Goal: Task Accomplishment & Management: Use online tool/utility

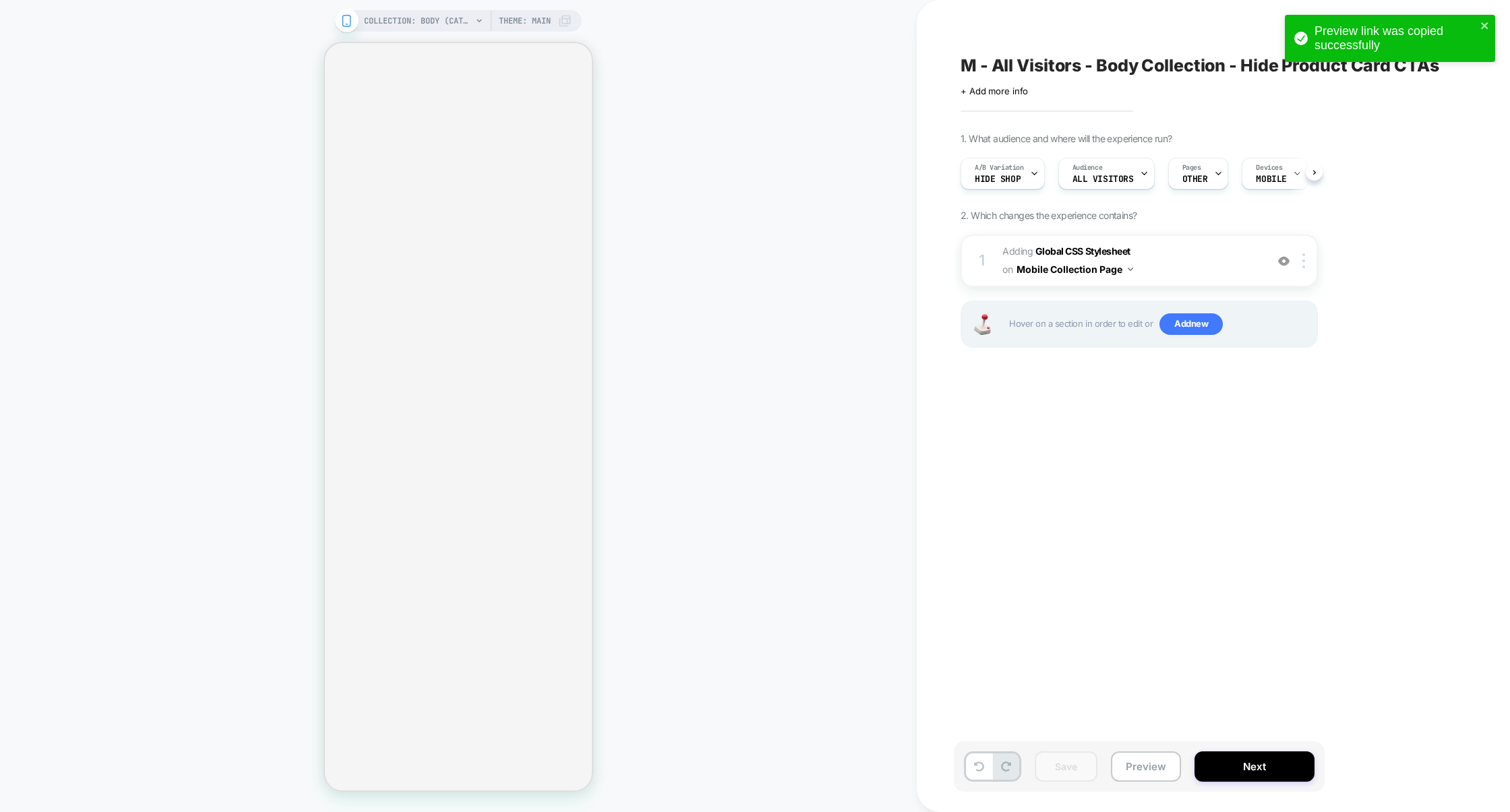
click at [1003, 175] on span "Hide Shop" at bounding box center [997, 179] width 46 height 10
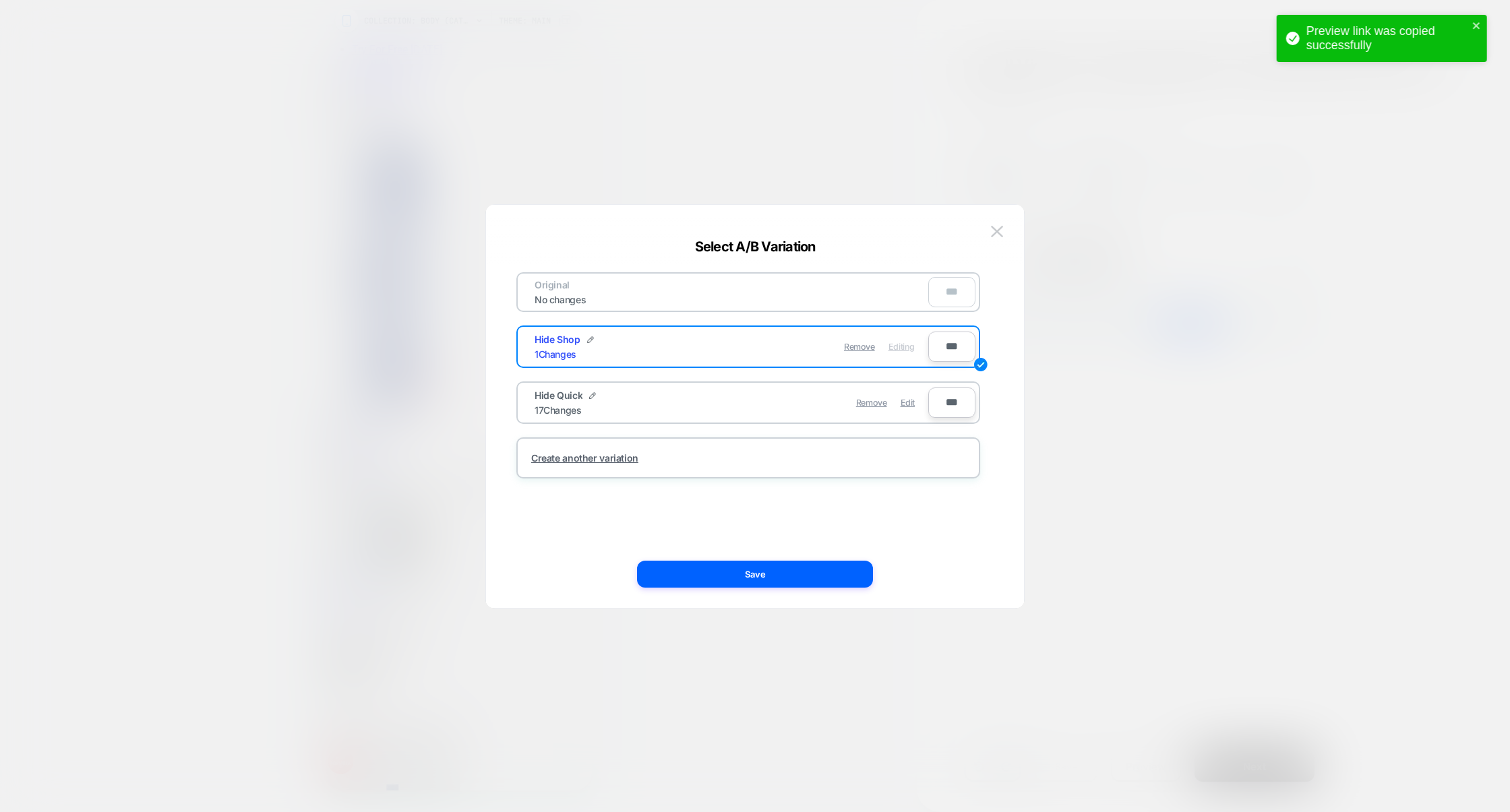
click at [904, 192] on div at bounding box center [755, 406] width 1510 height 812
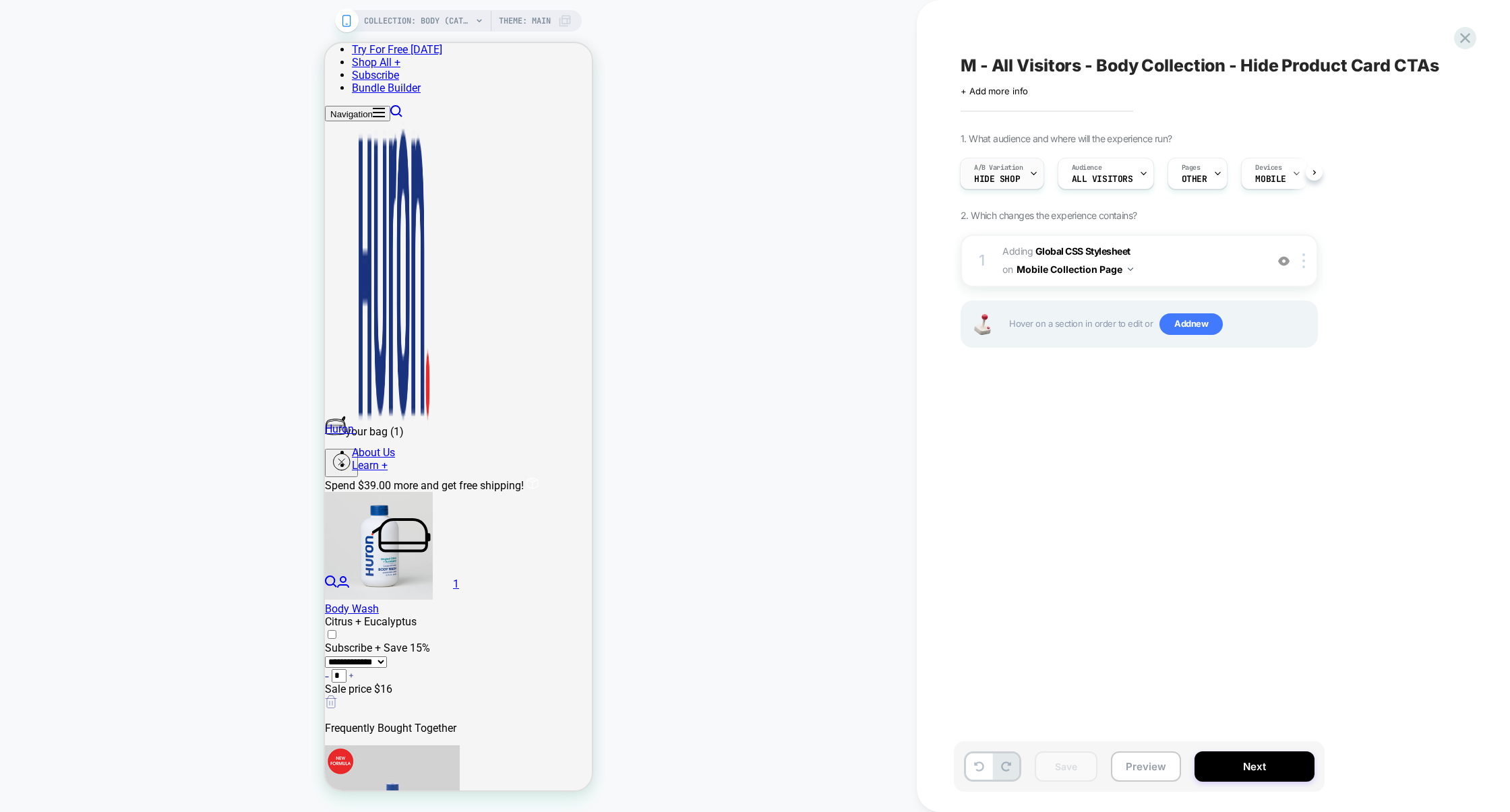
click at [980, 165] on span "A/B Variation" at bounding box center [998, 167] width 49 height 10
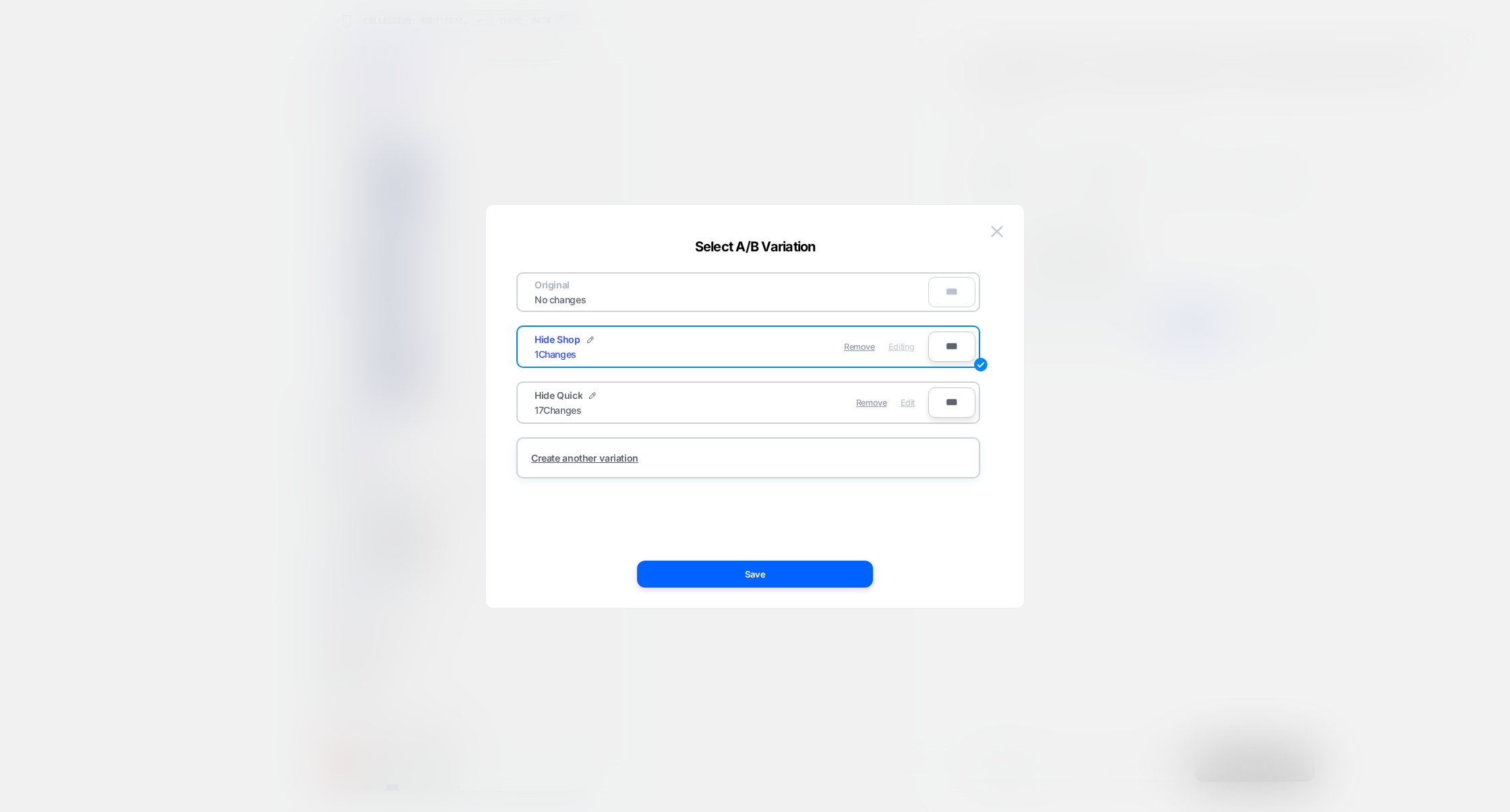
click at [911, 405] on span "Edit" at bounding box center [907, 402] width 14 height 10
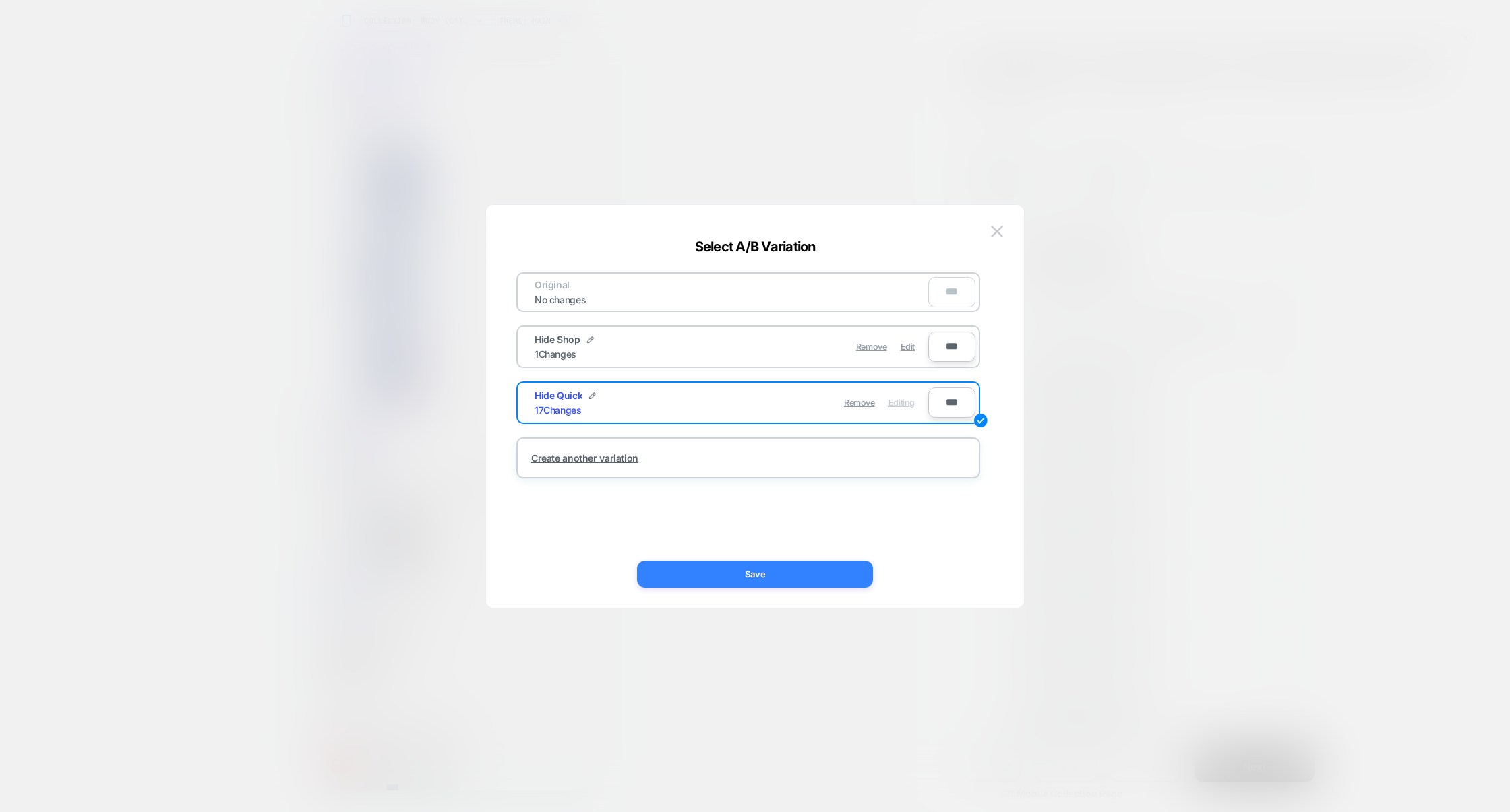
click at [809, 579] on button "Save" at bounding box center [754, 574] width 236 height 27
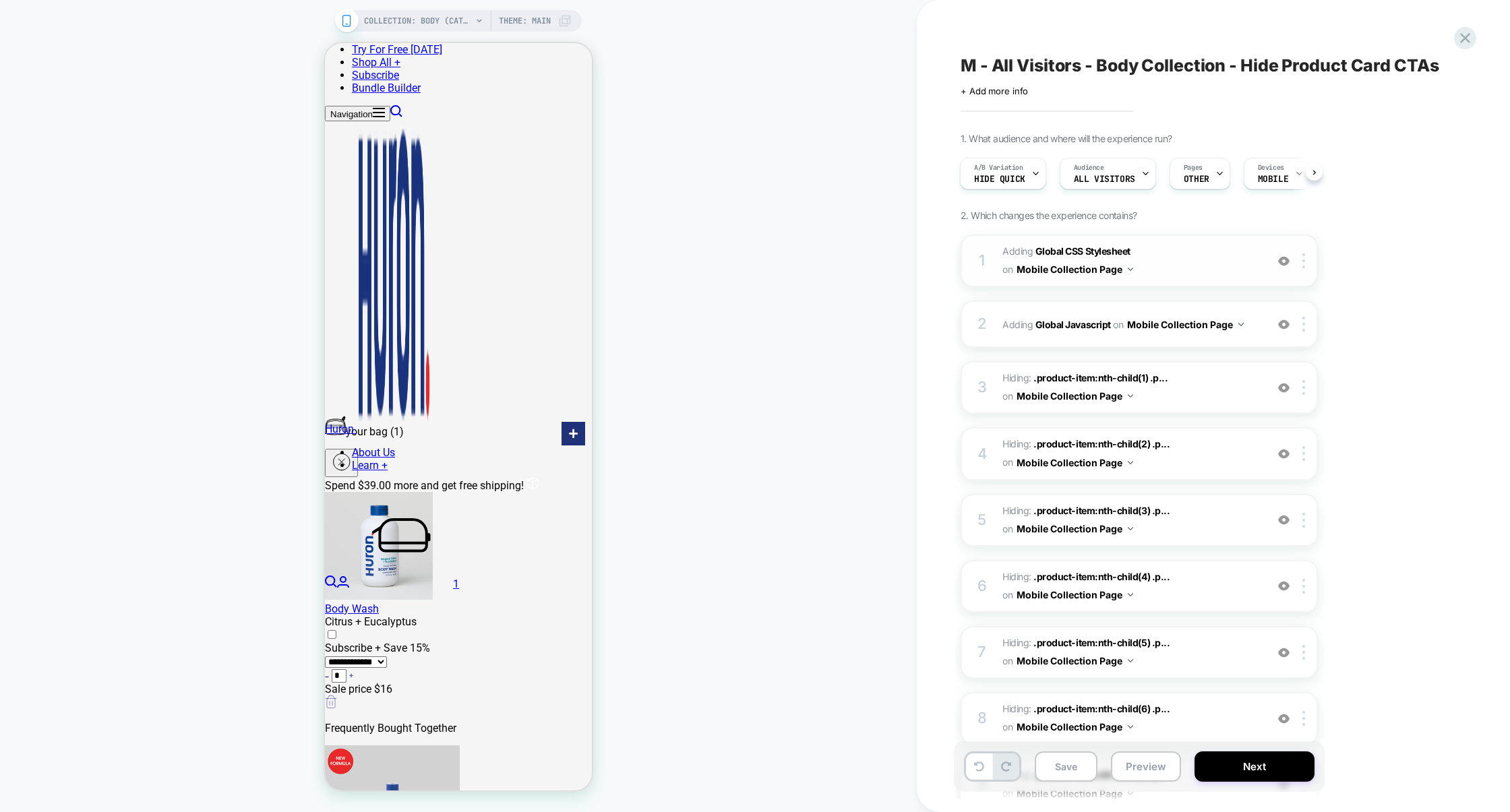
click at [1203, 264] on span "Adding Global CSS Stylesheet on Mobile Collection Page" at bounding box center [1131, 261] width 257 height 37
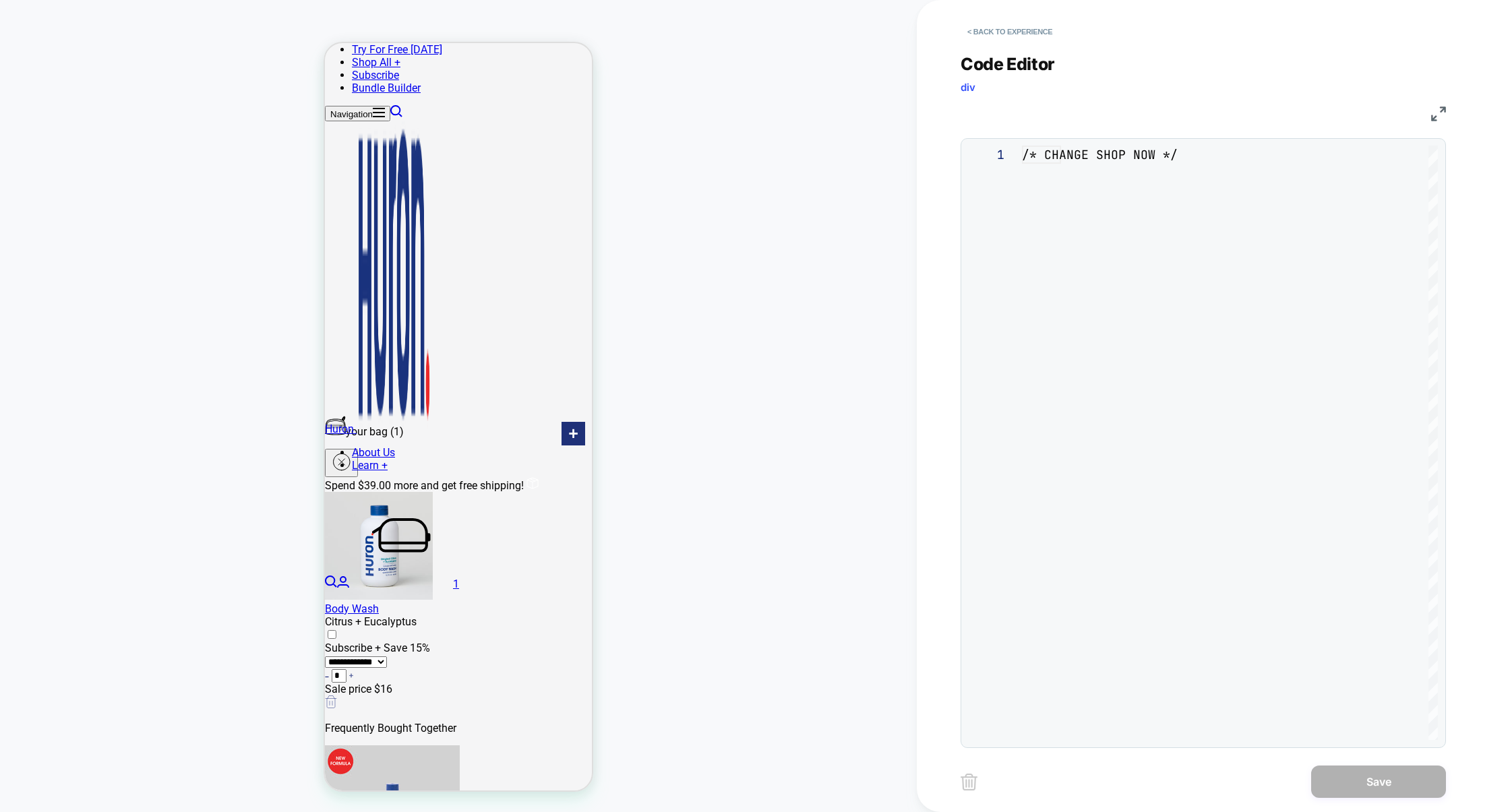
scroll to position [182, 0]
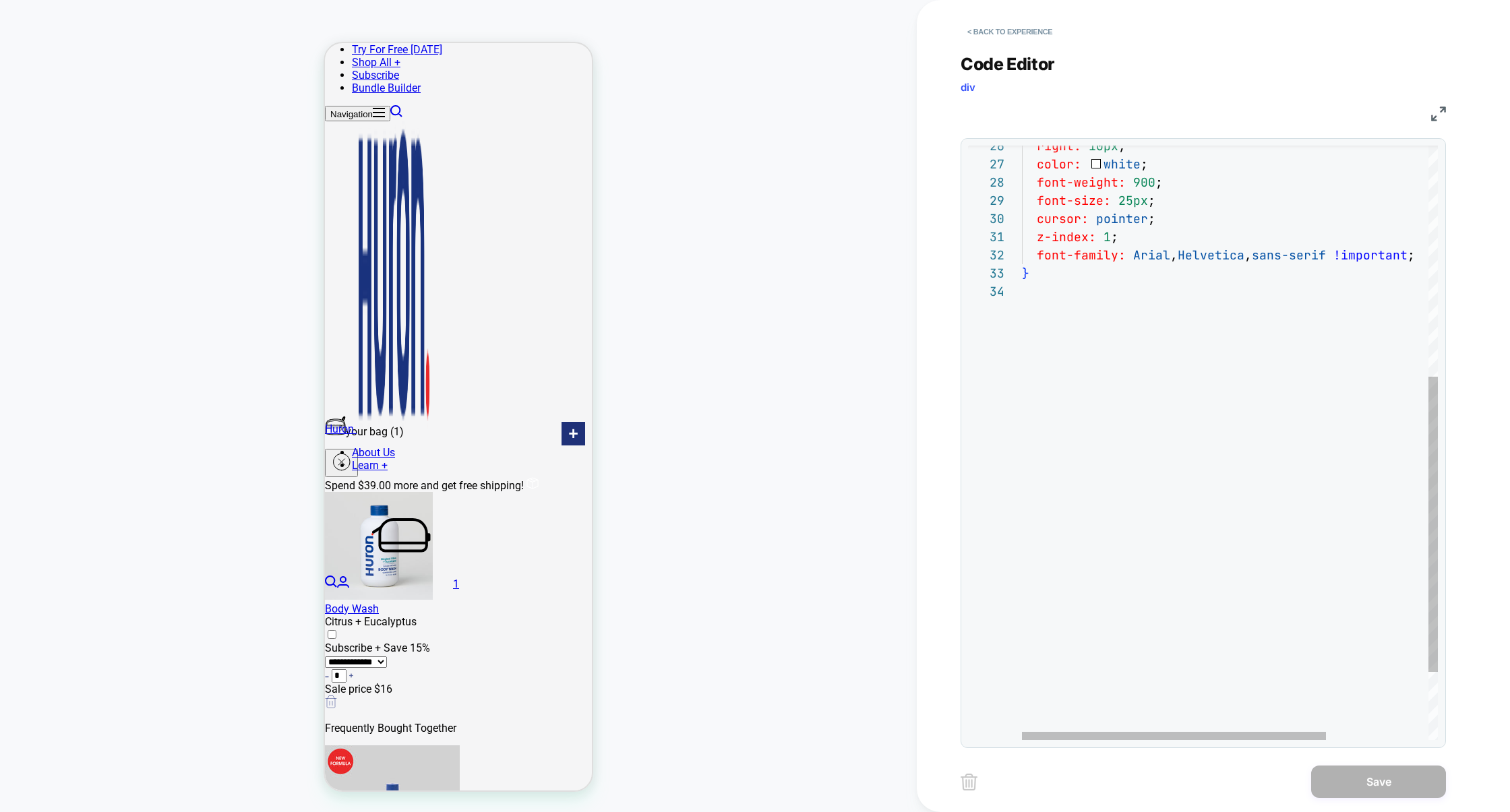
click at [1093, 490] on div "right: 10px ; color: white ; font-weight: 900 ; font-size: 25px ; cursor: point…" at bounding box center [1299, 279] width 555 height 1195
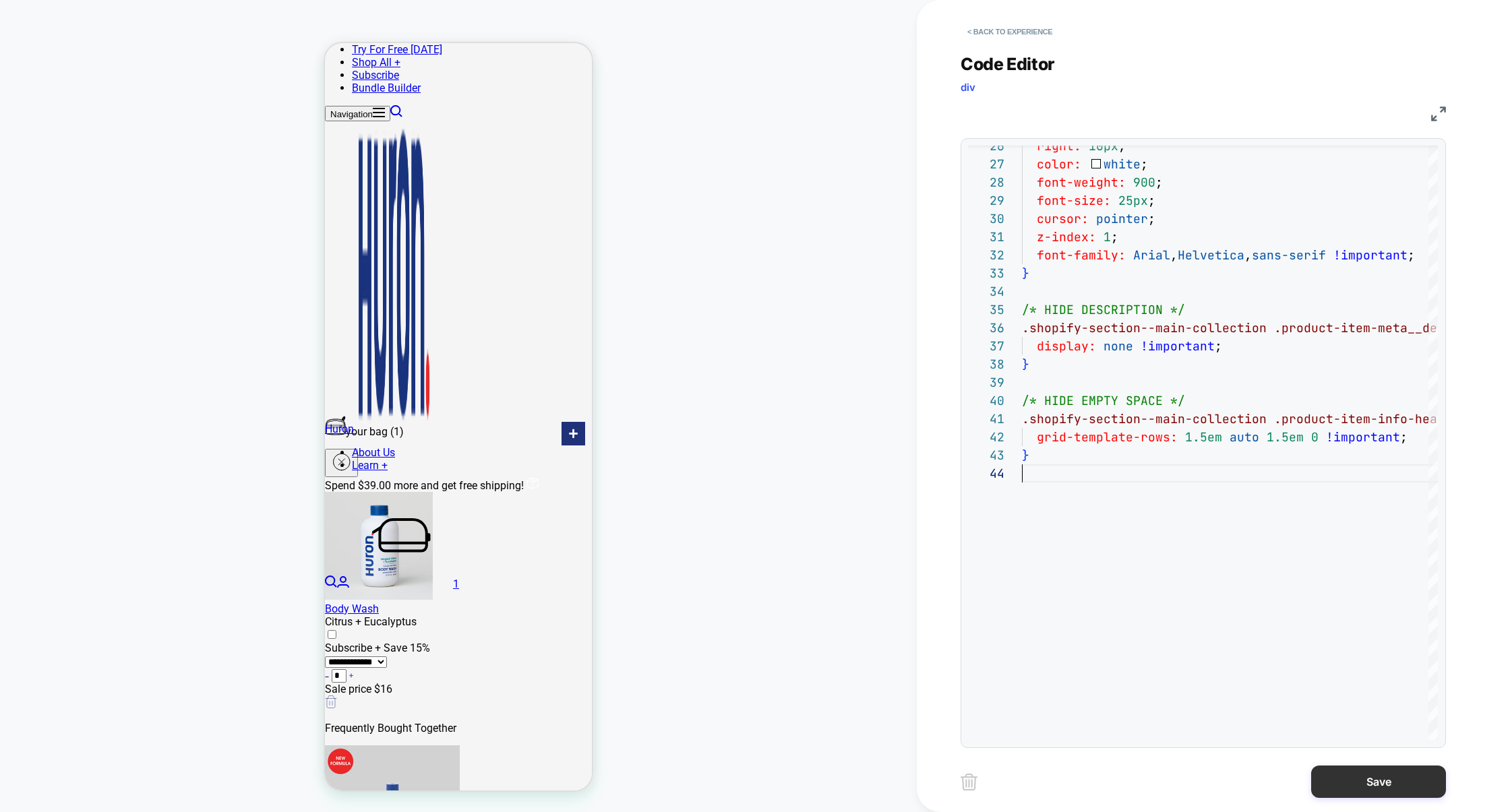
type textarea "**********"
click at [1359, 777] on button "Save" at bounding box center [1379, 781] width 135 height 32
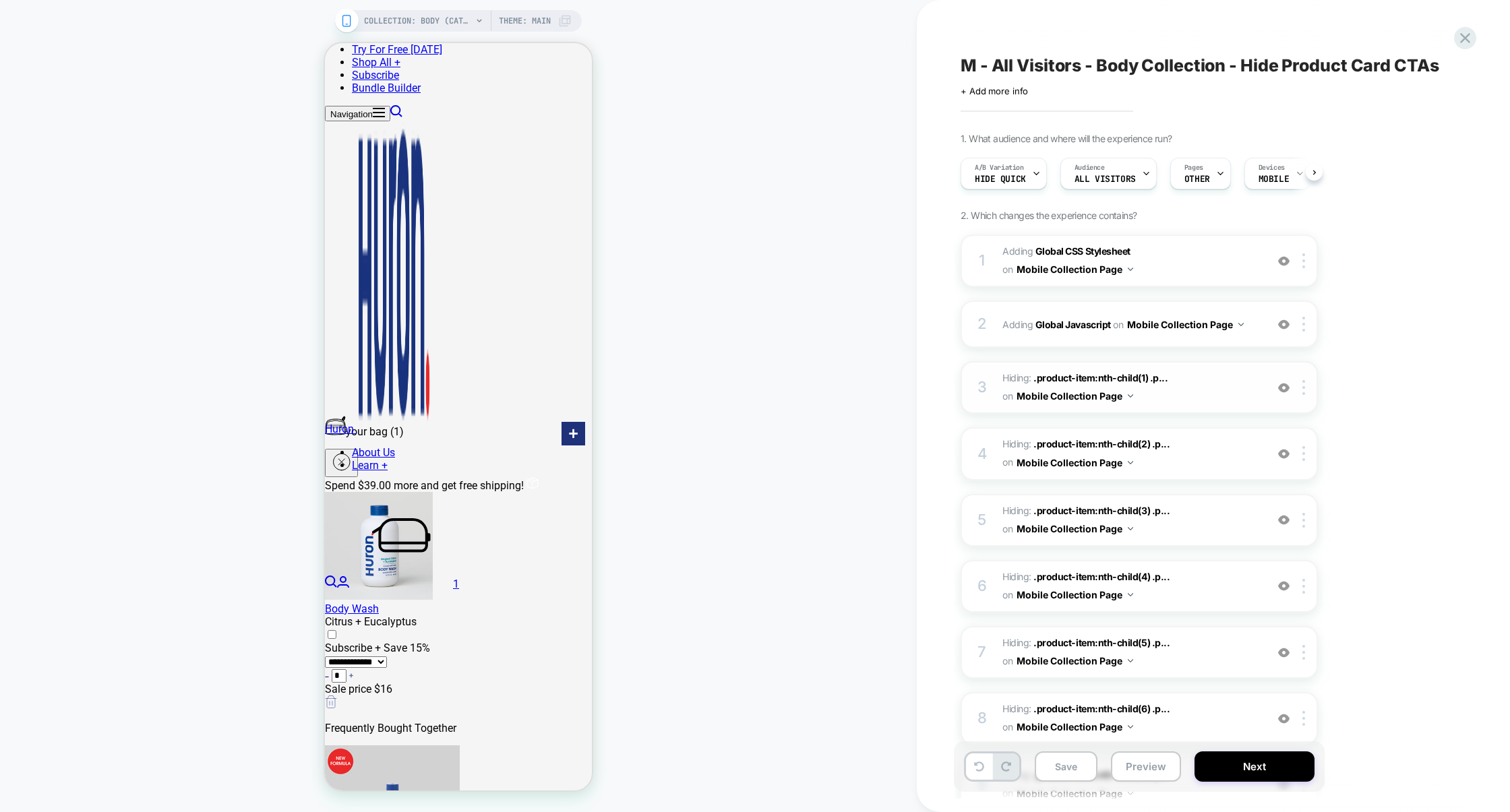
scroll to position [0, 1]
click at [1307, 388] on div at bounding box center [1306, 388] width 22 height 15
click at [1295, 642] on div "Delete" at bounding box center [1305, 644] width 120 height 37
click at [1308, 394] on div "3 Hiding : .product-item:nth-child(2) .p... .product-item:nth-child(2) .product…" at bounding box center [1139, 388] width 357 height 53
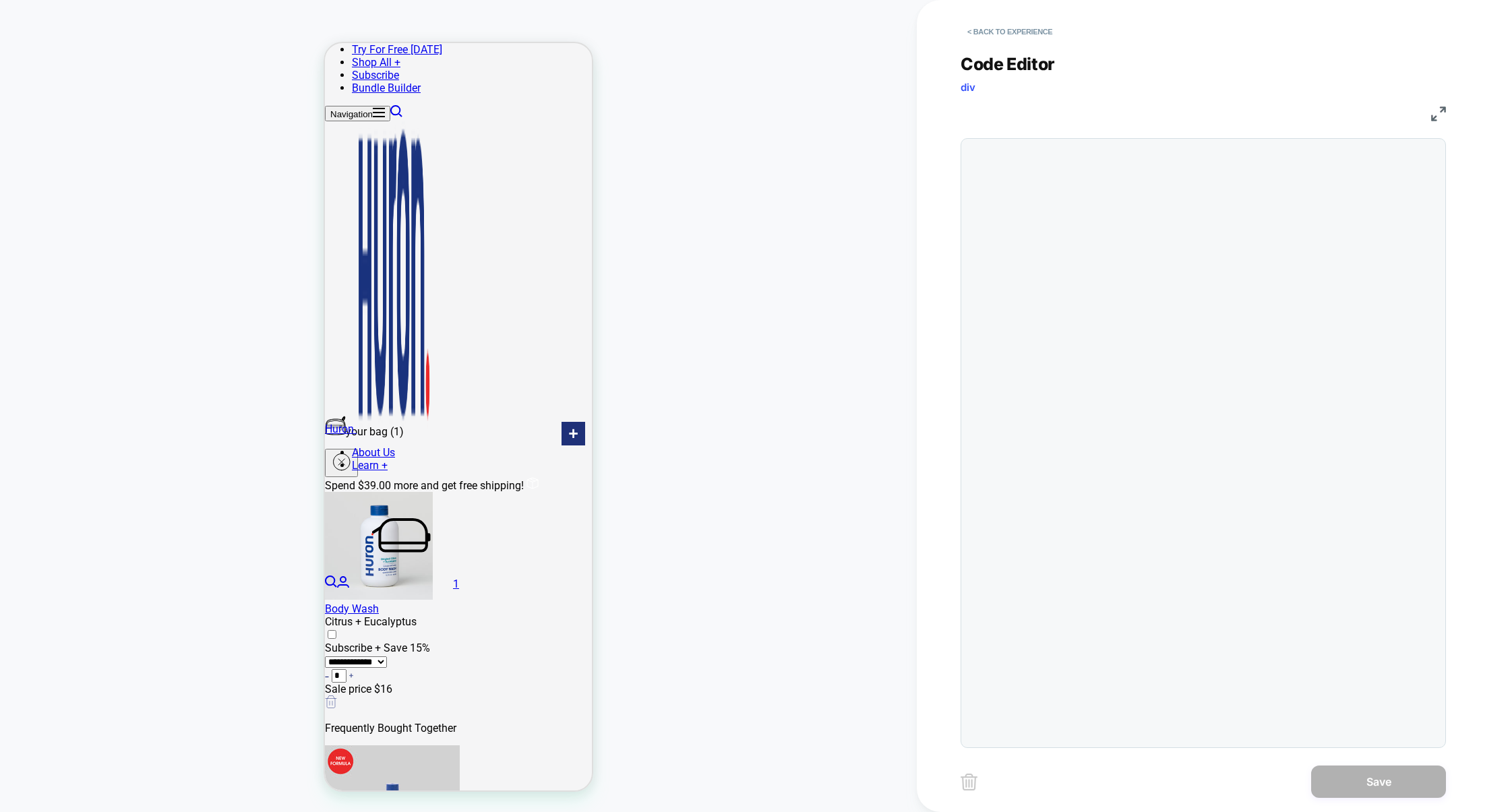
scroll to position [54, 0]
click at [1033, 36] on button "< Back to experience" at bounding box center [1010, 31] width 98 height 21
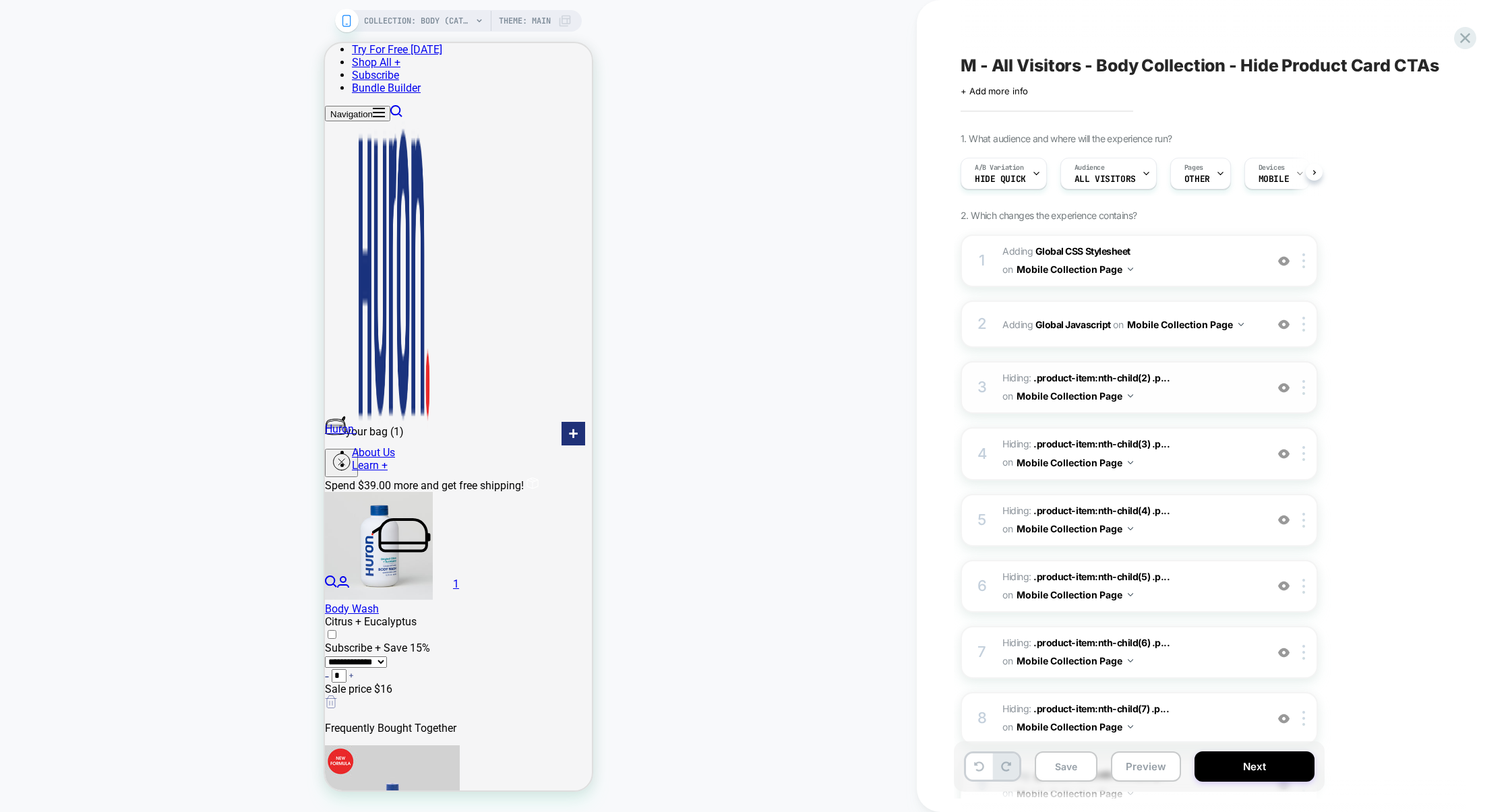
scroll to position [0, 1]
click at [1304, 389] on img at bounding box center [1304, 388] width 3 height 15
click at [1277, 650] on div "Delete" at bounding box center [1305, 644] width 120 height 37
click at [1305, 390] on img at bounding box center [1304, 388] width 3 height 15
click at [1297, 645] on div "Delete" at bounding box center [1305, 644] width 120 height 37
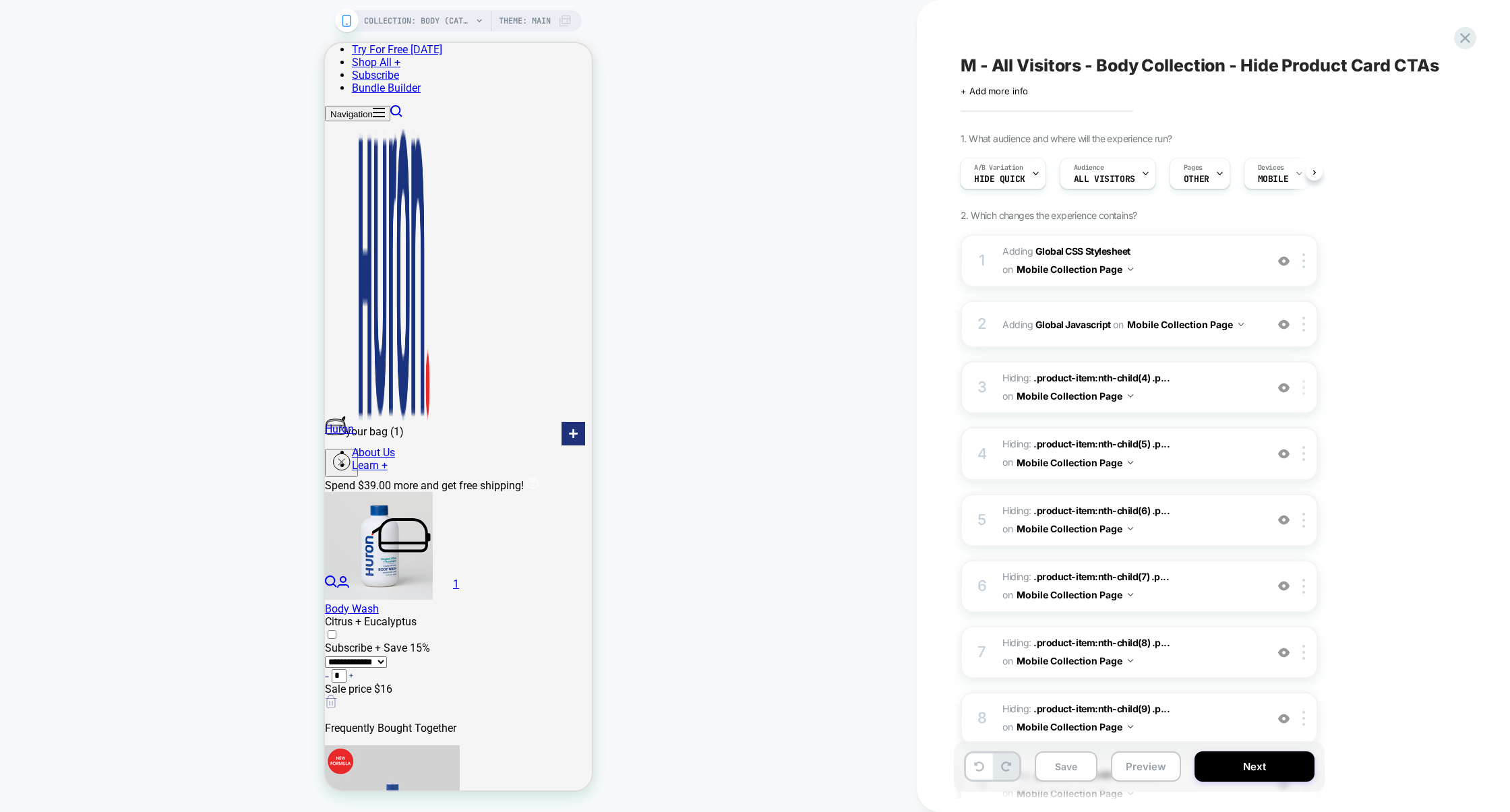
click at [1307, 383] on div at bounding box center [1306, 388] width 22 height 15
click at [1279, 644] on div "Delete" at bounding box center [1305, 644] width 120 height 37
click at [1306, 389] on div at bounding box center [1306, 388] width 22 height 15
click at [1284, 641] on div "Delete" at bounding box center [1305, 644] width 120 height 37
click at [1307, 383] on div at bounding box center [1306, 388] width 22 height 15
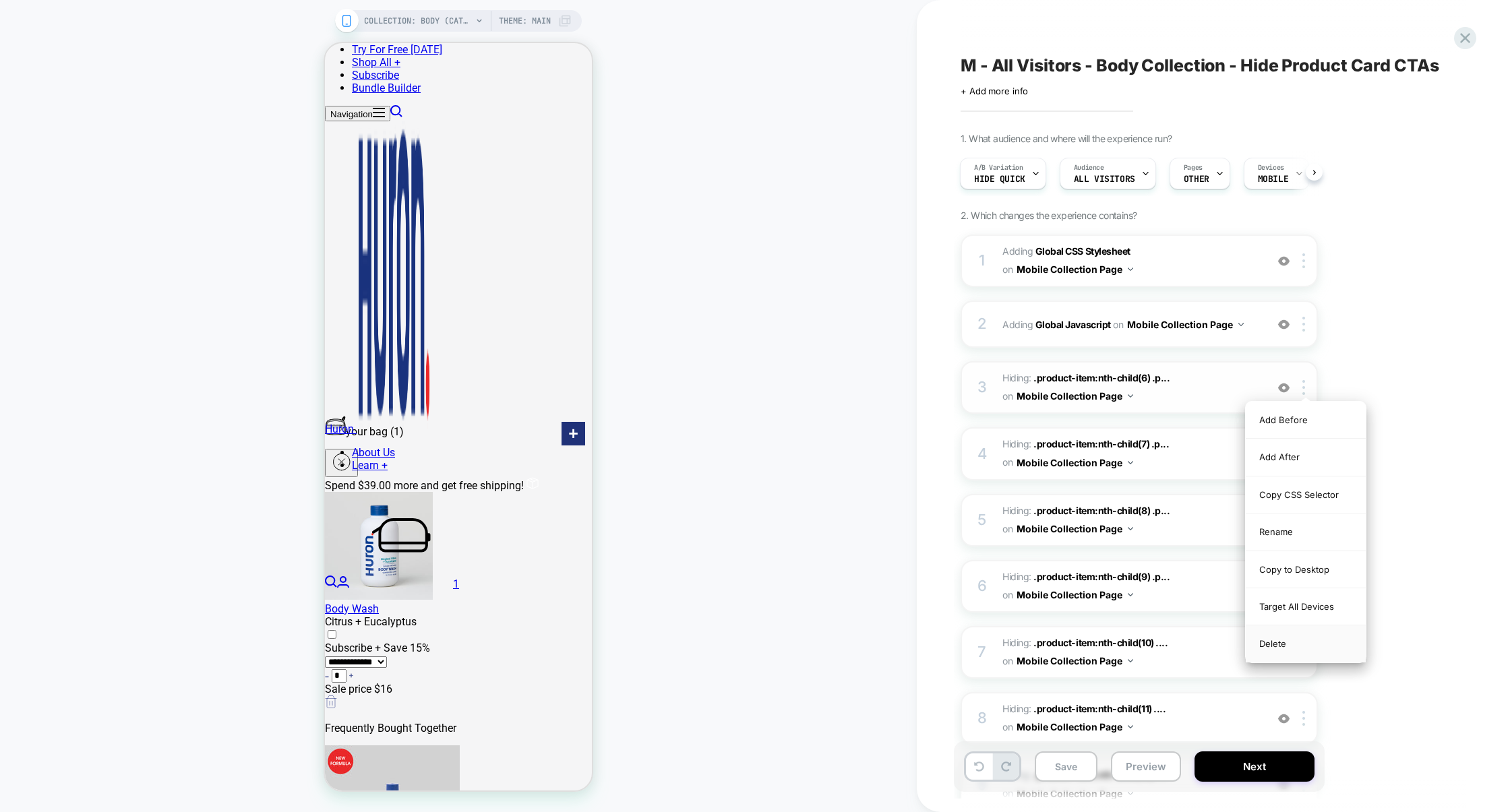
click at [1286, 637] on div "Delete" at bounding box center [1305, 644] width 120 height 37
click at [1304, 386] on img at bounding box center [1304, 388] width 3 height 15
click at [1282, 650] on div "Delete" at bounding box center [1305, 644] width 120 height 37
click at [1306, 394] on div at bounding box center [1306, 388] width 22 height 15
click at [1280, 640] on div "Delete" at bounding box center [1305, 644] width 120 height 37
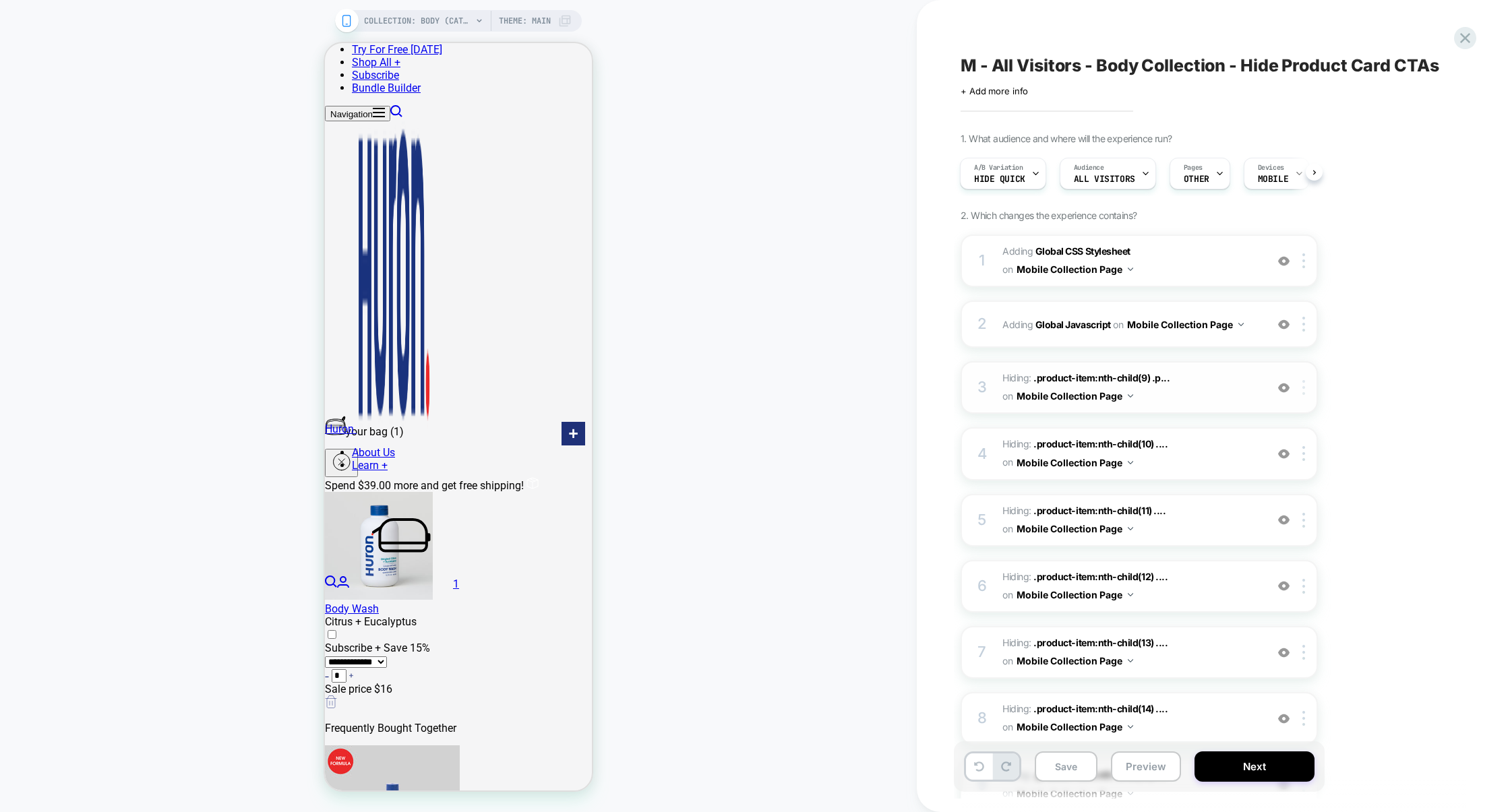
click at [1304, 391] on img at bounding box center [1304, 388] width 3 height 15
click at [1282, 652] on div "Delete" at bounding box center [1305, 644] width 120 height 37
click at [1304, 392] on img at bounding box center [1304, 388] width 3 height 15
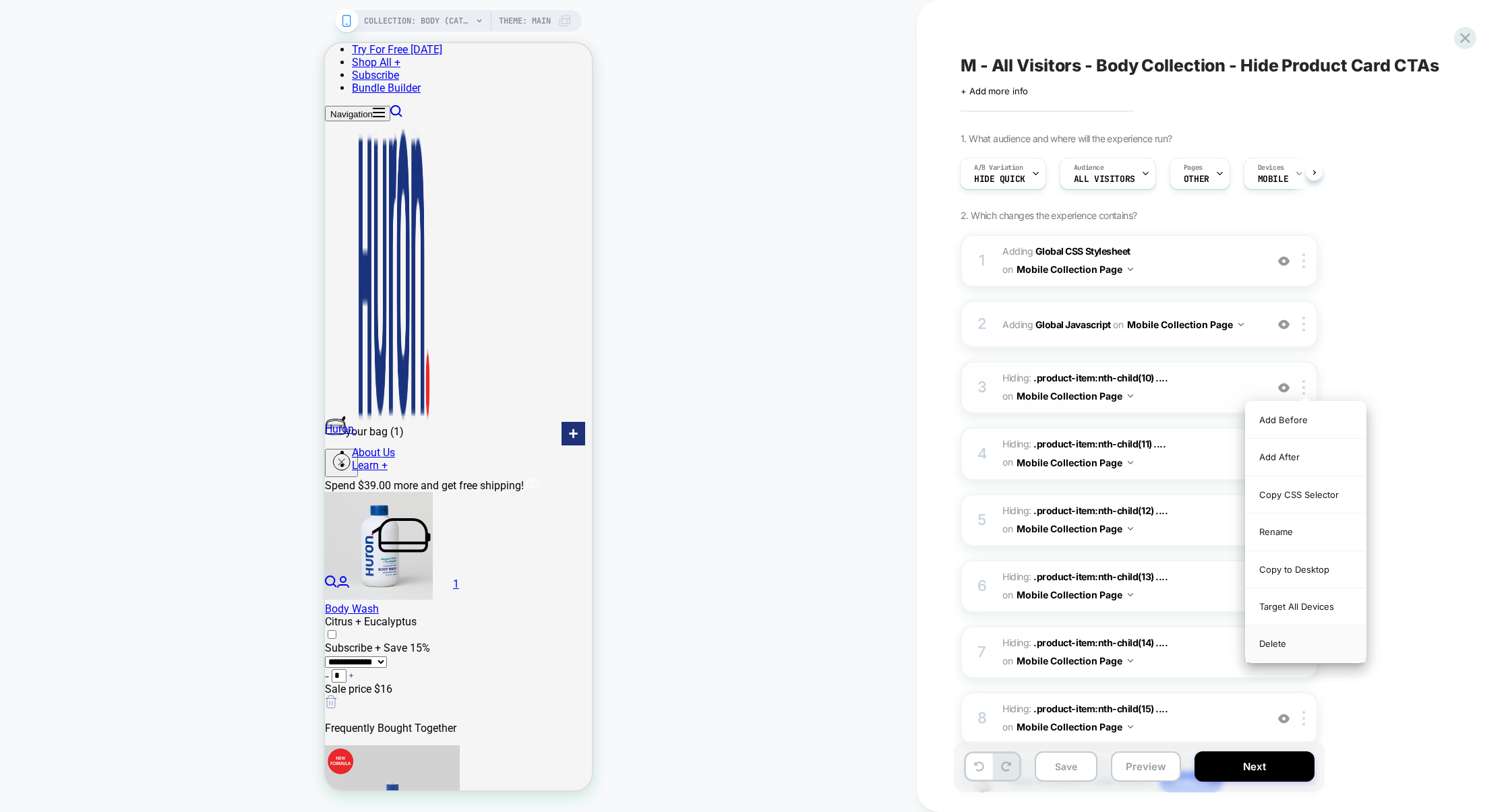
click at [1282, 644] on div "Delete" at bounding box center [1305, 644] width 120 height 37
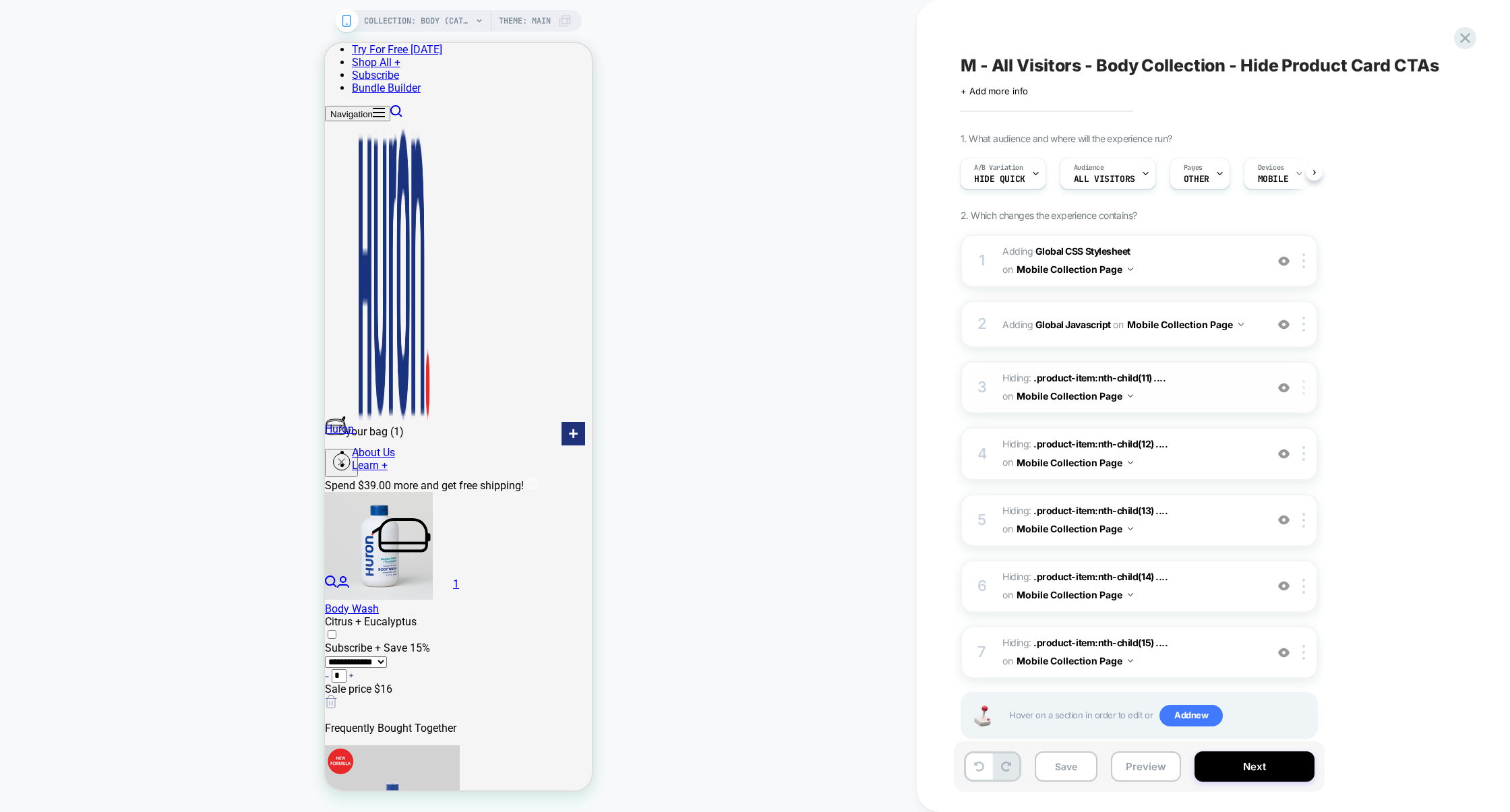
click at [1305, 389] on img at bounding box center [1304, 388] width 3 height 15
click at [1288, 635] on div "Delete" at bounding box center [1305, 644] width 120 height 37
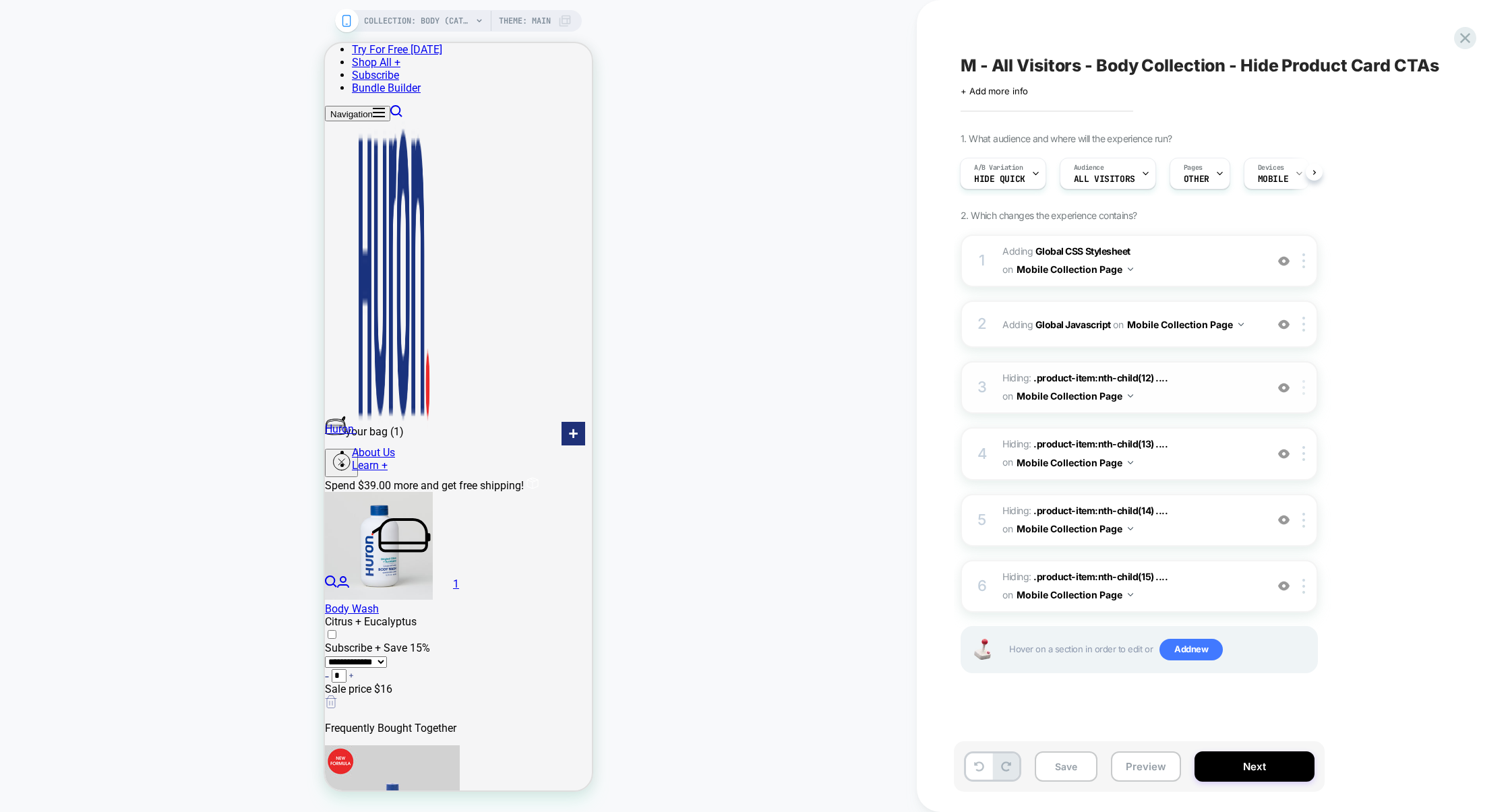
click at [1306, 383] on div at bounding box center [1306, 388] width 22 height 15
click at [1281, 641] on div "Delete" at bounding box center [1305, 644] width 120 height 37
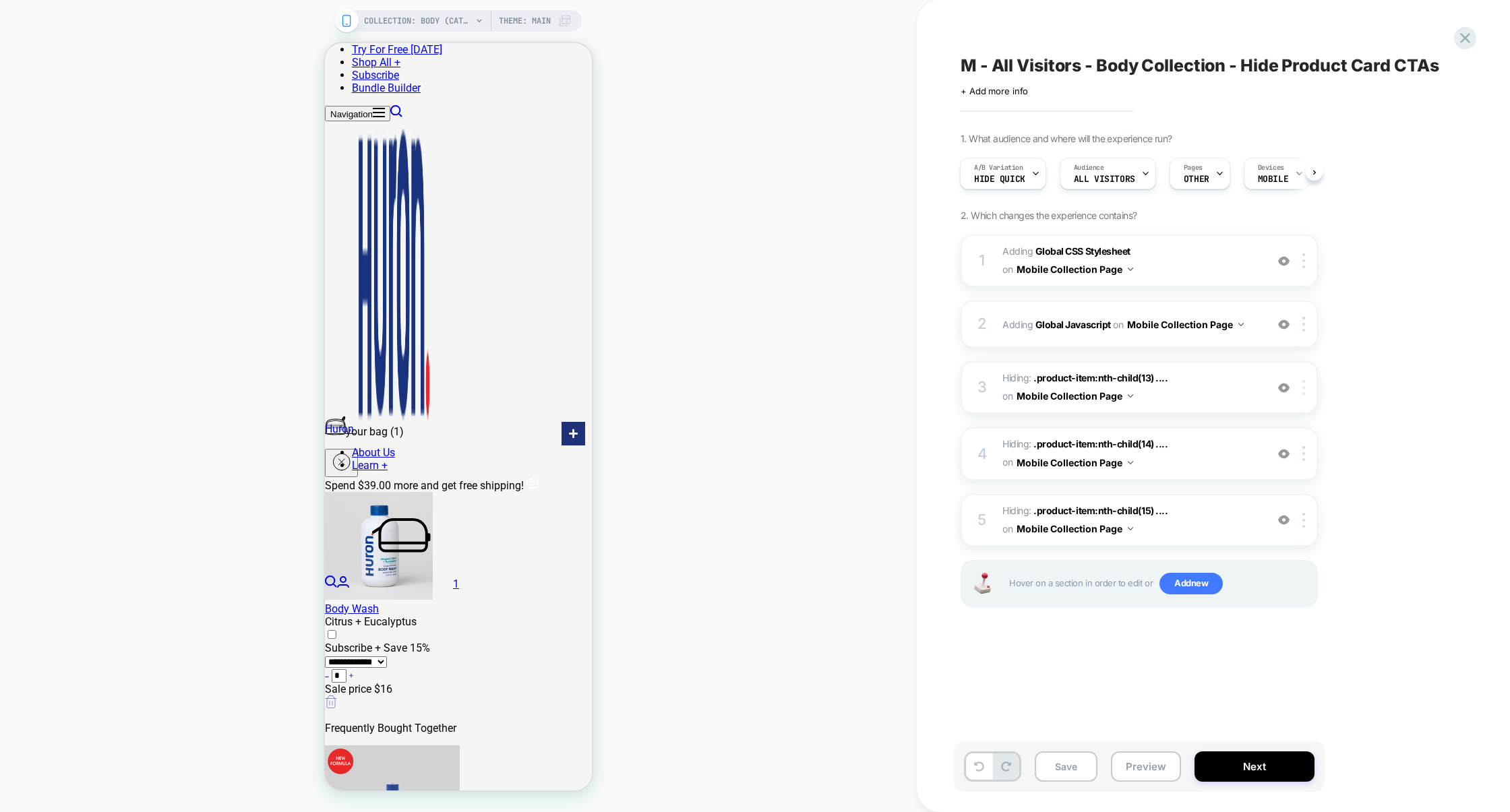
click at [1306, 390] on div at bounding box center [1306, 388] width 22 height 15
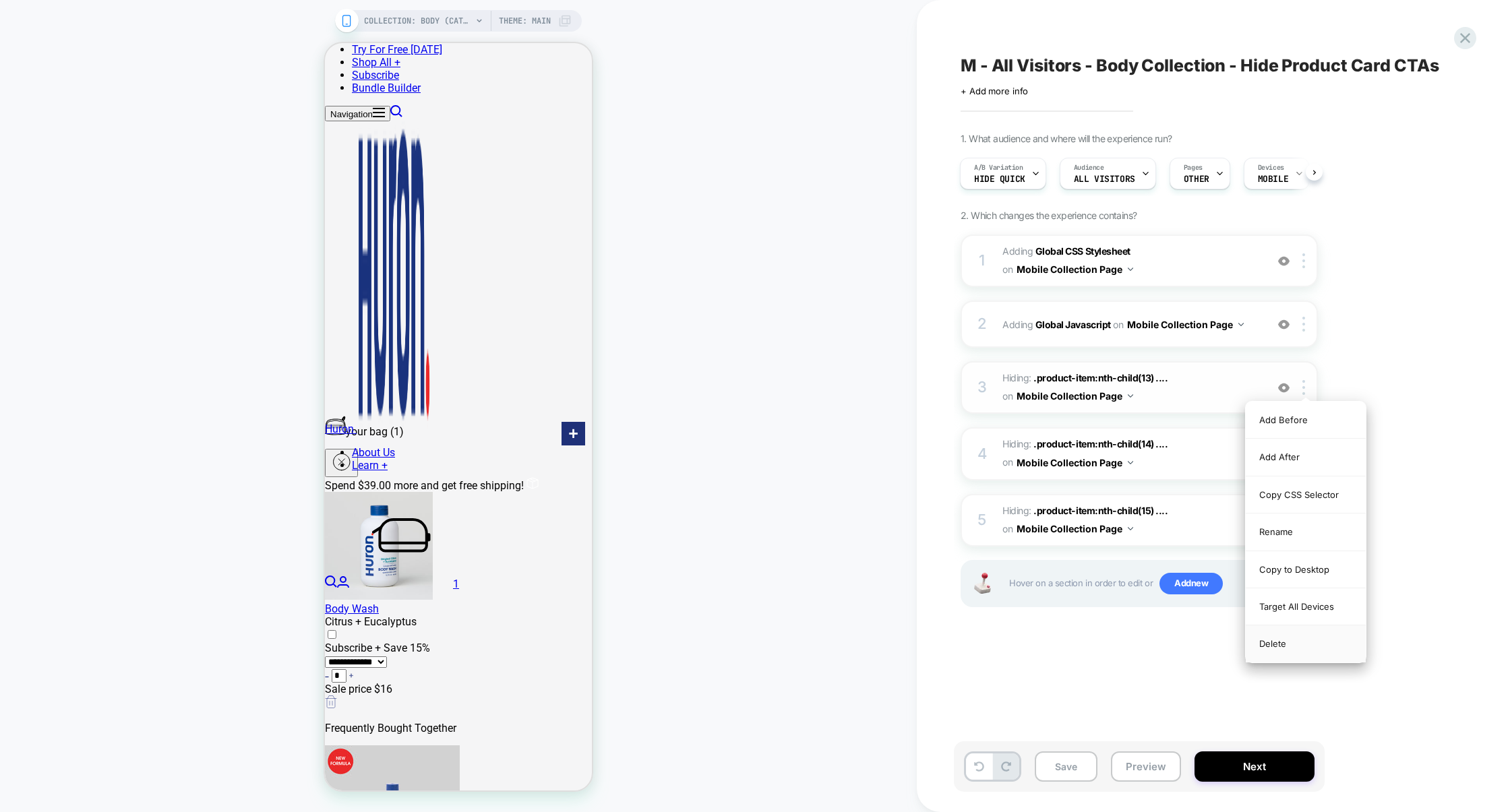
click at [1304, 646] on div "Delete" at bounding box center [1305, 644] width 120 height 37
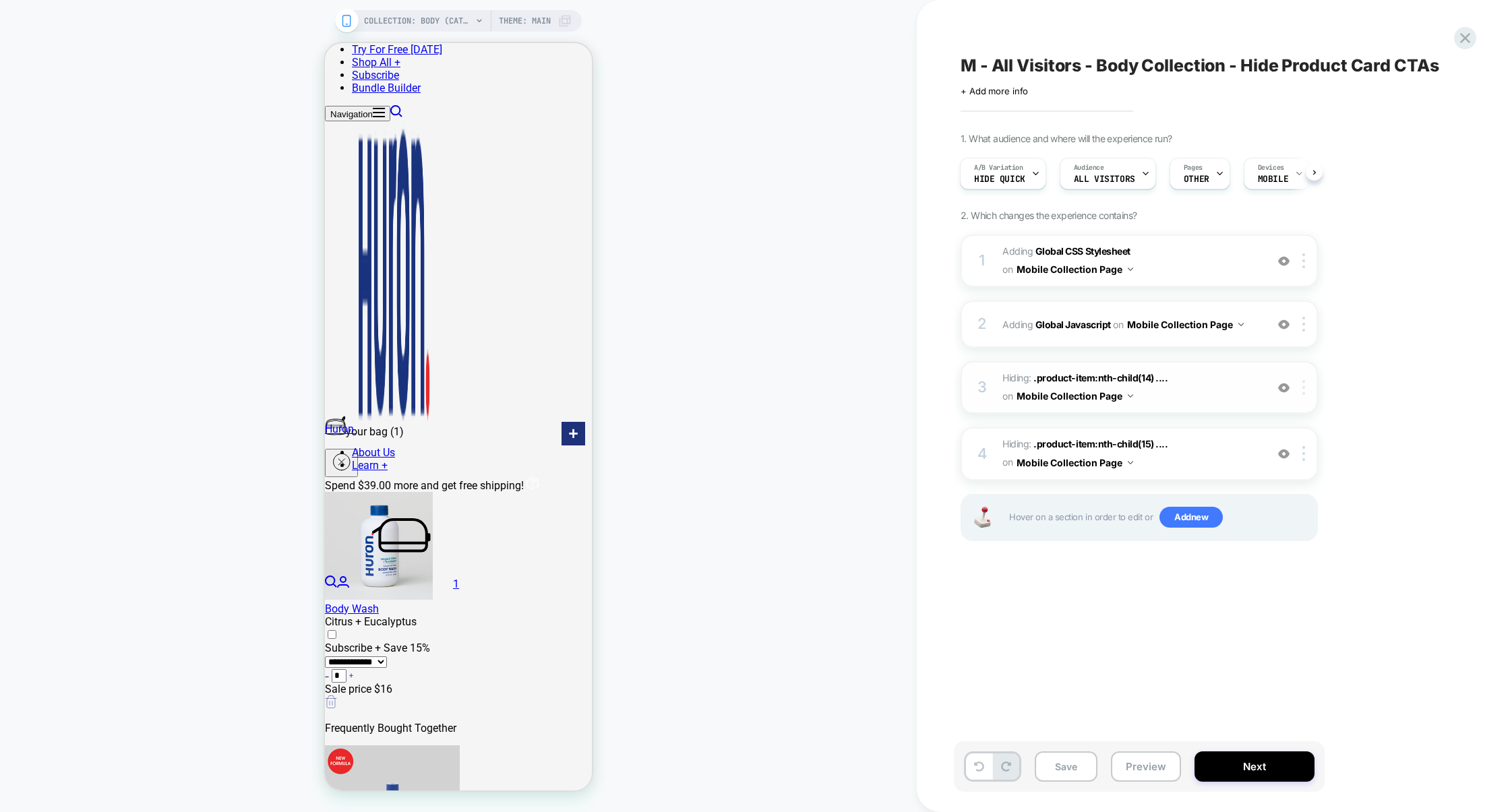
click at [1306, 386] on div at bounding box center [1306, 388] width 22 height 15
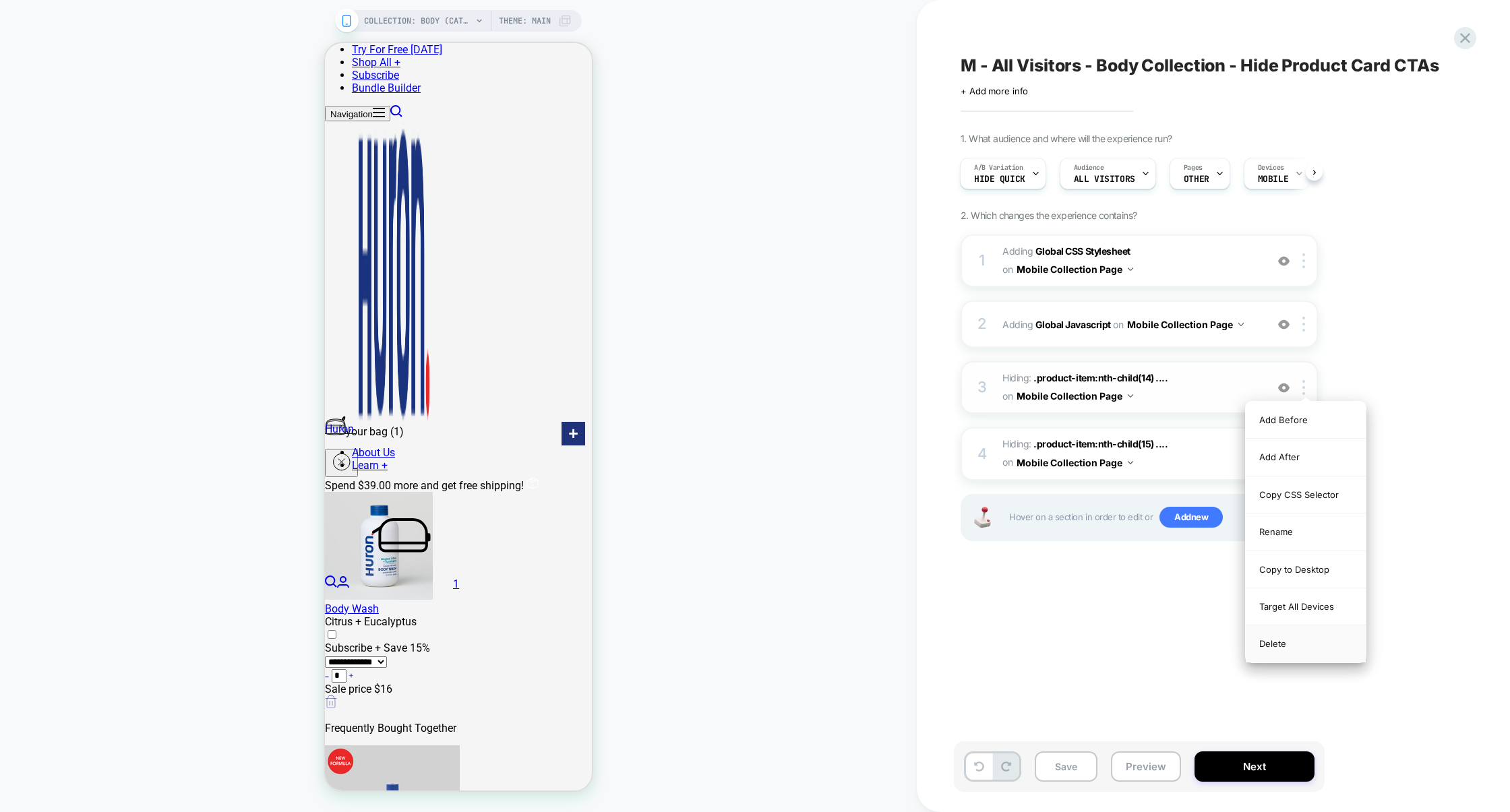
click at [1288, 635] on div "Delete" at bounding box center [1305, 644] width 120 height 37
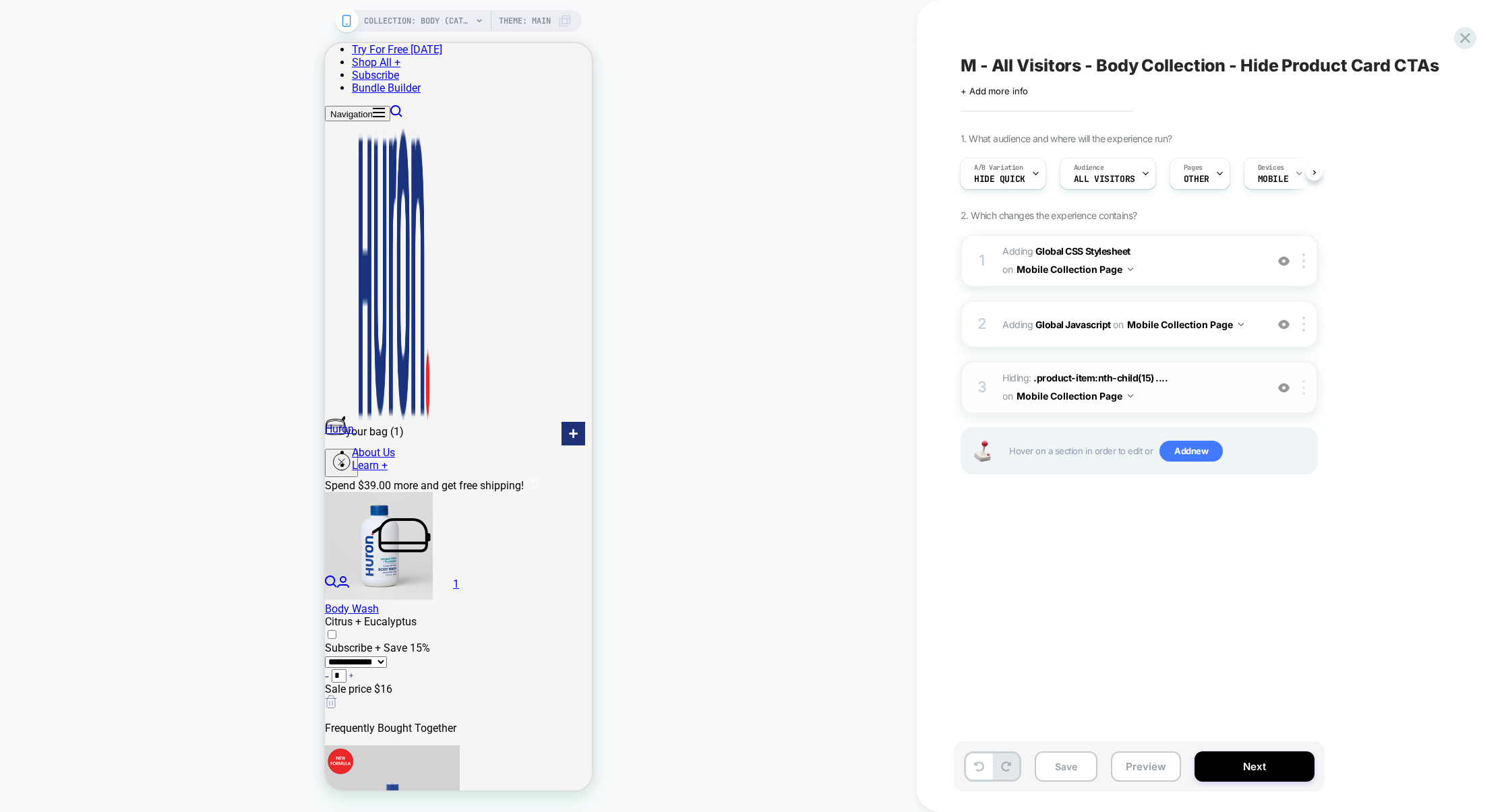
click at [1307, 390] on div at bounding box center [1306, 388] width 22 height 15
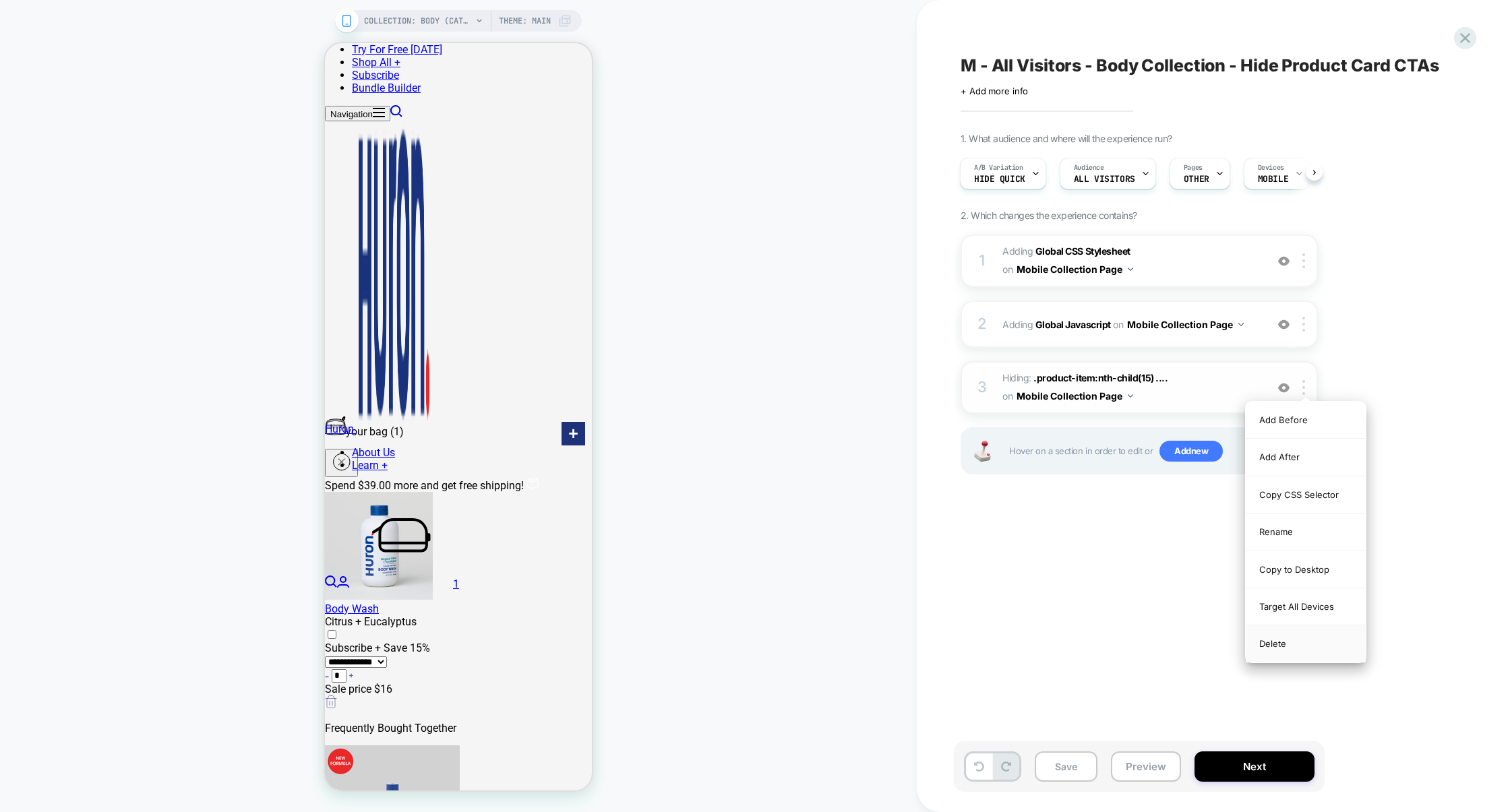
click at [1289, 648] on div "Delete" at bounding box center [1305, 644] width 120 height 37
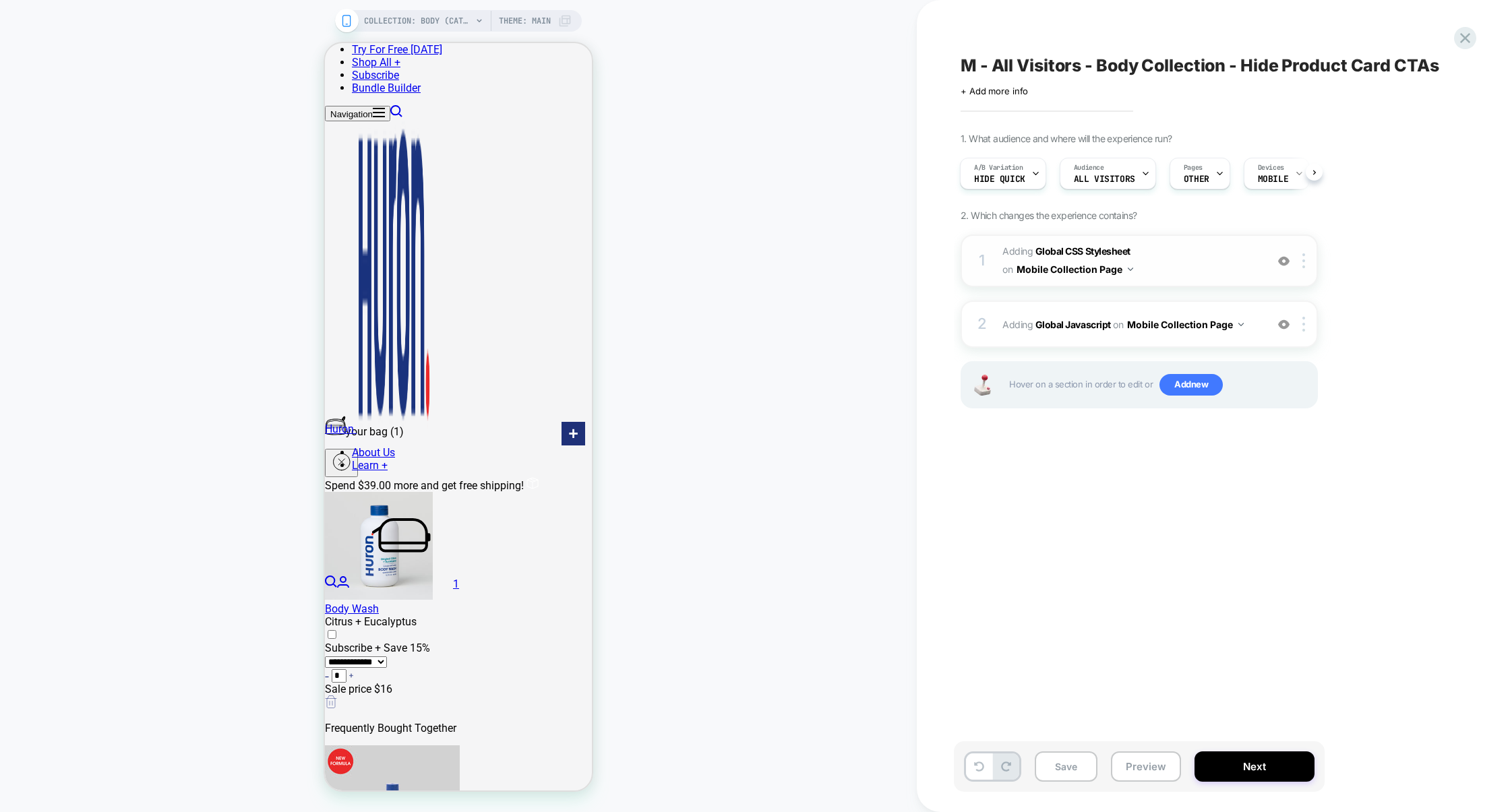
click at [1187, 271] on span "Adding Global CSS Stylesheet on Mobile Collection Page" at bounding box center [1131, 261] width 257 height 37
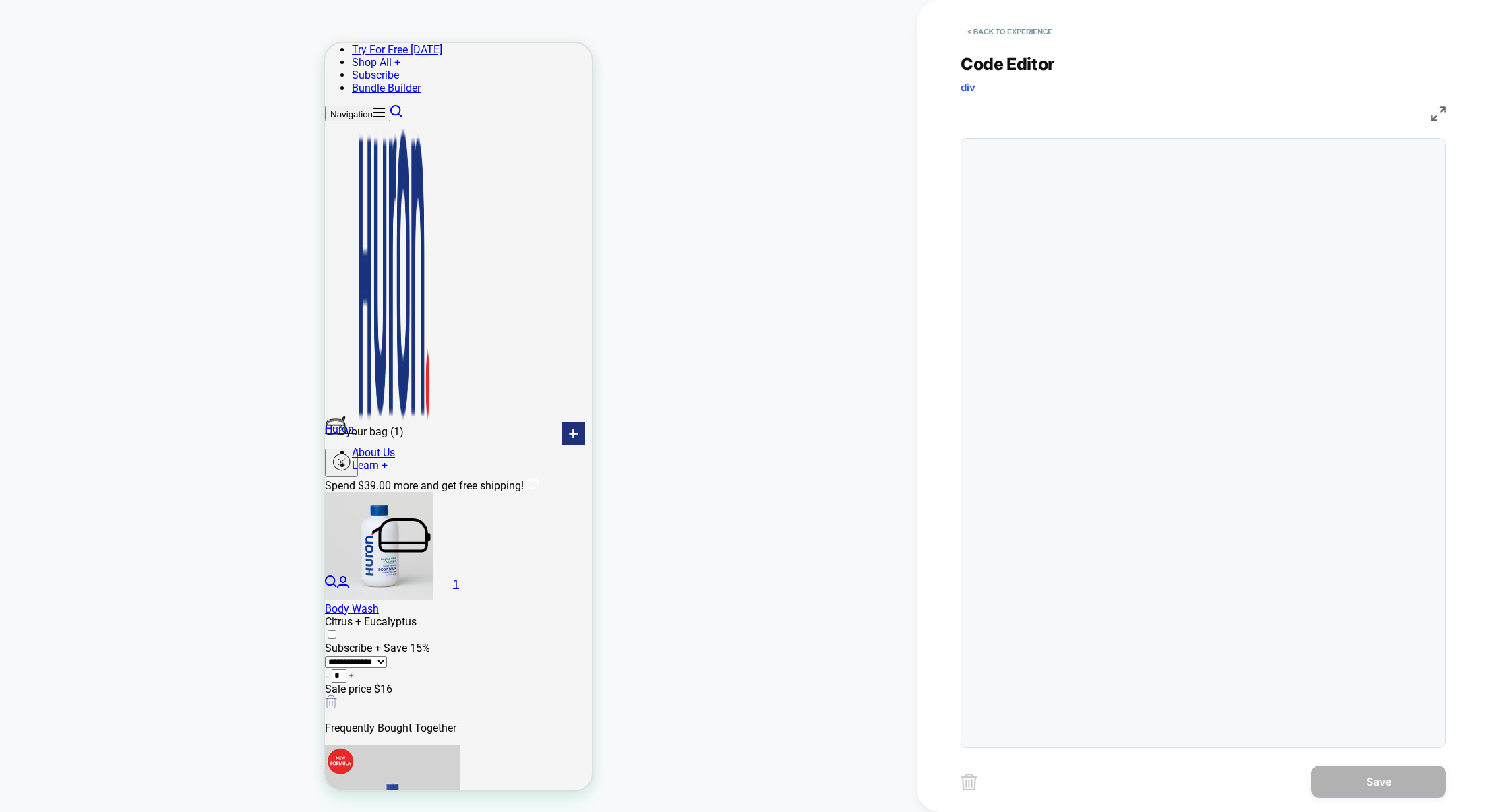
scroll to position [182, 0]
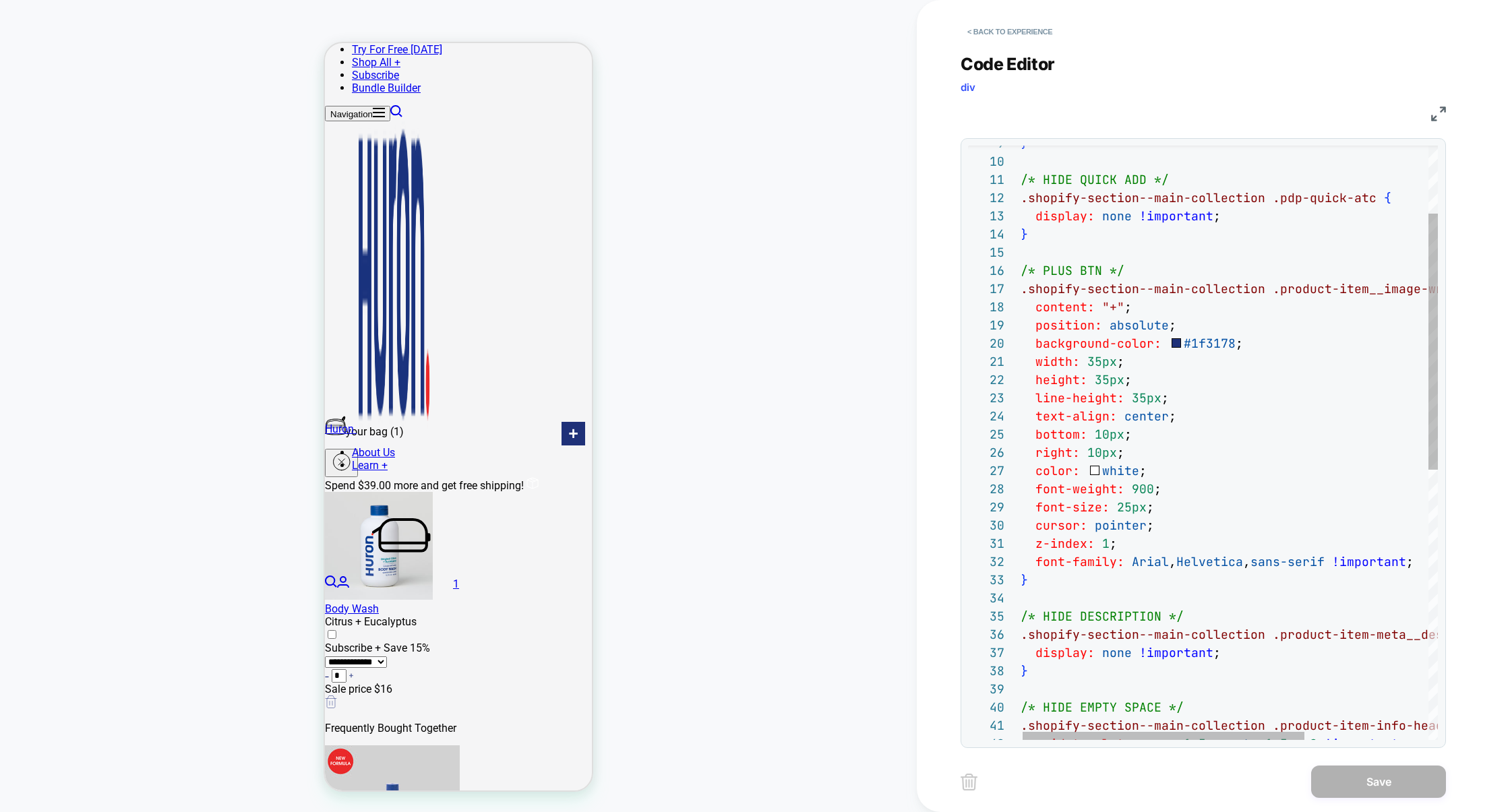
click at [1422, 562] on div "} /* HIDE QUICK ADD */ .shopify-section--main-collection .pdp-quick-atc { displ…" at bounding box center [1320, 676] width 599 height 1377
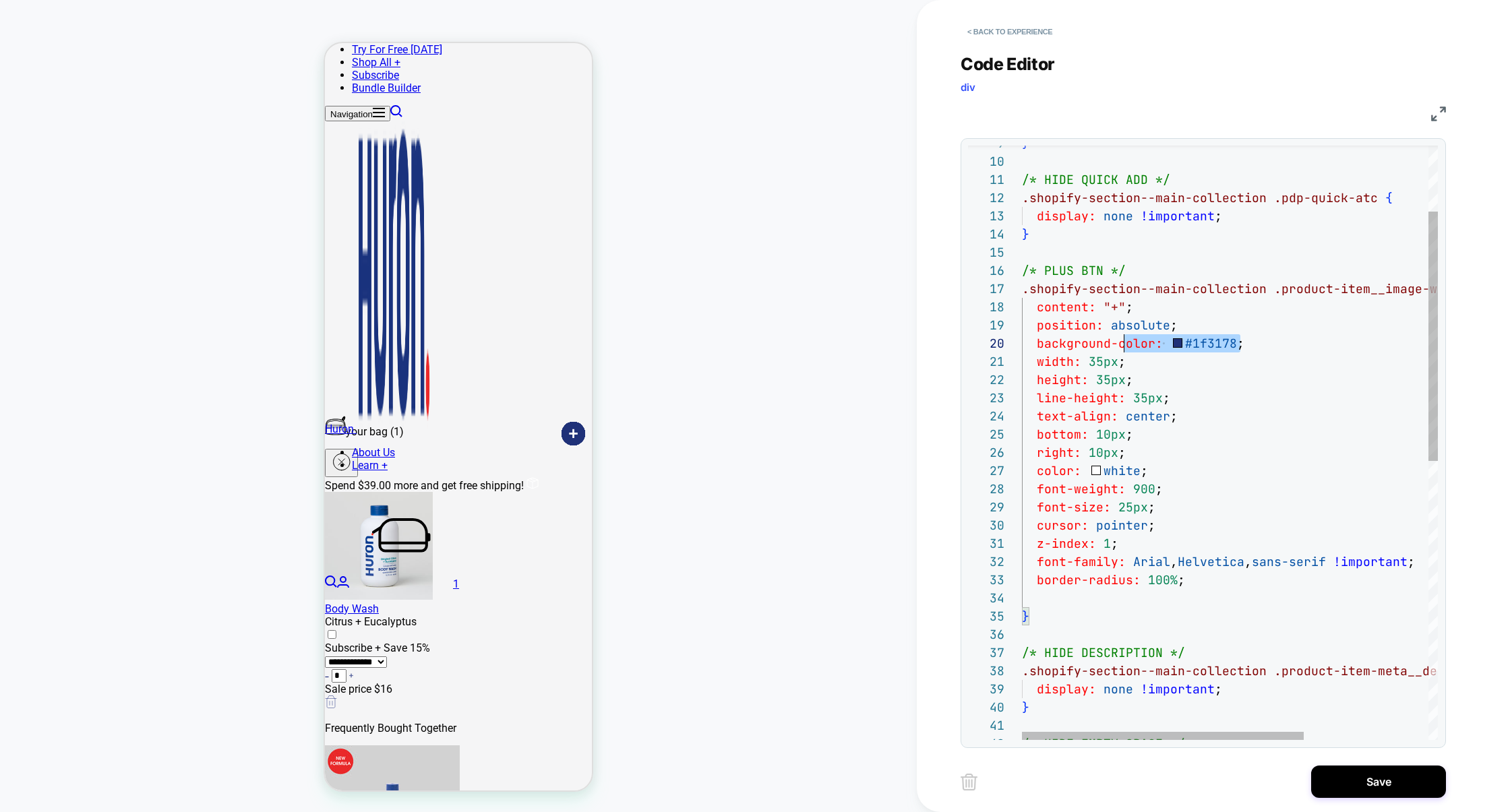
scroll to position [163, 0]
drag, startPoint x: 1174, startPoint y: 349, endPoint x: 930, endPoint y: 349, distance: 244.0
click at [930, 349] on div "< Back to experience Code Editor div CSS 9 10 11 12 13 14 15 16 17 18 19 20 21 …" at bounding box center [1213, 406] width 593 height 812
click at [1054, 606] on div "} /* HIDE QUICK ADD */ .shopify-section--main-collection .pdp-quick-atc { displ…" at bounding box center [1321, 695] width 599 height 1413
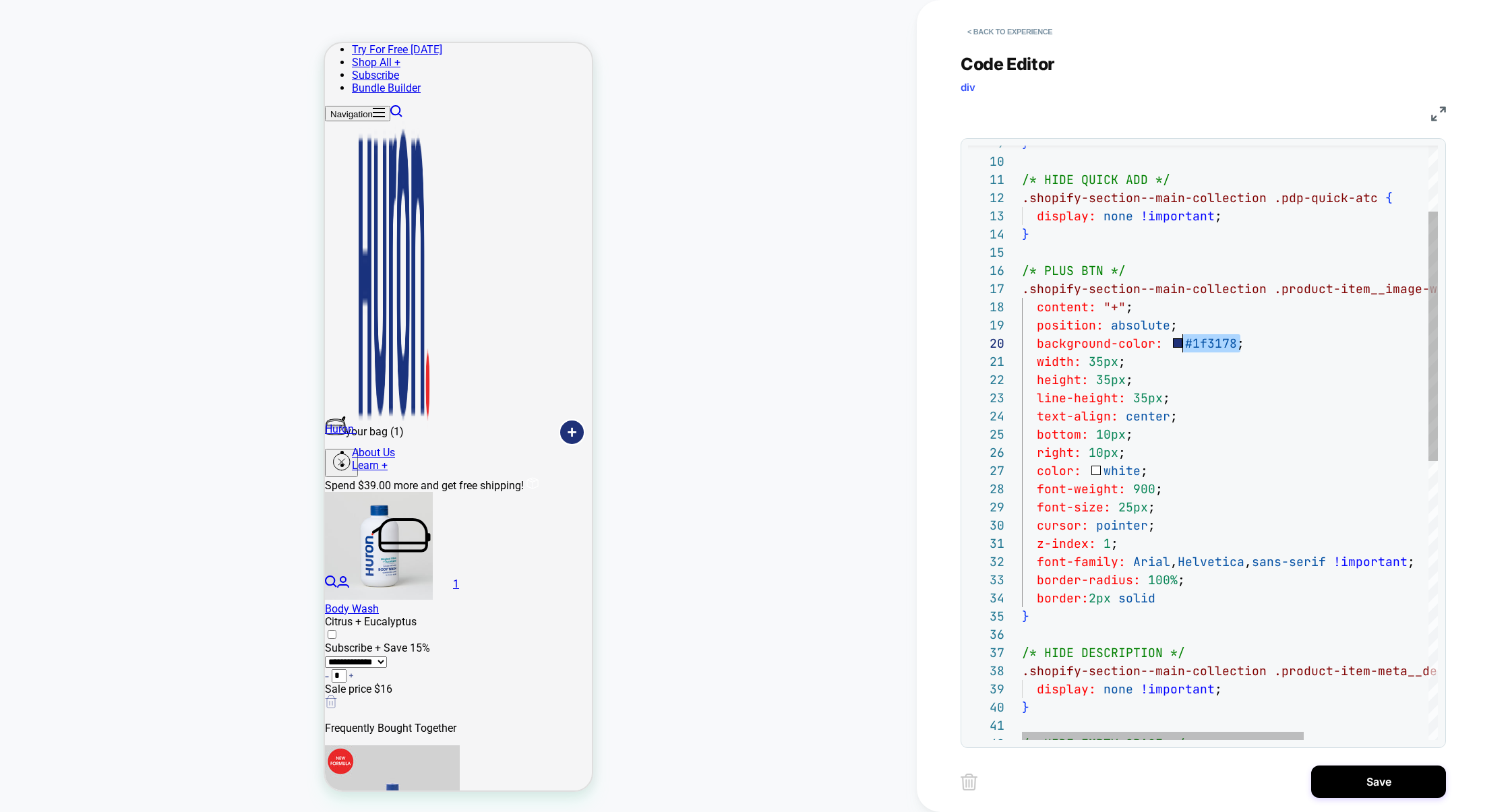
drag, startPoint x: 1246, startPoint y: 348, endPoint x: 1180, endPoint y: 349, distance: 66.0
click at [1180, 349] on div "background-color: #1f3178 ;" at bounding box center [1321, 343] width 599 height 18
click at [1171, 604] on div "} /* HIDE QUICK ADD */ .shopify-section--main-collection .pdp-quick-atc { displ…" at bounding box center [1321, 695] width 599 height 1413
click at [1213, 348] on div "} /* HIDE QUICK ADD */ .shopify-section--main-collection .pdp-quick-atc { displ…" at bounding box center [1321, 695] width 599 height 1413
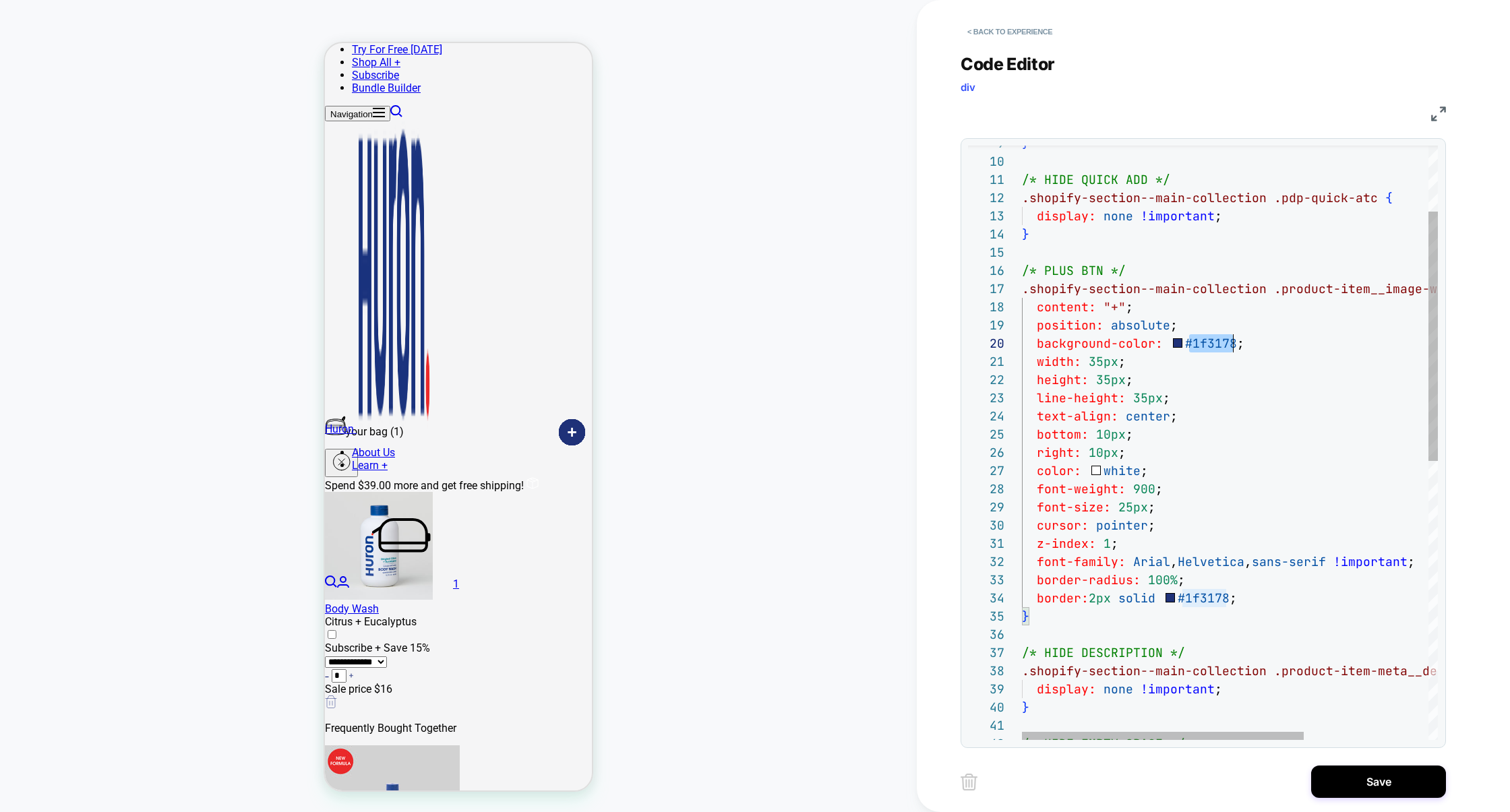
click at [1213, 348] on div "} /* HIDE QUICK ADD */ .shopify-section--main-collection .pdp-quick-atc { displ…" at bounding box center [1321, 695] width 599 height 1413
click at [1204, 594] on div "} /* HIDE QUICK ADD */ .shopify-section--main-collection .pdp-quick-atc { displ…" at bounding box center [1321, 695] width 599 height 1413
click at [1121, 474] on div "} /* HIDE QUICK ADD */ .shopify-section--main-collection .pdp-quick-atc { displ…" at bounding box center [1321, 695] width 599 height 1413
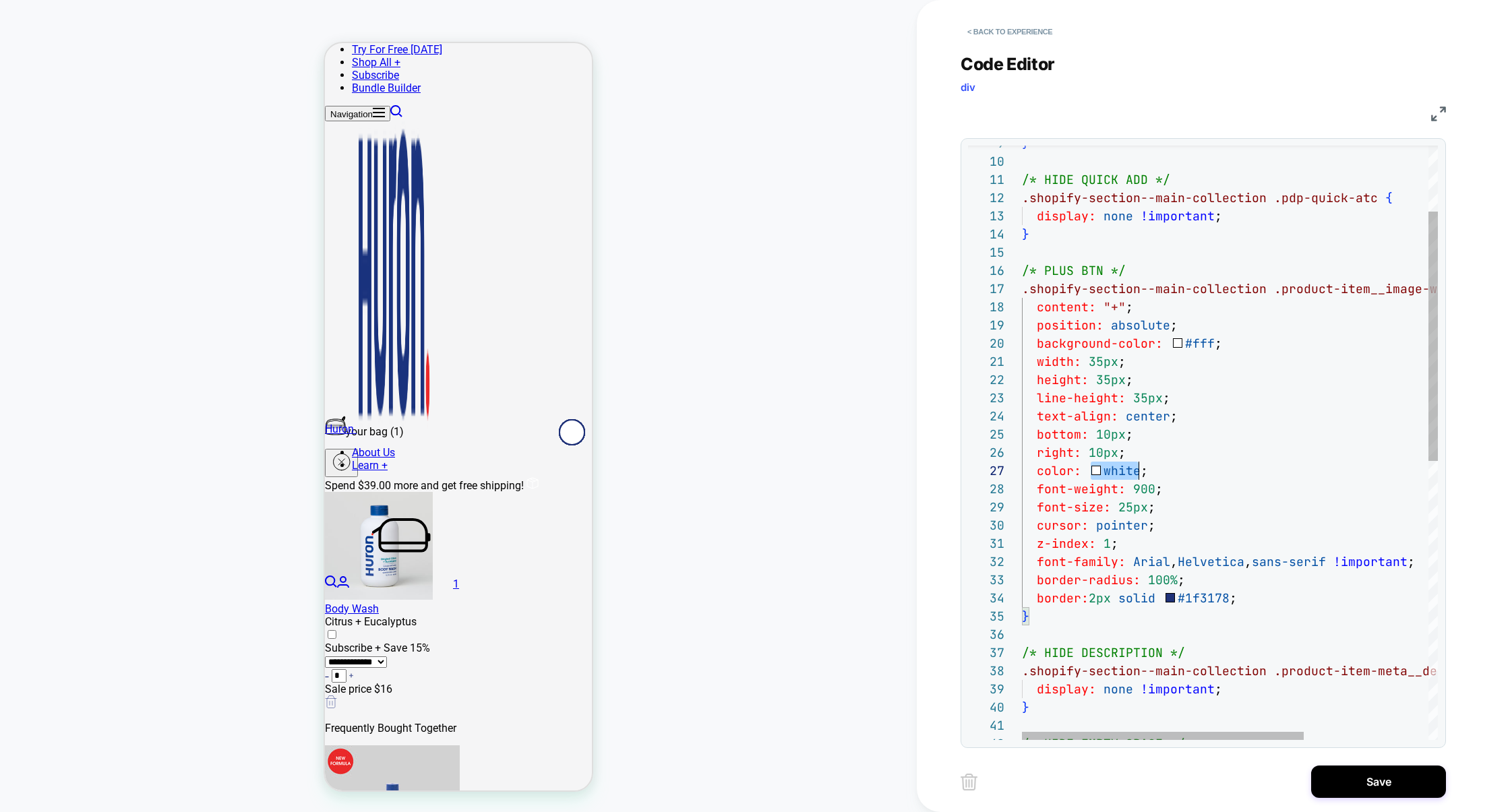
click at [1121, 474] on div "} /* HIDE QUICK ADD */ .shopify-section--main-collection .pdp-quick-atc { displ…" at bounding box center [1321, 695] width 599 height 1413
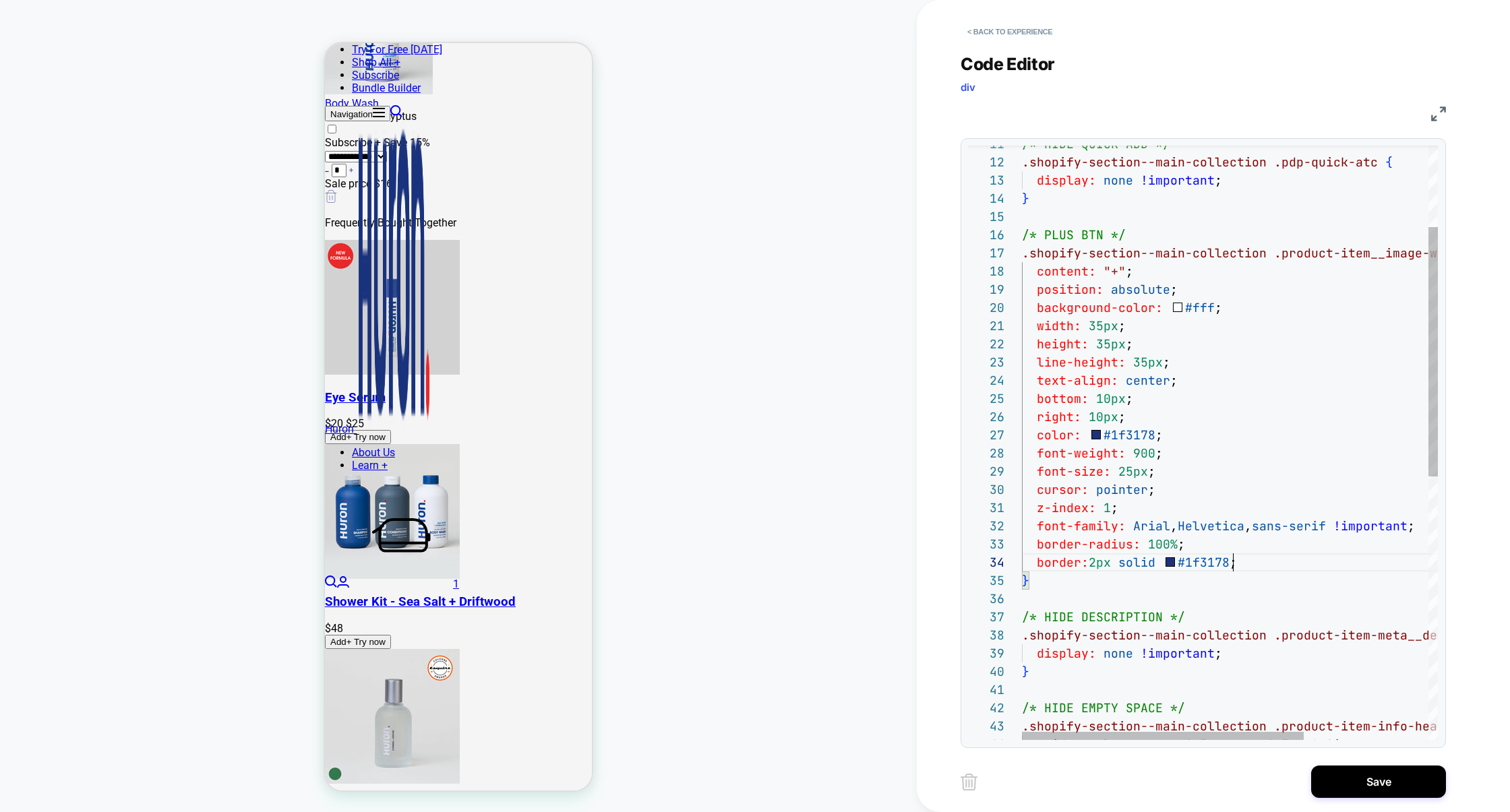
scroll to position [54, 0]
drag, startPoint x: 1263, startPoint y: 570, endPoint x: 988, endPoint y: 568, distance: 275.0
click at [988, 568] on div "17 18 19 20 21 22 23 24 25 26 27 28 29 30 31 32 35 36 37 38 39 40 41 42 33 34 4…" at bounding box center [1203, 442] width 470 height 594
click at [1180, 438] on div ".shopify-section--main-collection .product-item__image-wrapper::after { content…" at bounding box center [1321, 659] width 599 height 1413
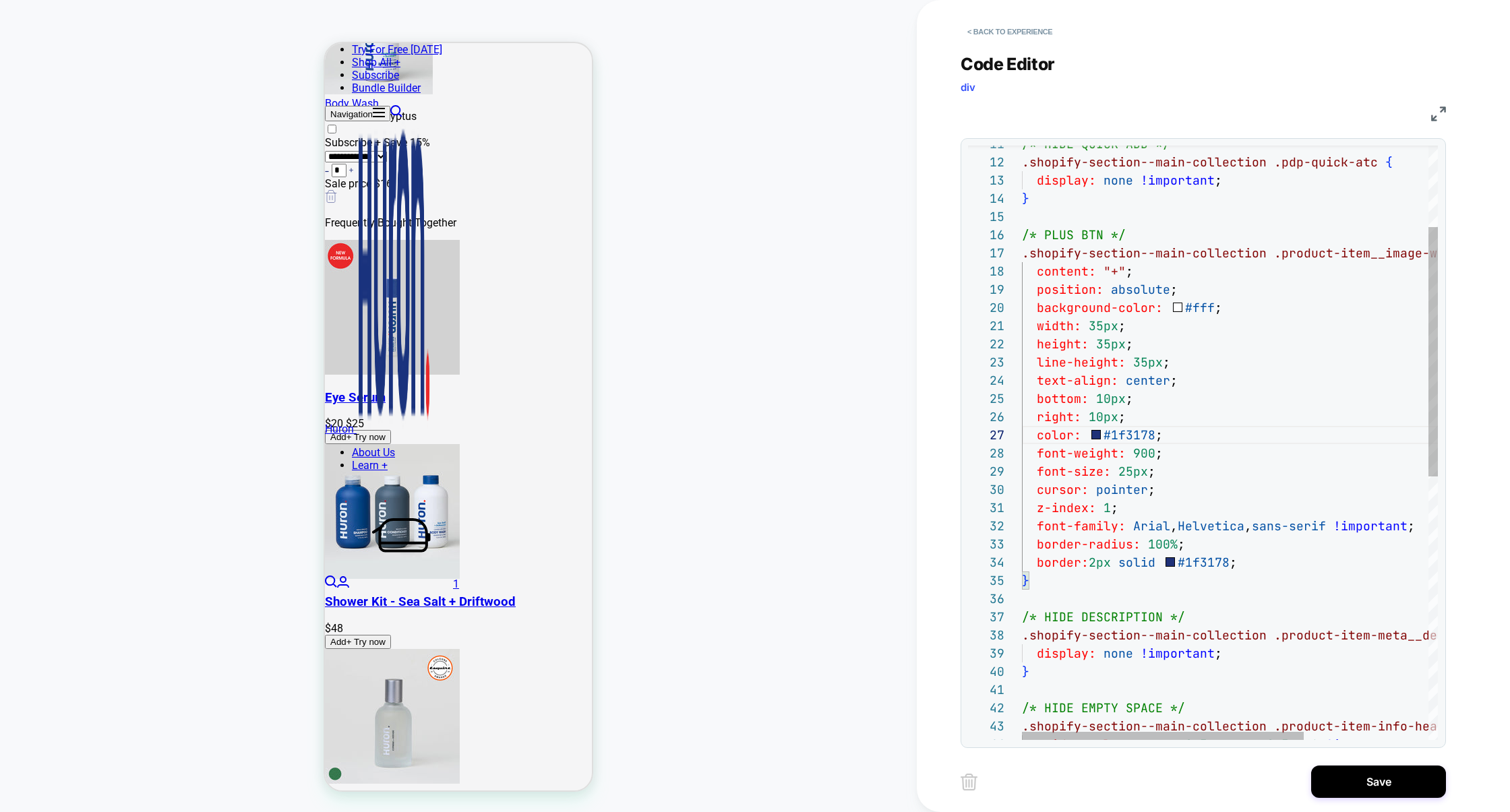
scroll to position [109, 0]
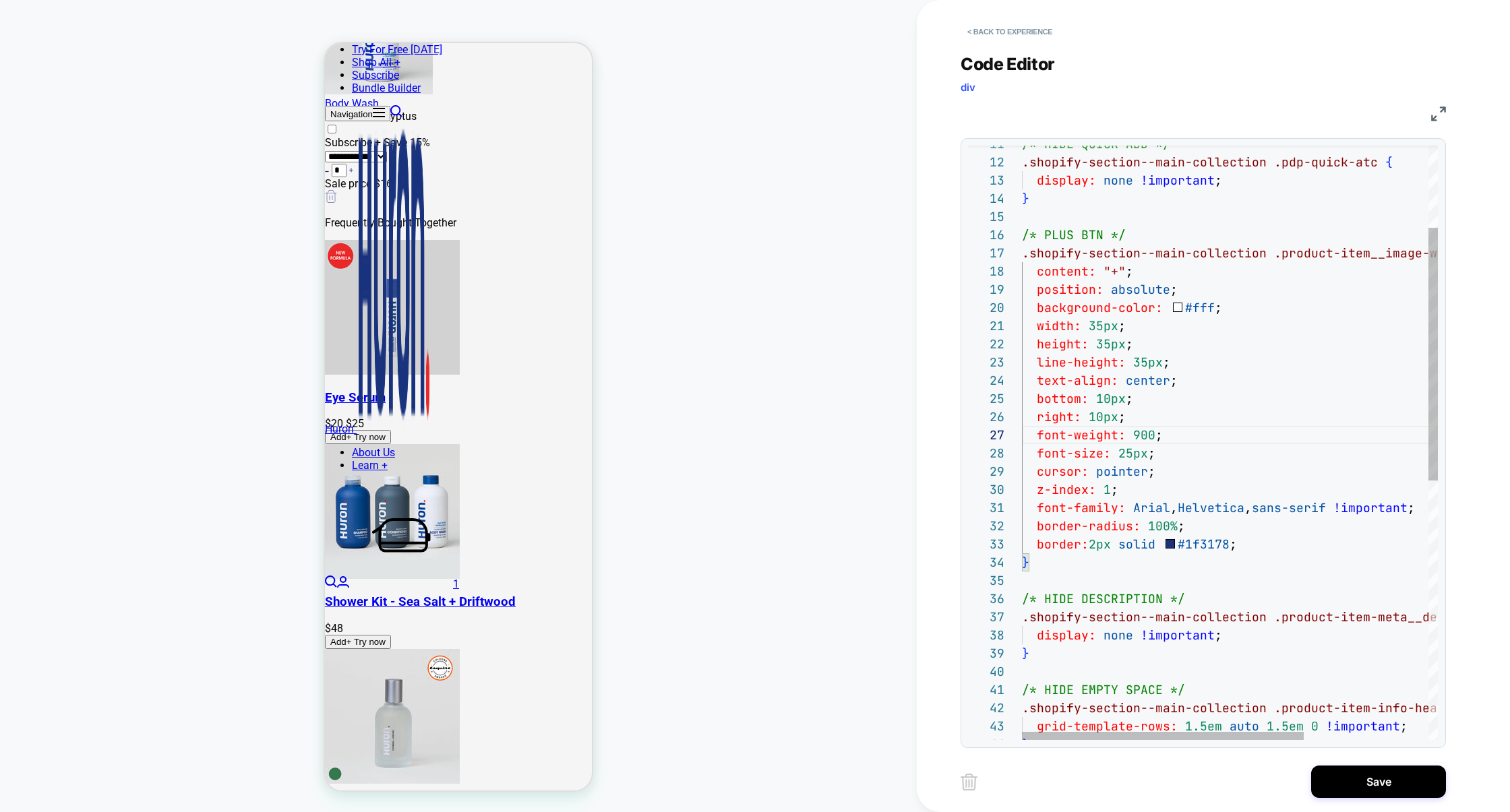
click at [1242, 548] on div ".shopify-section--main-collection .product-item__image-wrapper::after { content…" at bounding box center [1321, 650] width 599 height 1395
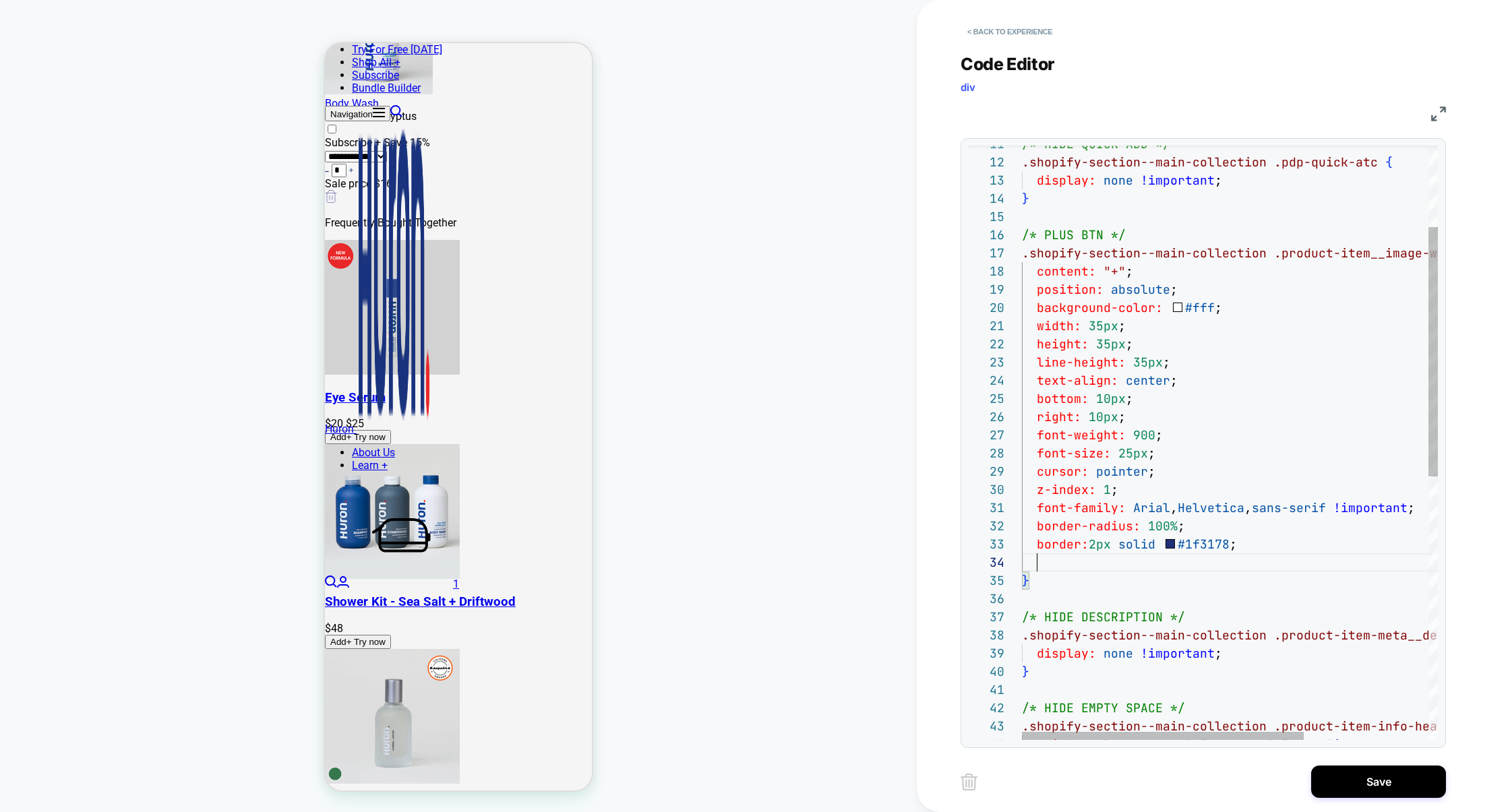
scroll to position [73, 0]
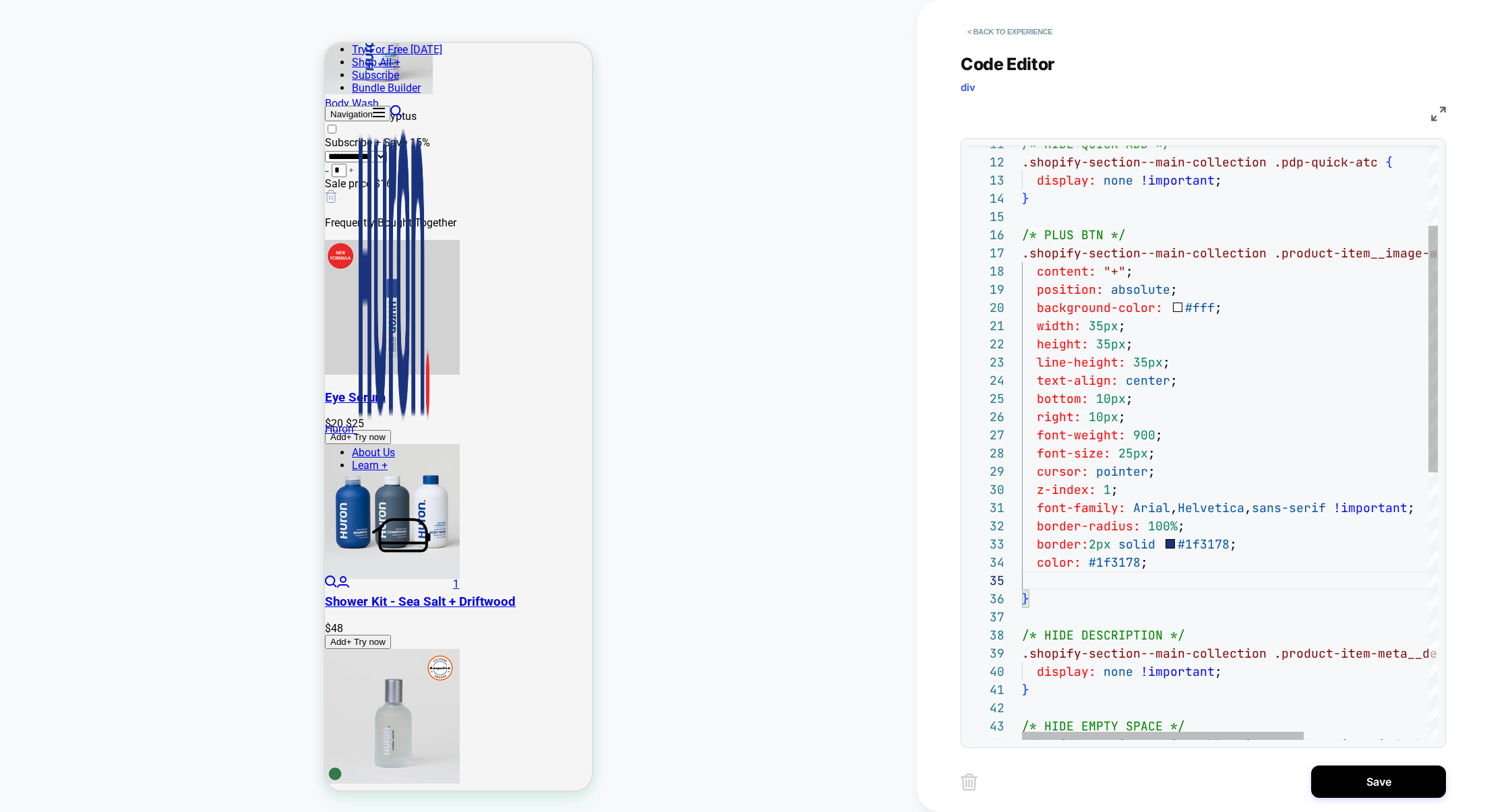
click at [1232, 307] on div ".shopify-section--main-collection .product-item__image-wrapper::after { content…" at bounding box center [1321, 668] width 599 height 1431
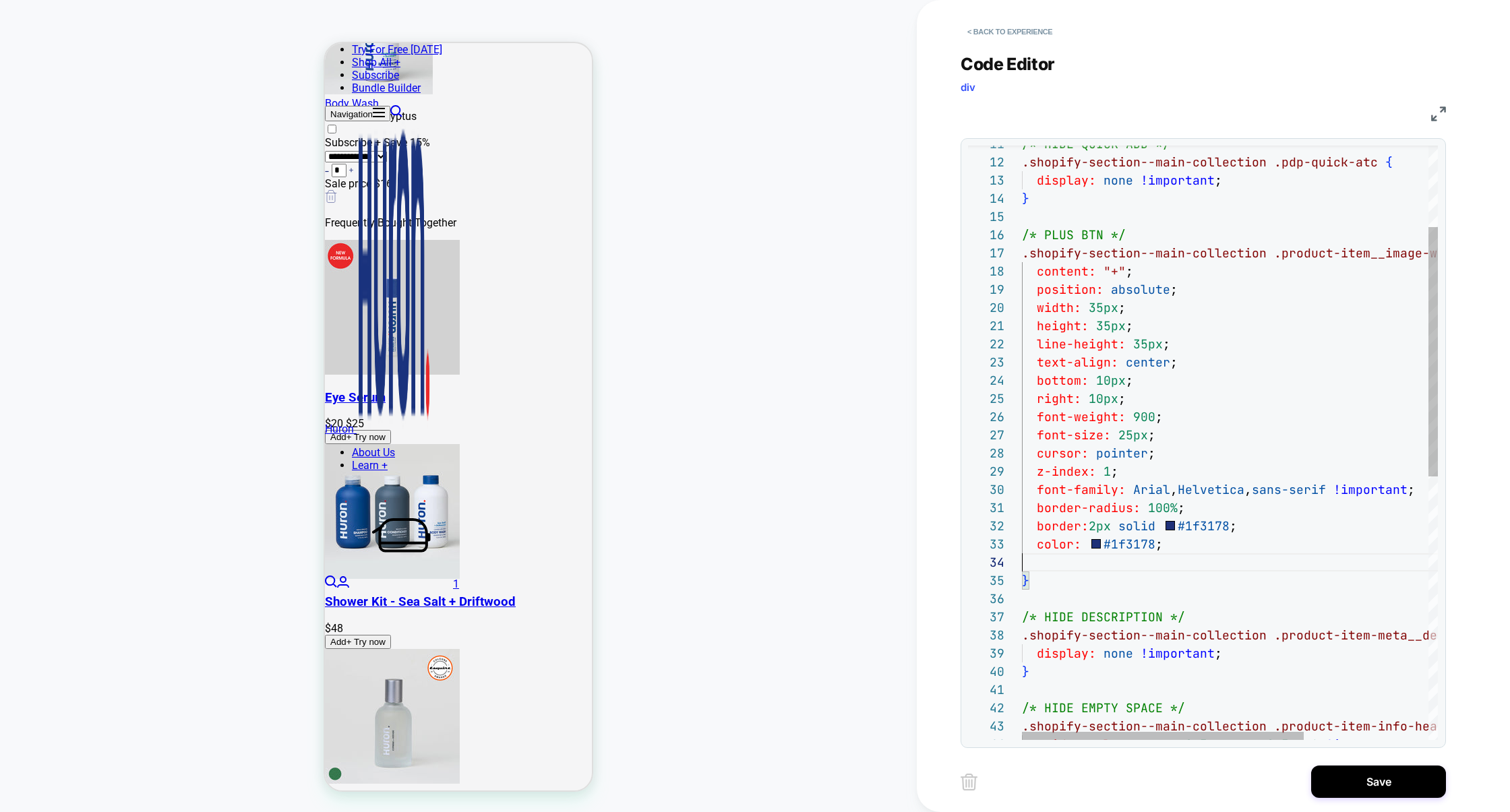
click at [1130, 567] on div ".shopify-section--main-collection .product-item__image-wrapper::after { content…" at bounding box center [1321, 659] width 599 height 1413
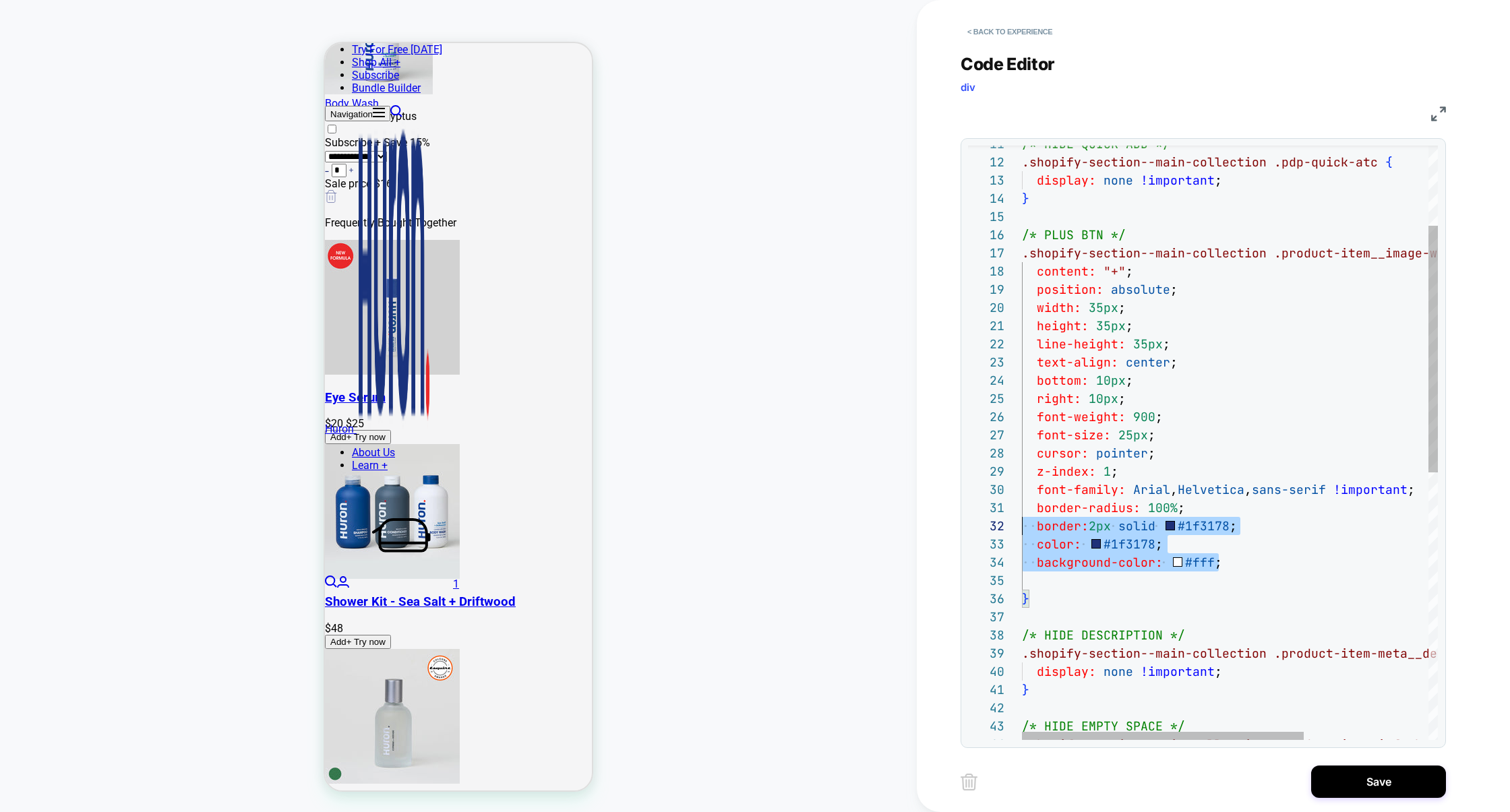
scroll to position [18, 0]
drag, startPoint x: 1229, startPoint y: 561, endPoint x: 960, endPoint y: 523, distance: 271.7
drag, startPoint x: 1258, startPoint y: 570, endPoint x: 1014, endPoint y: 515, distance: 250.1
click at [1013, 515] on div "17 18 19 20 21 22 23 24 25 26 27 28 29 30 36 37 38 39 40 41 42 43 31 32 44 16 1…" at bounding box center [1203, 442] width 470 height 594
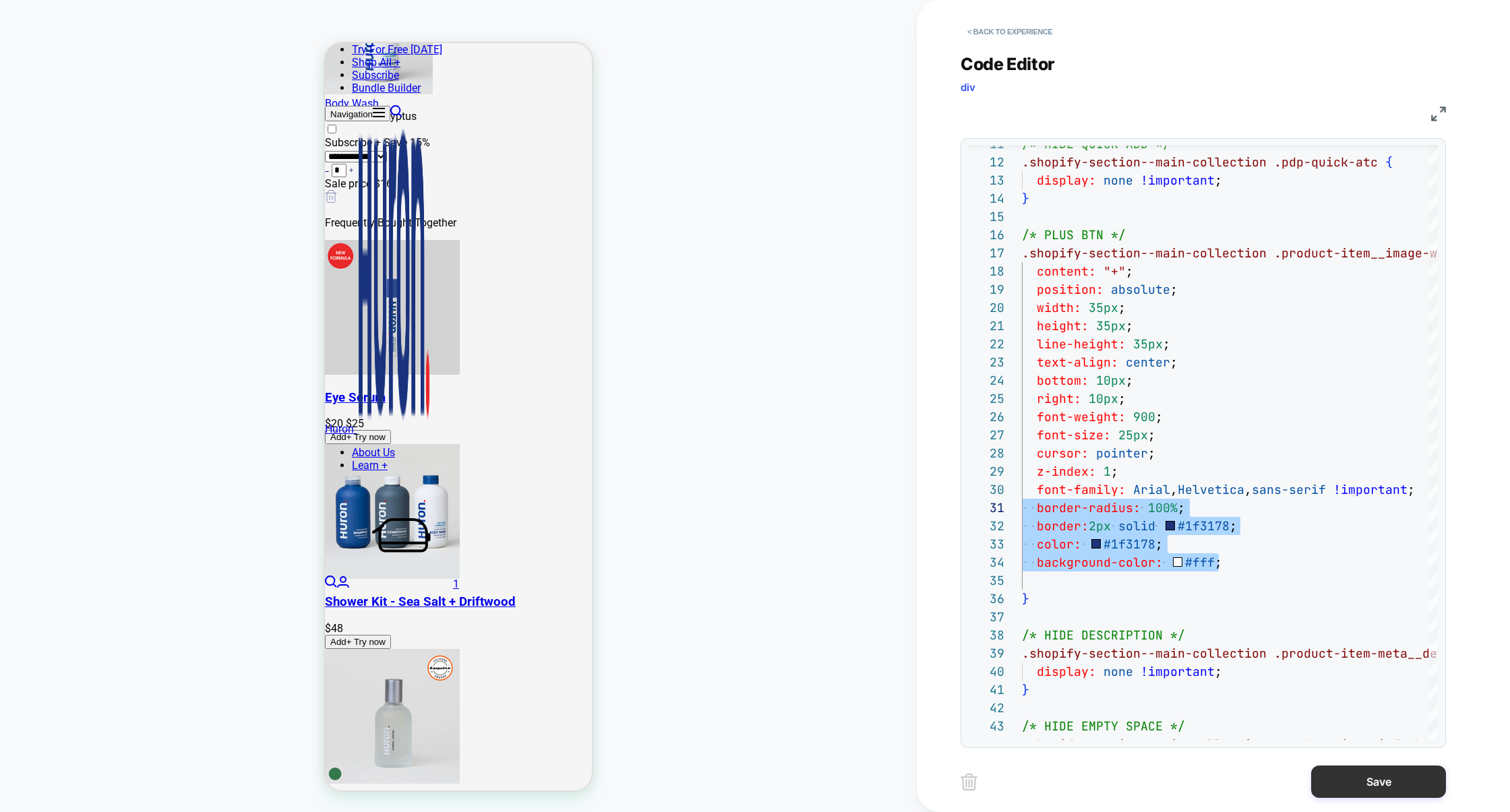
type textarea "**********"
click at [1369, 783] on button "Save" at bounding box center [1379, 781] width 135 height 32
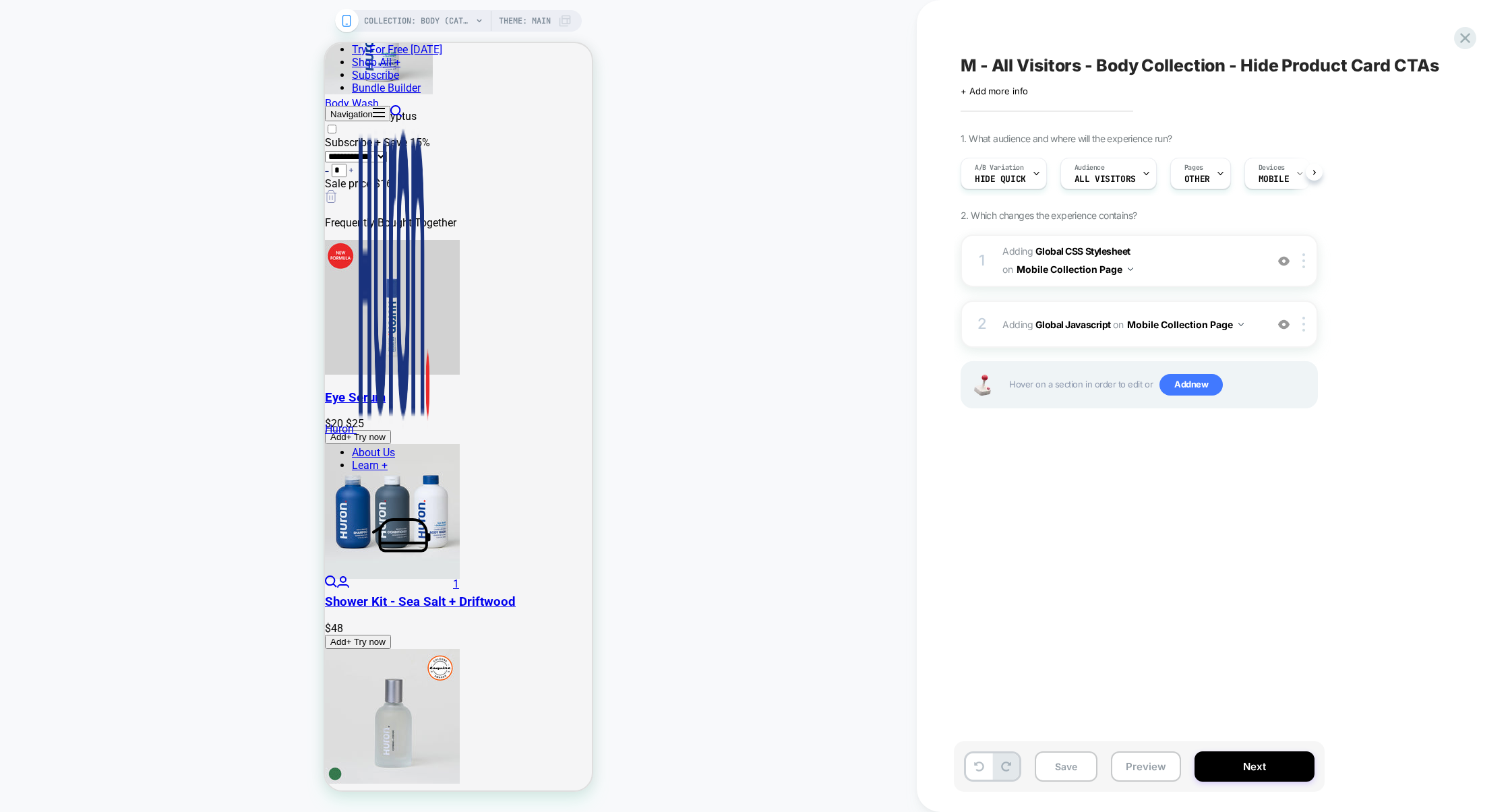
scroll to position [0, 1]
click at [1141, 760] on button "Preview" at bounding box center [1145, 766] width 70 height 30
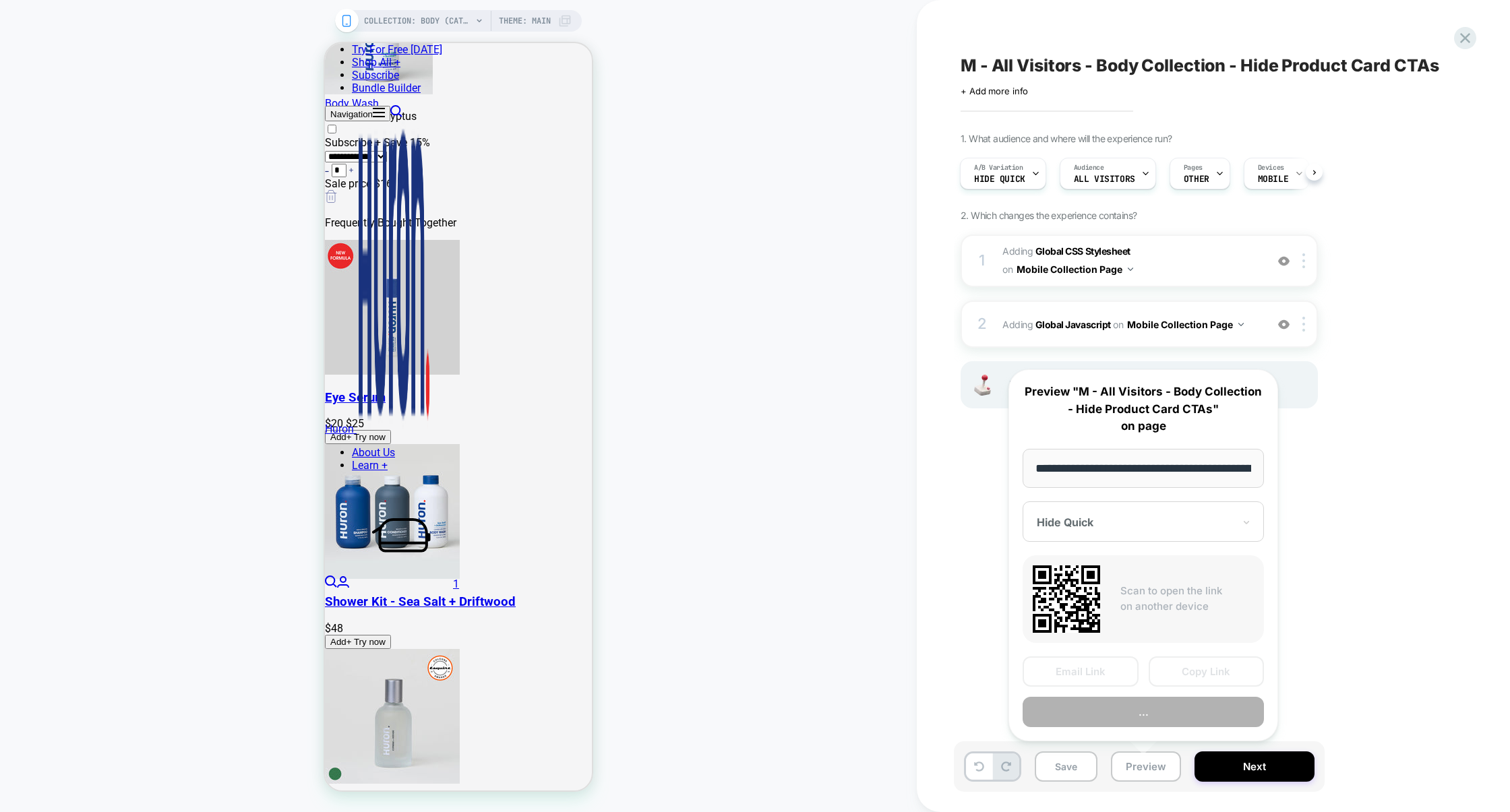
scroll to position [0, 101]
click at [1157, 717] on button "Preview" at bounding box center [1143, 711] width 242 height 30
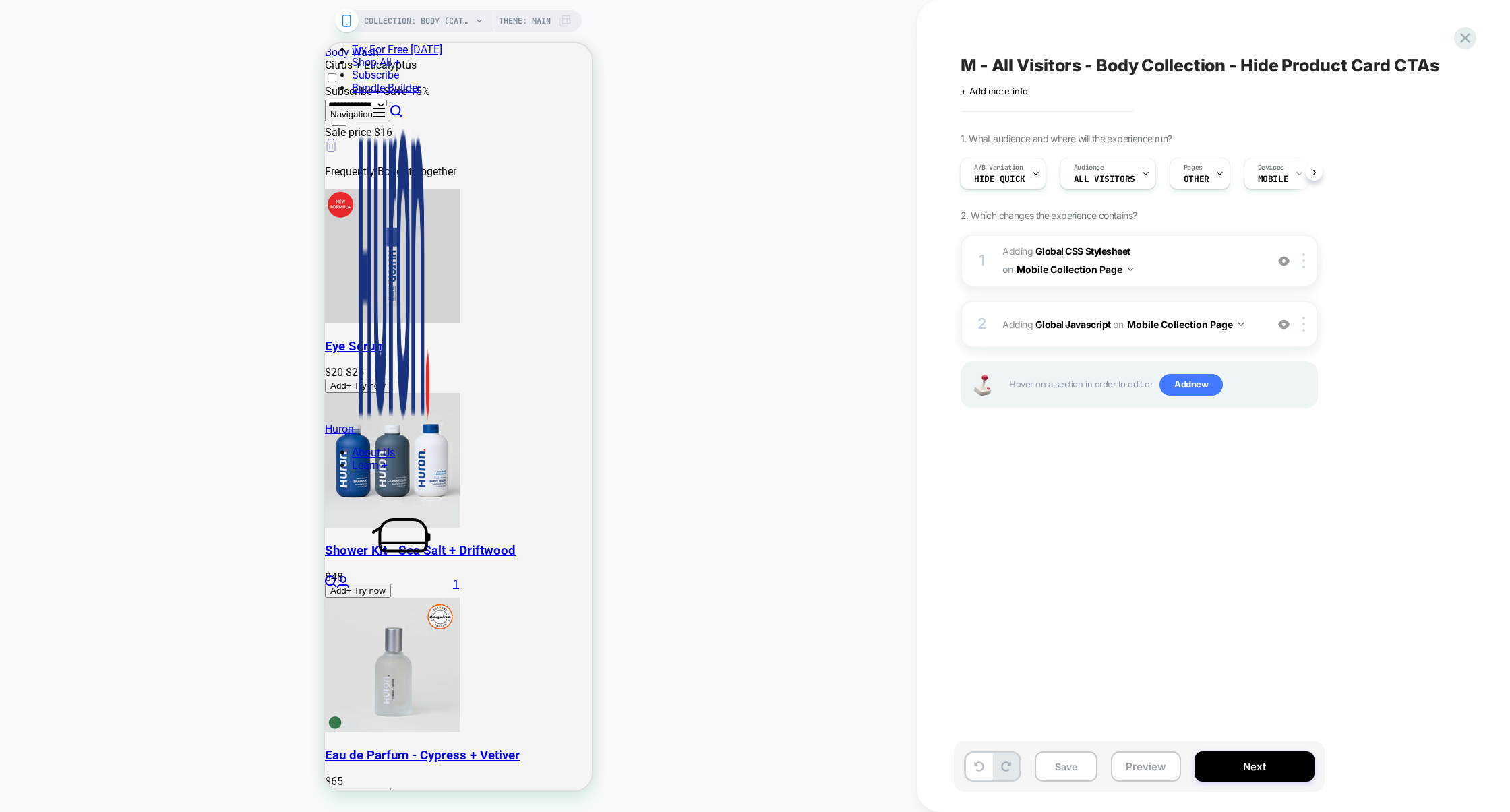
scroll to position [911, 0]
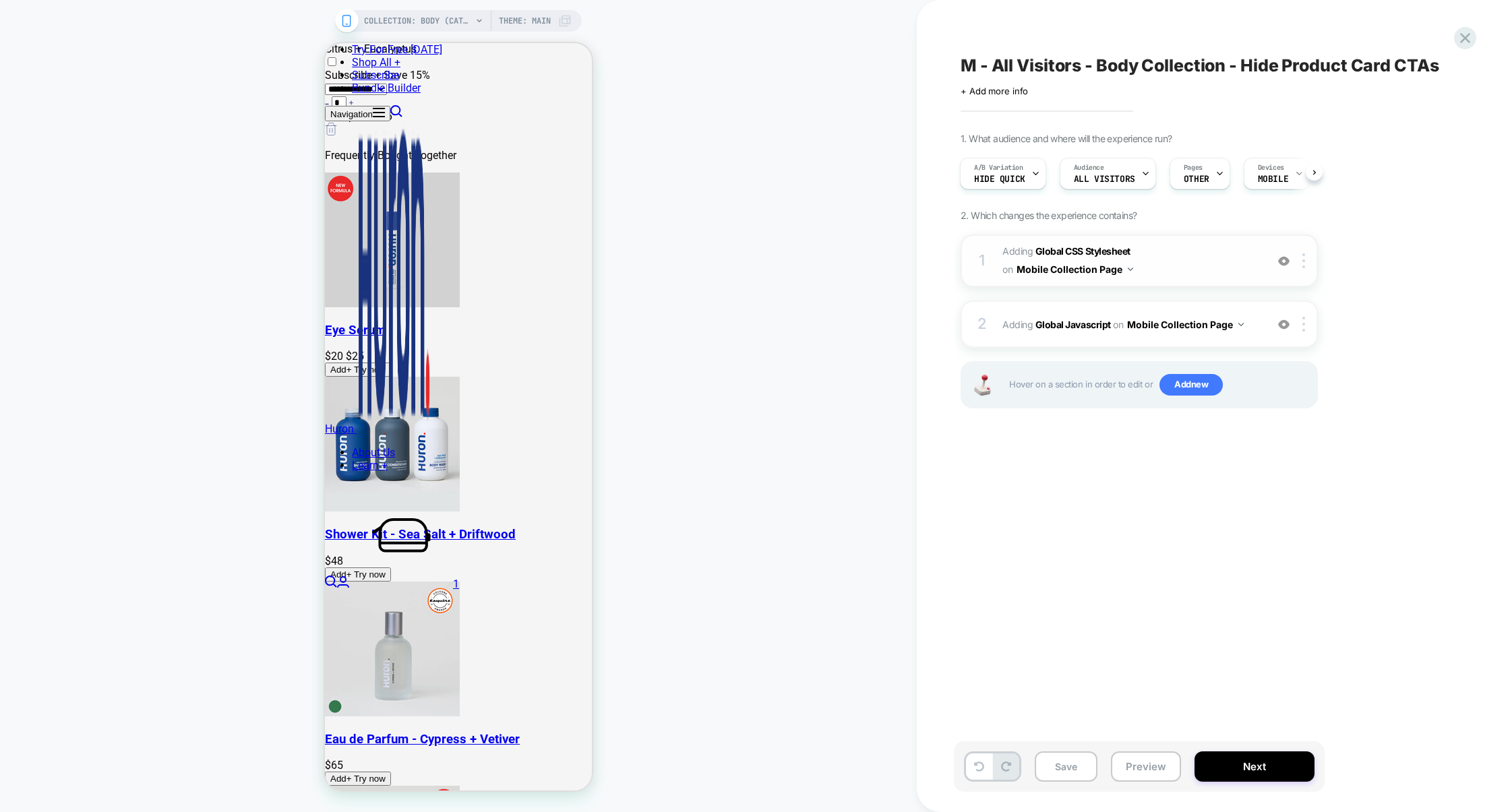
click at [1222, 269] on span "Adding Global CSS Stylesheet on Mobile Collection Page" at bounding box center [1131, 261] width 257 height 37
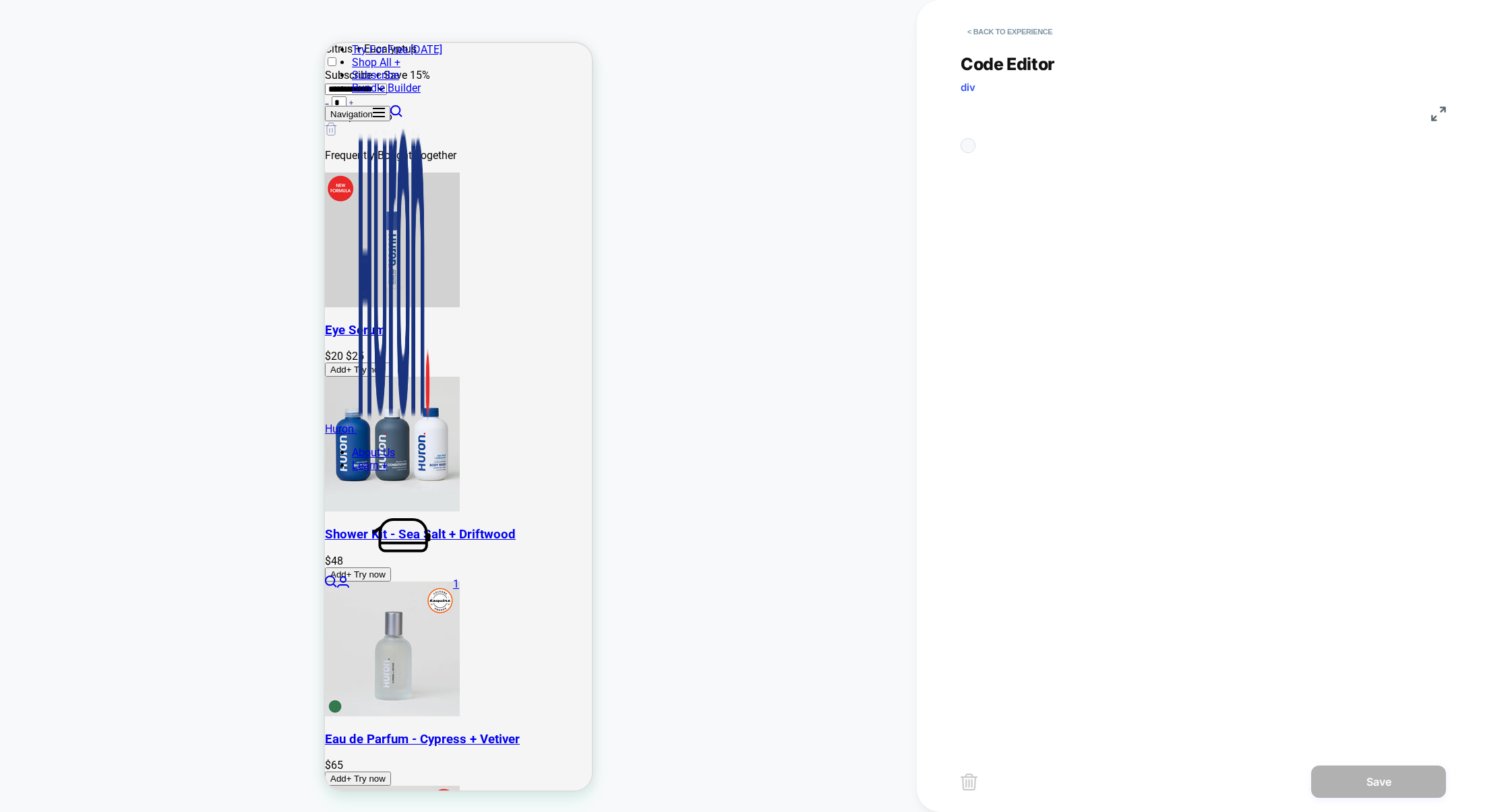
scroll to position [182, 0]
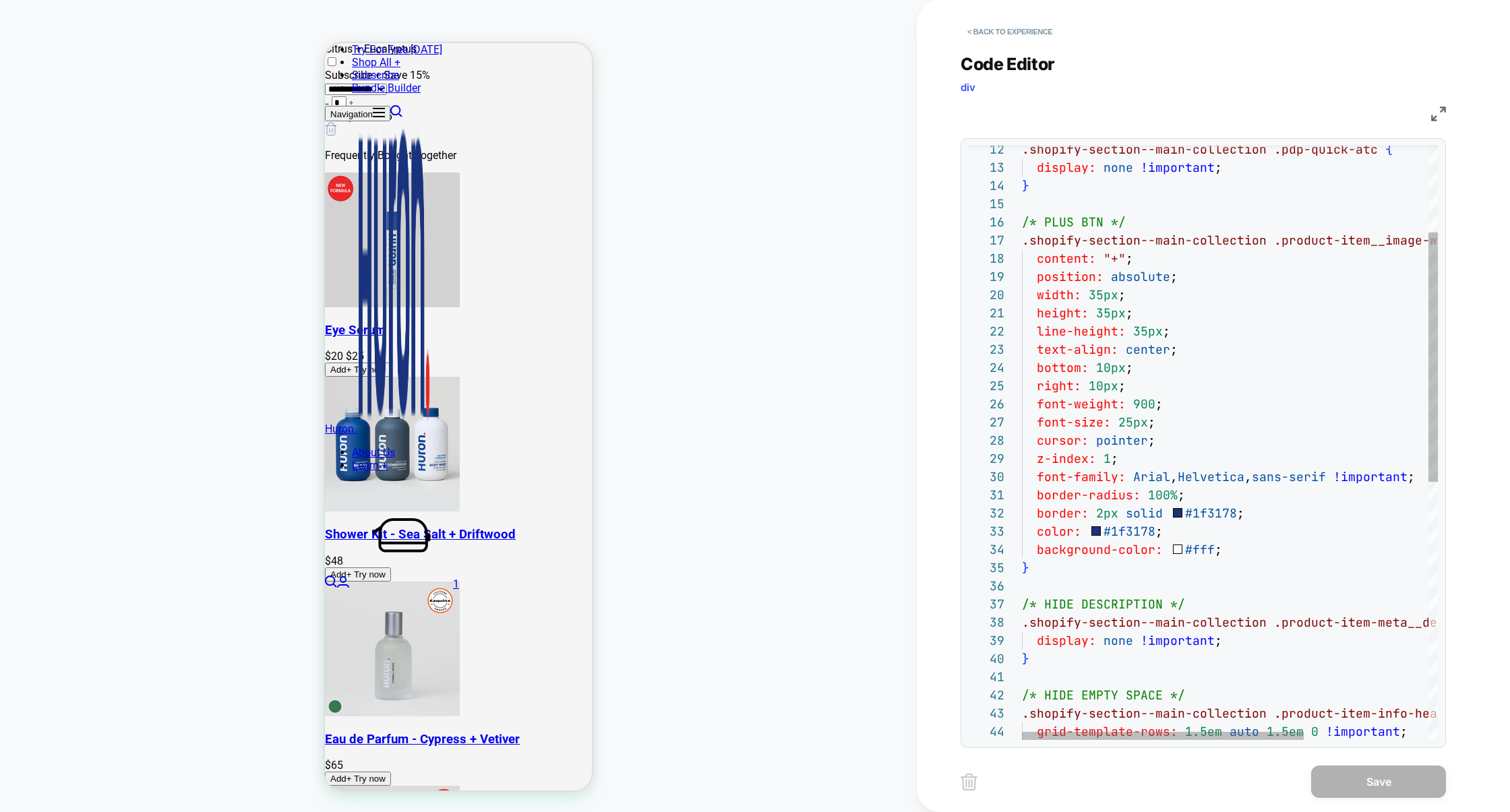
click at [1099, 298] on div ".shopify-section--main-collection .pdp-quick-atc { display: none !important ; }…" at bounding box center [1321, 646] width 599 height 1413
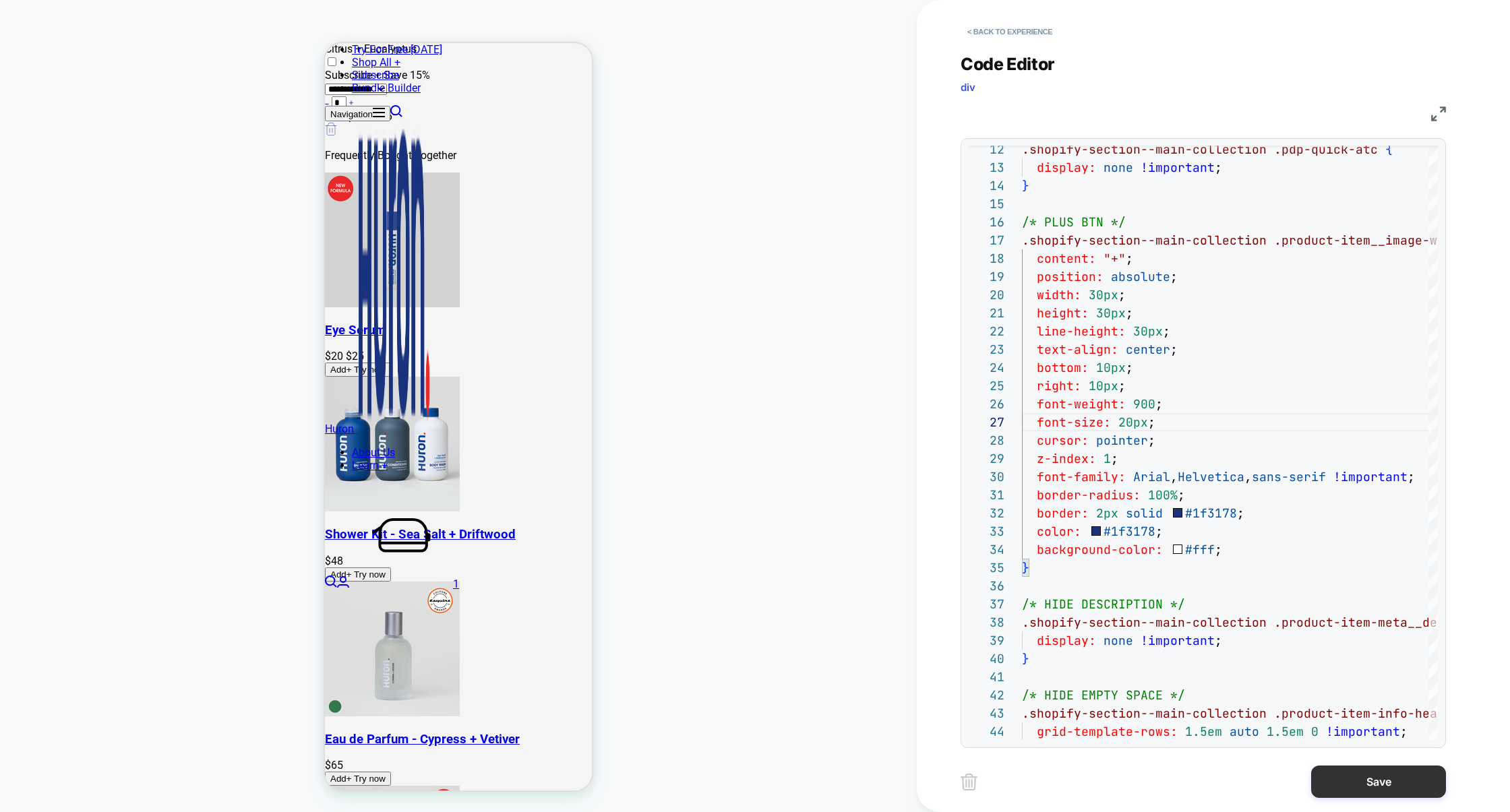
type textarea "**********"
click at [1370, 782] on button "Save" at bounding box center [1379, 781] width 135 height 32
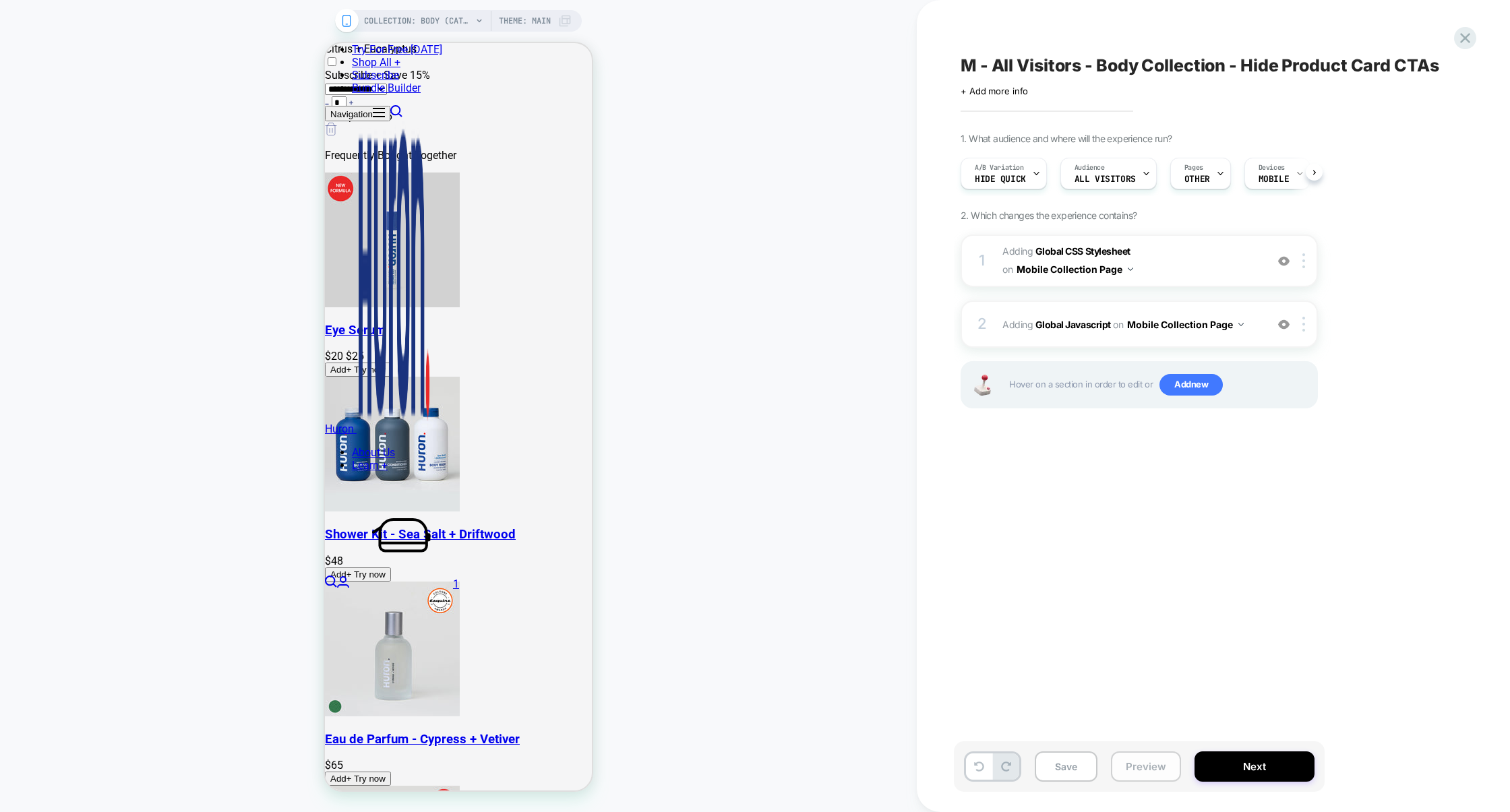
scroll to position [0, 1]
click at [1069, 768] on button "Save" at bounding box center [1066, 766] width 62 height 30
click at [1160, 774] on button "Preview" at bounding box center [1145, 766] width 70 height 30
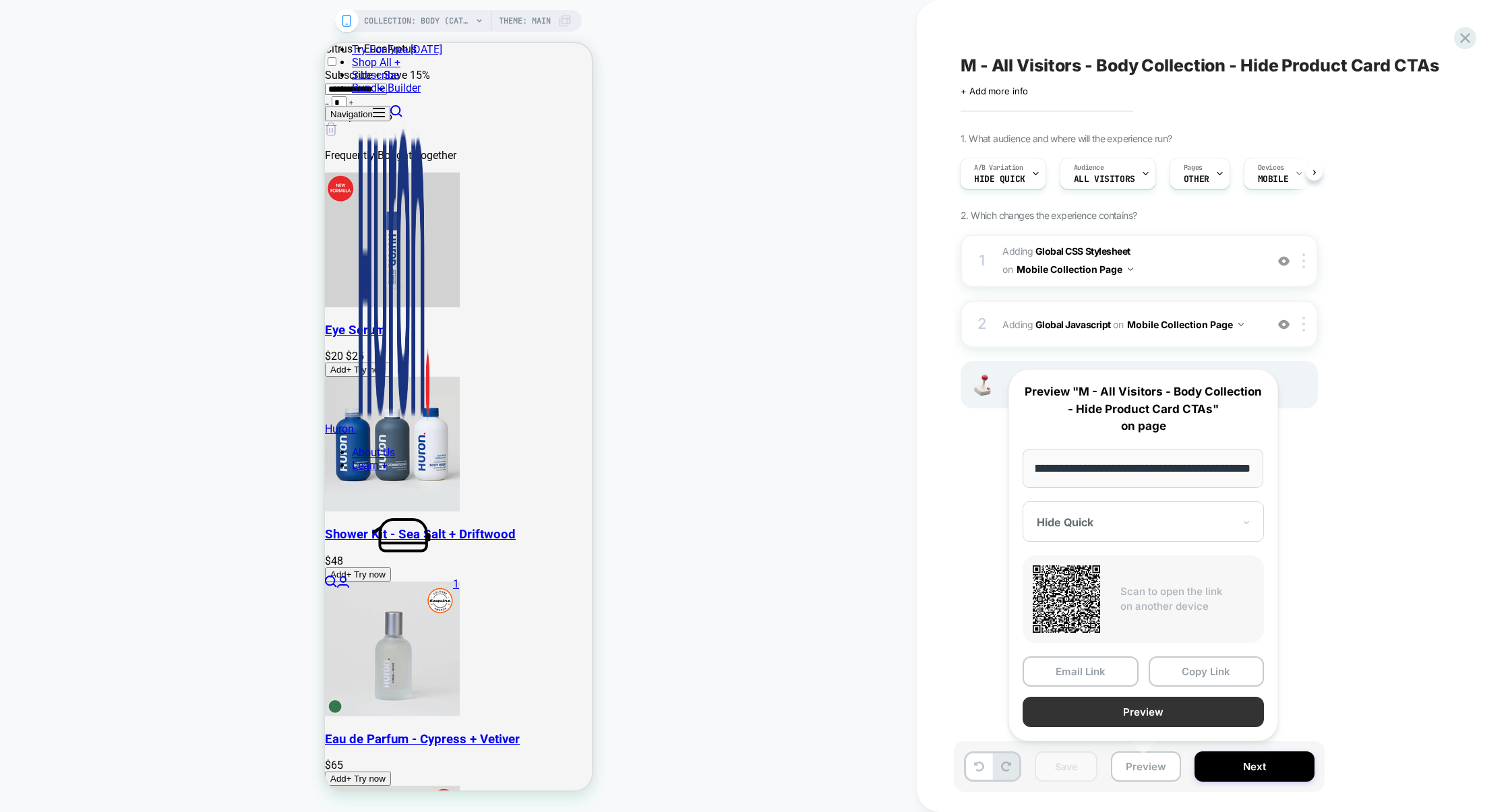
scroll to position [0, 0]
click at [1149, 719] on button "Preview" at bounding box center [1143, 711] width 242 height 30
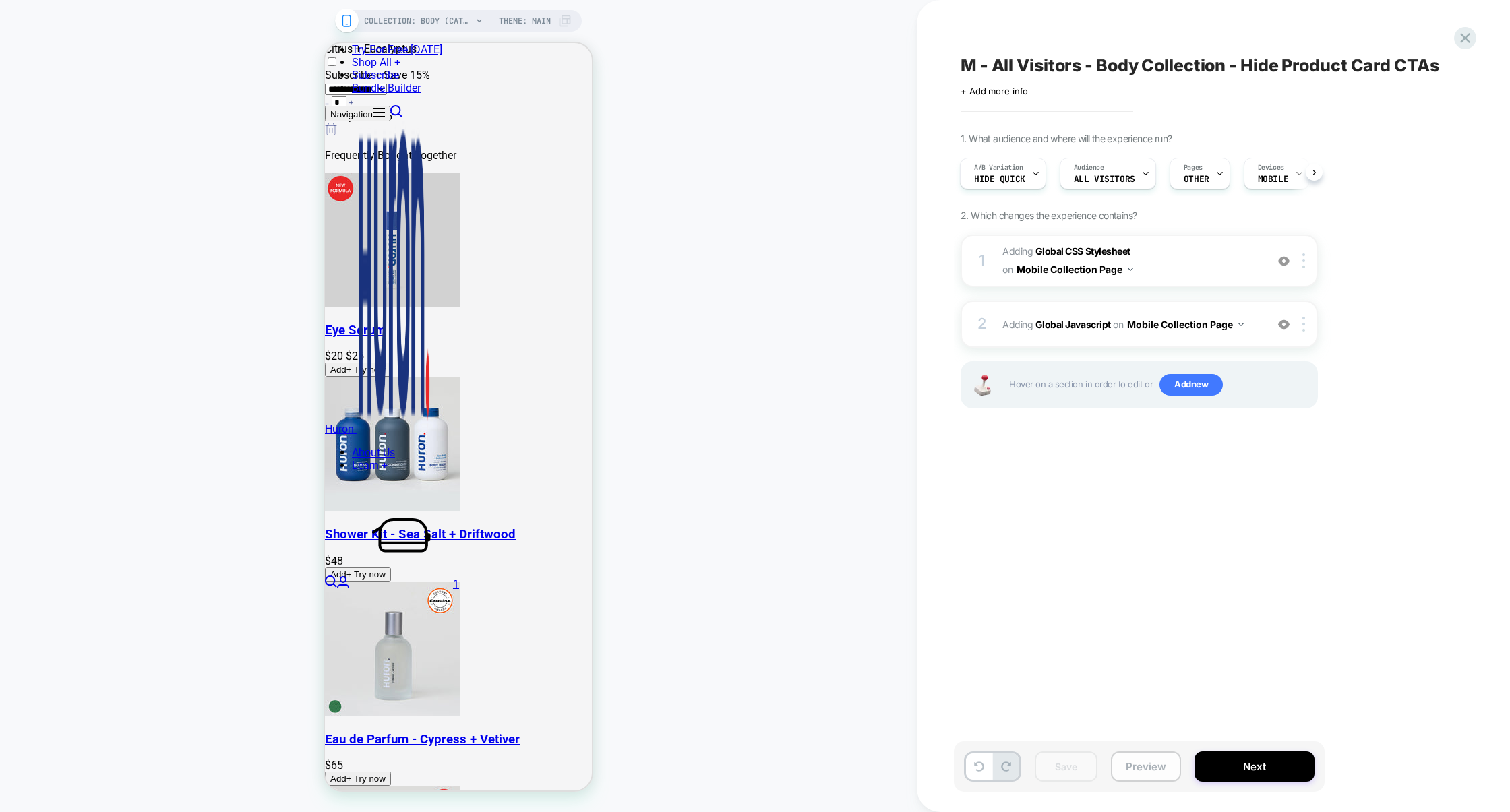
click at [1148, 775] on button "Preview" at bounding box center [1145, 766] width 70 height 30
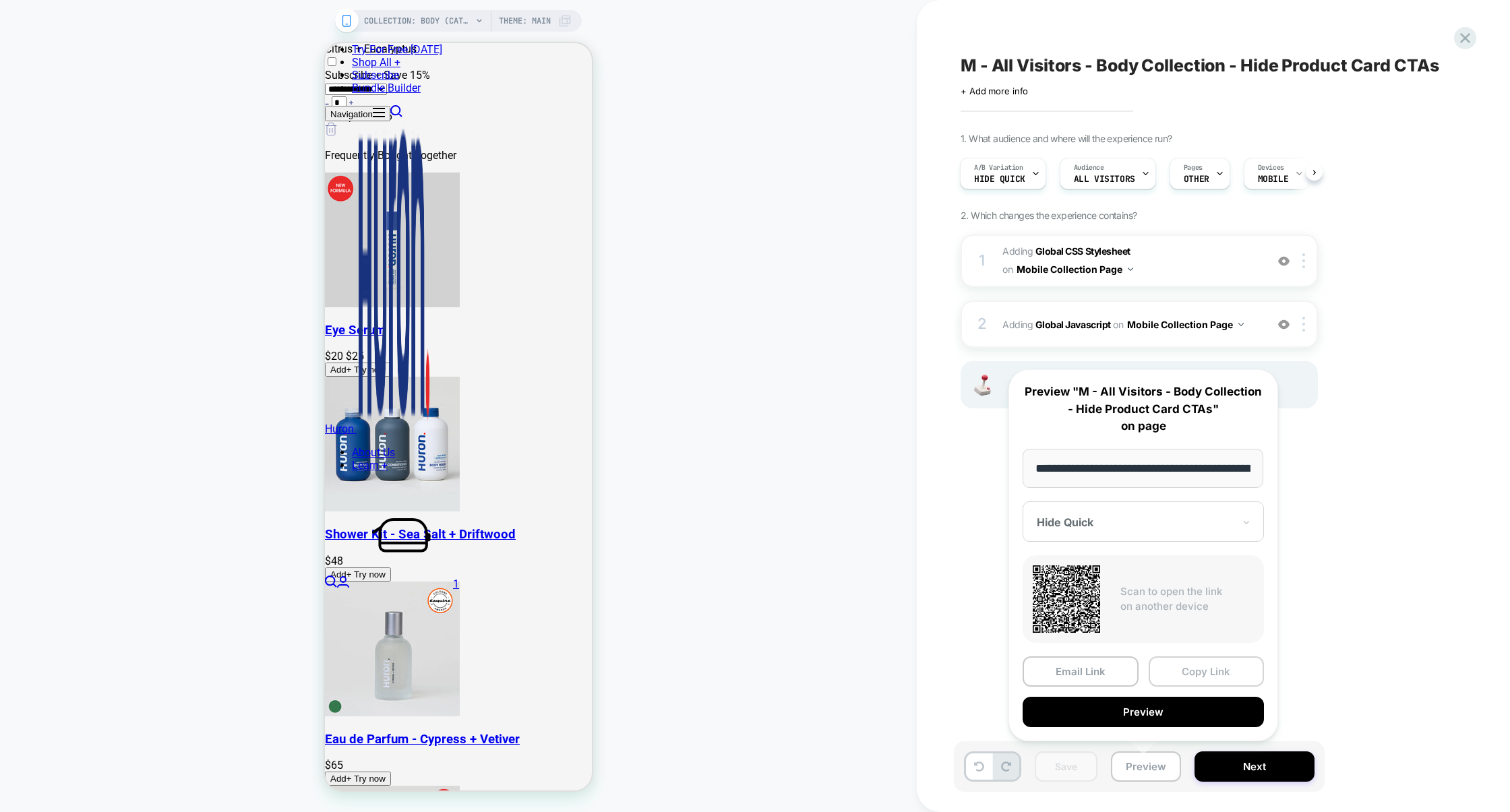
click at [1221, 664] on button "Copy Link" at bounding box center [1207, 671] width 116 height 30
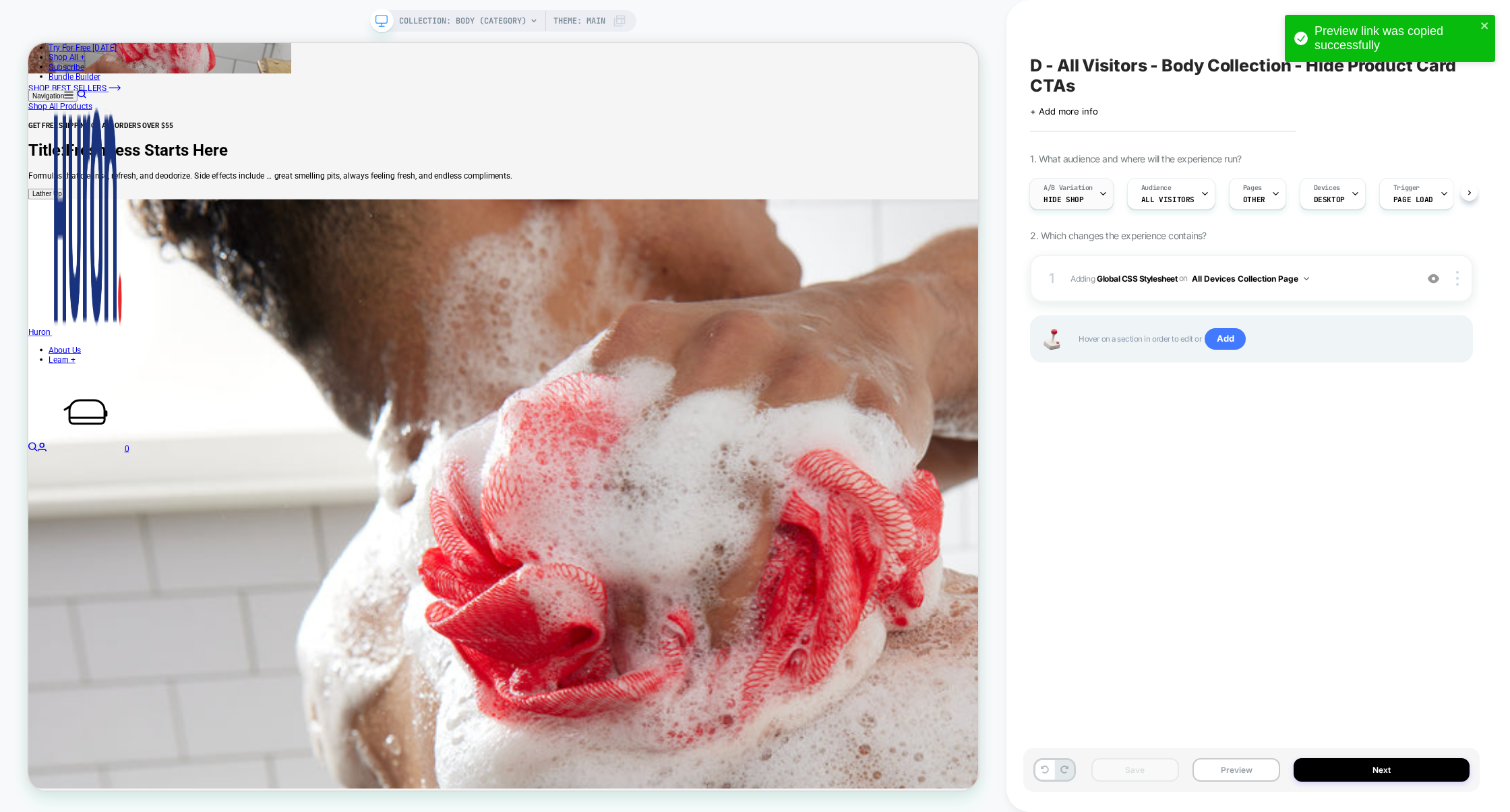
click at [1073, 194] on div "A/B Variation Hide Shop" at bounding box center [1068, 193] width 76 height 30
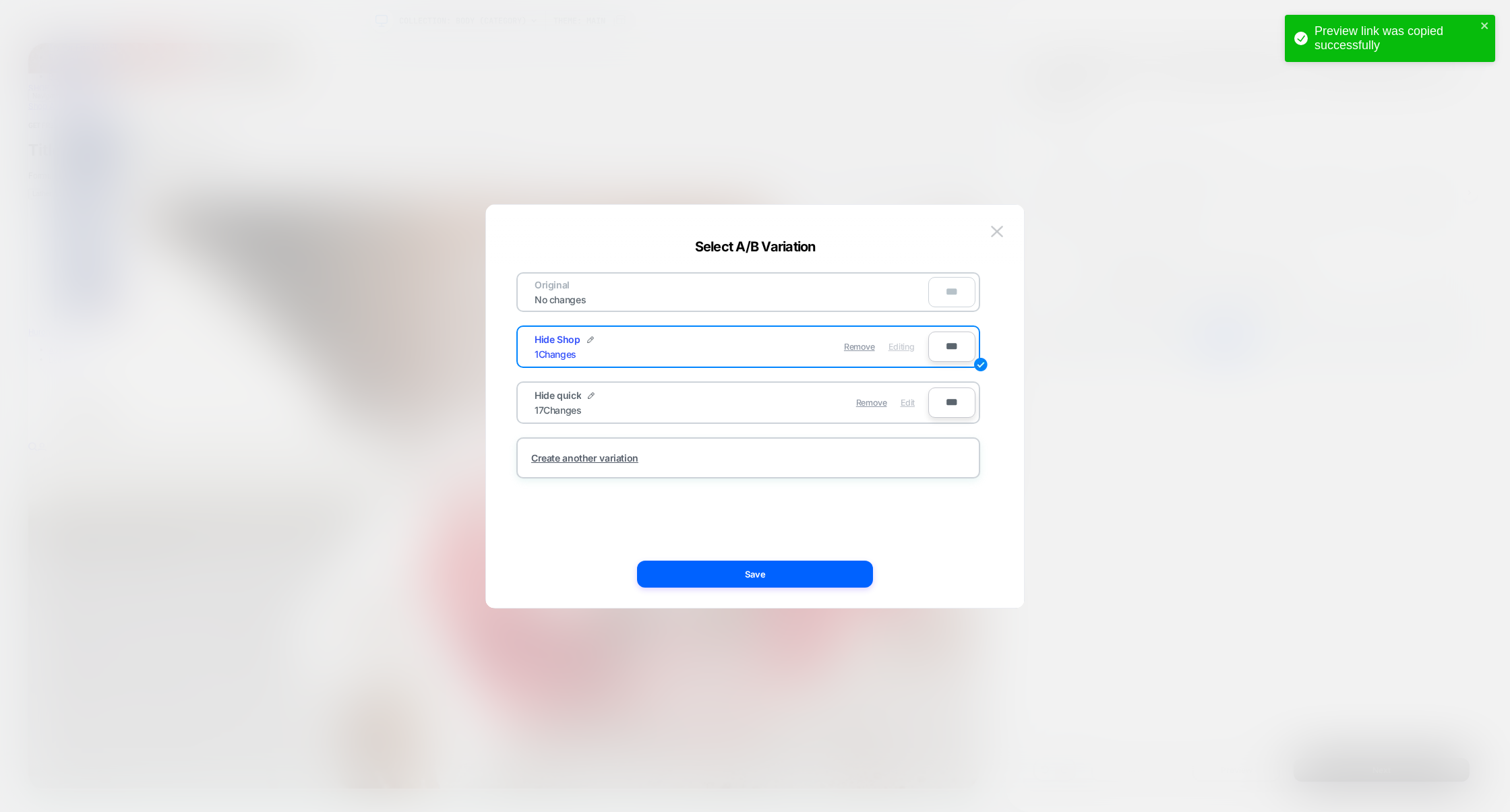
click at [912, 404] on span "Edit" at bounding box center [907, 402] width 14 height 10
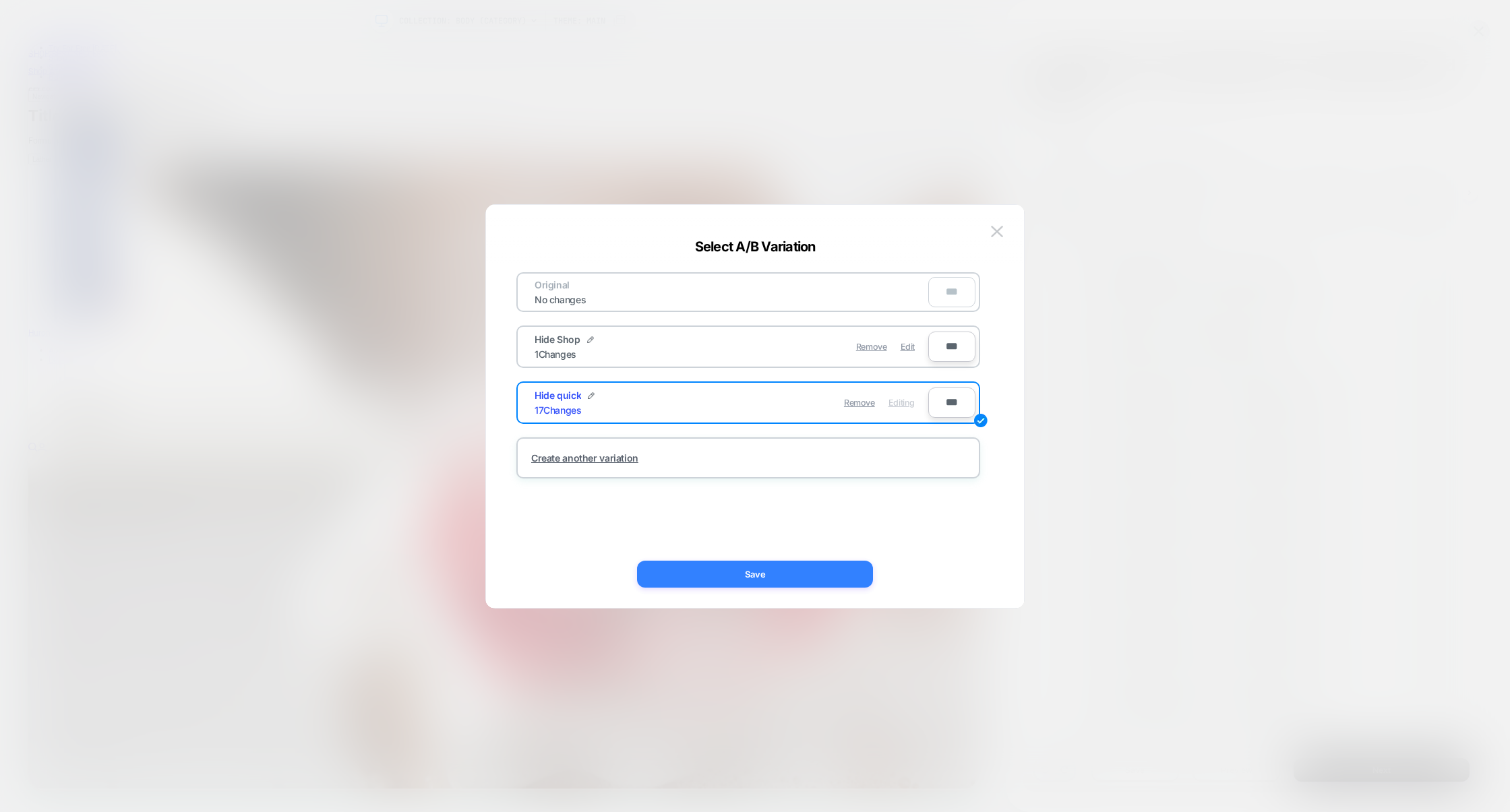
scroll to position [1445, 0]
click at [798, 576] on button "Save" at bounding box center [754, 574] width 236 height 27
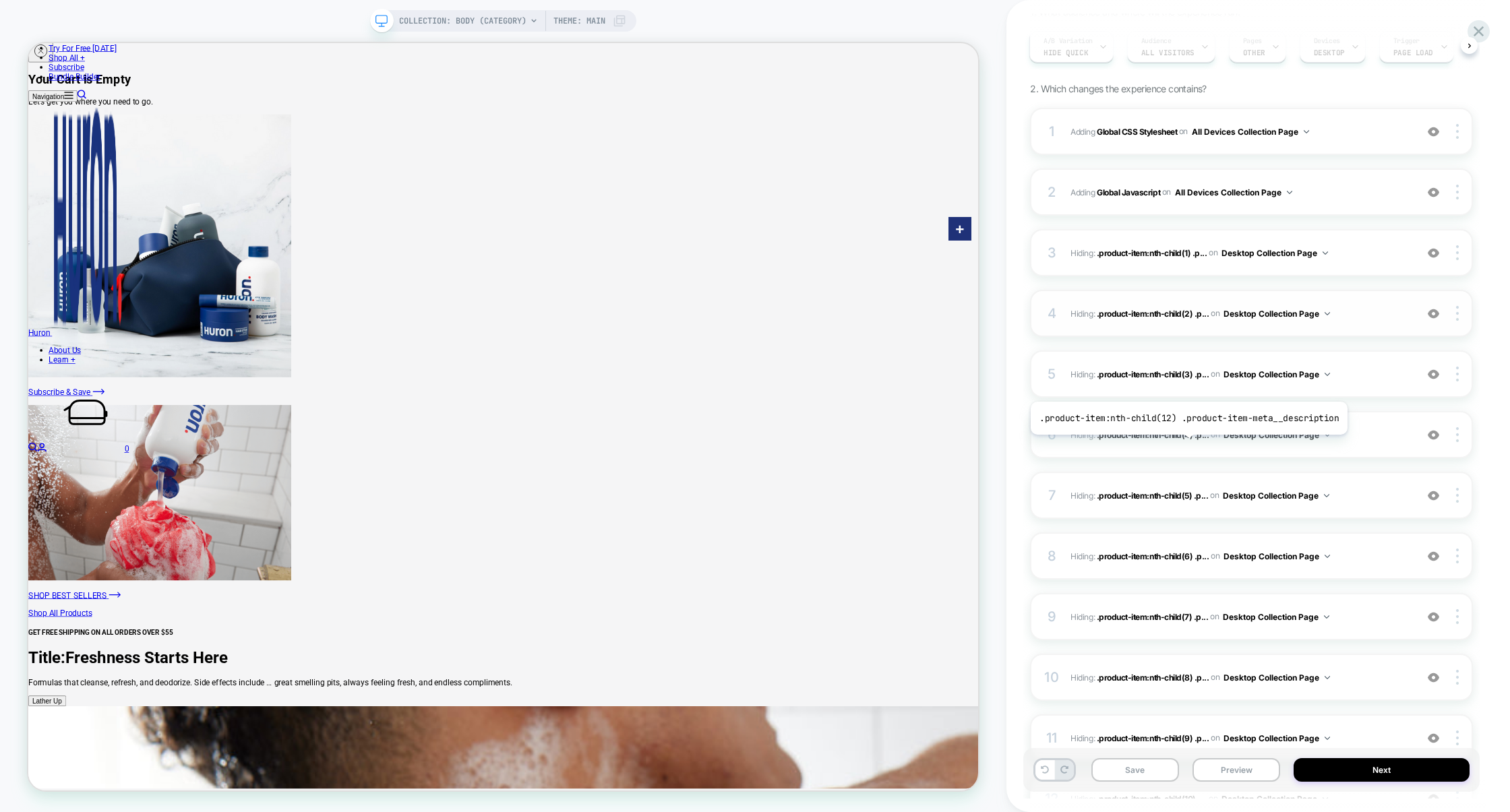
scroll to position [0, 0]
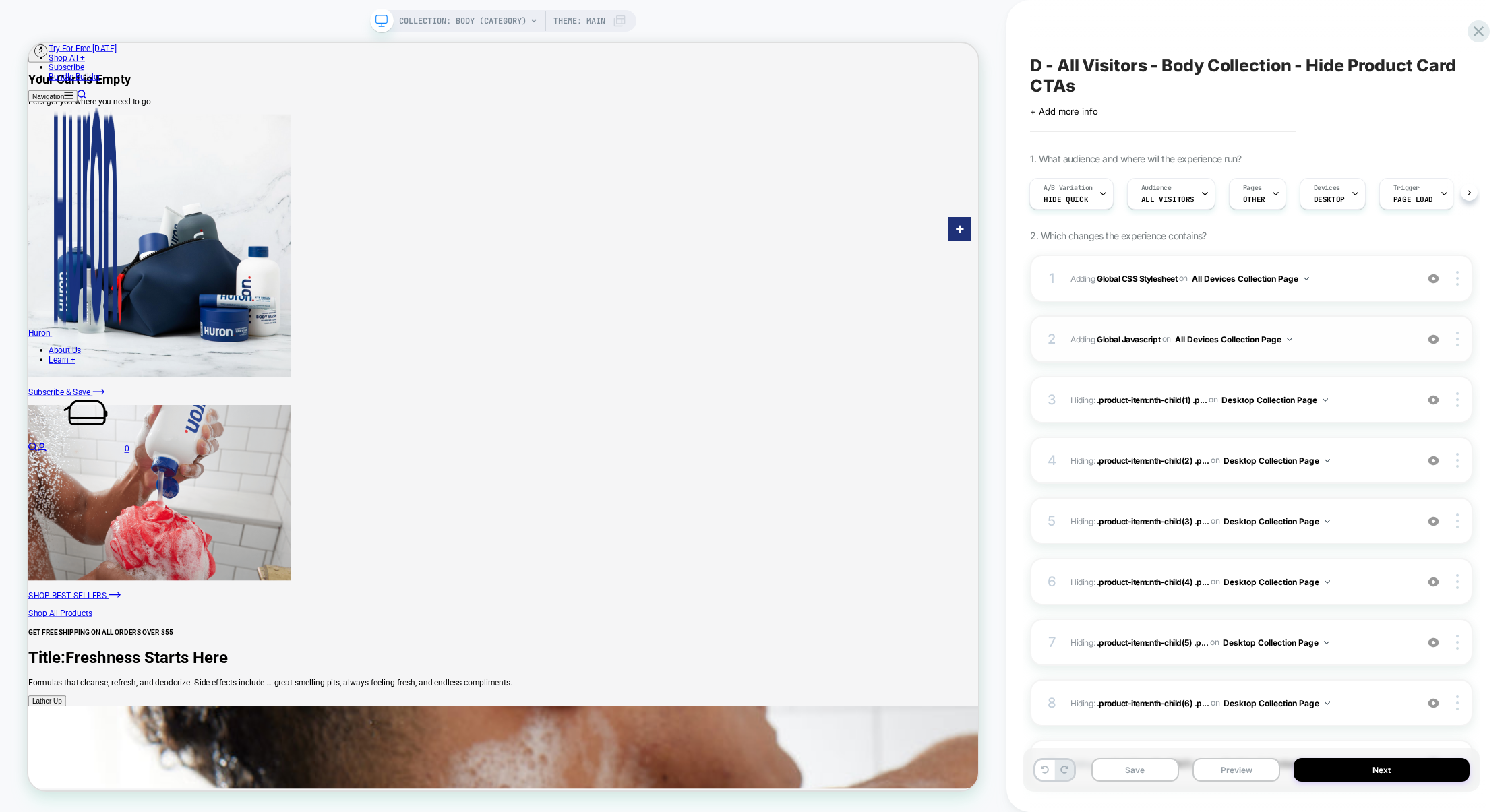
click at [1328, 356] on div "2 Adding Global Javascript on All Devices Collection Page Add Before Add After …" at bounding box center [1251, 338] width 443 height 47
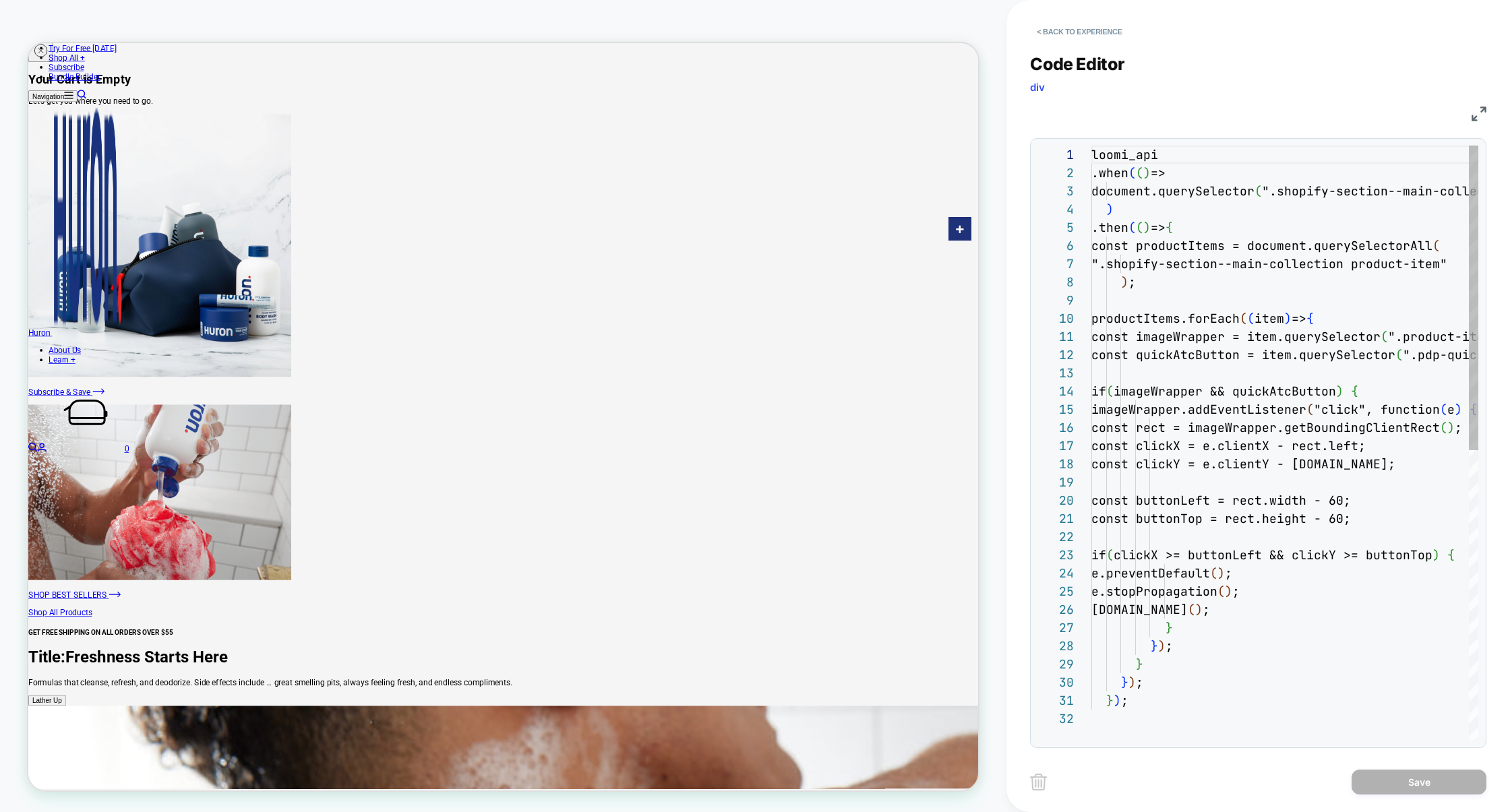
scroll to position [182, 0]
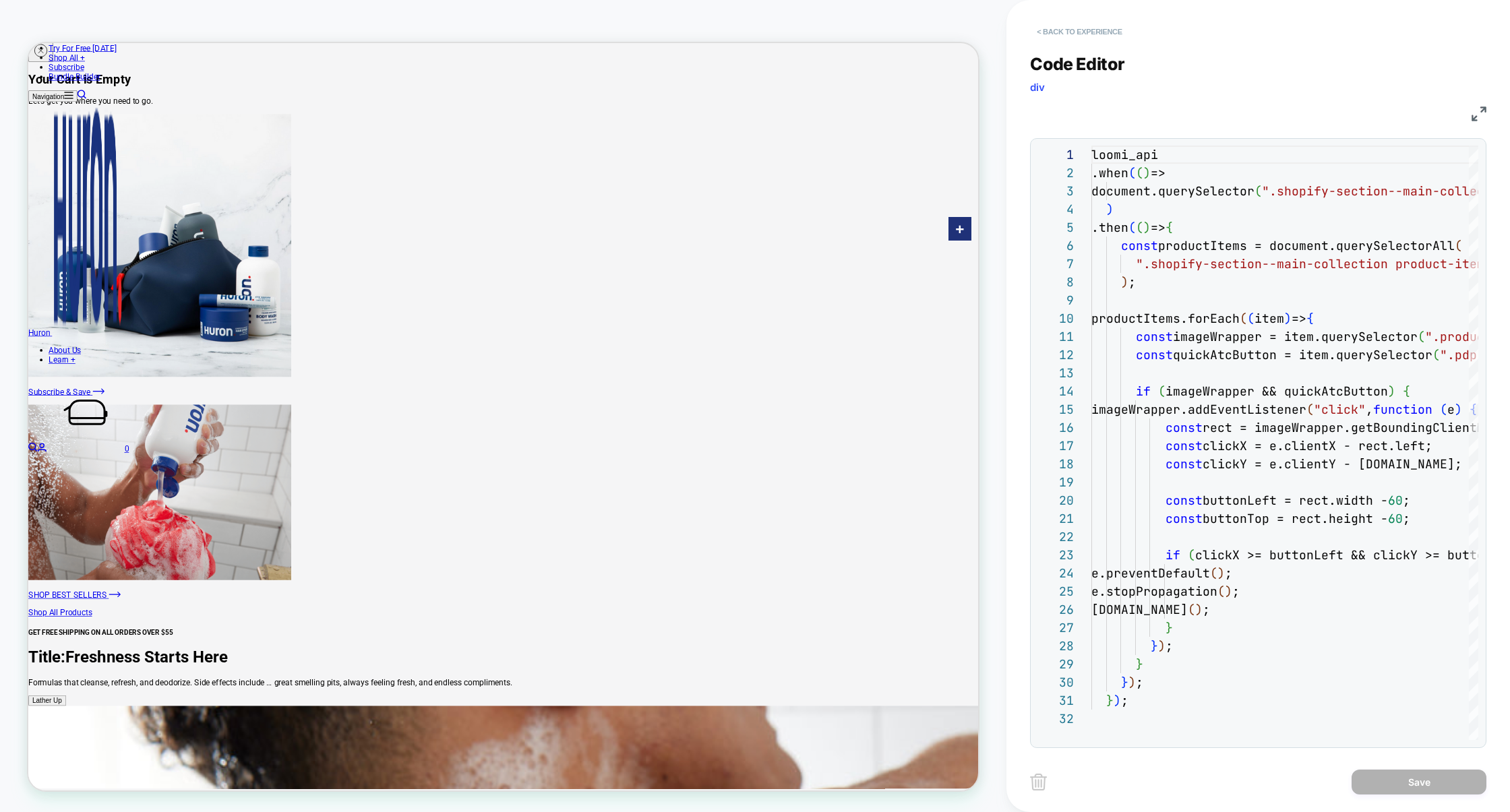
click at [1094, 23] on button "< Back to experience" at bounding box center [1079, 31] width 98 height 21
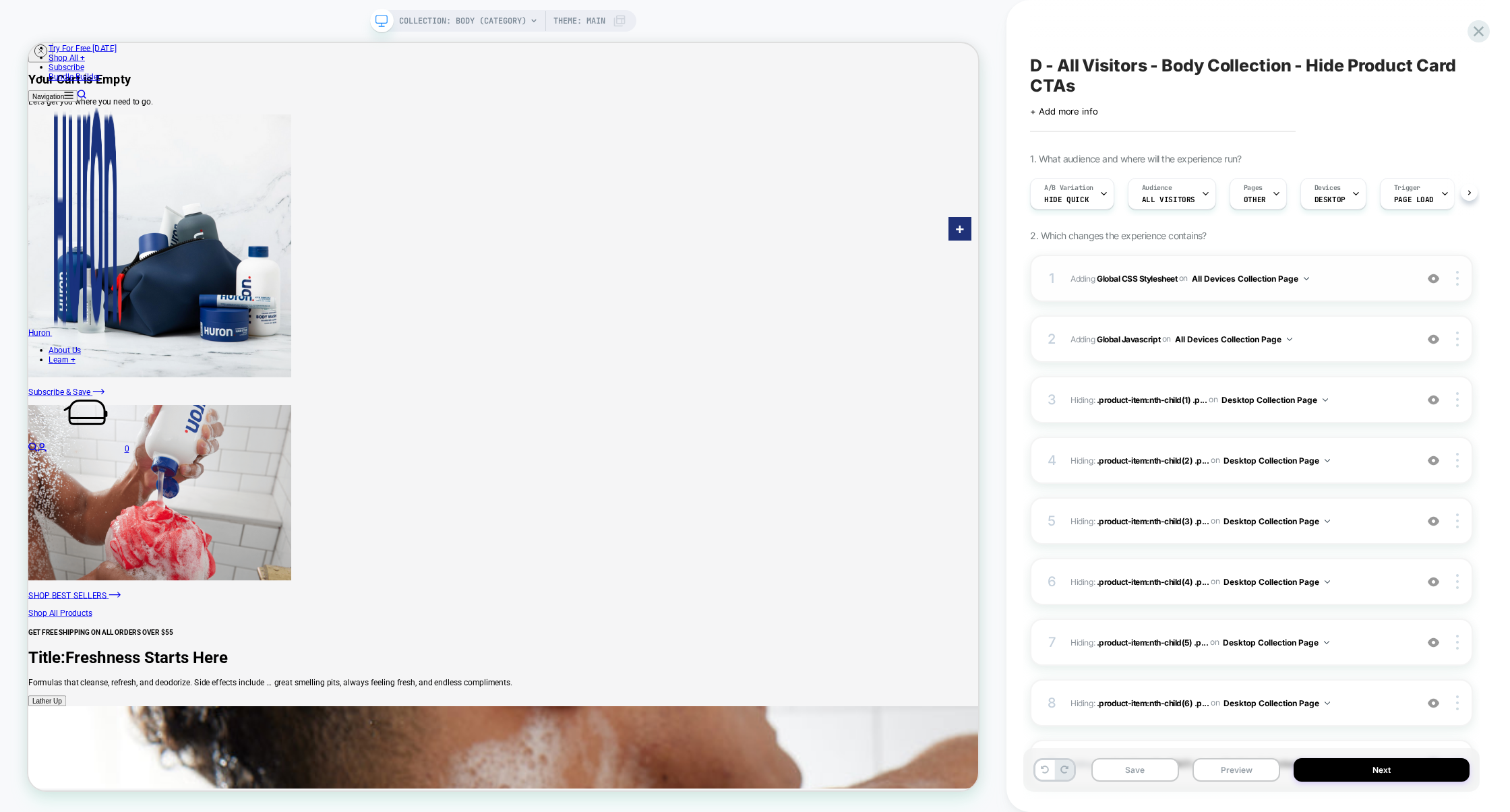
scroll to position [0, 1]
click at [1340, 295] on div "1 Adding Global CSS Stylesheet on All Devices Collection Page Add Before Add Af…" at bounding box center [1251, 278] width 443 height 47
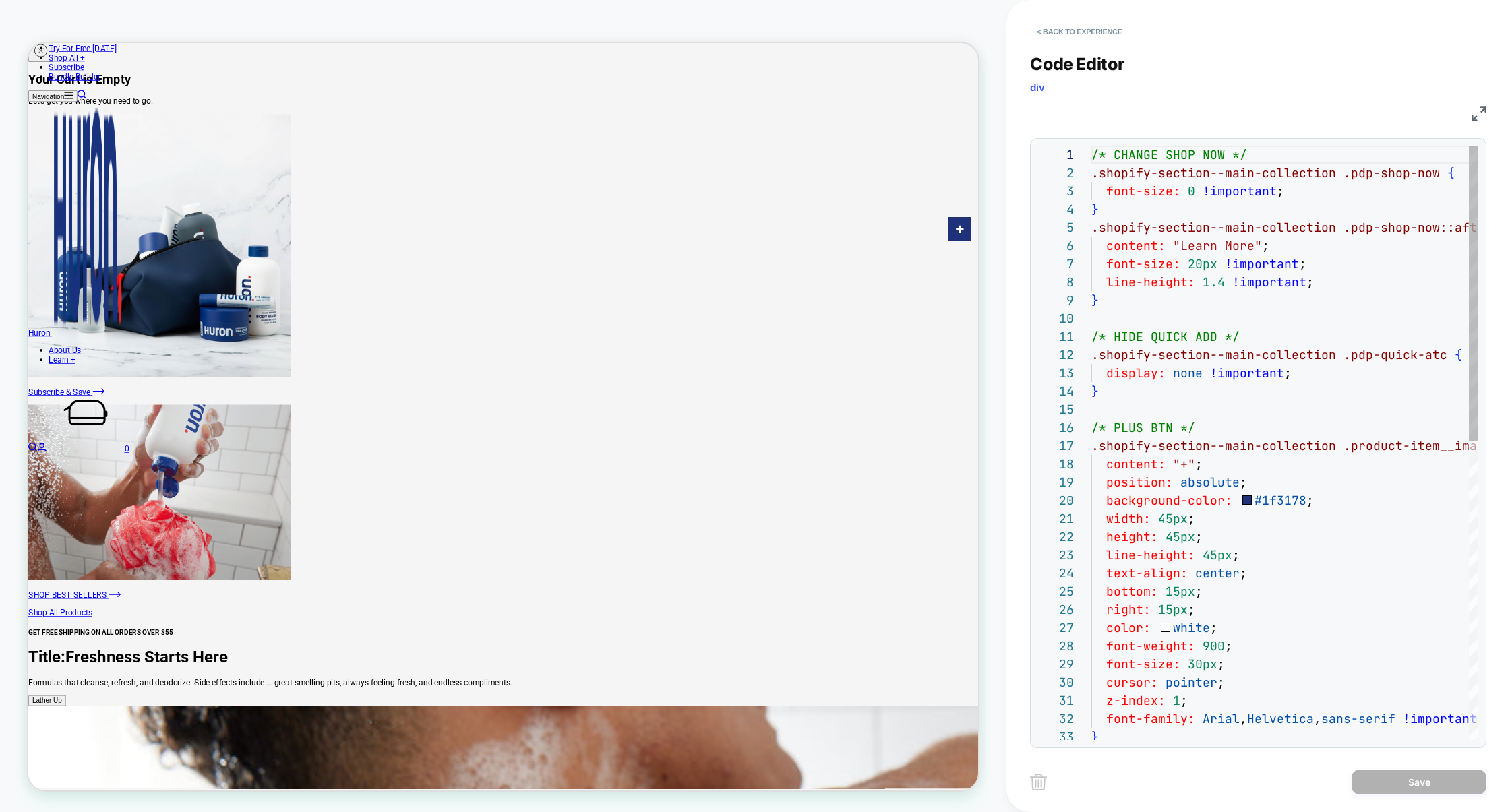
scroll to position [182, 0]
click at [1095, 29] on button "< Back to experience" at bounding box center [1079, 31] width 98 height 21
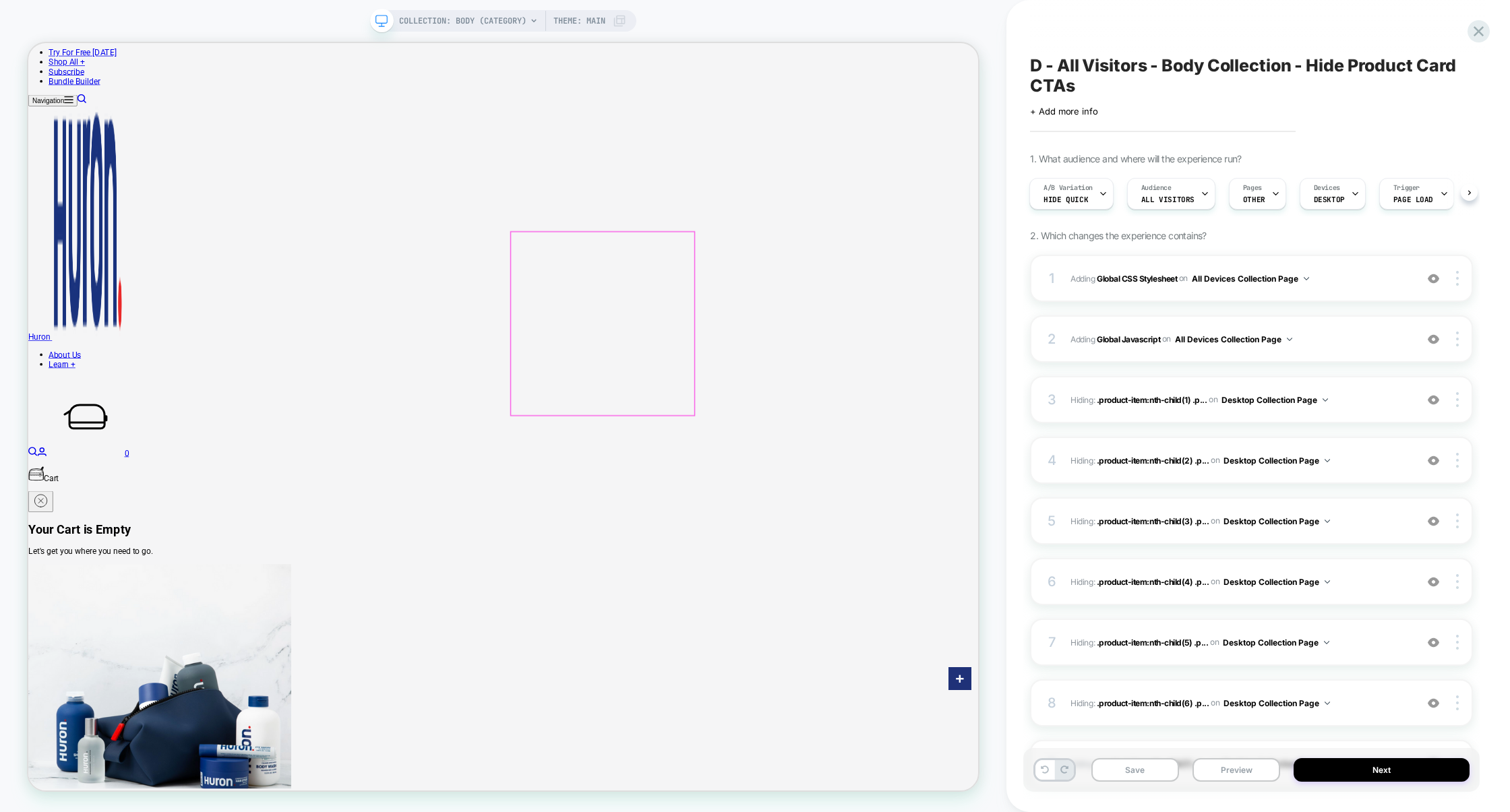
scroll to position [120, 0]
click at [1431, 403] on img at bounding box center [1434, 400] width 12 height 12
click at [1432, 468] on div at bounding box center [1433, 460] width 26 height 15
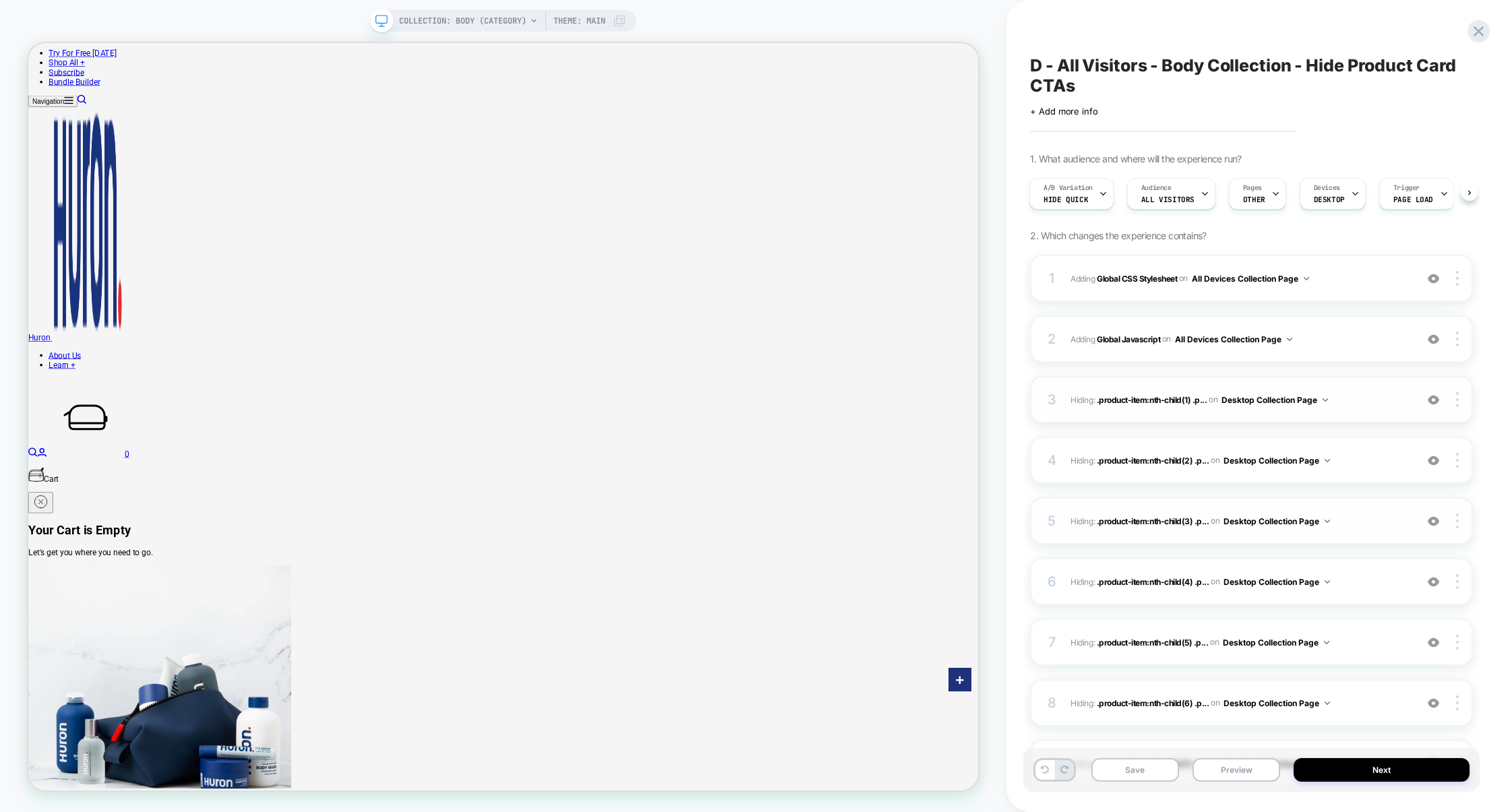
click at [1438, 523] on img at bounding box center [1434, 521] width 12 height 12
click at [1431, 523] on img at bounding box center [1434, 521] width 12 height 12
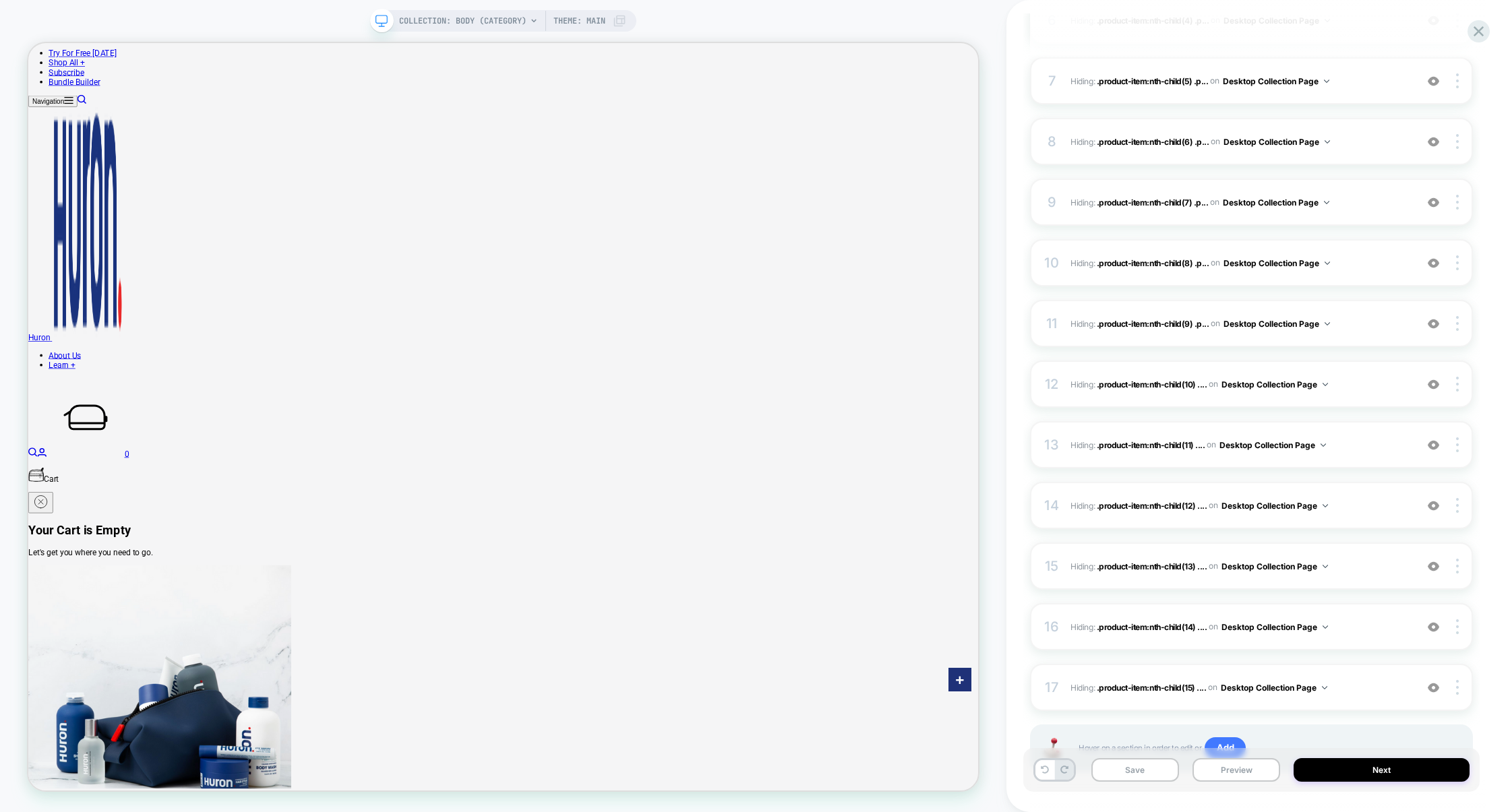
scroll to position [623, 0]
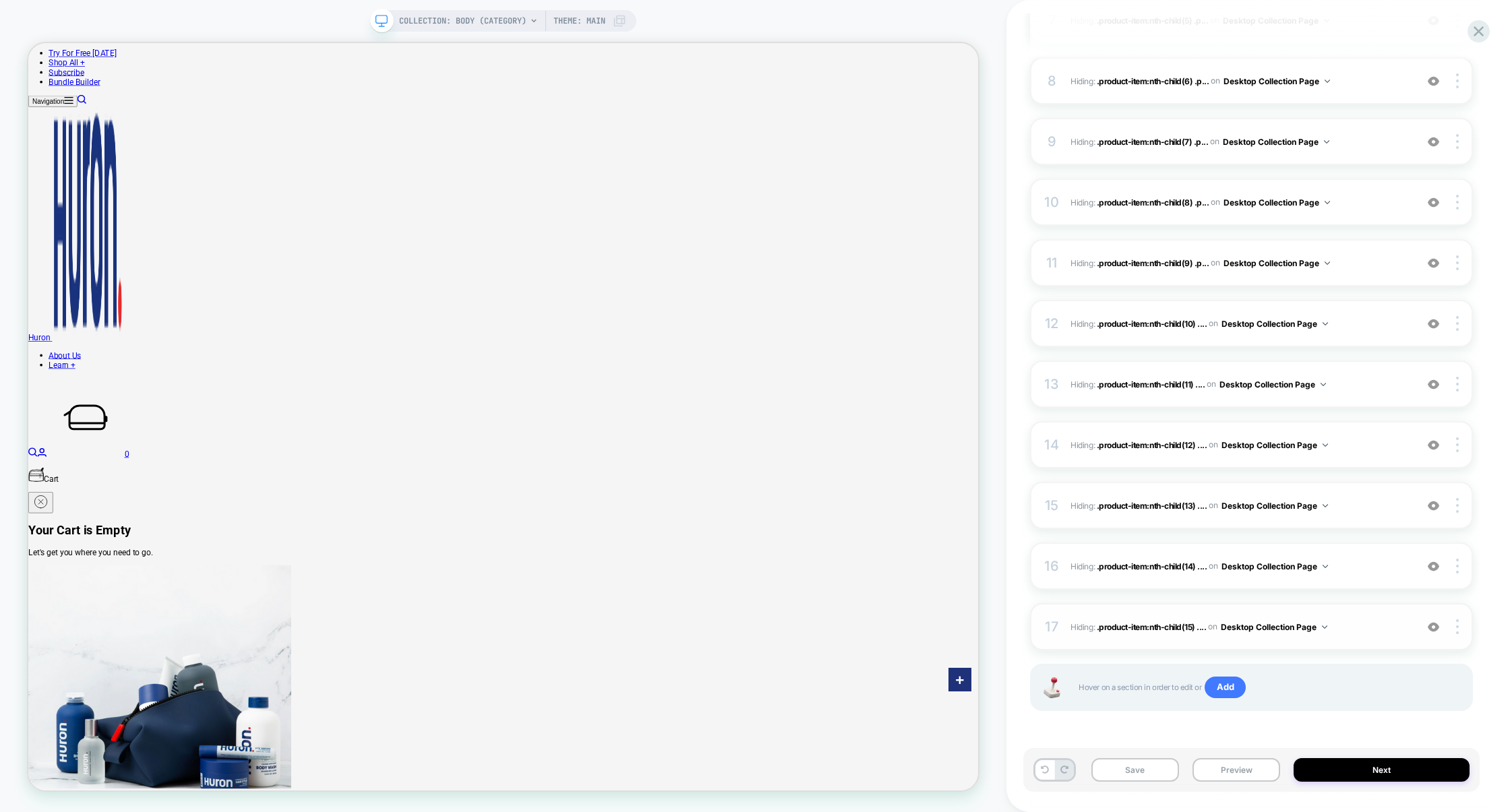
click at [1435, 624] on img at bounding box center [1434, 627] width 12 height 12
click at [1434, 570] on img at bounding box center [1434, 567] width 12 height 12
click at [1434, 567] on img at bounding box center [1434, 567] width 12 height 12
click at [1431, 624] on img at bounding box center [1434, 627] width 12 height 12
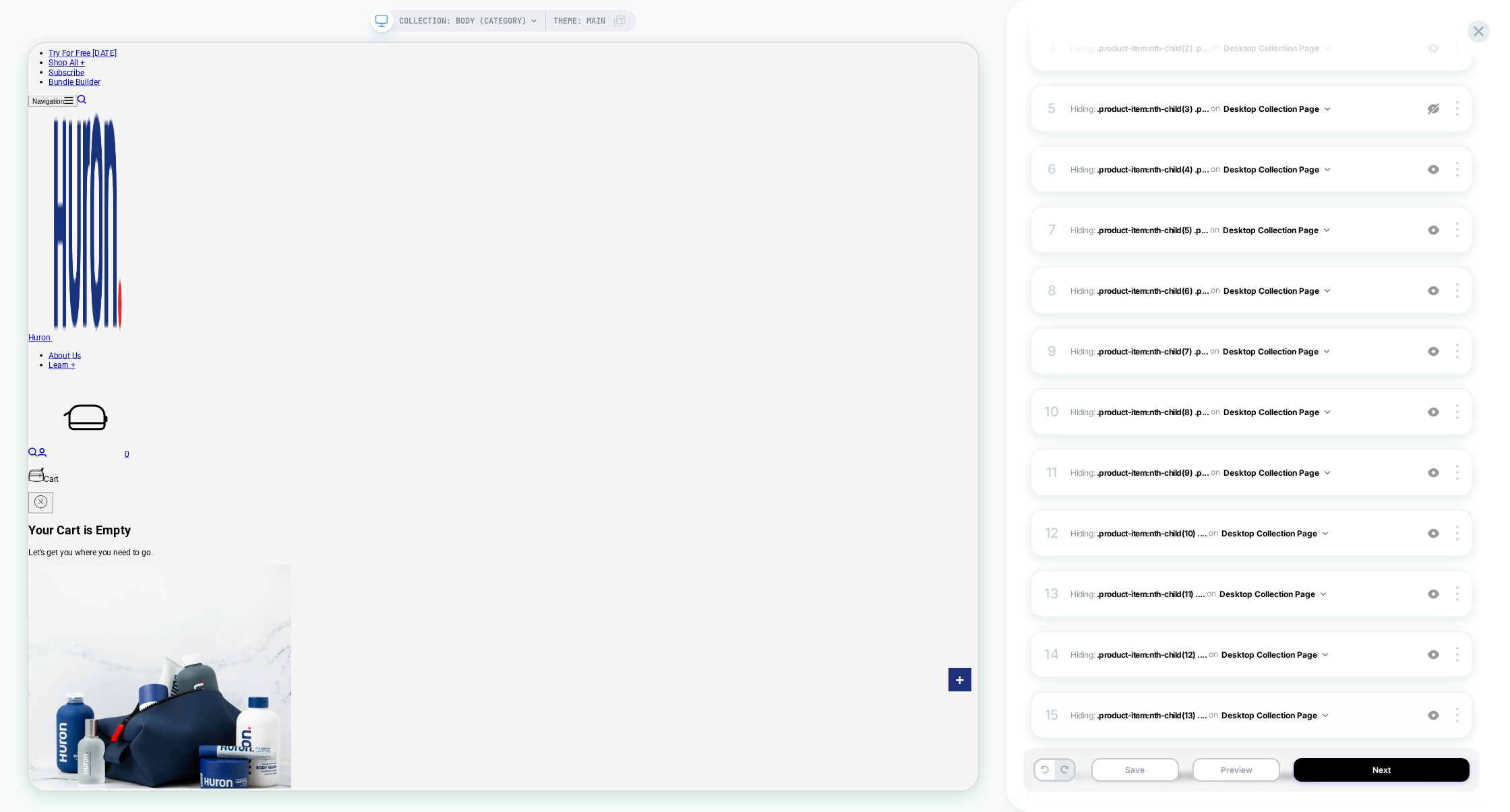
scroll to position [0, 0]
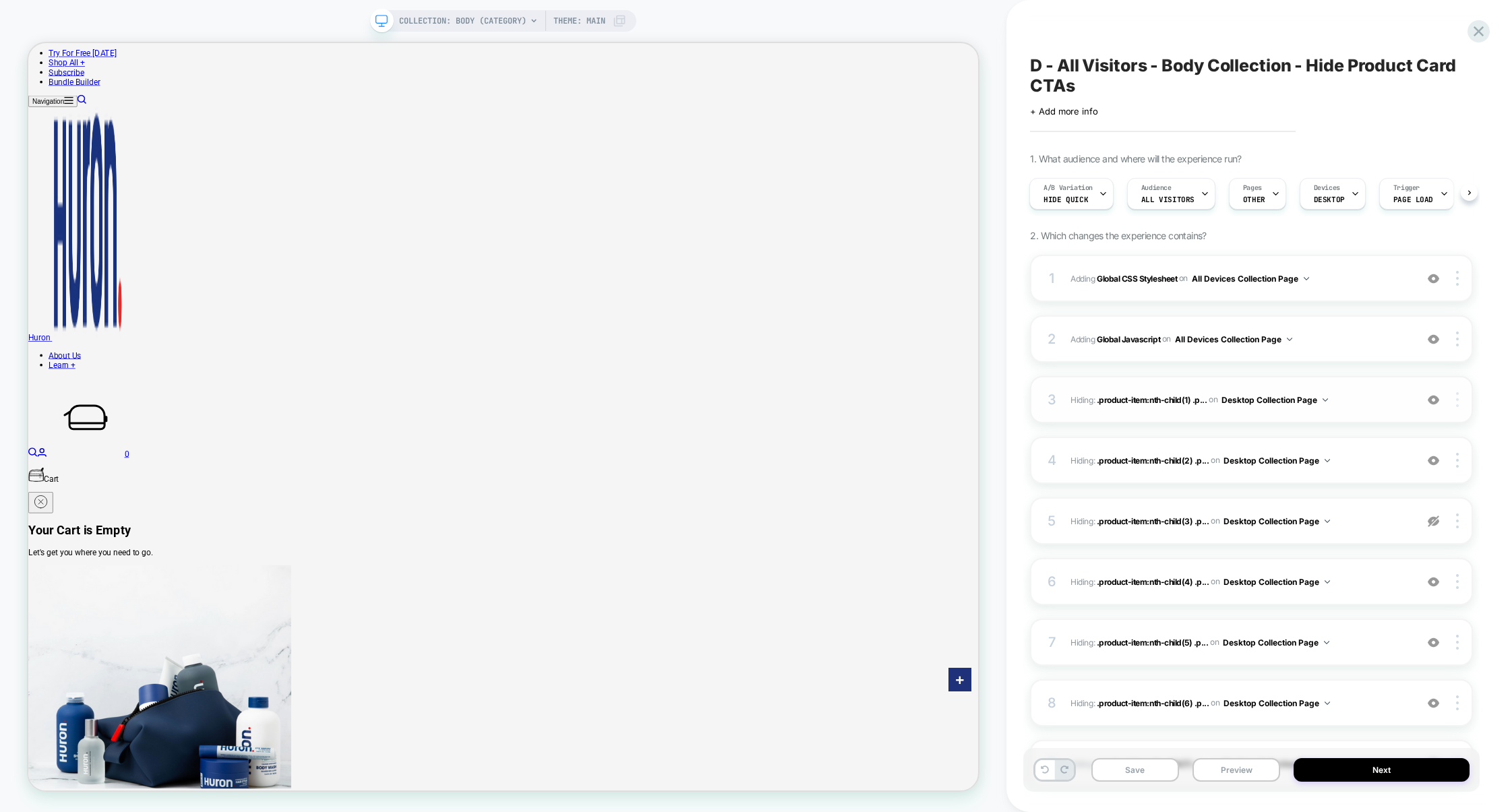
click at [1459, 397] on div at bounding box center [1459, 399] width 26 height 15
click at [1384, 512] on div "Delete" at bounding box center [1377, 510] width 120 height 37
click at [1456, 402] on img at bounding box center [1457, 399] width 3 height 15
click at [1370, 516] on div "Delete" at bounding box center [1377, 510] width 120 height 37
click at [1460, 403] on div at bounding box center [1459, 399] width 26 height 15
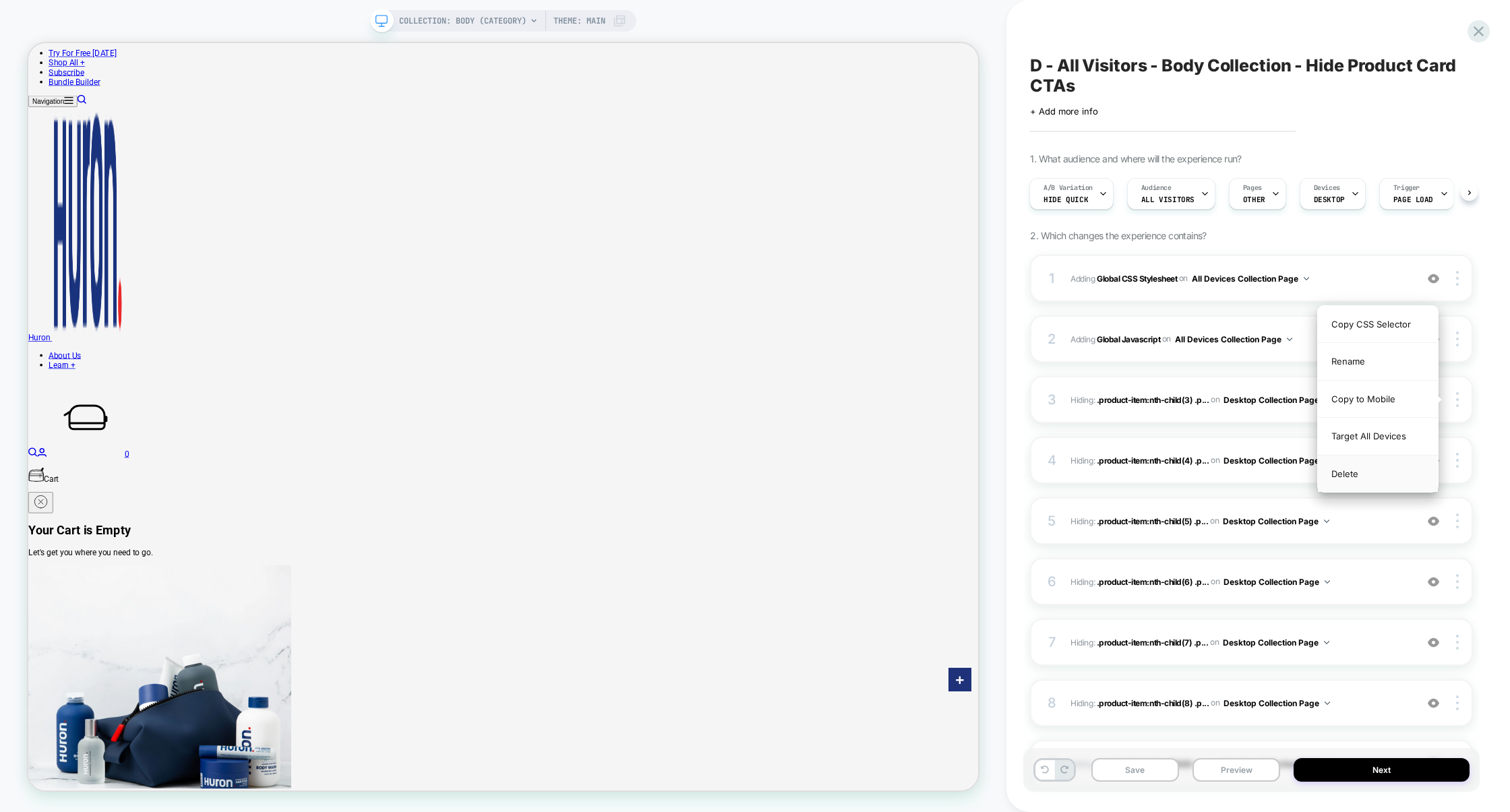
click at [1408, 477] on div "Delete" at bounding box center [1377, 474] width 120 height 37
click at [1461, 402] on div at bounding box center [1459, 399] width 26 height 15
click at [1395, 510] on div "Delete" at bounding box center [1377, 510] width 120 height 37
click at [1459, 401] on img at bounding box center [1457, 399] width 3 height 15
click at [1376, 515] on div "Delete" at bounding box center [1377, 510] width 120 height 37
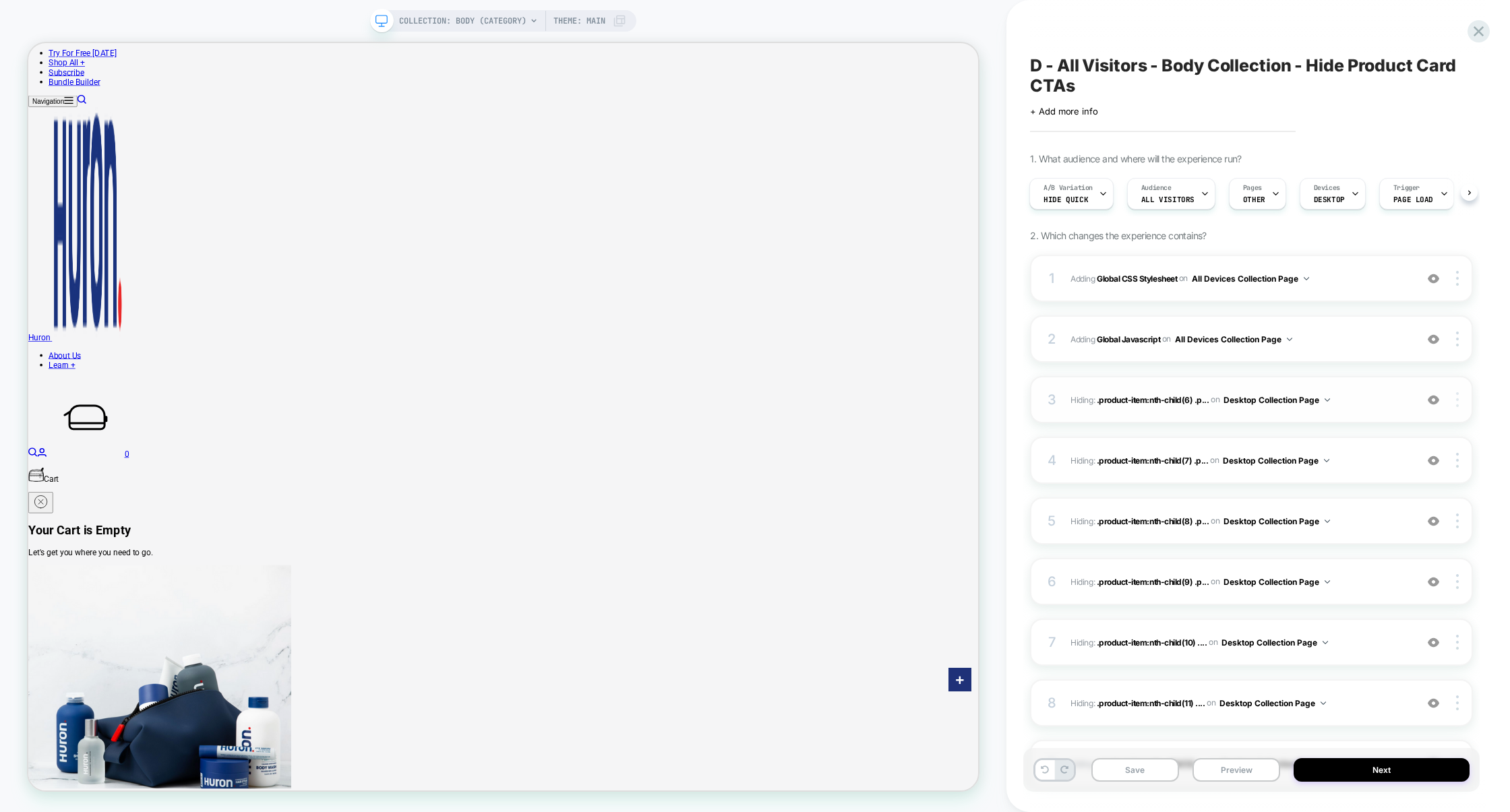
click at [1457, 403] on img at bounding box center [1457, 399] width 3 height 15
click at [1377, 512] on div "Delete" at bounding box center [1377, 510] width 120 height 37
click at [1460, 399] on div at bounding box center [1459, 399] width 26 height 15
click at [1387, 518] on div "Delete" at bounding box center [1377, 510] width 120 height 37
click at [1462, 395] on div at bounding box center [1459, 399] width 26 height 15
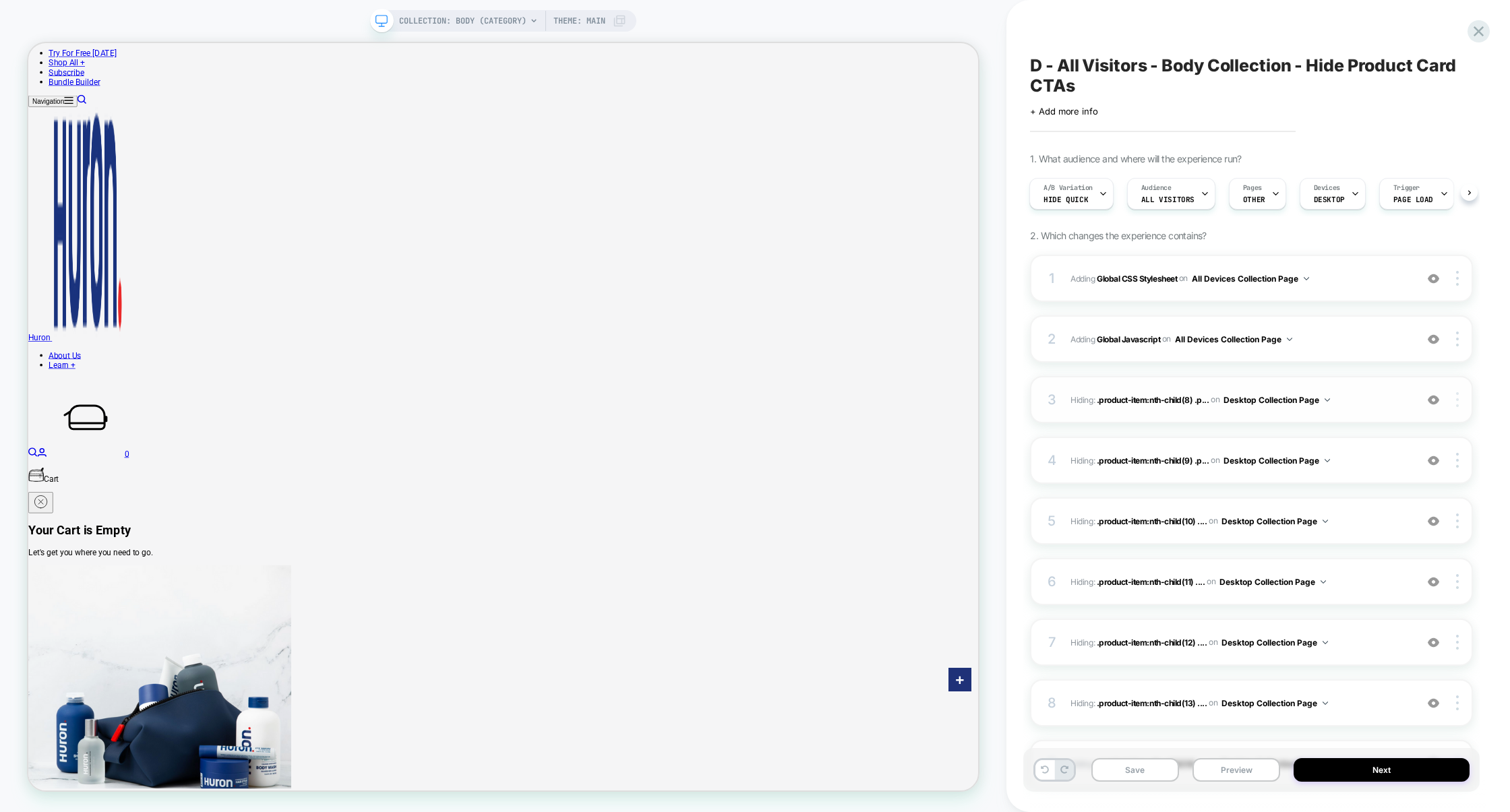
click at [1461, 402] on div at bounding box center [1459, 399] width 26 height 15
click at [1373, 518] on div "Delete" at bounding box center [1377, 510] width 120 height 37
click at [1454, 396] on div at bounding box center [1459, 399] width 26 height 15
click at [1357, 512] on div "Delete" at bounding box center [1377, 510] width 120 height 37
click at [1456, 399] on img at bounding box center [1457, 399] width 3 height 15
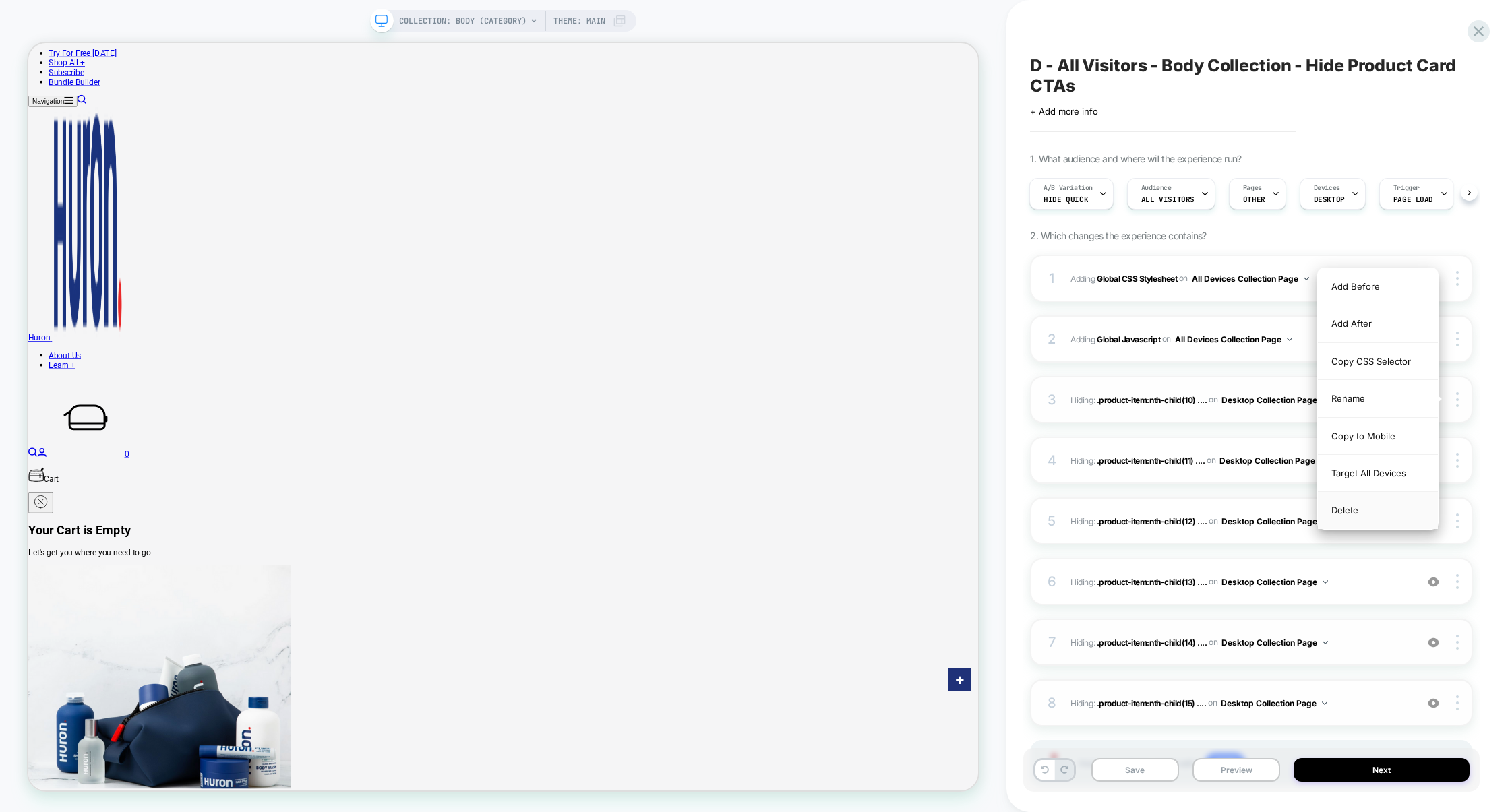
click at [1363, 512] on div "Delete" at bounding box center [1377, 510] width 120 height 37
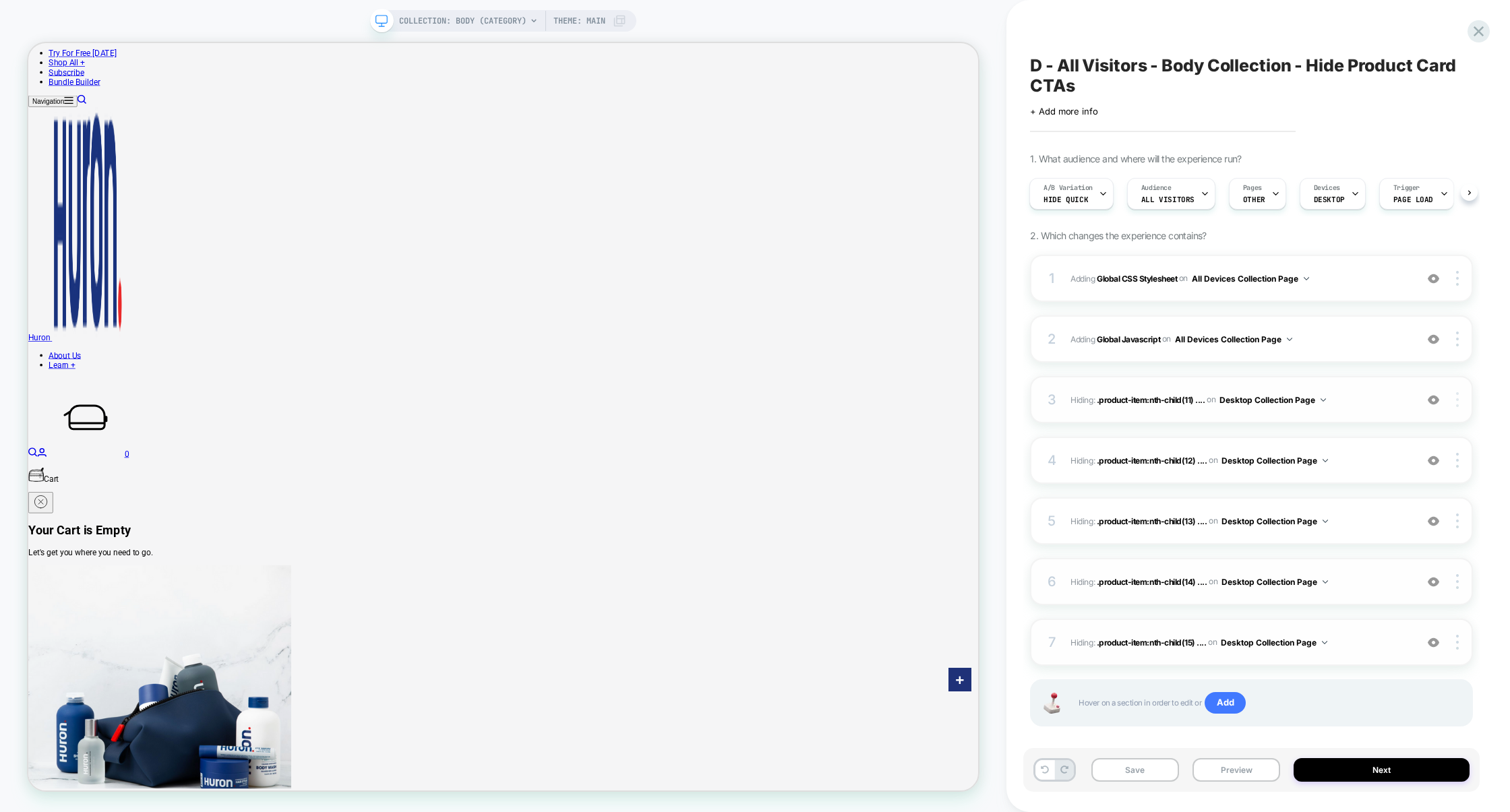
click at [1459, 399] on div at bounding box center [1459, 399] width 26 height 15
click at [1385, 504] on div "Delete" at bounding box center [1377, 510] width 120 height 37
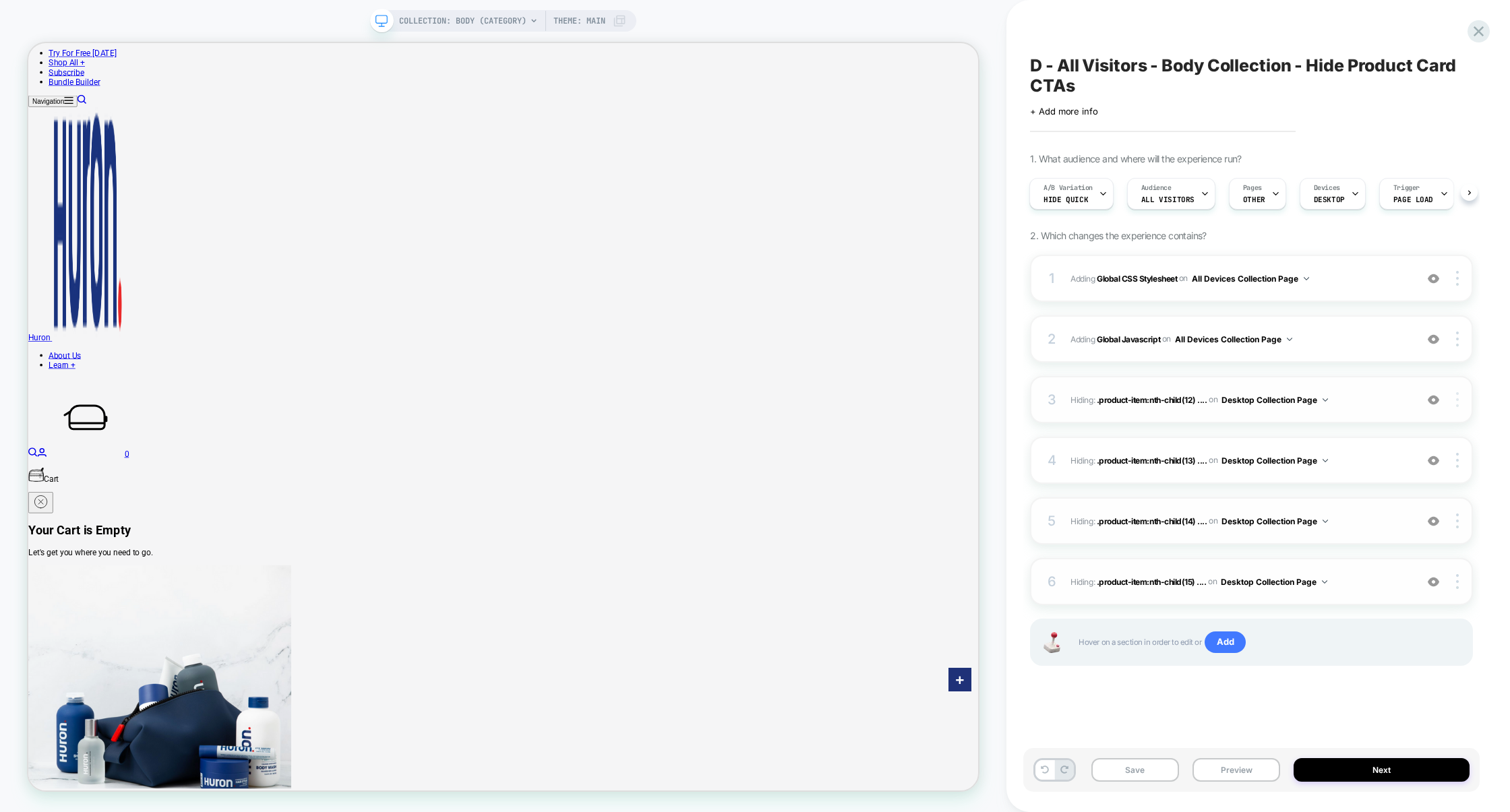
click at [1462, 405] on div at bounding box center [1459, 399] width 26 height 15
click at [1396, 521] on div "Delete" at bounding box center [1377, 510] width 120 height 37
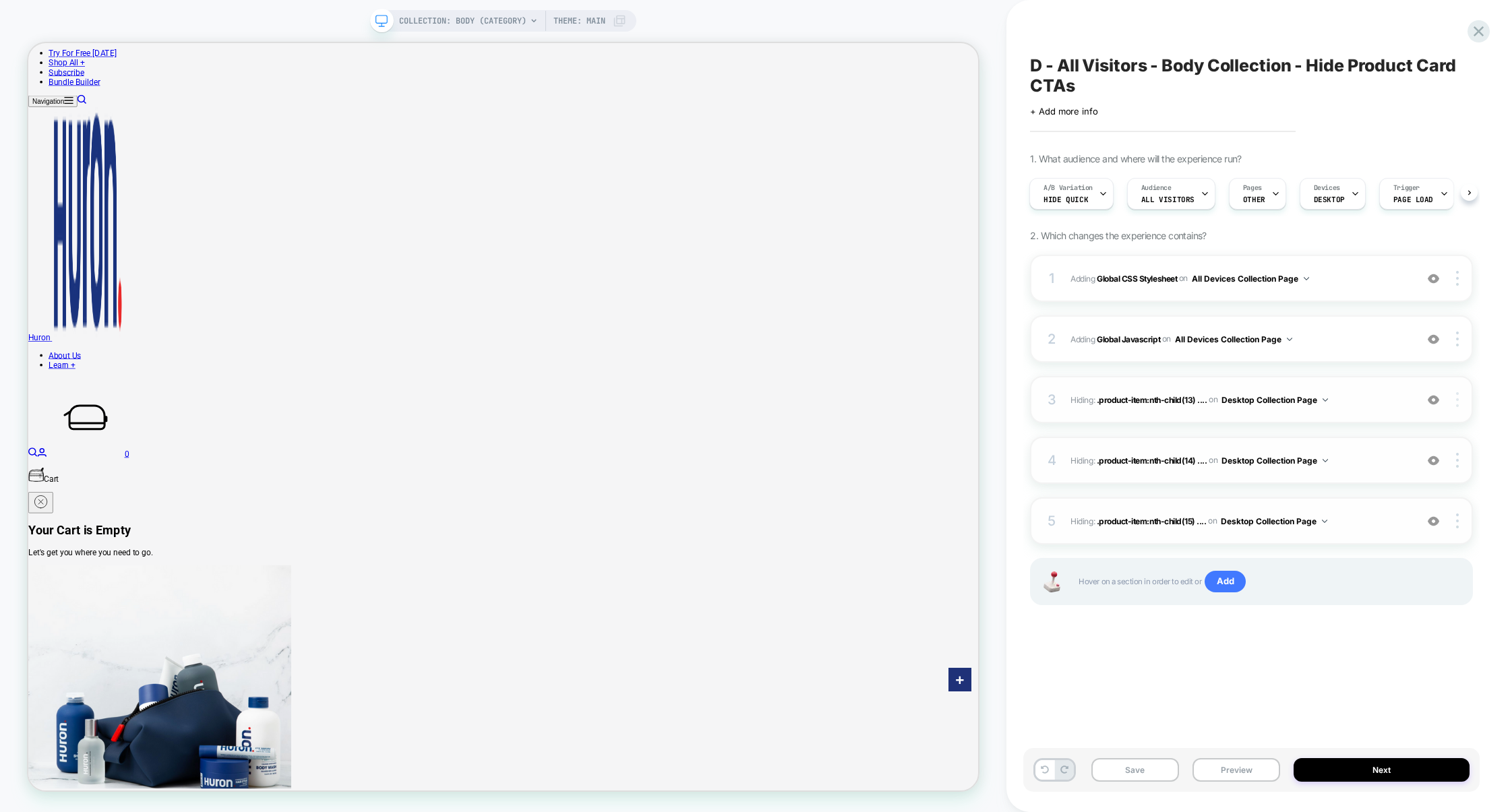
click at [1460, 394] on div at bounding box center [1459, 399] width 26 height 15
click at [1396, 500] on div "Delete" at bounding box center [1377, 510] width 120 height 37
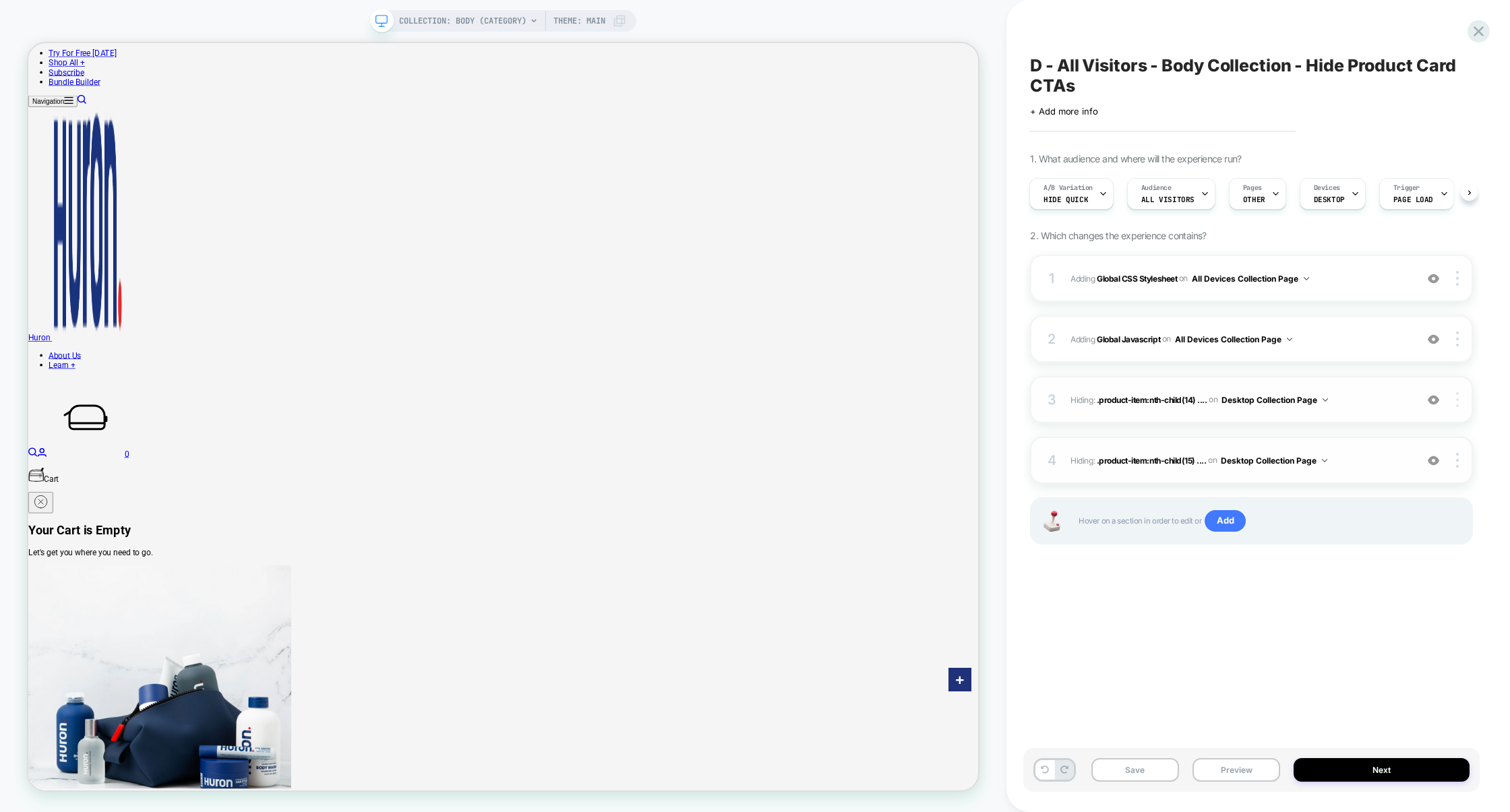
click at [1456, 402] on img at bounding box center [1457, 399] width 3 height 15
click at [1367, 510] on div "Delete" at bounding box center [1377, 510] width 120 height 37
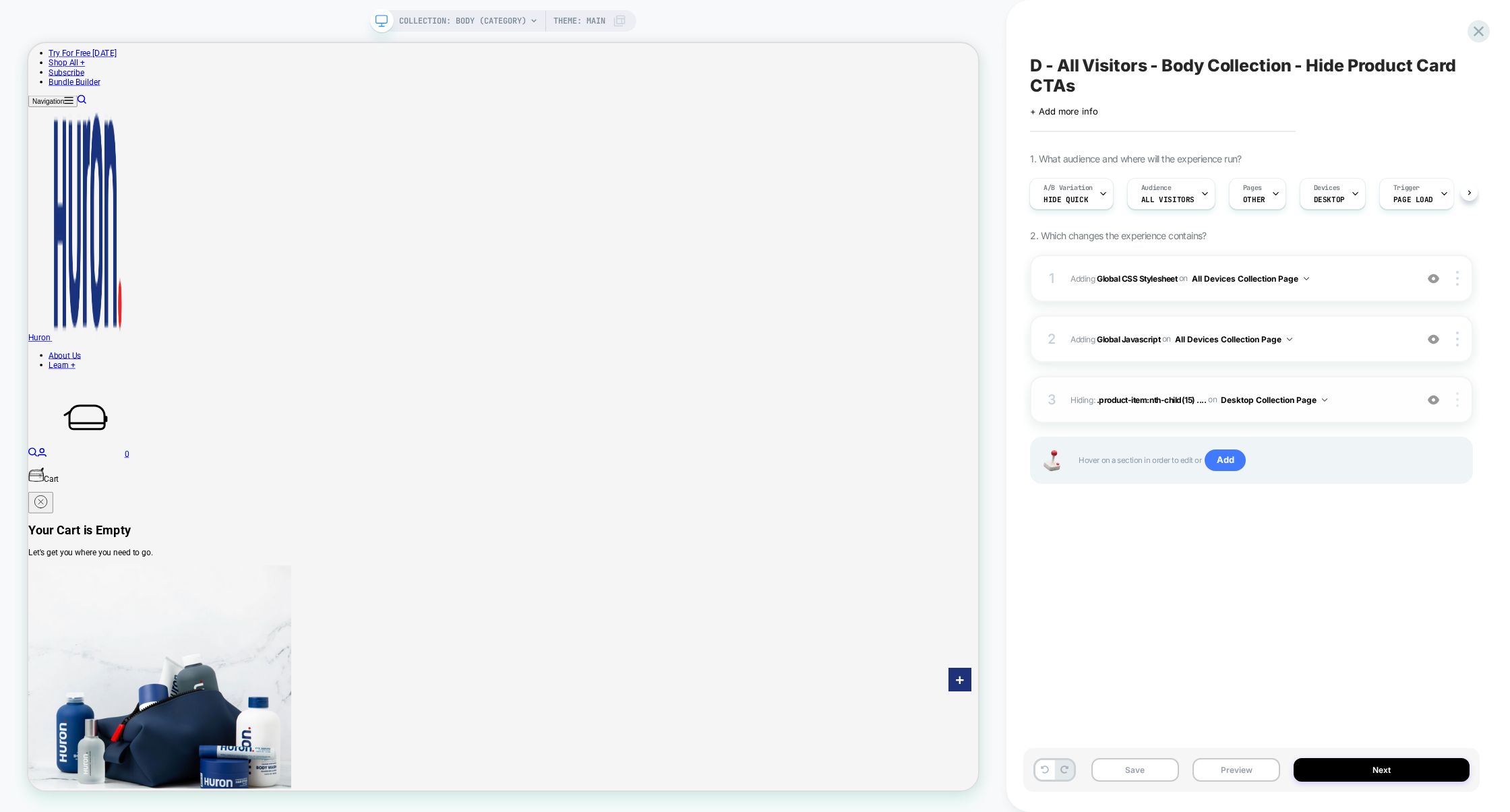
click at [1462, 397] on div at bounding box center [1459, 399] width 26 height 15
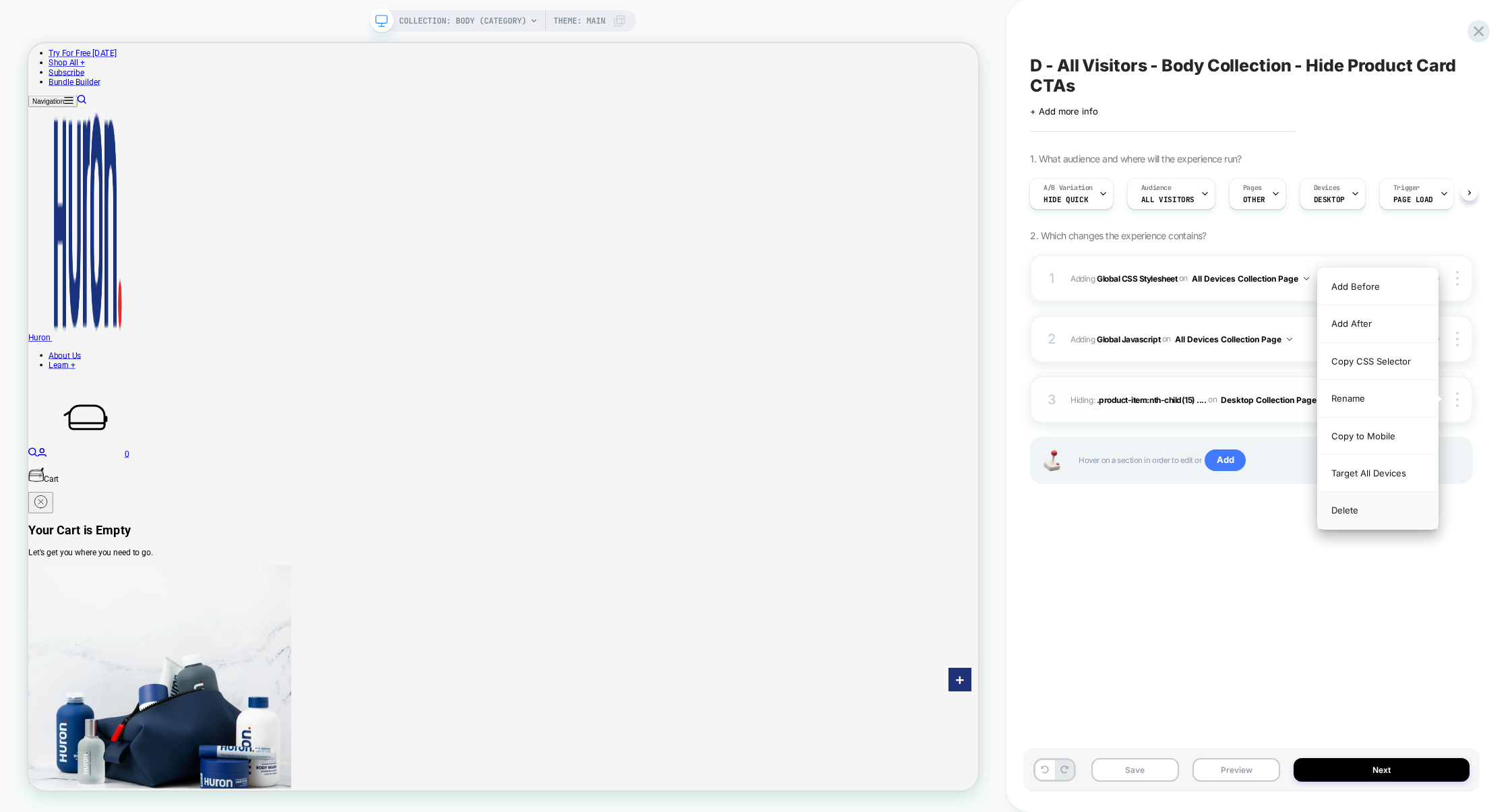
click at [1372, 506] on div "Delete" at bounding box center [1377, 510] width 120 height 37
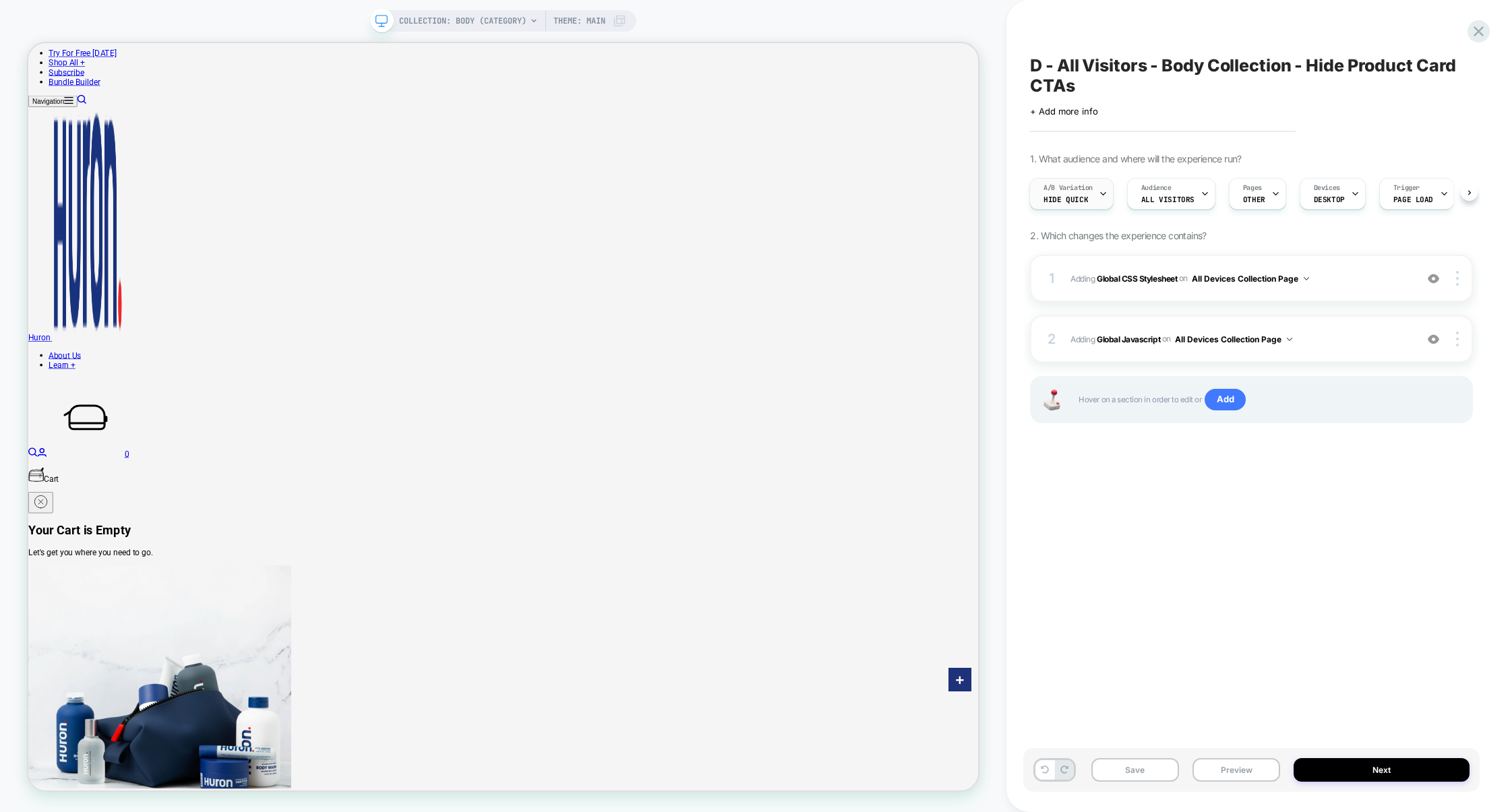
click at [1085, 192] on span "A/B Variation" at bounding box center [1068, 188] width 49 height 10
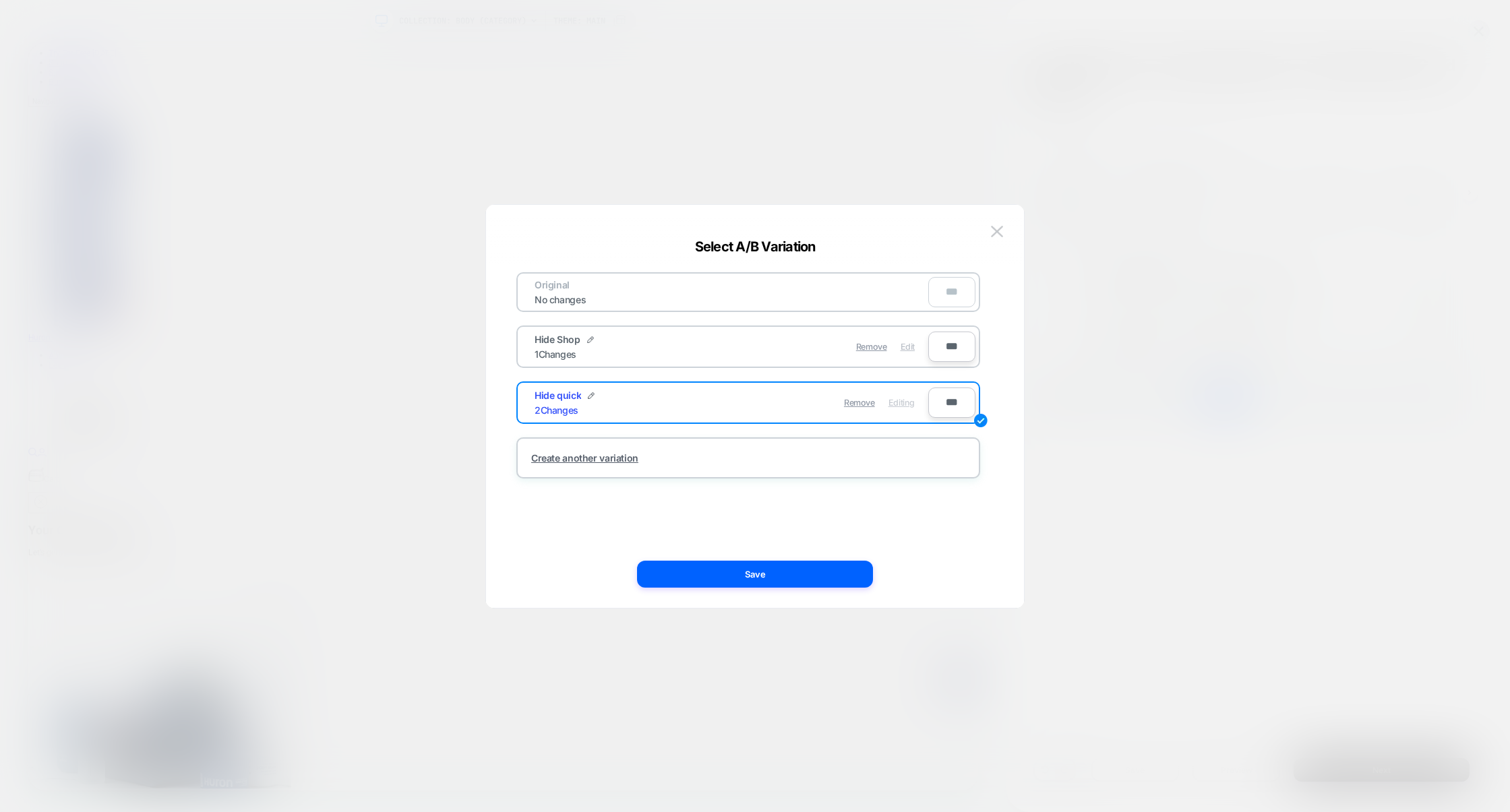
click at [912, 347] on span "Edit" at bounding box center [907, 347] width 14 height 10
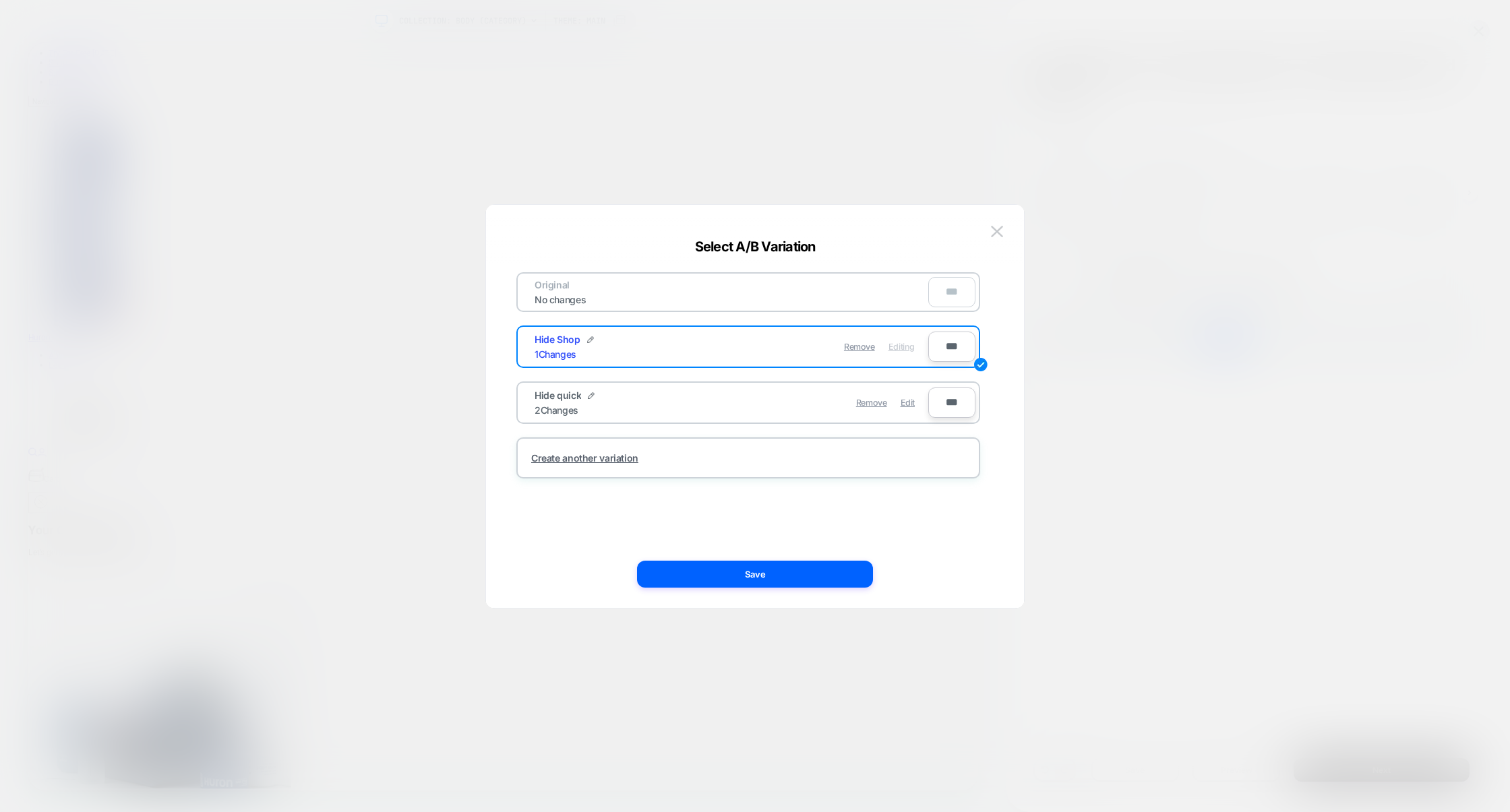
click at [789, 603] on div "Original No changes *** Hide Shop 1 Changes Remove Editing *** Hide quick 2 Cha…" at bounding box center [754, 413] width 497 height 389
click at [809, 580] on button "Save" at bounding box center [754, 574] width 236 height 27
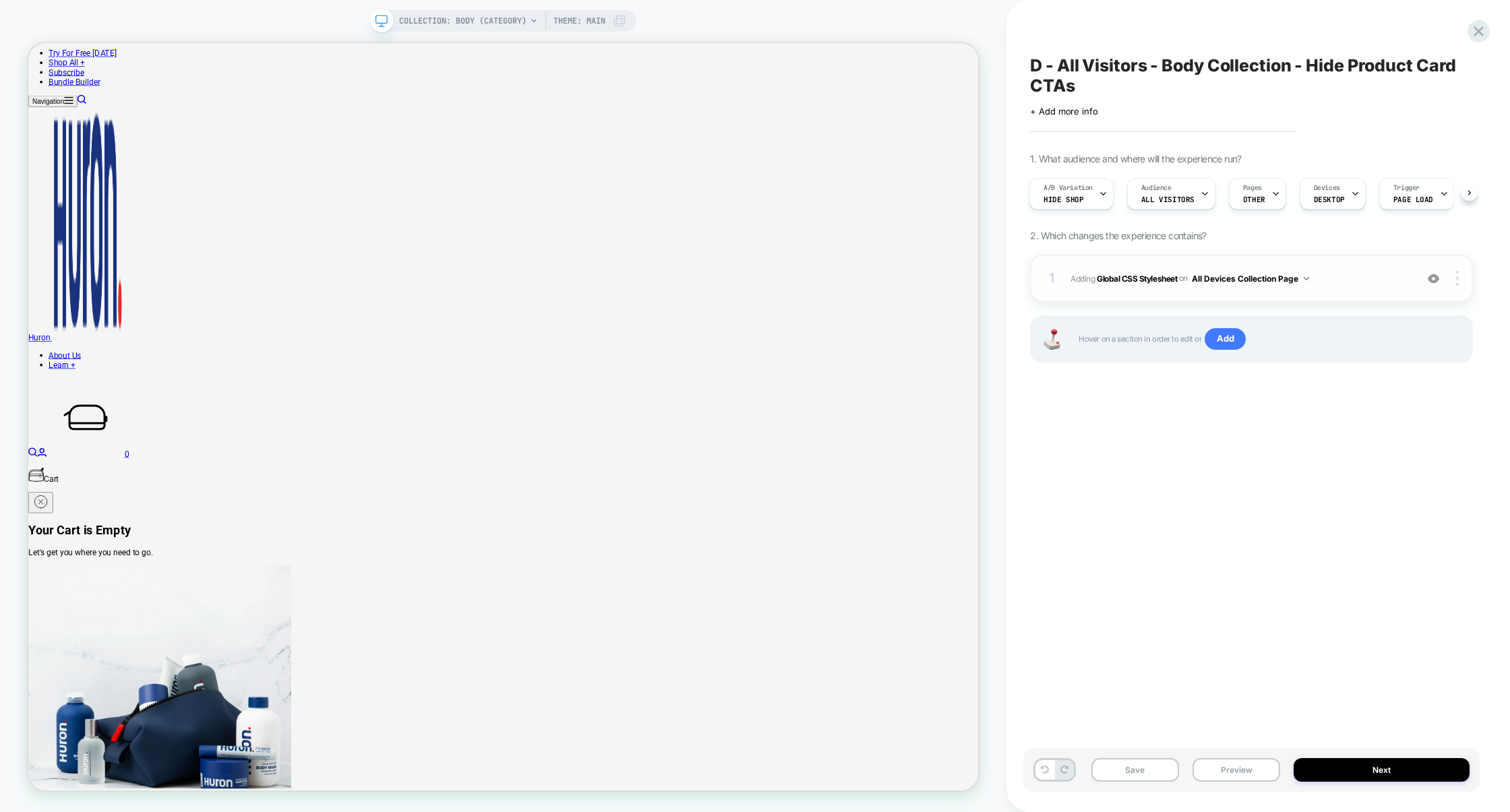
click at [1337, 291] on div "1 Adding Global CSS Stylesheet on All Devices Collection Page Add Before Add Af…" at bounding box center [1251, 278] width 443 height 47
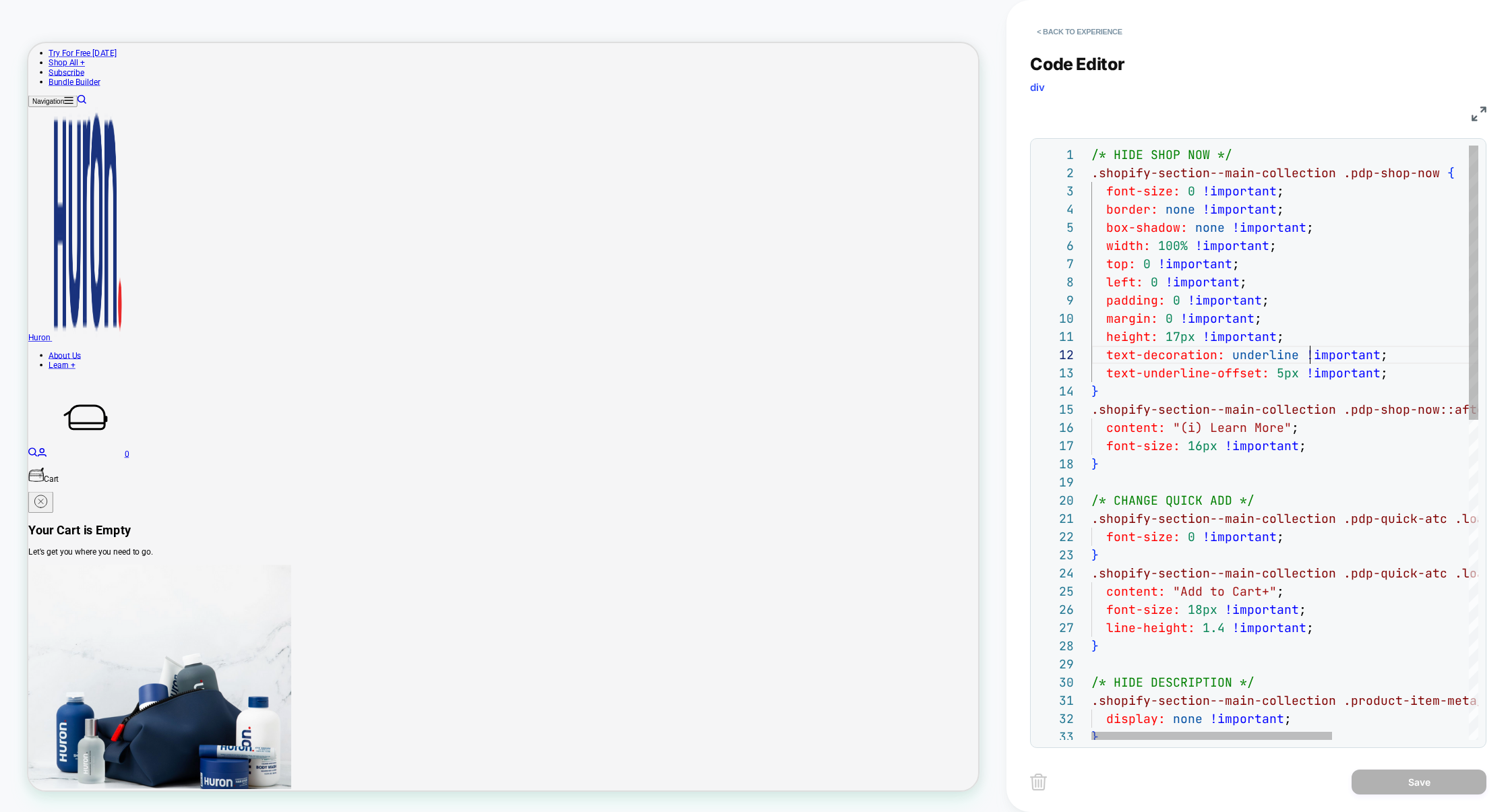
scroll to position [18, 218]
click at [1307, 348] on div "/* HIDE SHOP NOW */ .shopify-section--main-collection .pdp-shop-now { font-size…" at bounding box center [1394, 788] width 606 height 1286
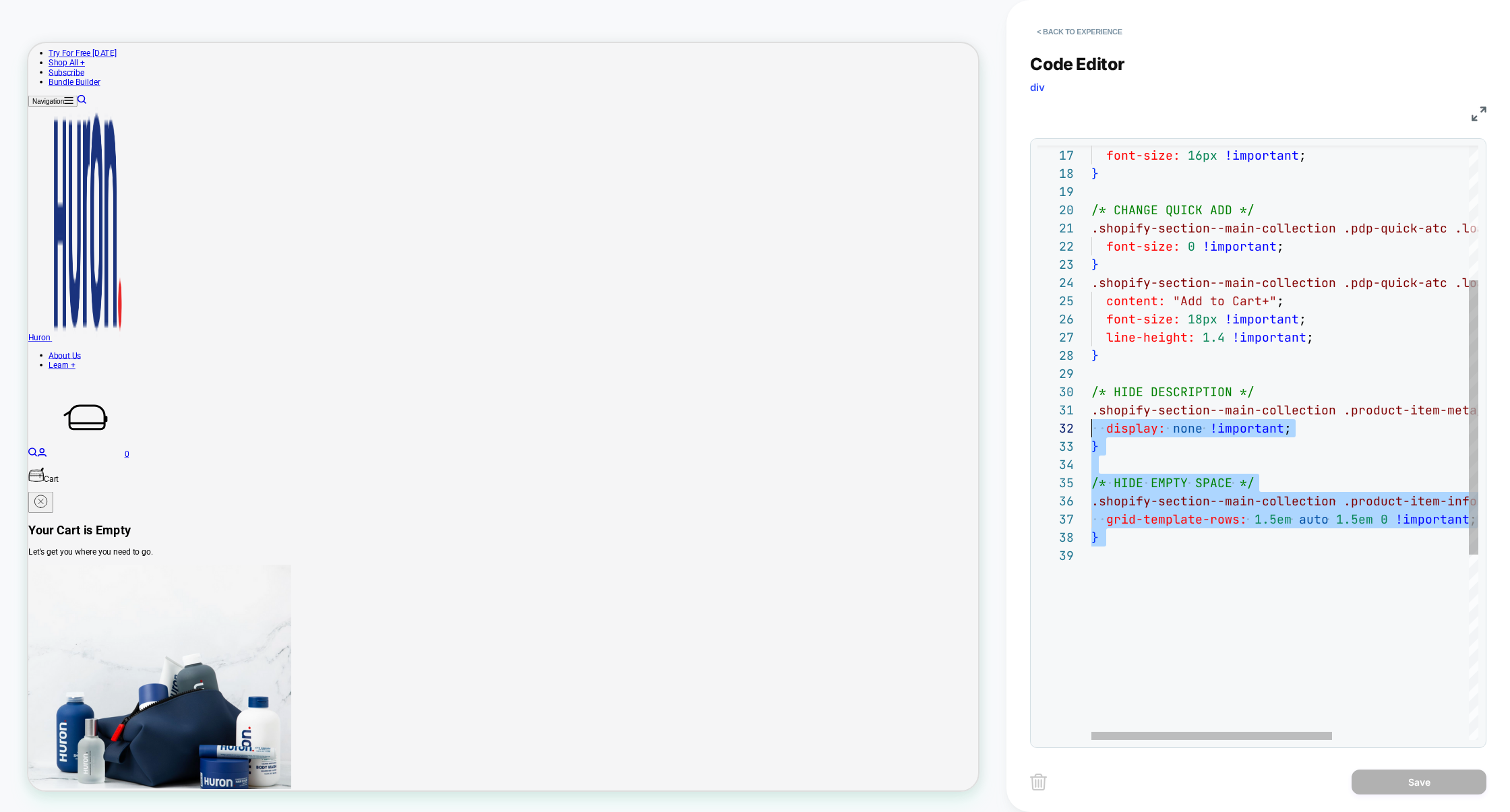
scroll to position [0, 0]
type textarea "**********"
drag, startPoint x: 1188, startPoint y: 569, endPoint x: 1070, endPoint y: 396, distance: 209.4
click at [1091, 396] on div "font-size: 16px !important ; } /* CHANGE QUICK ADD */ .shopify-section--main-co…" at bounding box center [1394, 498] width 606 height 1286
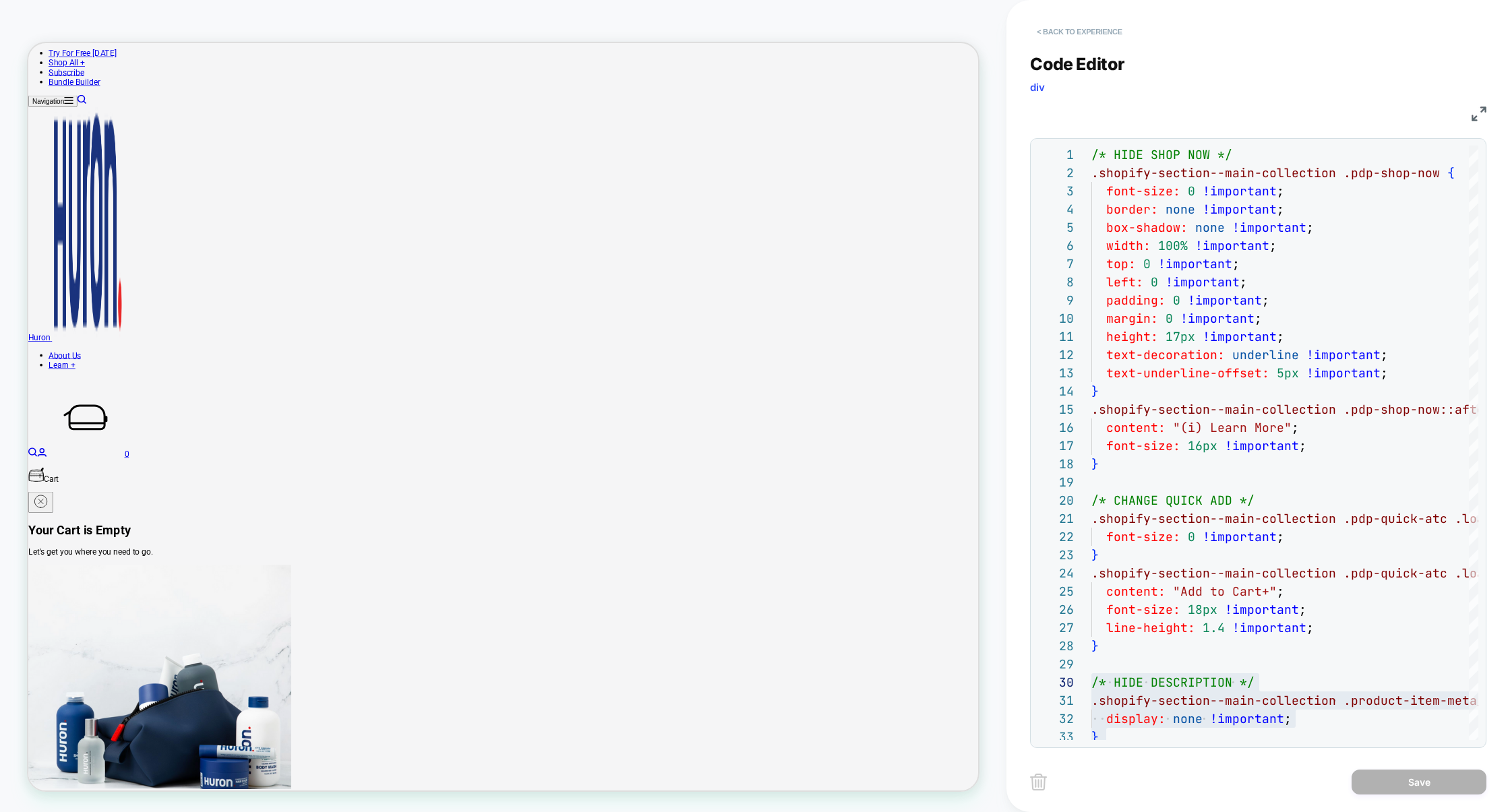
click at [1110, 30] on button "< Back to experience" at bounding box center [1079, 31] width 98 height 21
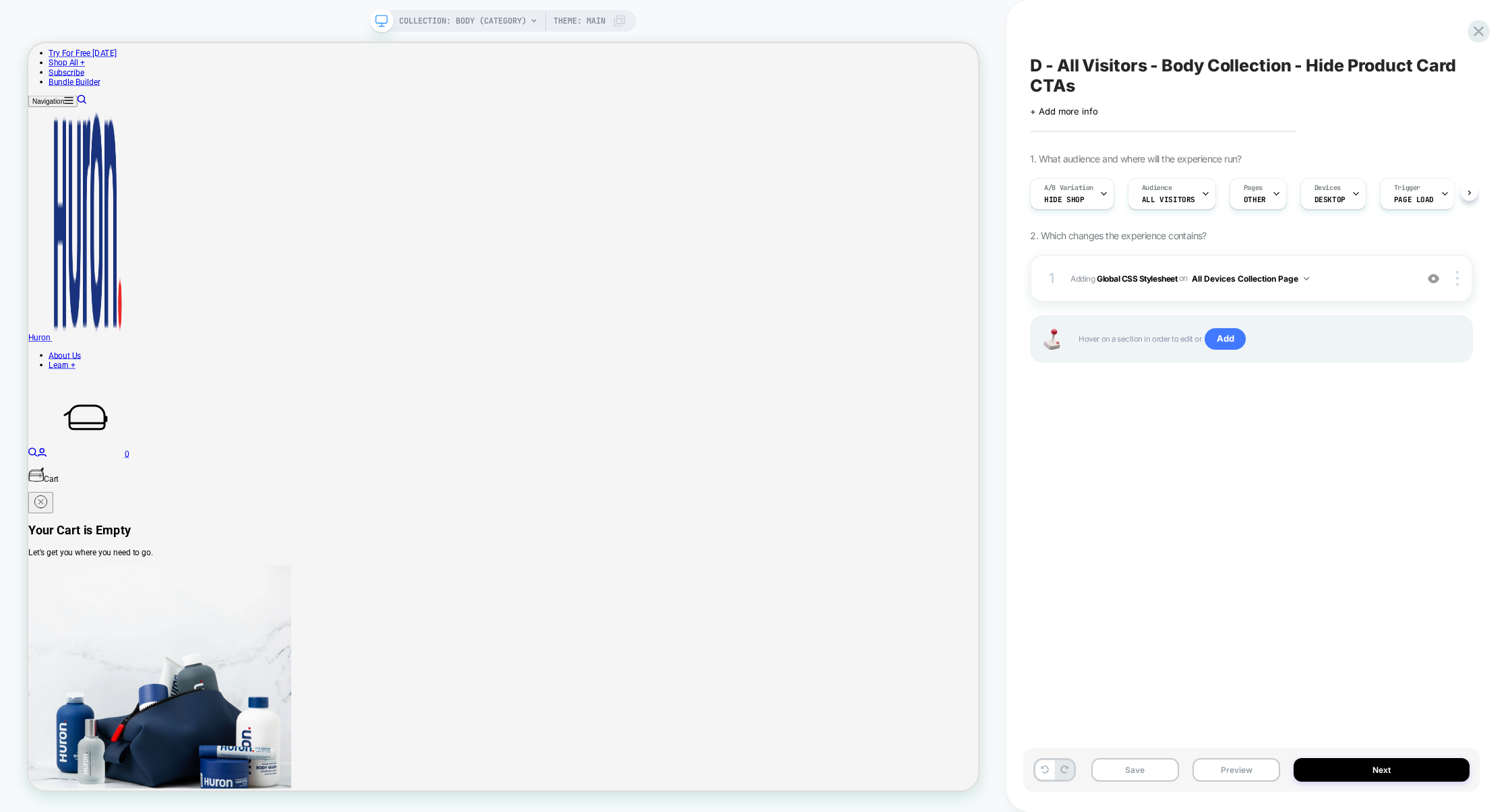
scroll to position [0, 1]
click at [1107, 202] on div "A/B Variation Hide Shop" at bounding box center [1071, 193] width 84 height 32
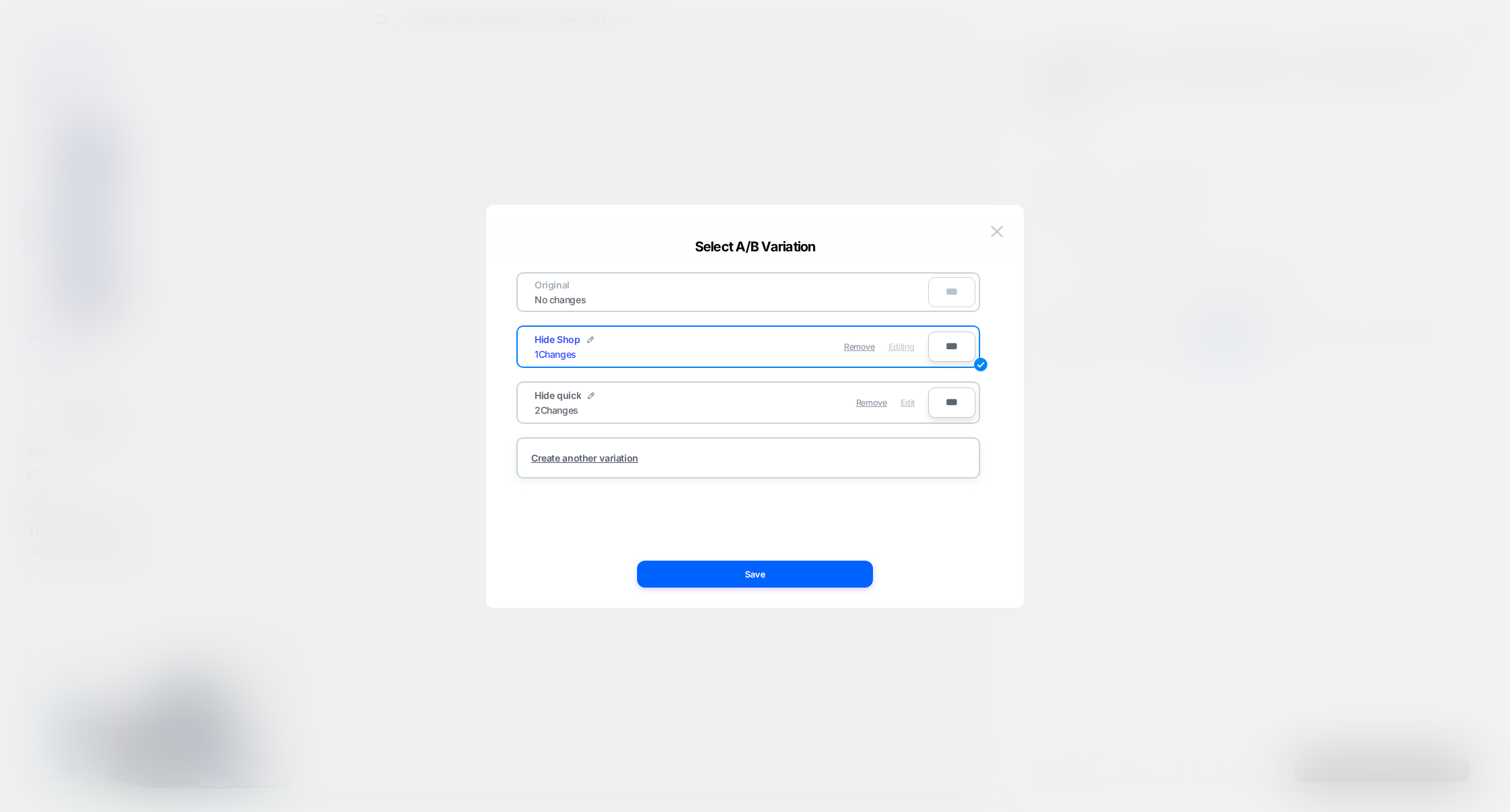
click at [910, 399] on span "Edit" at bounding box center [907, 402] width 14 height 10
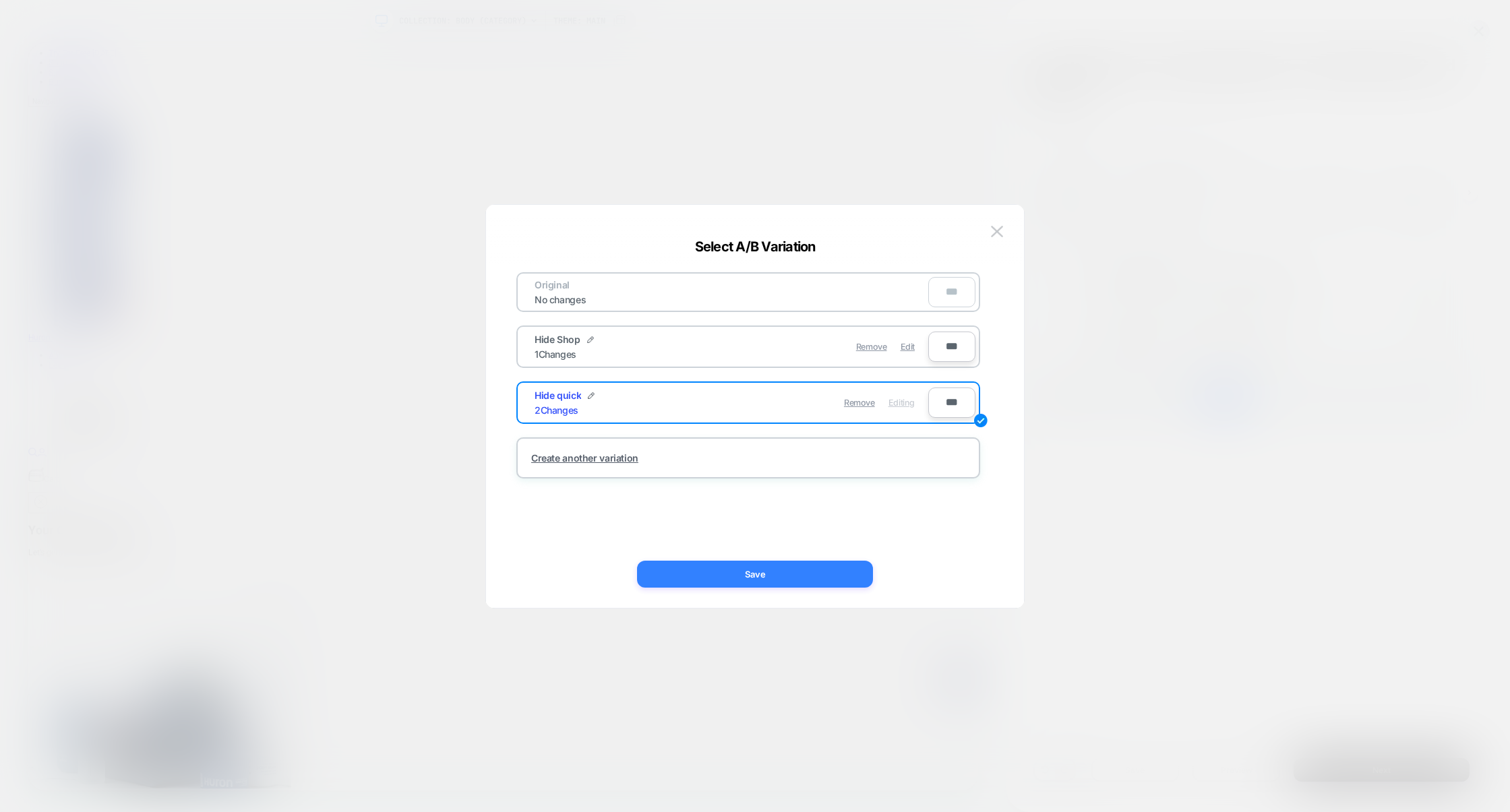
click at [795, 576] on button "Save" at bounding box center [754, 574] width 236 height 27
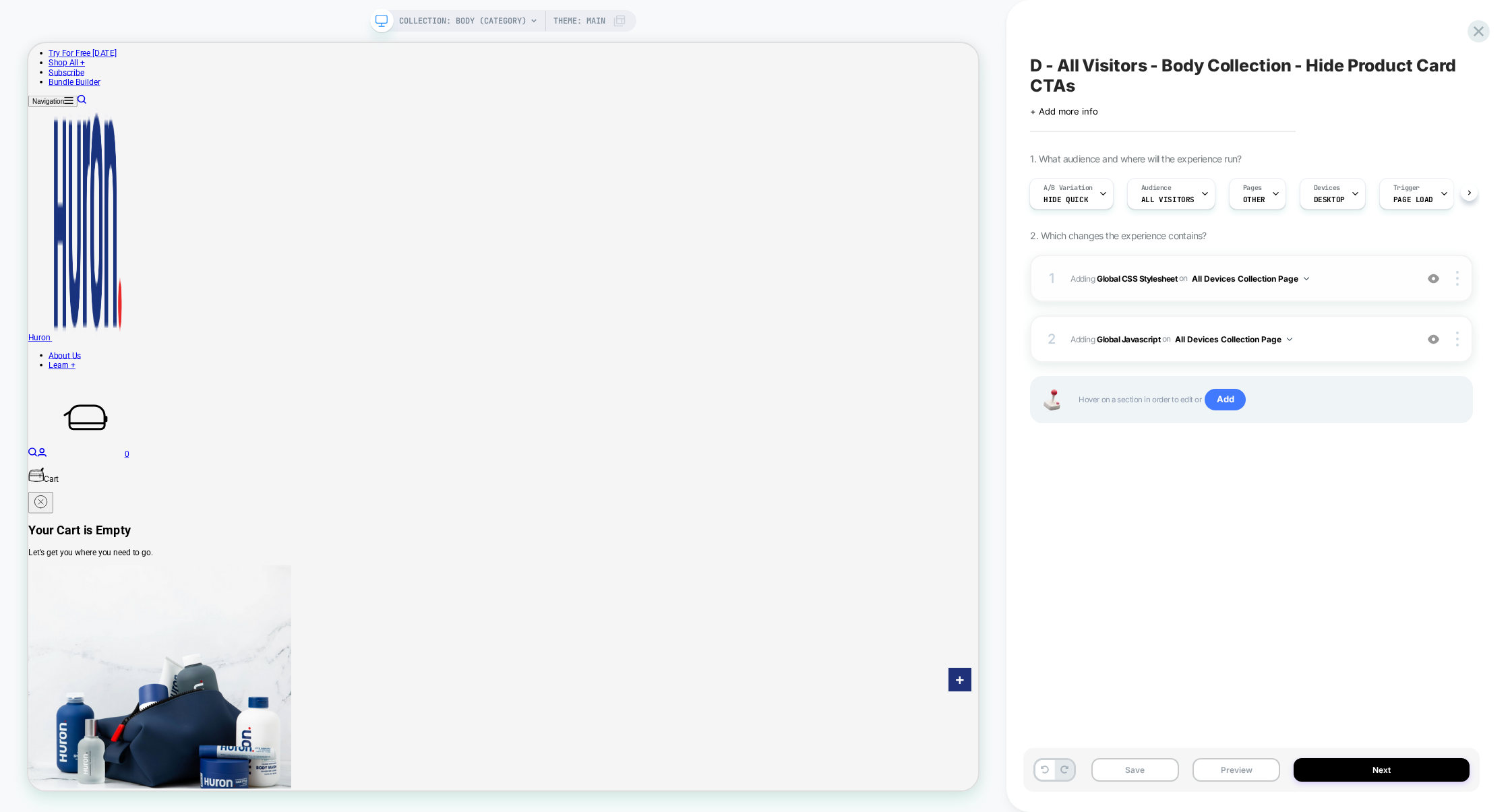
click at [1346, 288] on div "1 Adding Global CSS Stylesheet on All Devices Collection Page Add Before Add Af…" at bounding box center [1251, 278] width 443 height 47
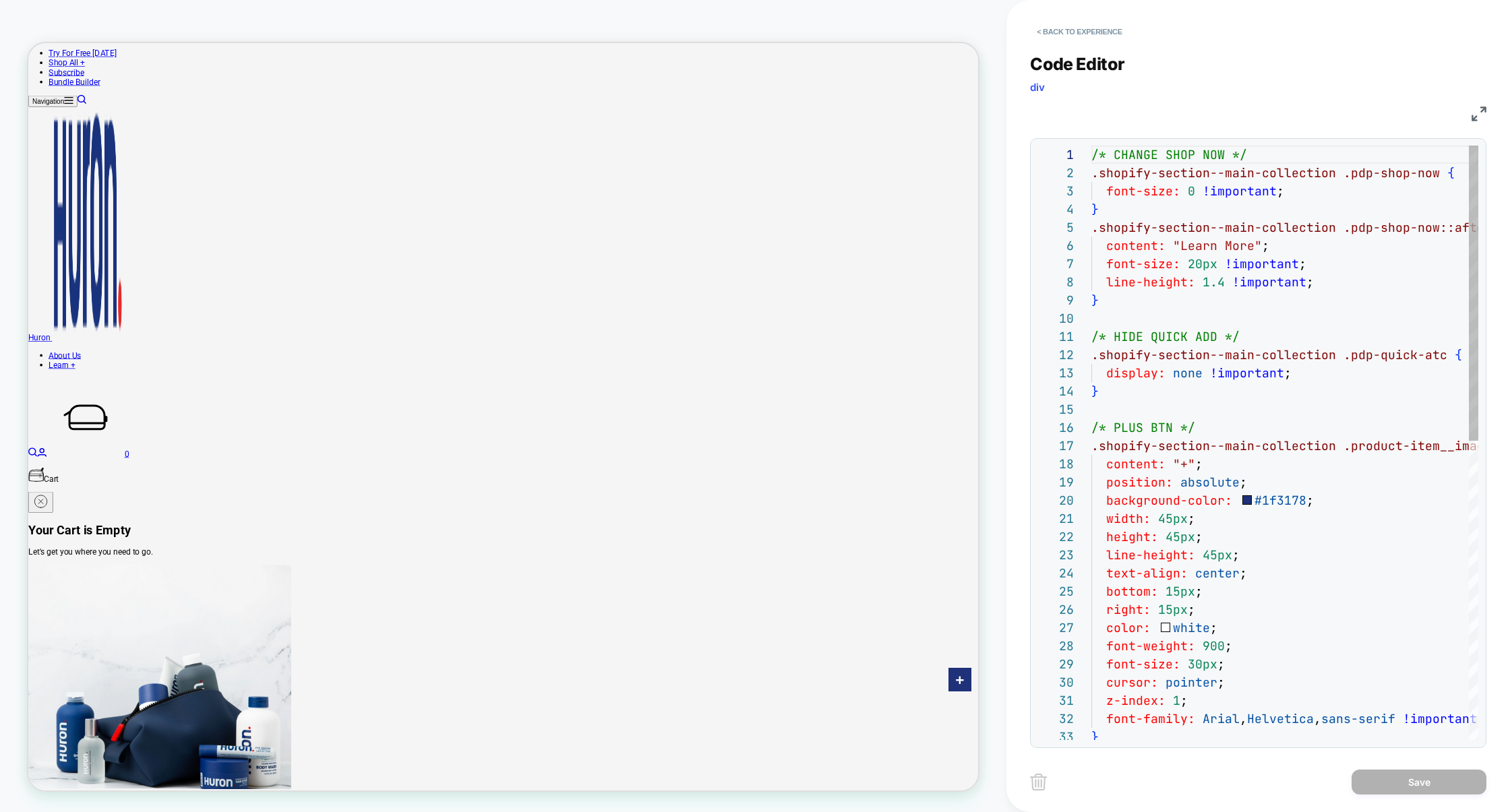
scroll to position [182, 0]
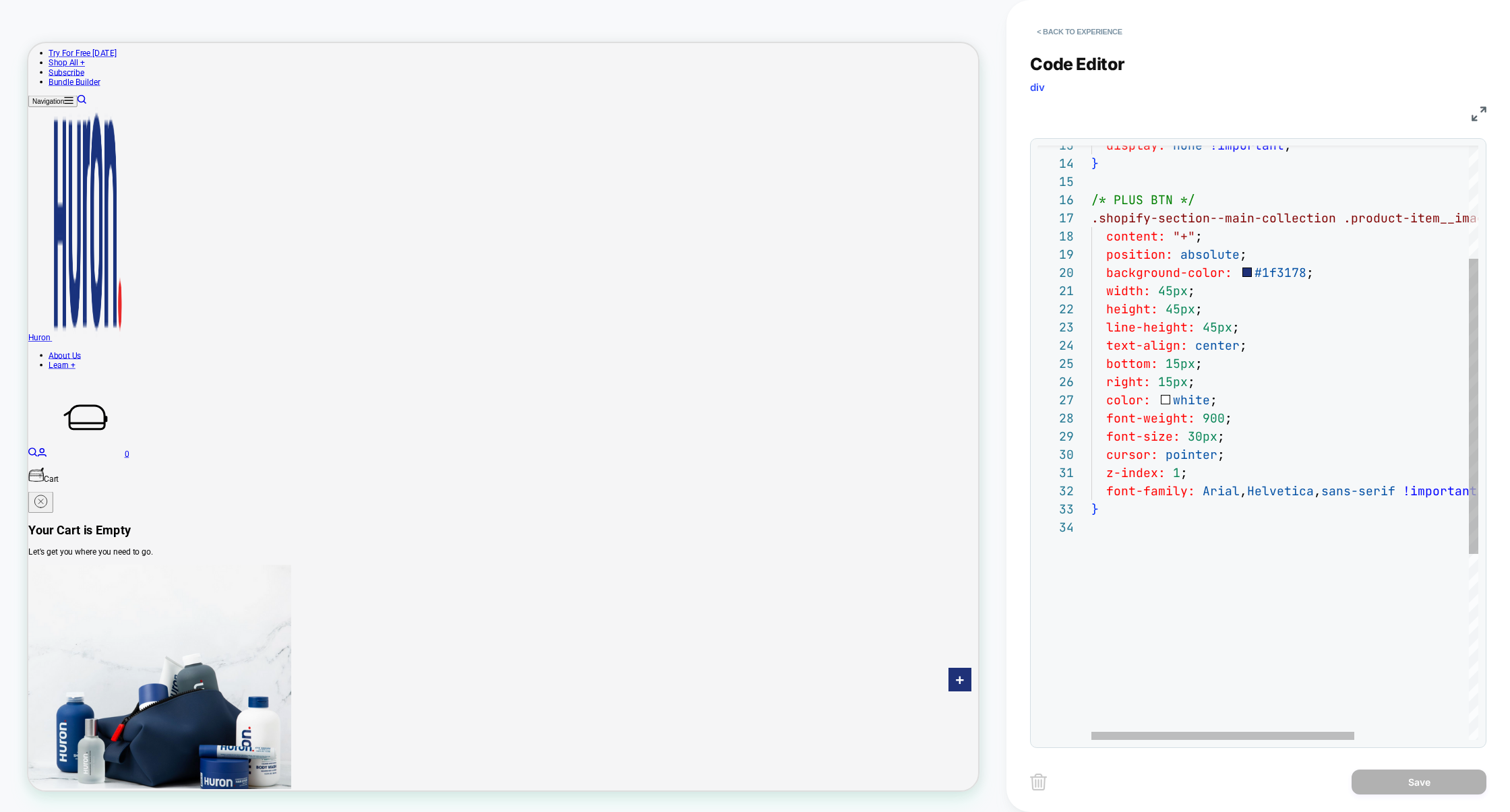
click at [1173, 562] on div "display: none !important ; } /* PLUS BTN */ .shopify-section--main-collection .…" at bounding box center [1369, 515] width 555 height 1195
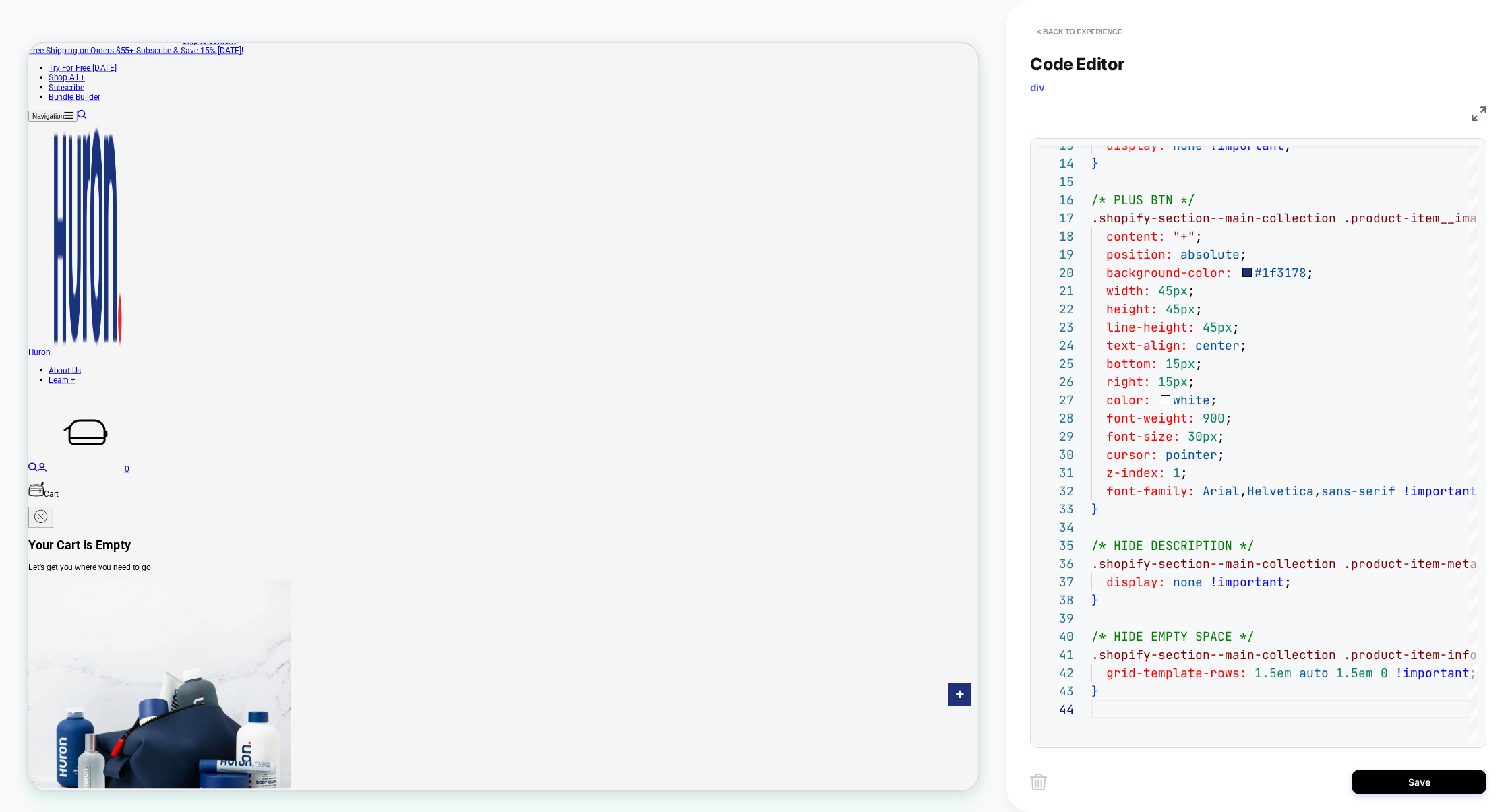
scroll to position [8, 0]
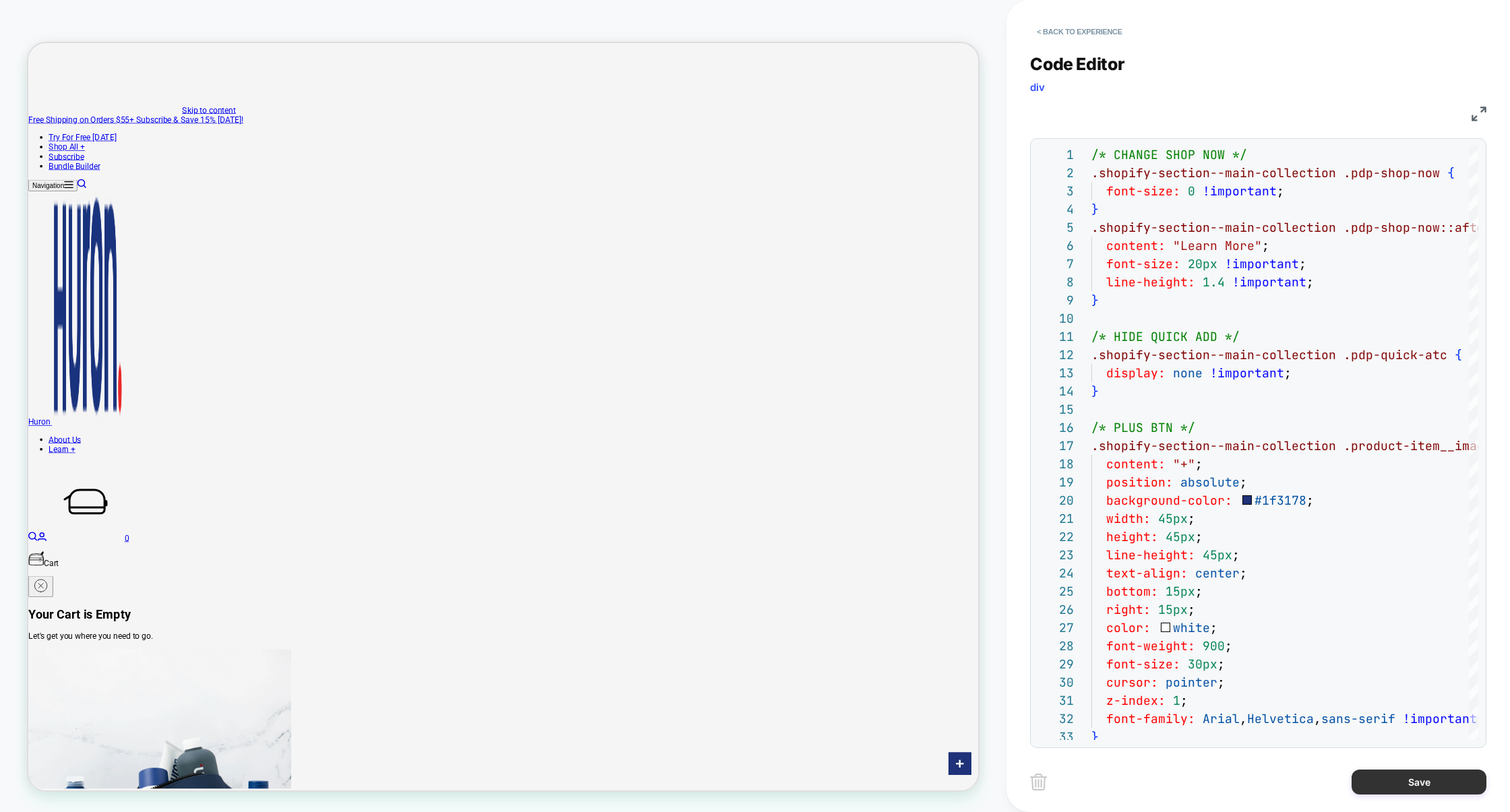
type textarea "**********"
click at [1411, 776] on button "Save" at bounding box center [1419, 782] width 135 height 25
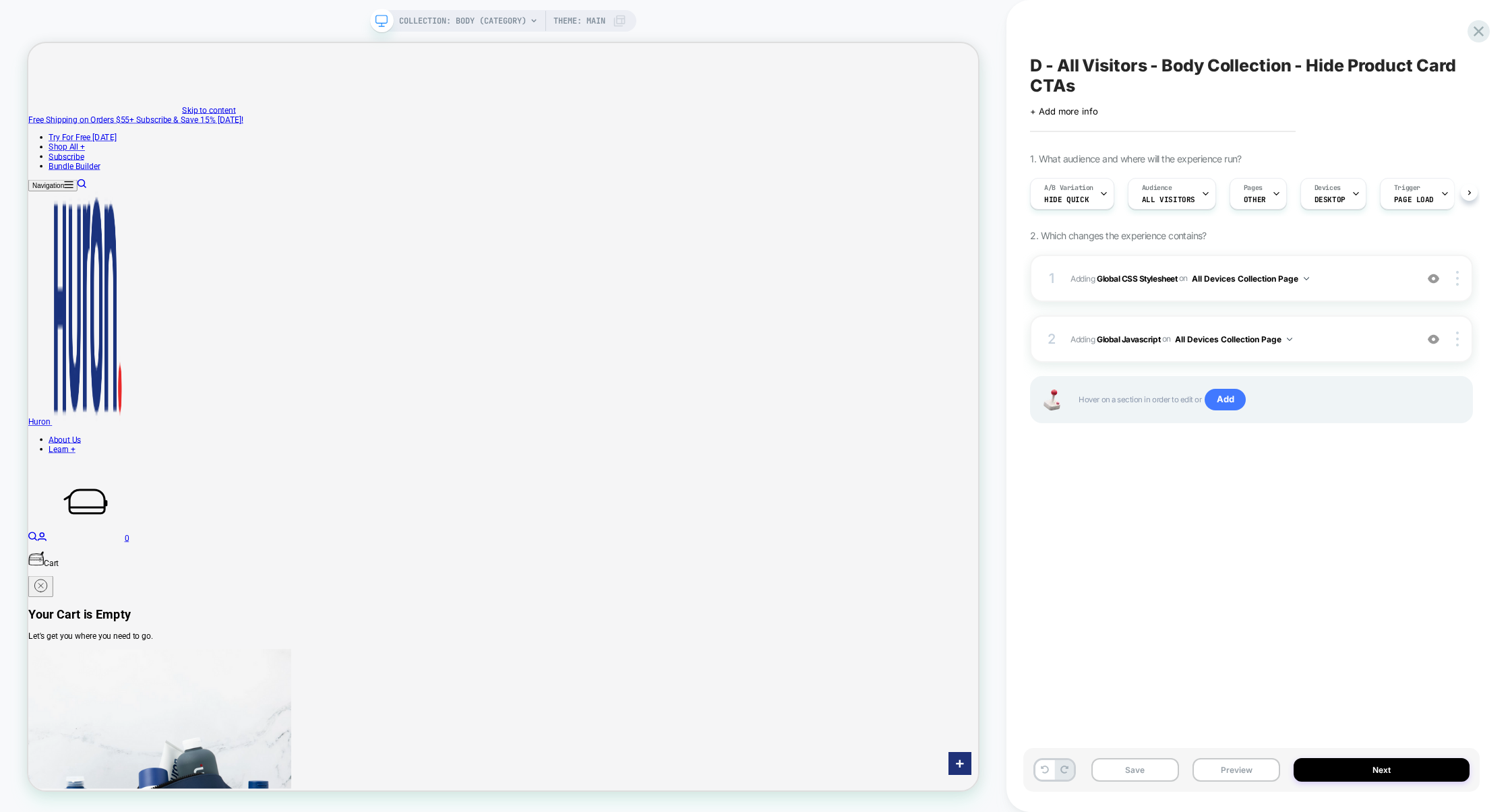
scroll to position [0, 1]
click at [1146, 771] on button "Save" at bounding box center [1135, 769] width 87 height 23
click at [1215, 771] on button "Preview" at bounding box center [1235, 769] width 87 height 23
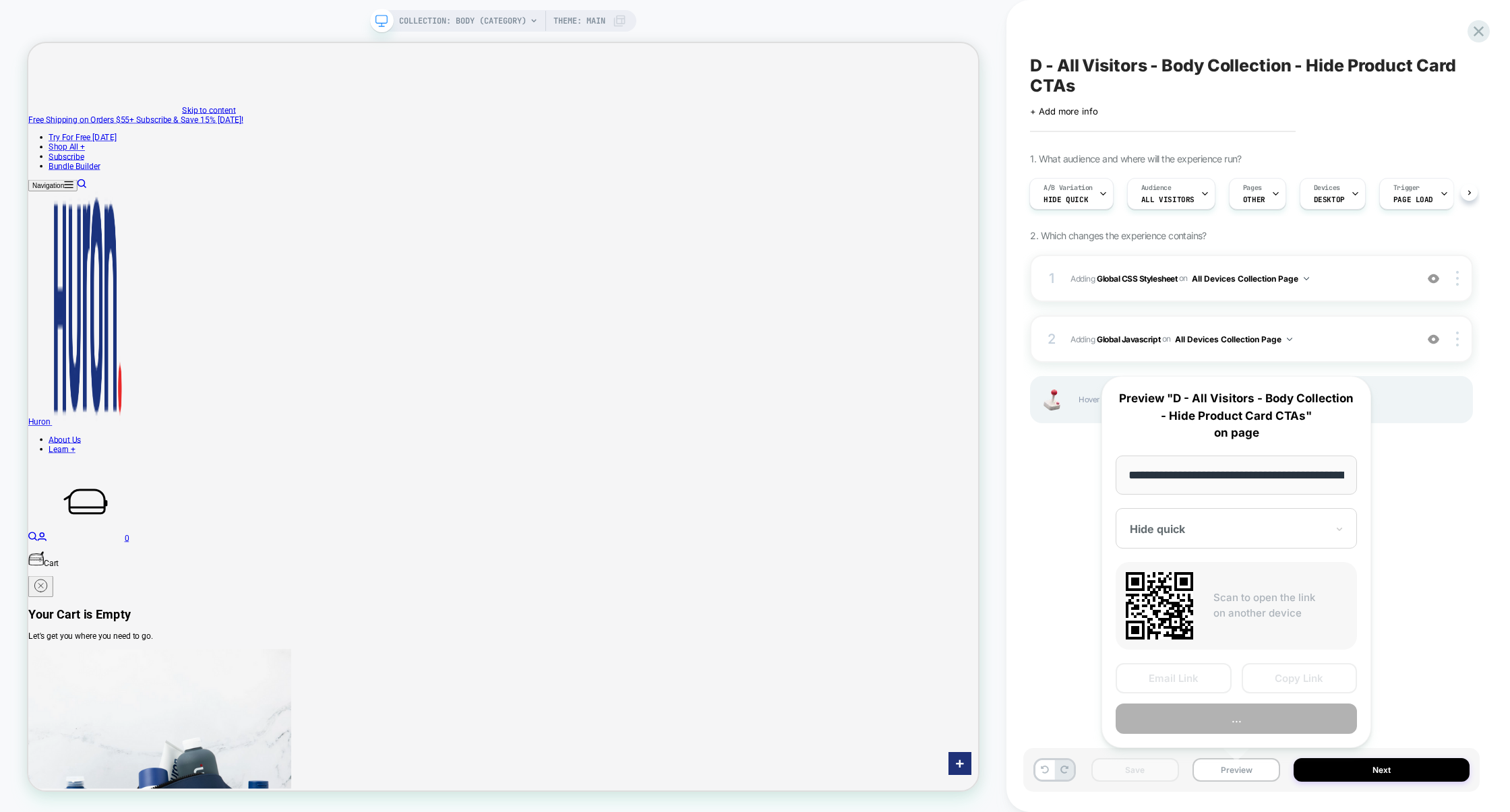
scroll to position [0, 101]
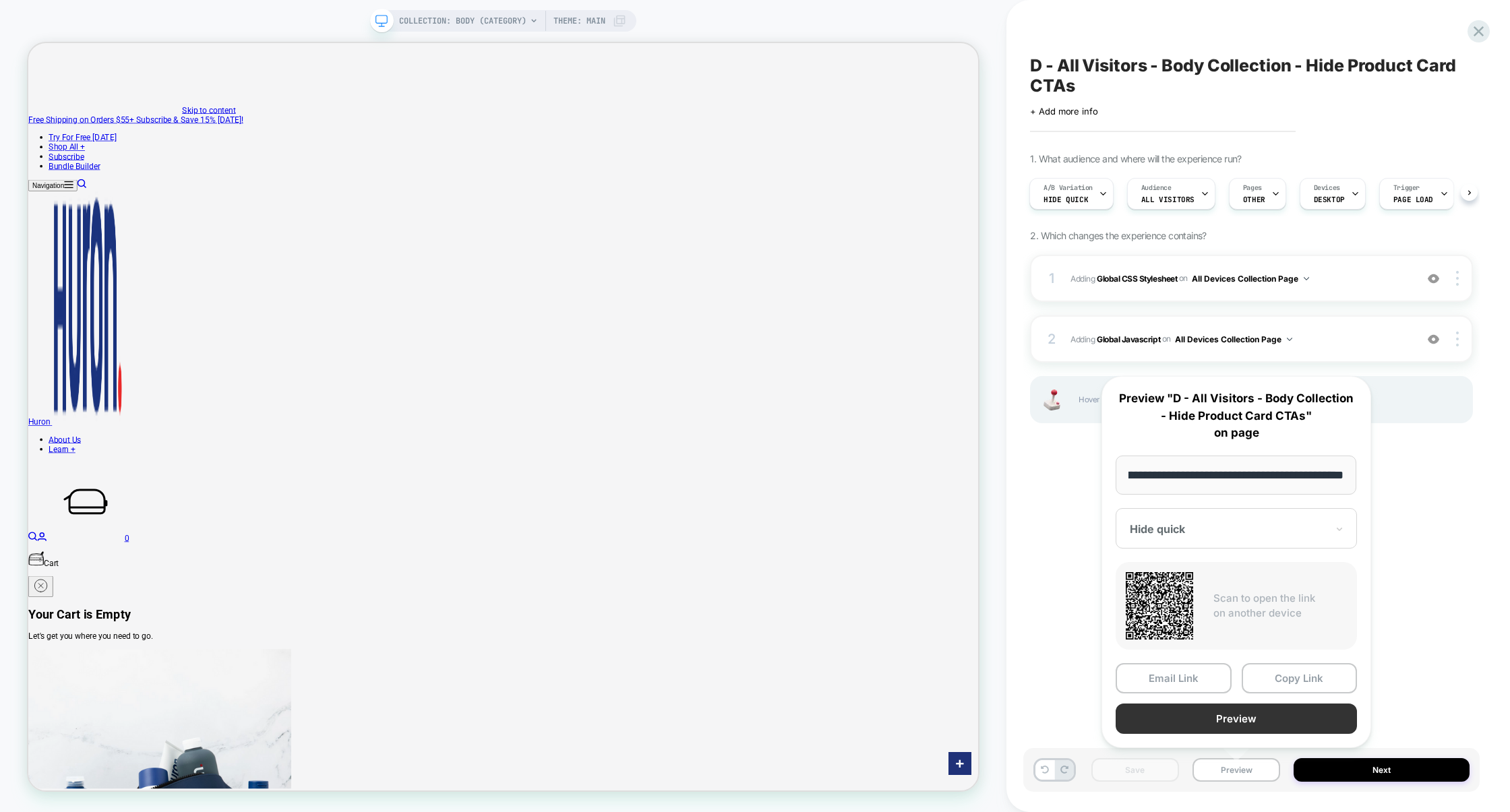
click at [1240, 716] on button "Preview" at bounding box center [1236, 718] width 242 height 30
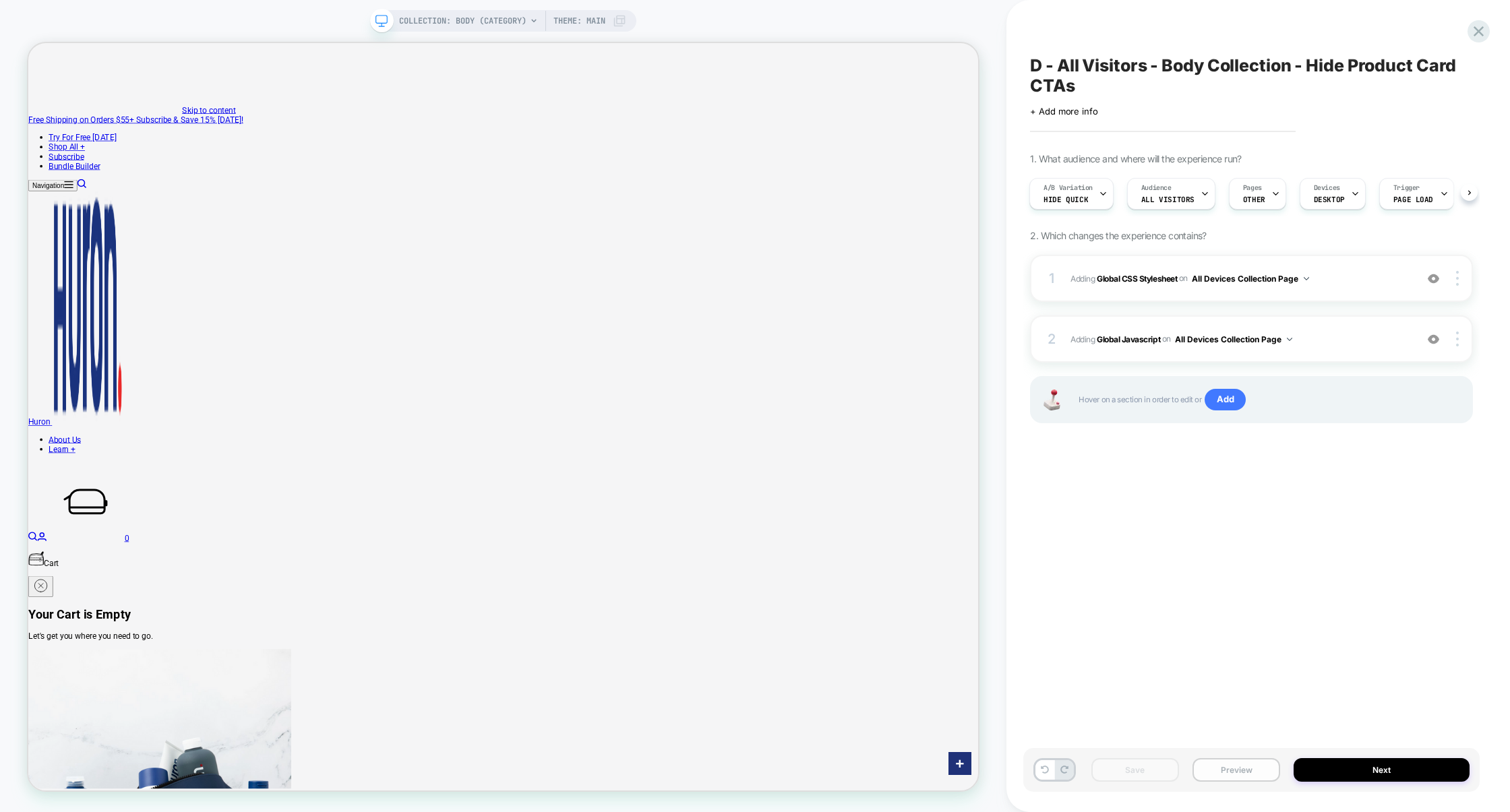
click at [1234, 775] on button "Preview" at bounding box center [1235, 769] width 87 height 23
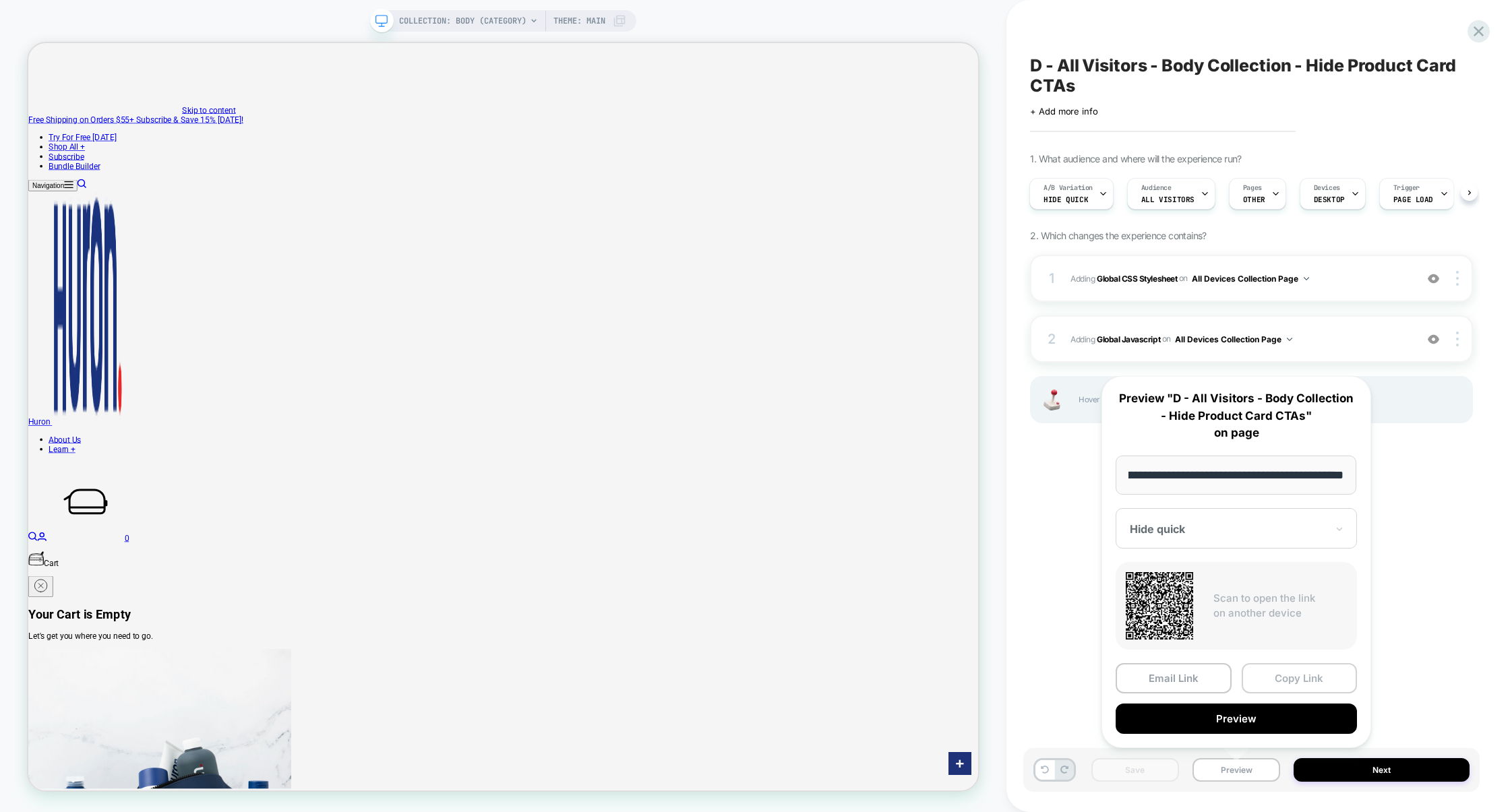
scroll to position [0, 0]
click at [1291, 671] on button "Copy Link" at bounding box center [1299, 678] width 116 height 30
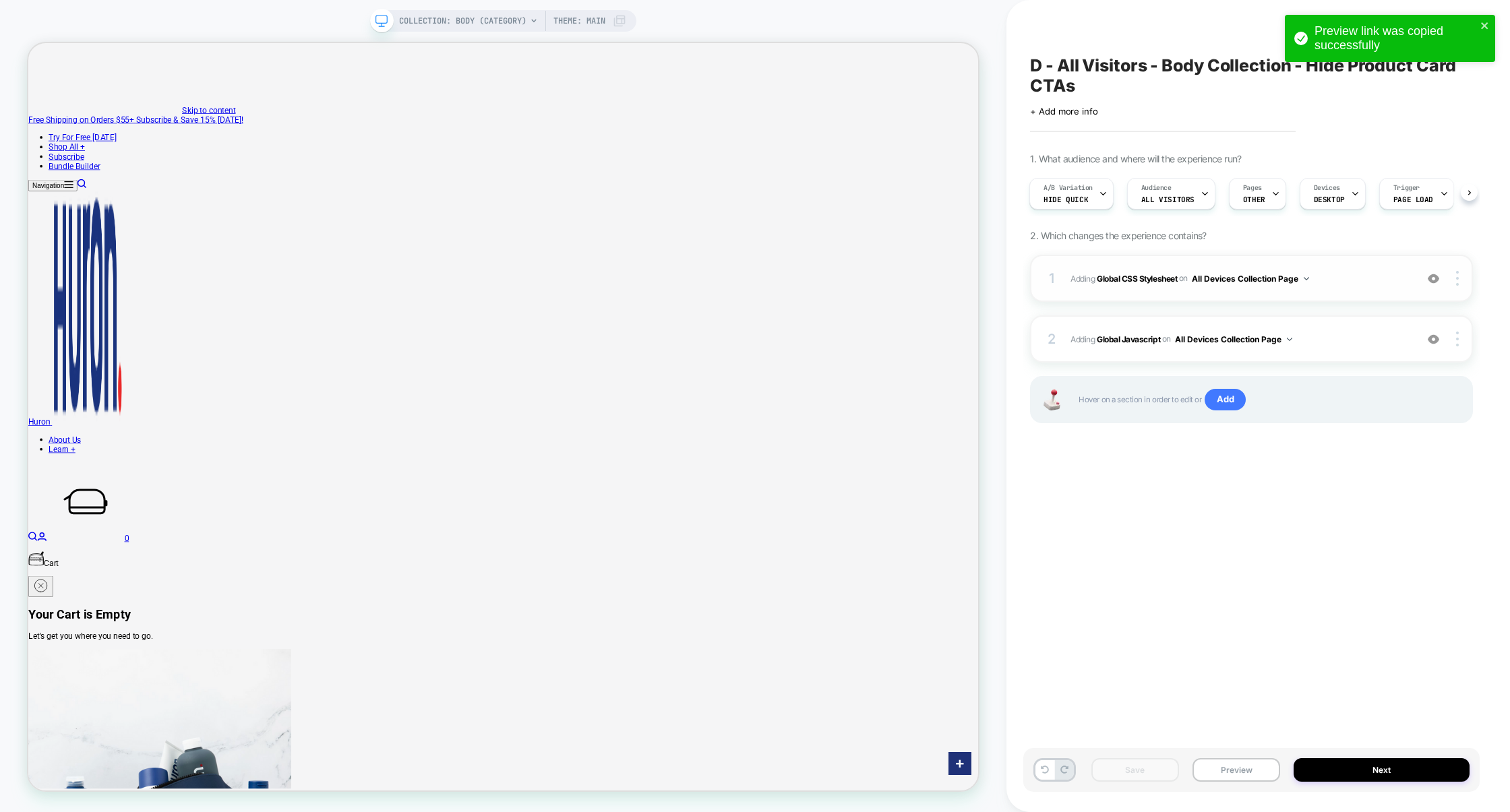
click at [1351, 280] on span "Adding Global CSS Stylesheet on All Devices Collection Page" at bounding box center [1239, 278] width 339 height 17
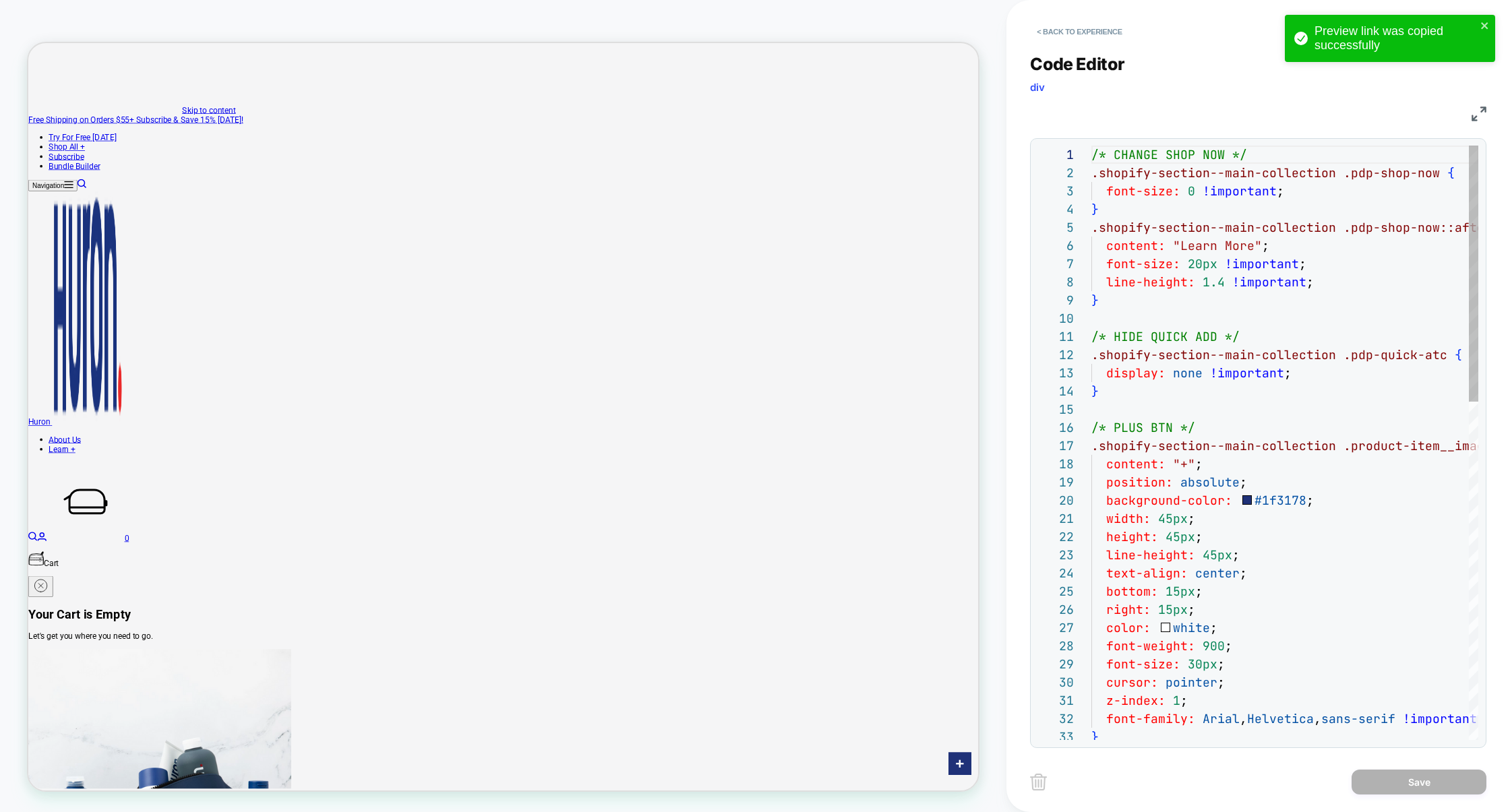
scroll to position [182, 0]
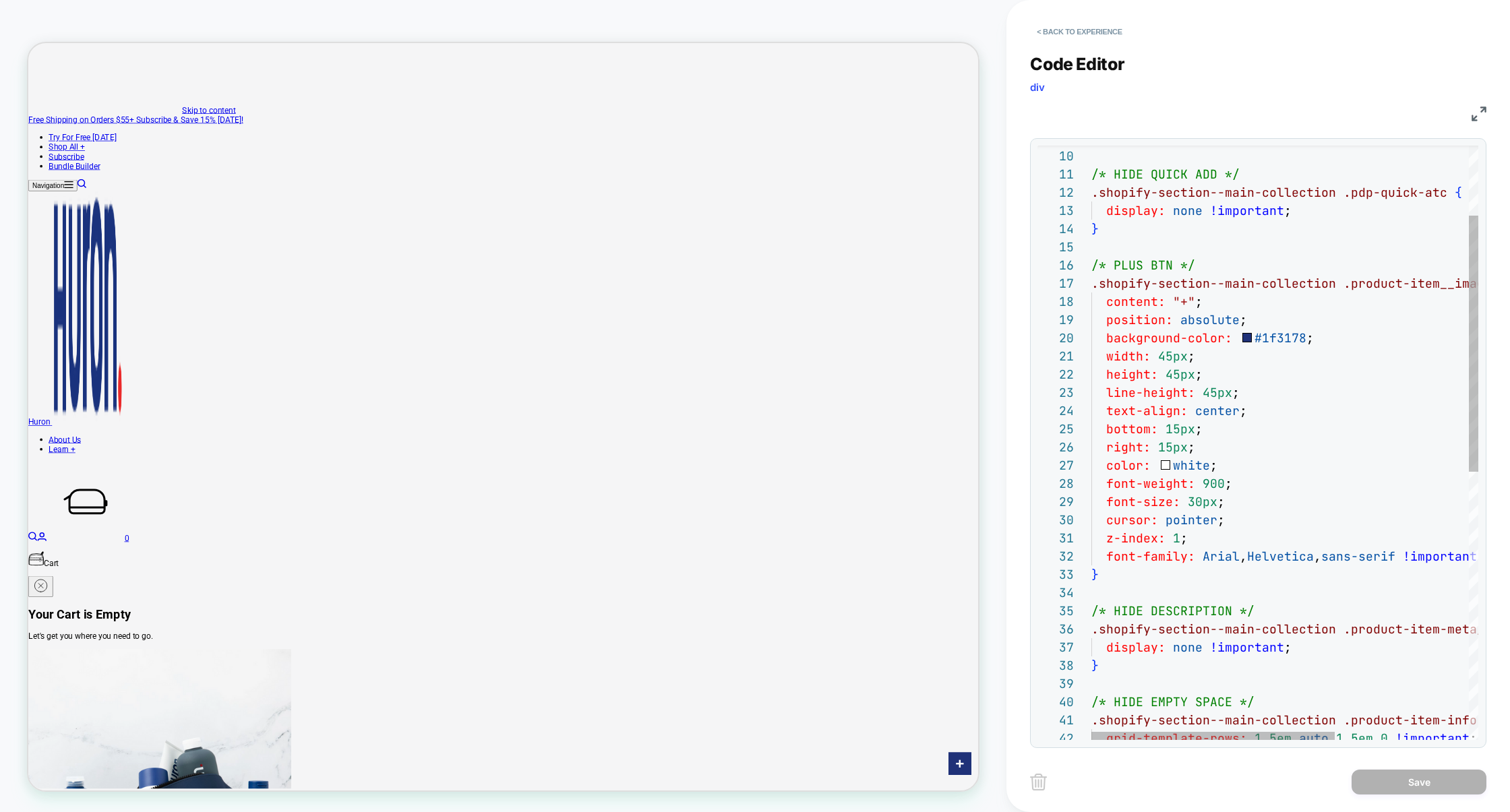
click at [1104, 578] on div "} /* HIDE QUICK ADD */ .shopify-section--main-collection .pdp-quick-atc { displ…" at bounding box center [1391, 671] width 599 height 1377
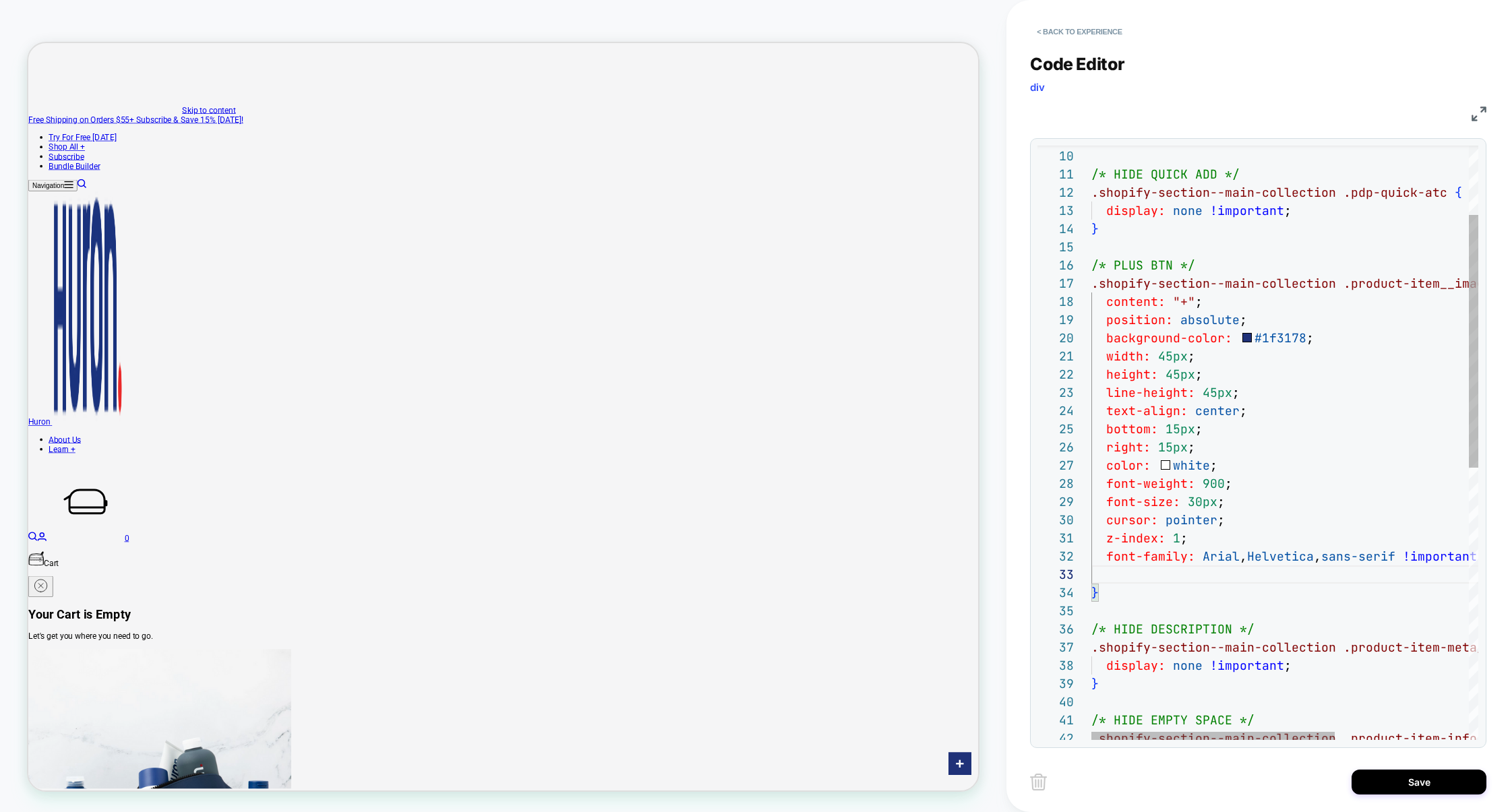
scroll to position [90, 182]
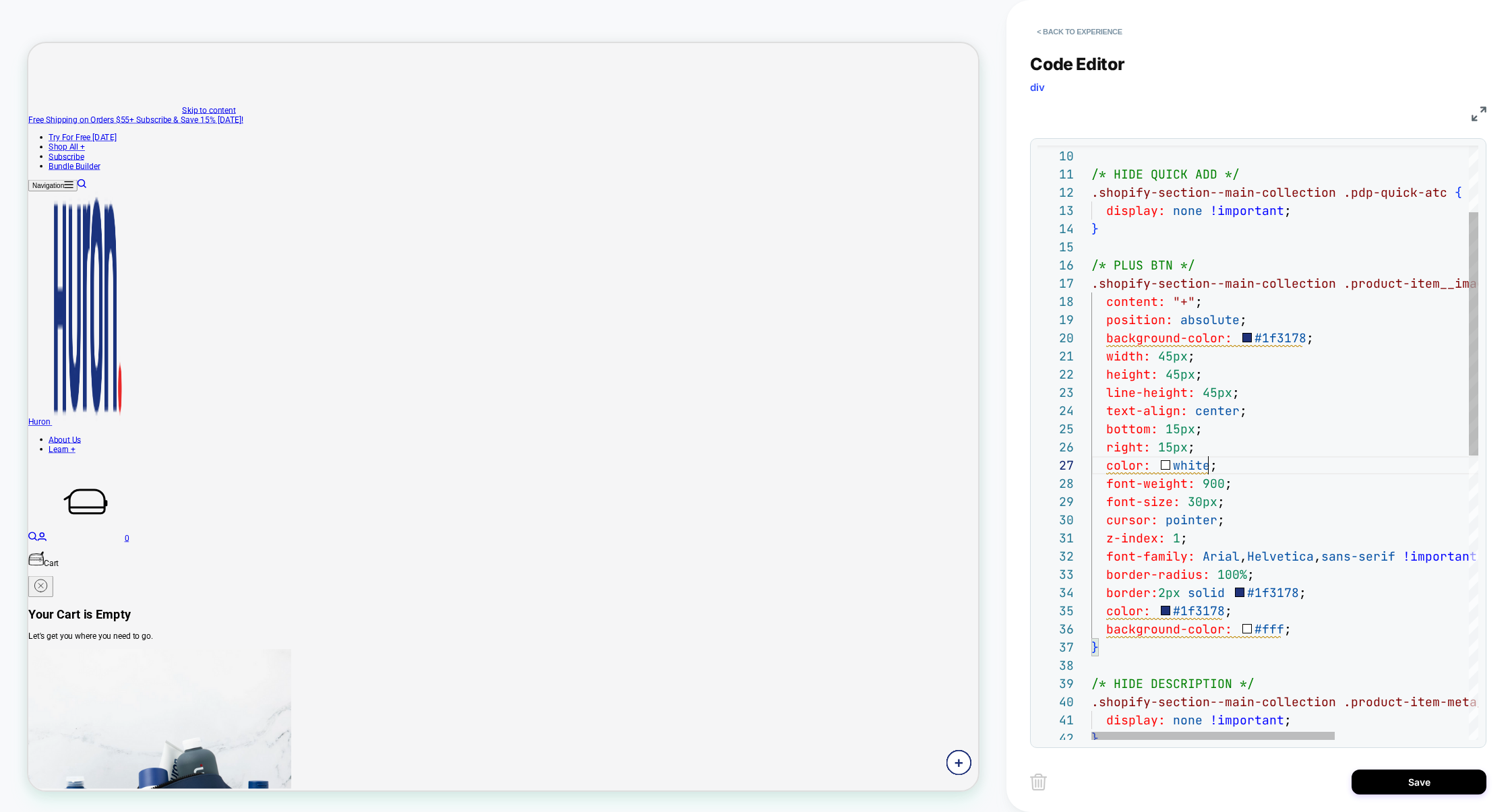
click at [1206, 464] on div "} /* HIDE QUICK ADD */ .shopify-section--main-collection .pdp-quick-atc { displ…" at bounding box center [1391, 708] width 599 height 1449
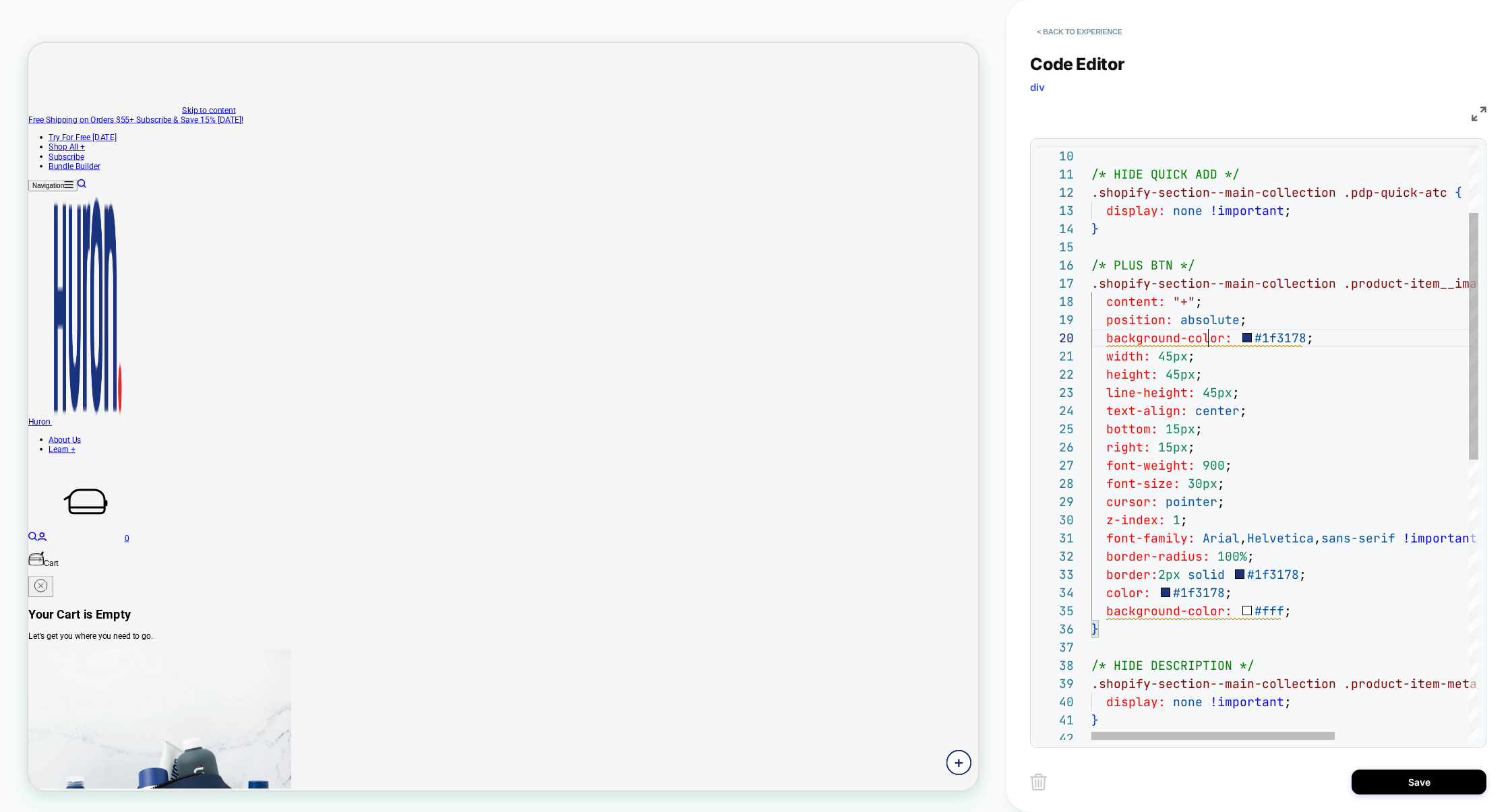
click at [1210, 344] on div "} /* HIDE QUICK ADD */ .shopify-section--main-collection .pdp-quick-atc { displ…" at bounding box center [1391, 698] width 599 height 1431
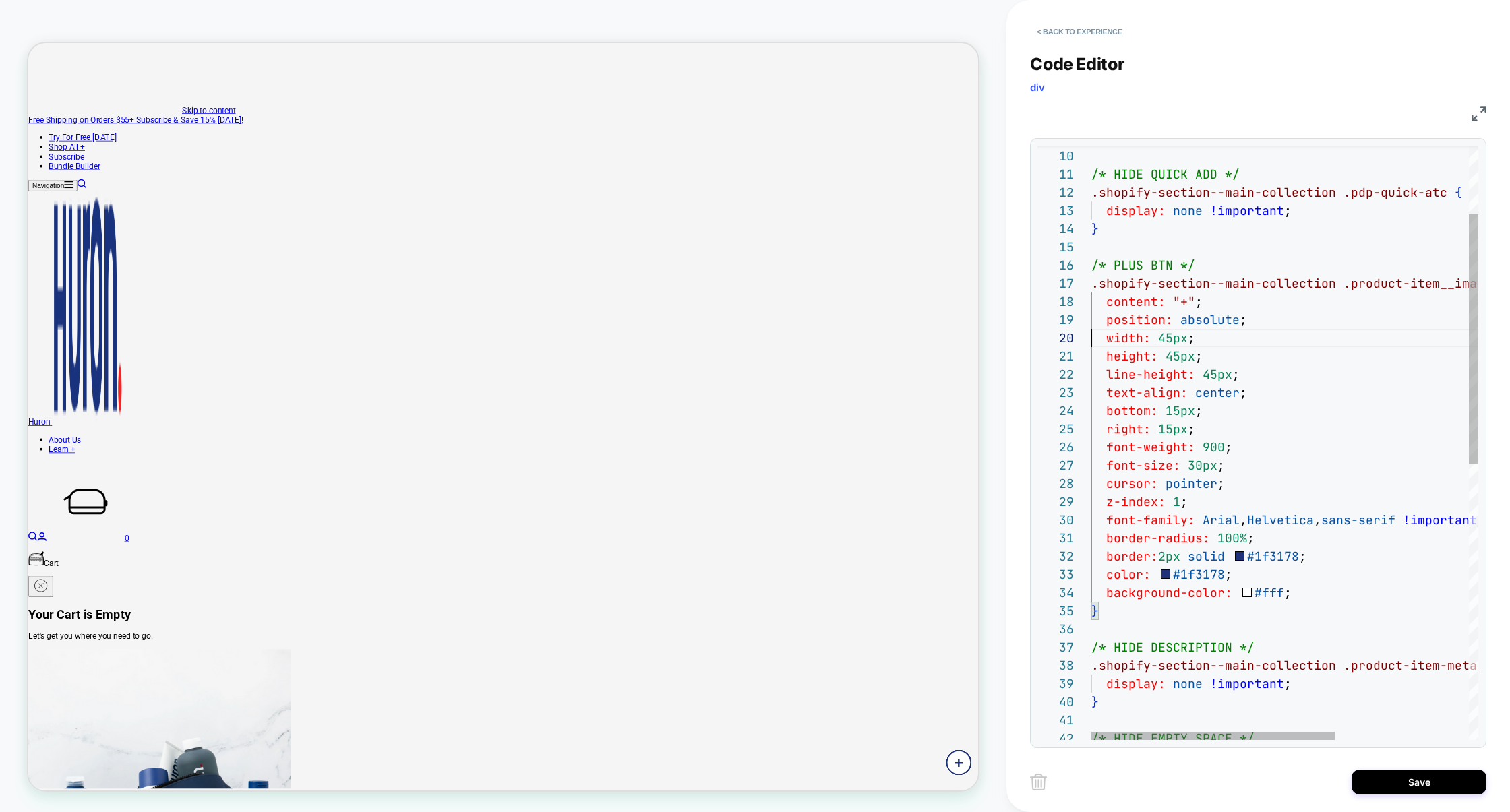
click at [1170, 342] on div "} /* HIDE QUICK ADD */ .shopify-section--main-collection .pdp-quick-atc { displ…" at bounding box center [1391, 689] width 599 height 1413
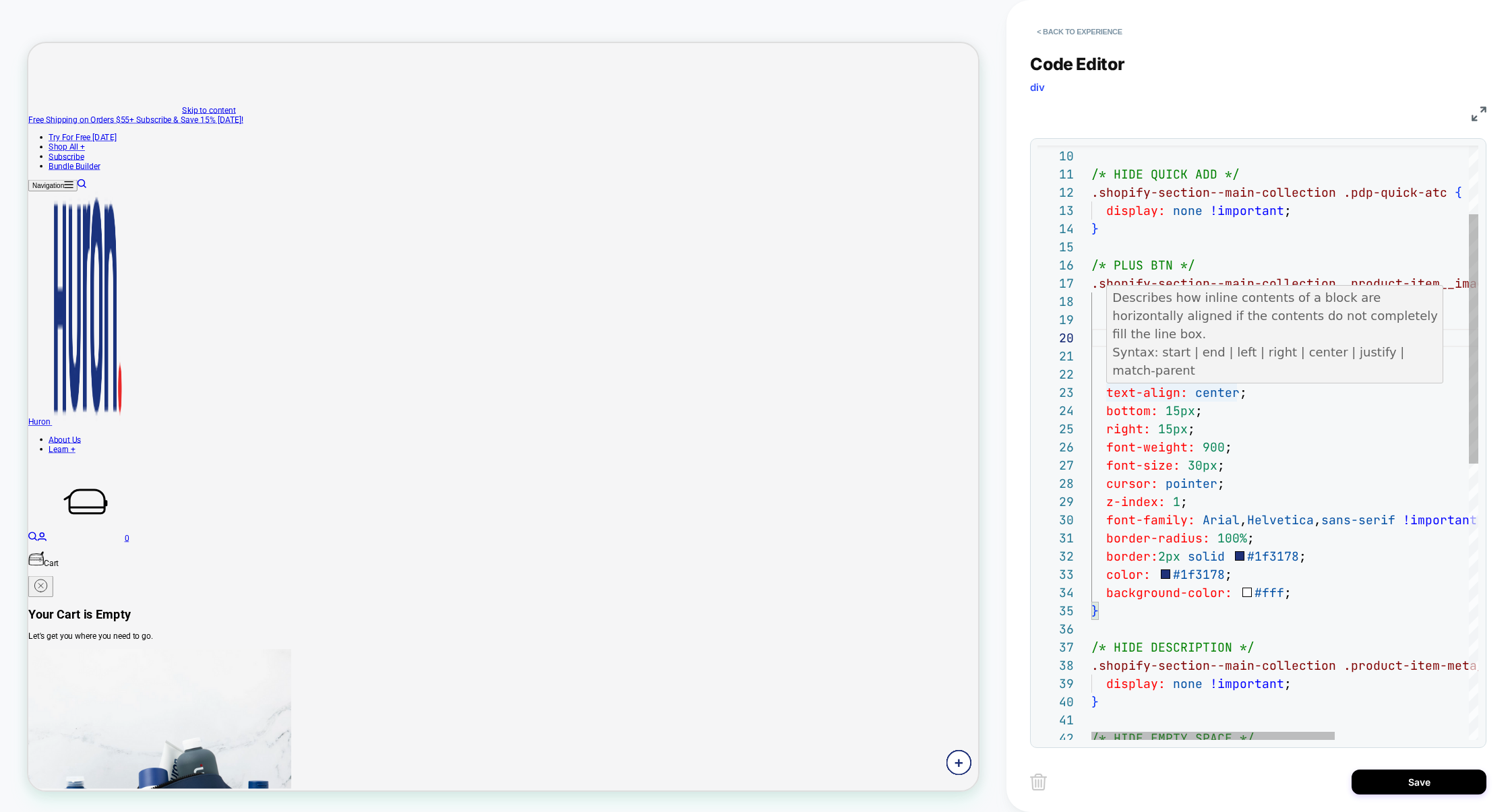
click at [1241, 397] on div "} /* HIDE QUICK ADD */ .shopify-section--main-collection .pdp-quick-atc { displ…" at bounding box center [1391, 689] width 599 height 1413
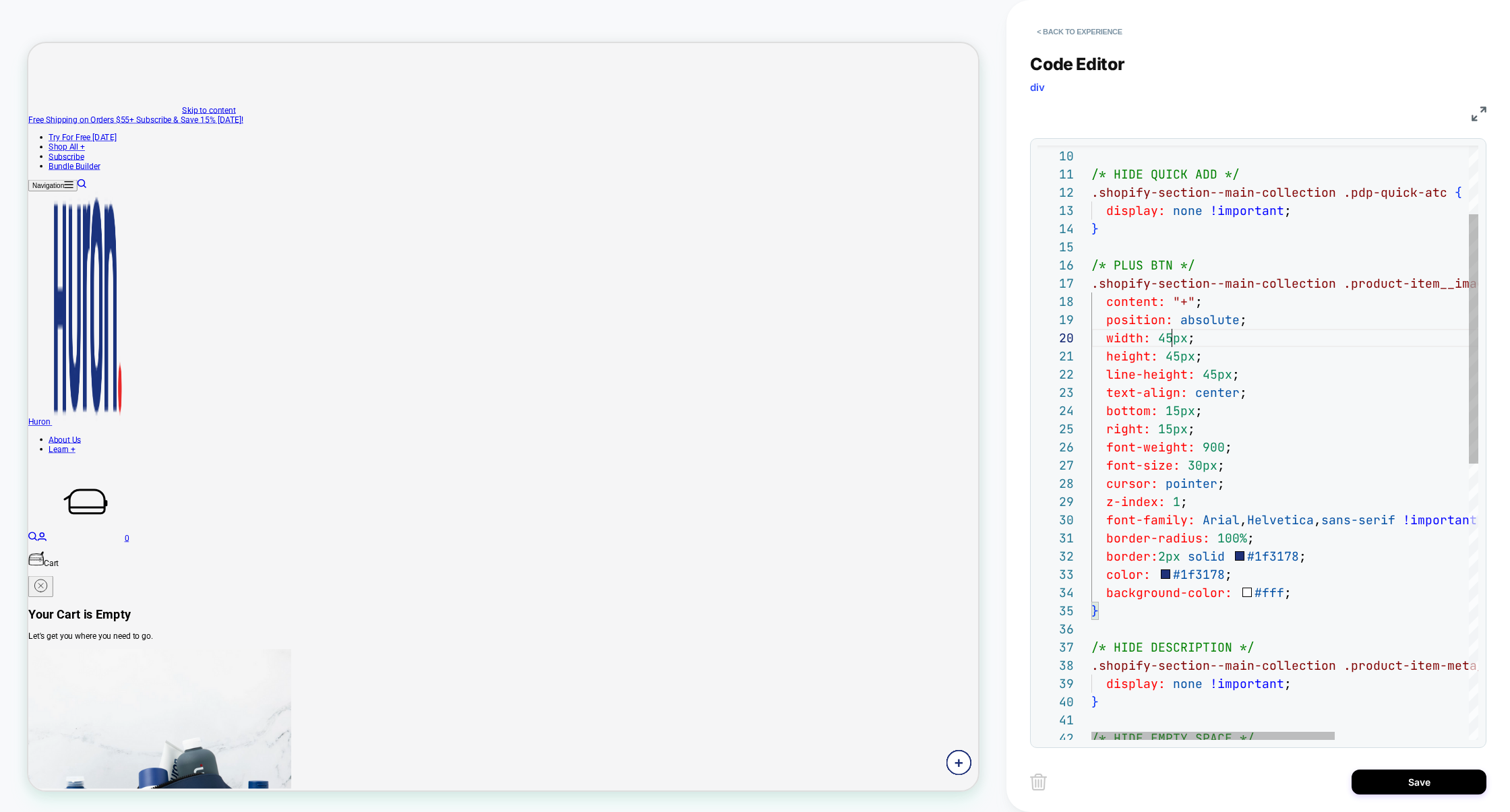
click at [1173, 338] on div "} /* HIDE QUICK ADD */ .shopify-section--main-collection .pdp-quick-atc { displ…" at bounding box center [1391, 689] width 599 height 1413
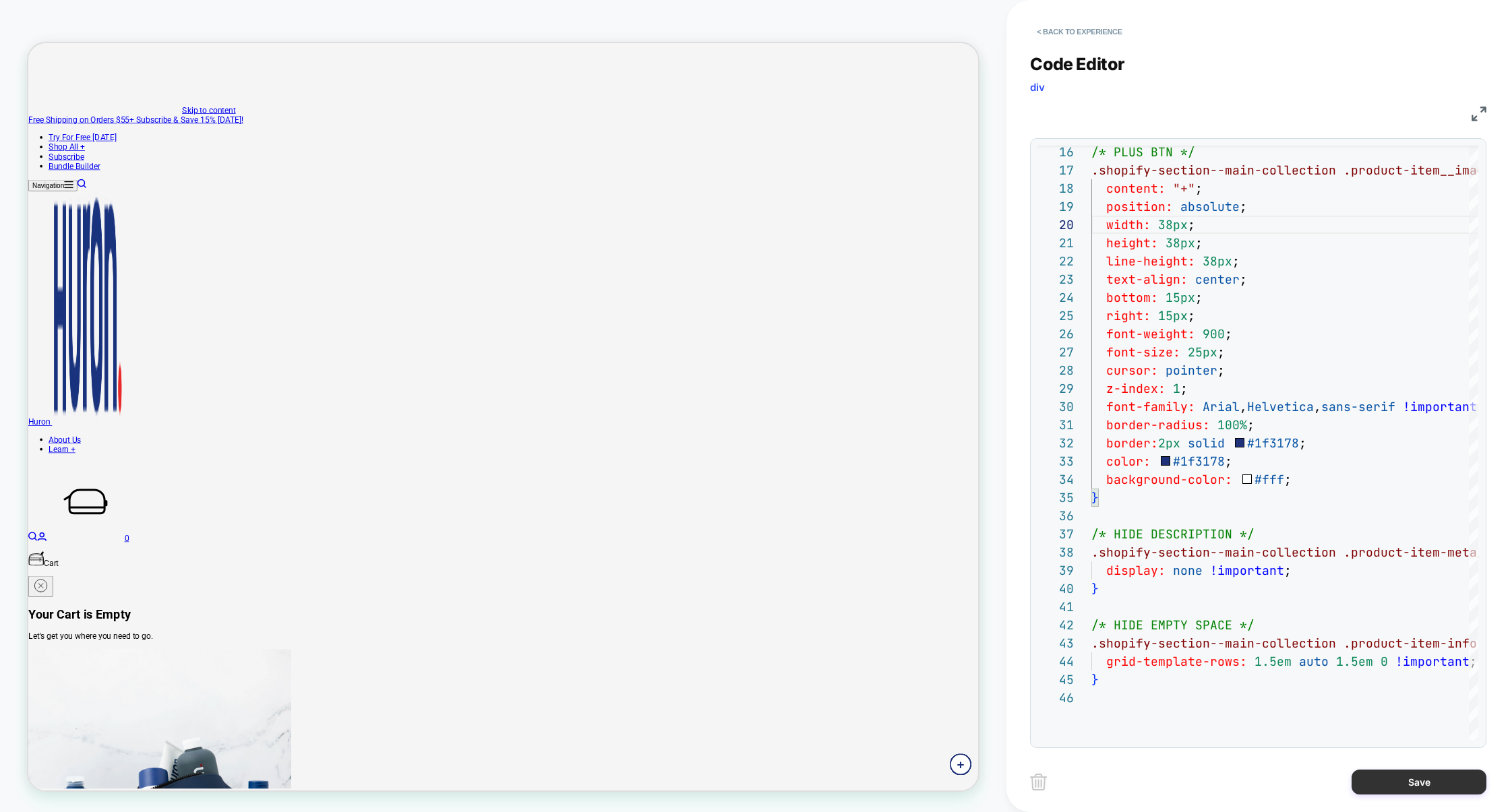
type textarea "**********"
click at [1375, 769] on button "Save" at bounding box center [1419, 782] width 135 height 25
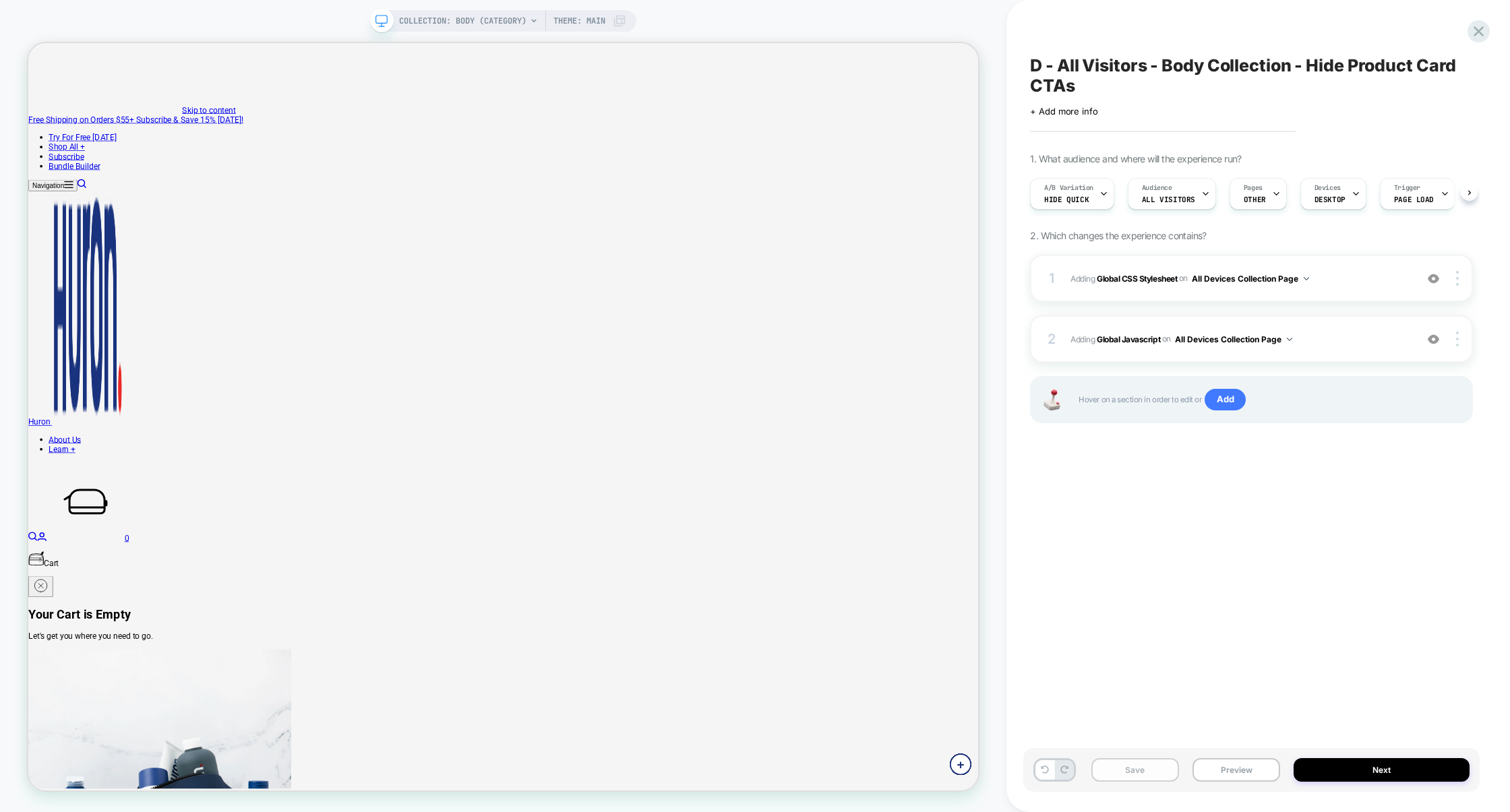
scroll to position [0, 1]
click at [1159, 770] on button "Save" at bounding box center [1135, 769] width 87 height 23
click at [1224, 770] on button "Preview" at bounding box center [1235, 769] width 87 height 23
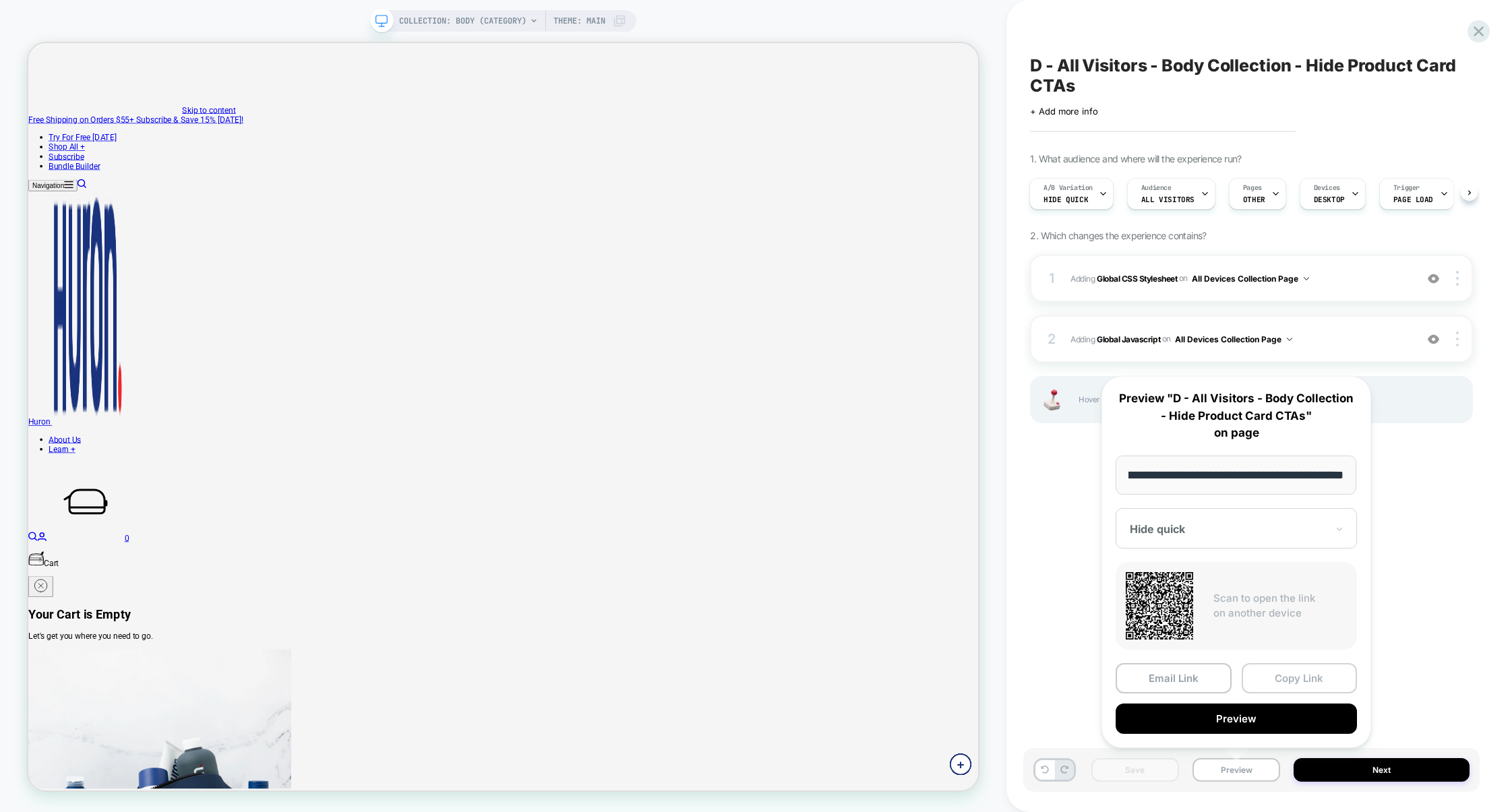
scroll to position [0, 0]
click at [1304, 681] on button "Copy Link" at bounding box center [1299, 678] width 116 height 30
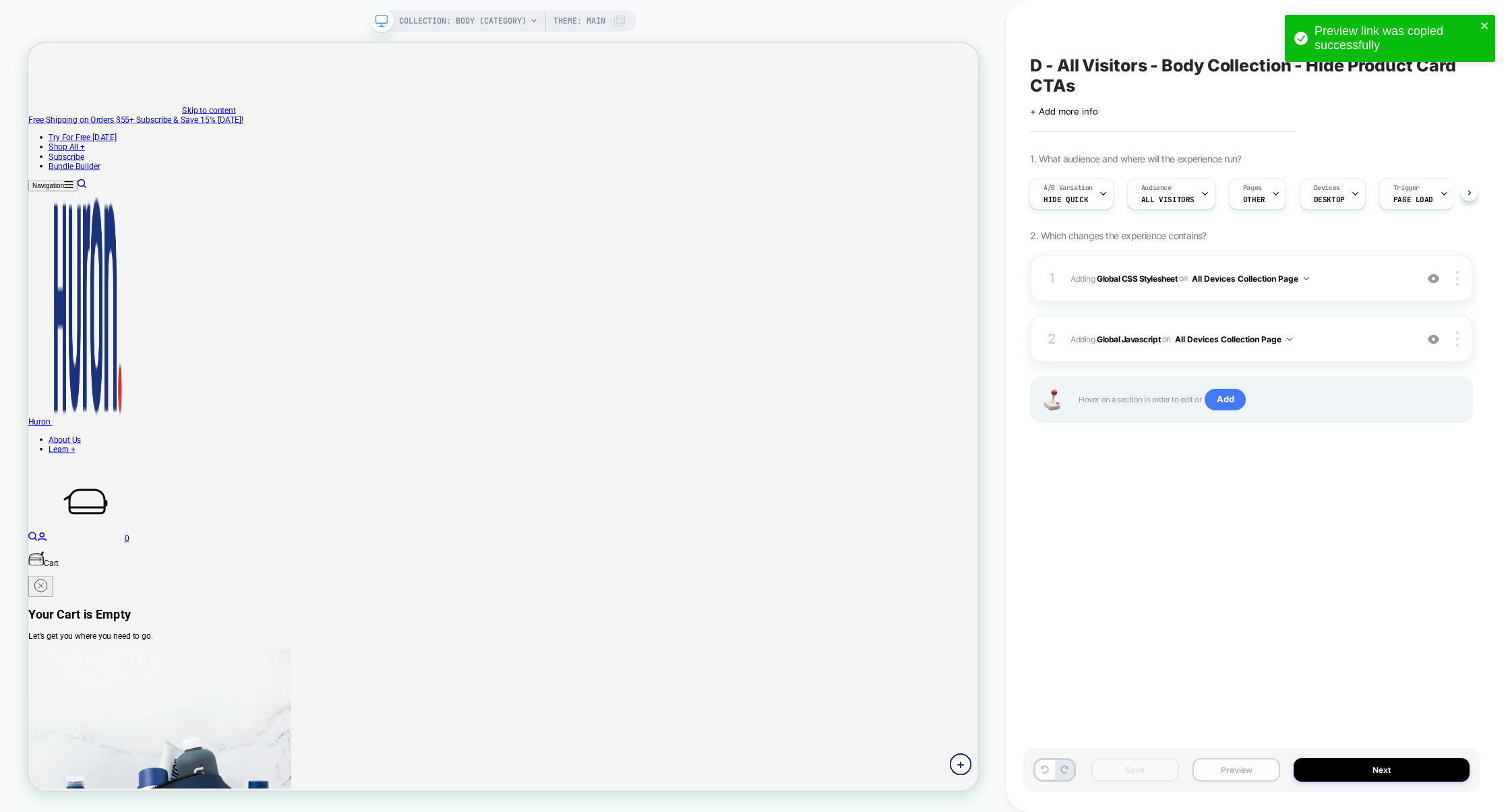
click at [1233, 763] on button "Preview" at bounding box center [1235, 769] width 87 height 23
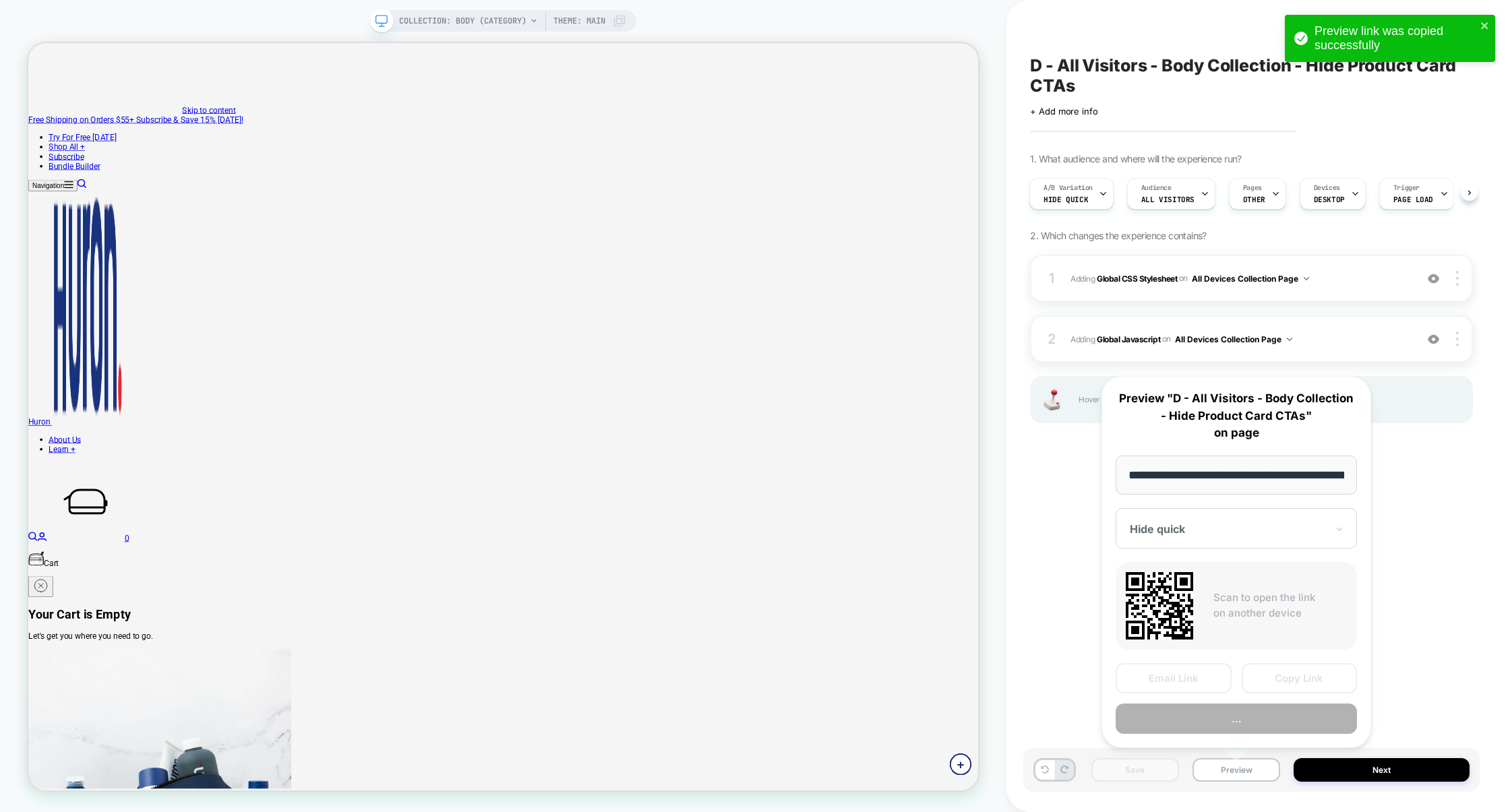
scroll to position [0, 101]
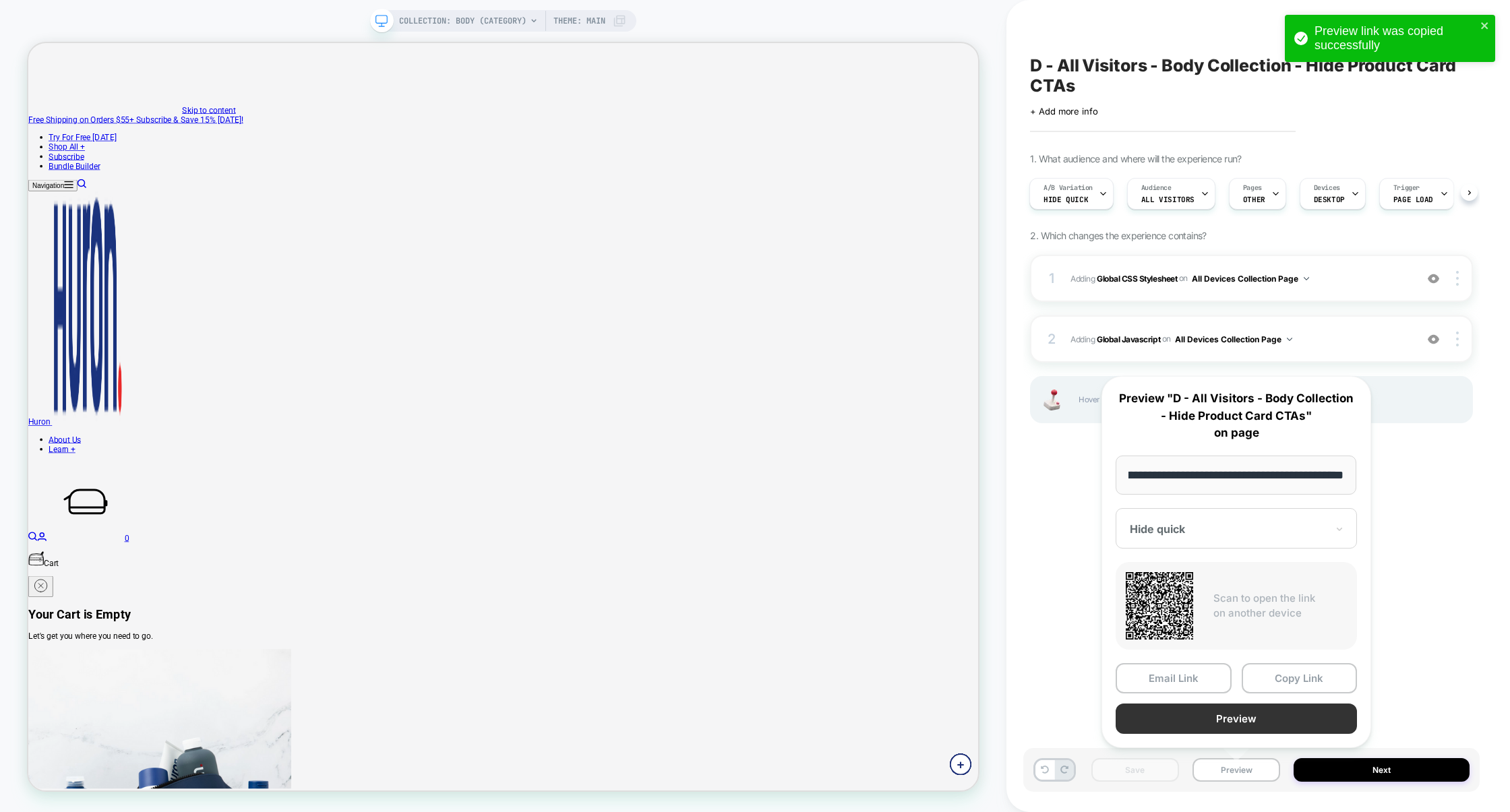
click at [1243, 722] on button "Preview" at bounding box center [1236, 718] width 242 height 30
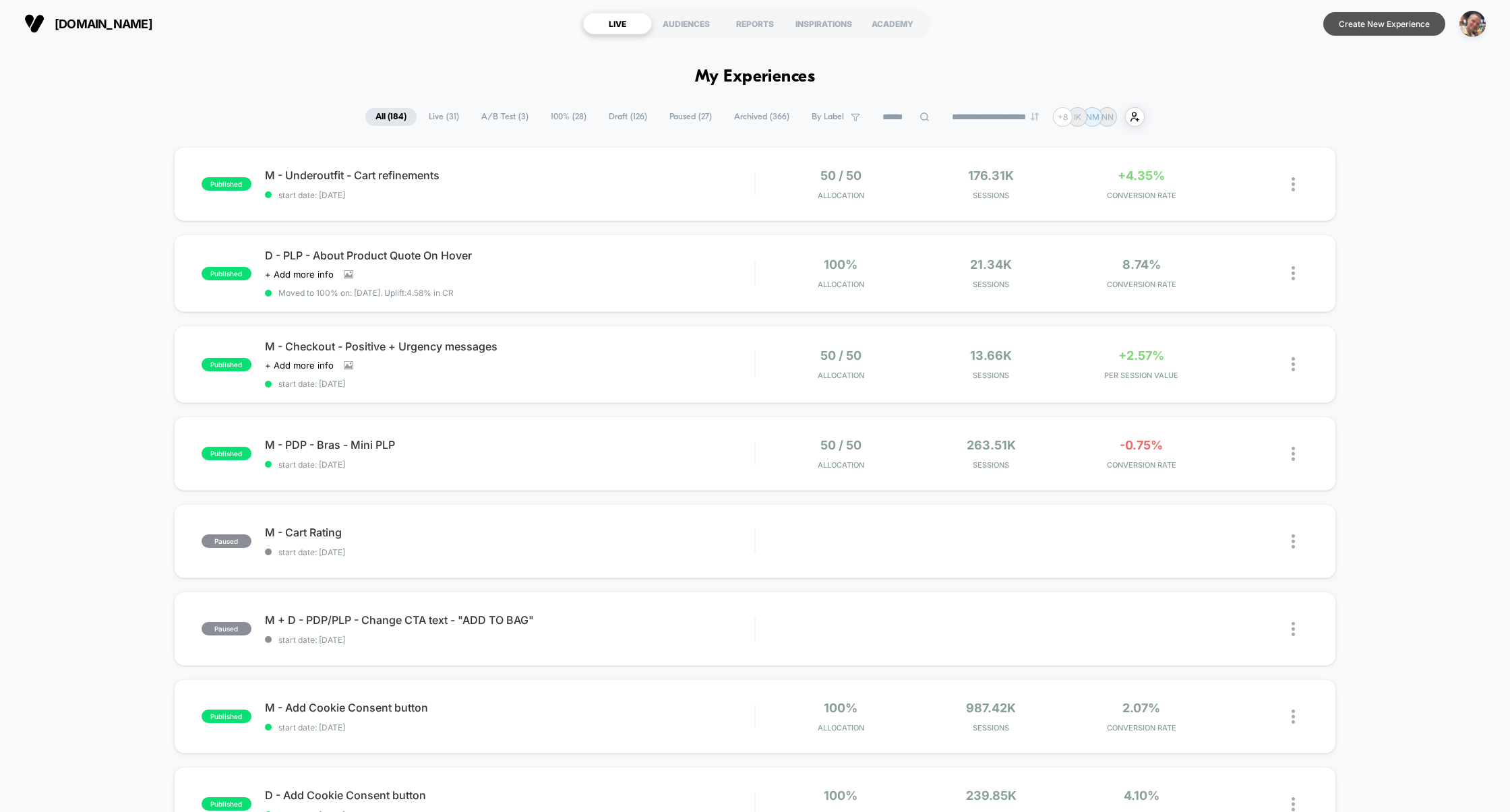
click at [1404, 30] on button "Create New Experience" at bounding box center [1384, 24] width 122 height 23
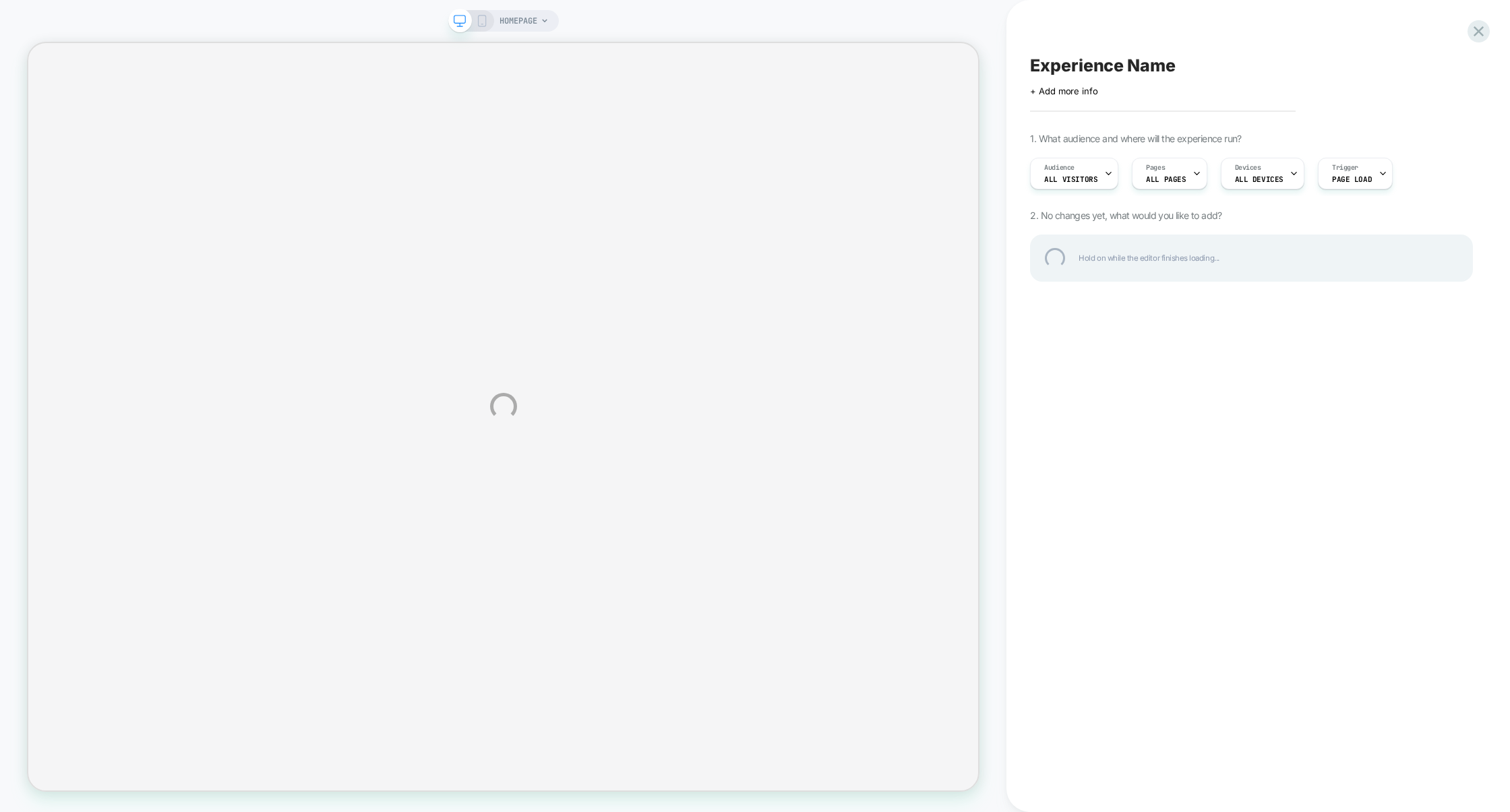
click at [1132, 70] on div "Experience Name" at bounding box center [1251, 65] width 443 height 21
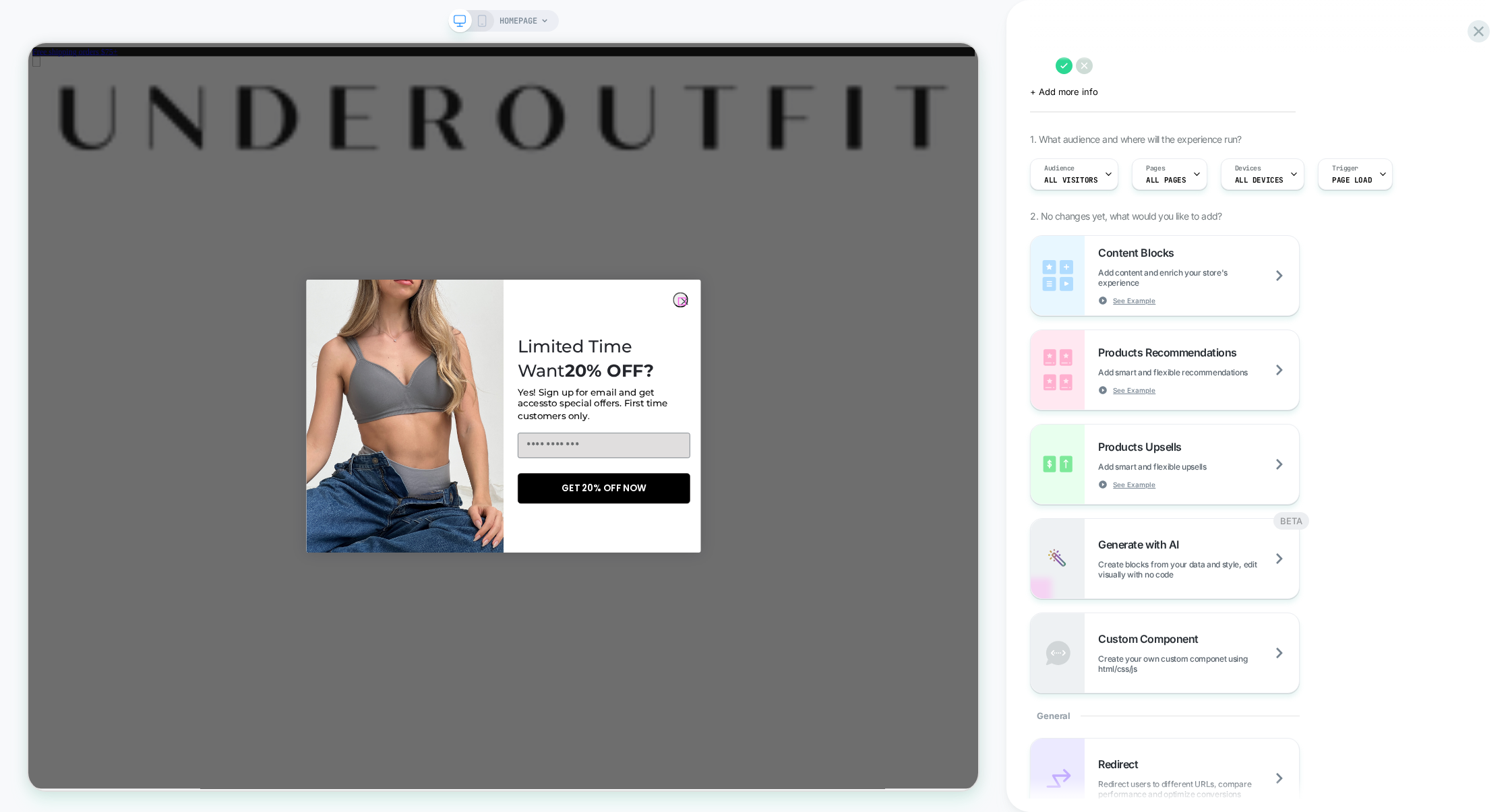
click at [899, 386] on icon "Close dialog" at bounding box center [903, 387] width 8 height 8
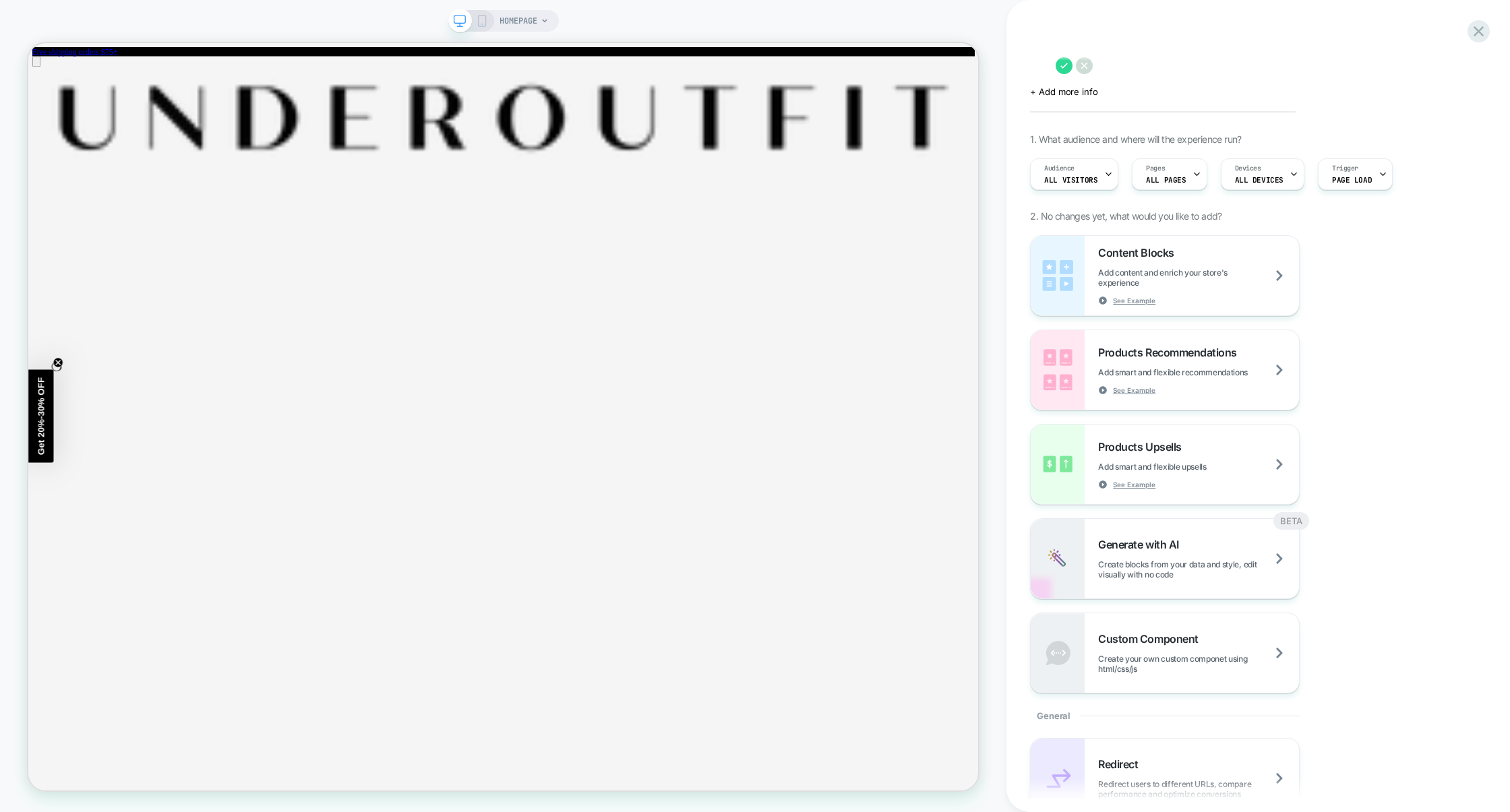
click at [1045, 63] on textarea at bounding box center [1039, 65] width 19 height 21
paste textarea "**********"
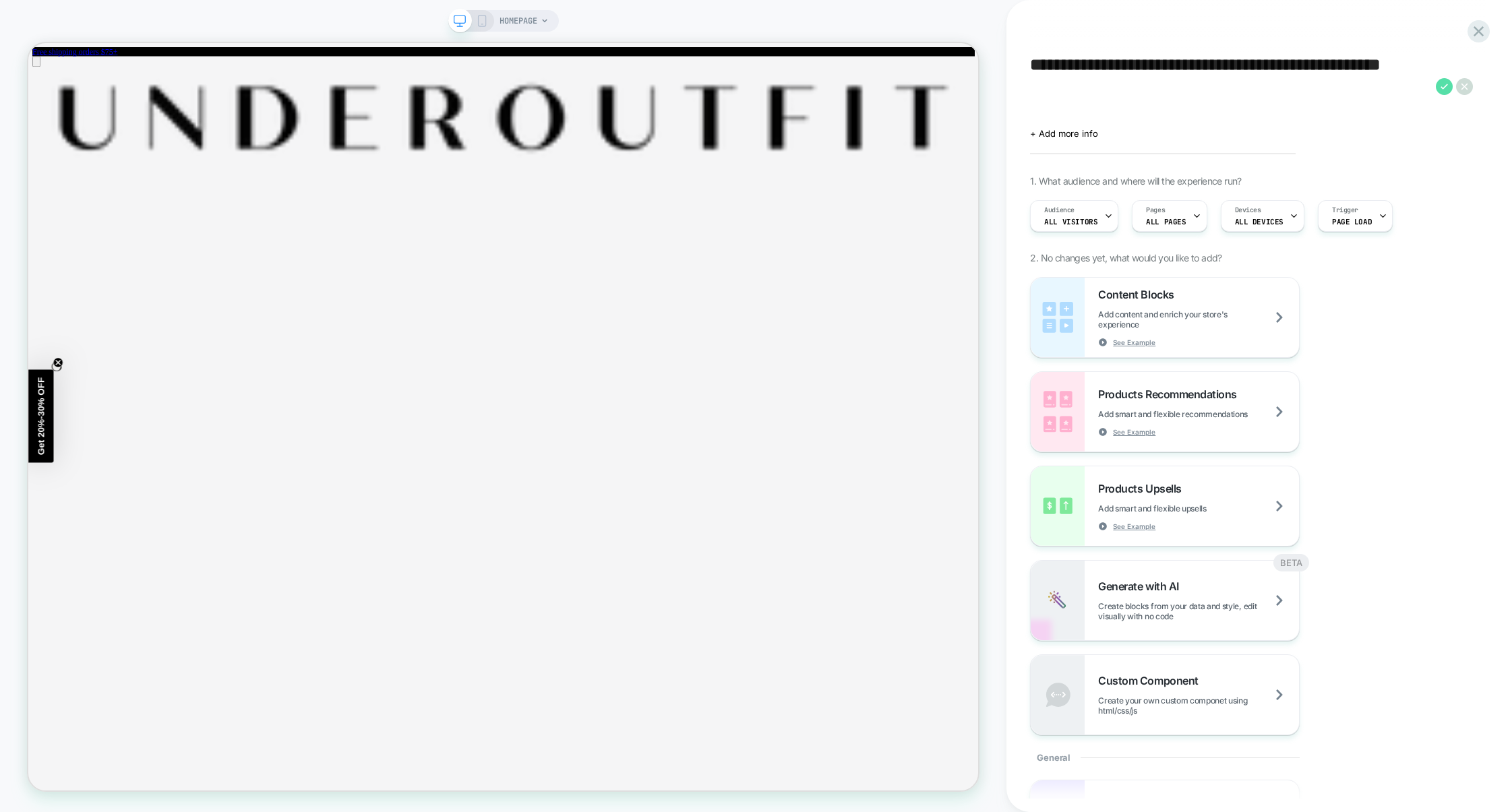
type textarea "**********"
click at [1441, 87] on icon at bounding box center [1444, 86] width 7 height 5
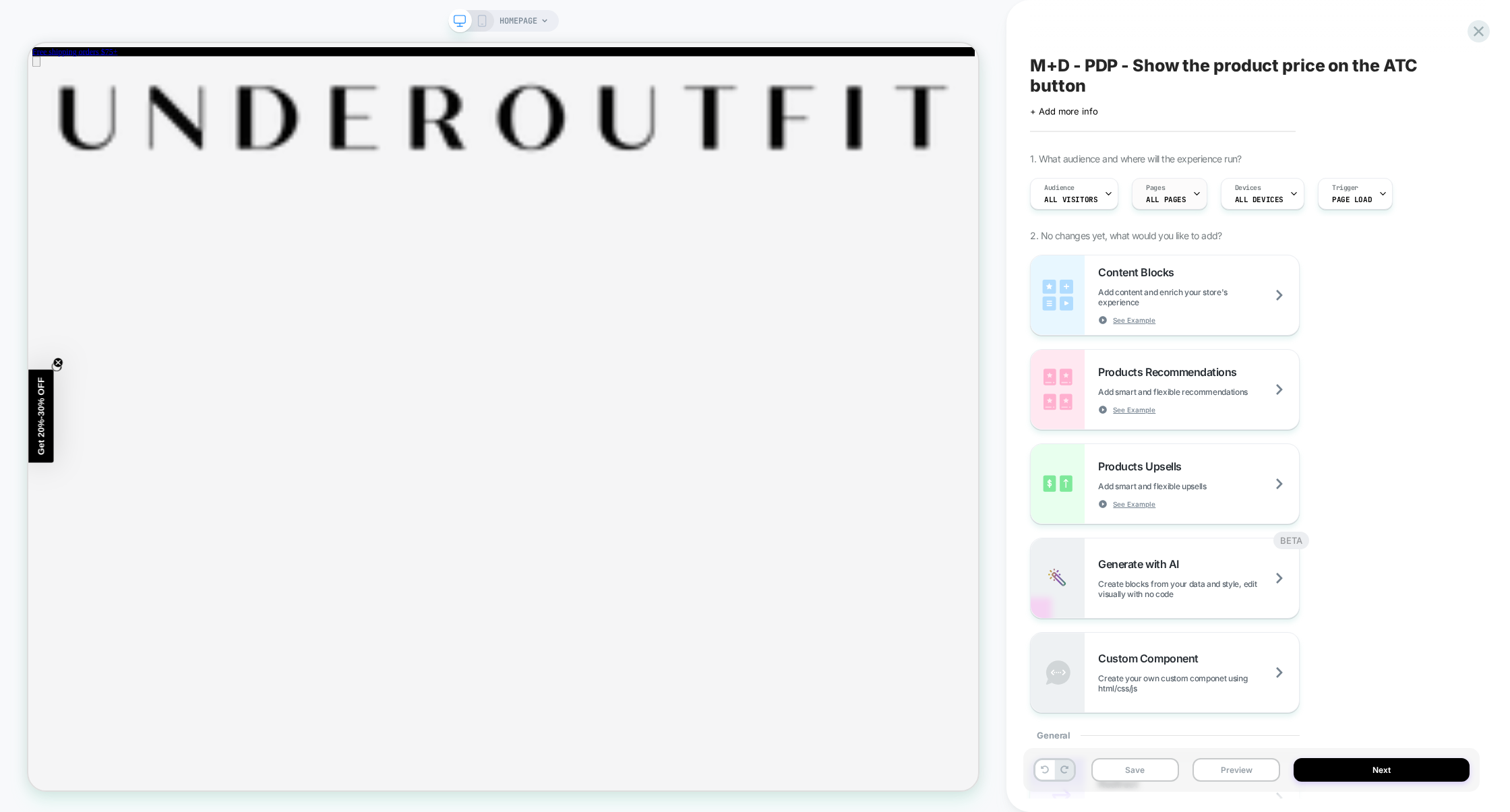
click at [1166, 200] on span "ALL PAGES" at bounding box center [1166, 199] width 40 height 10
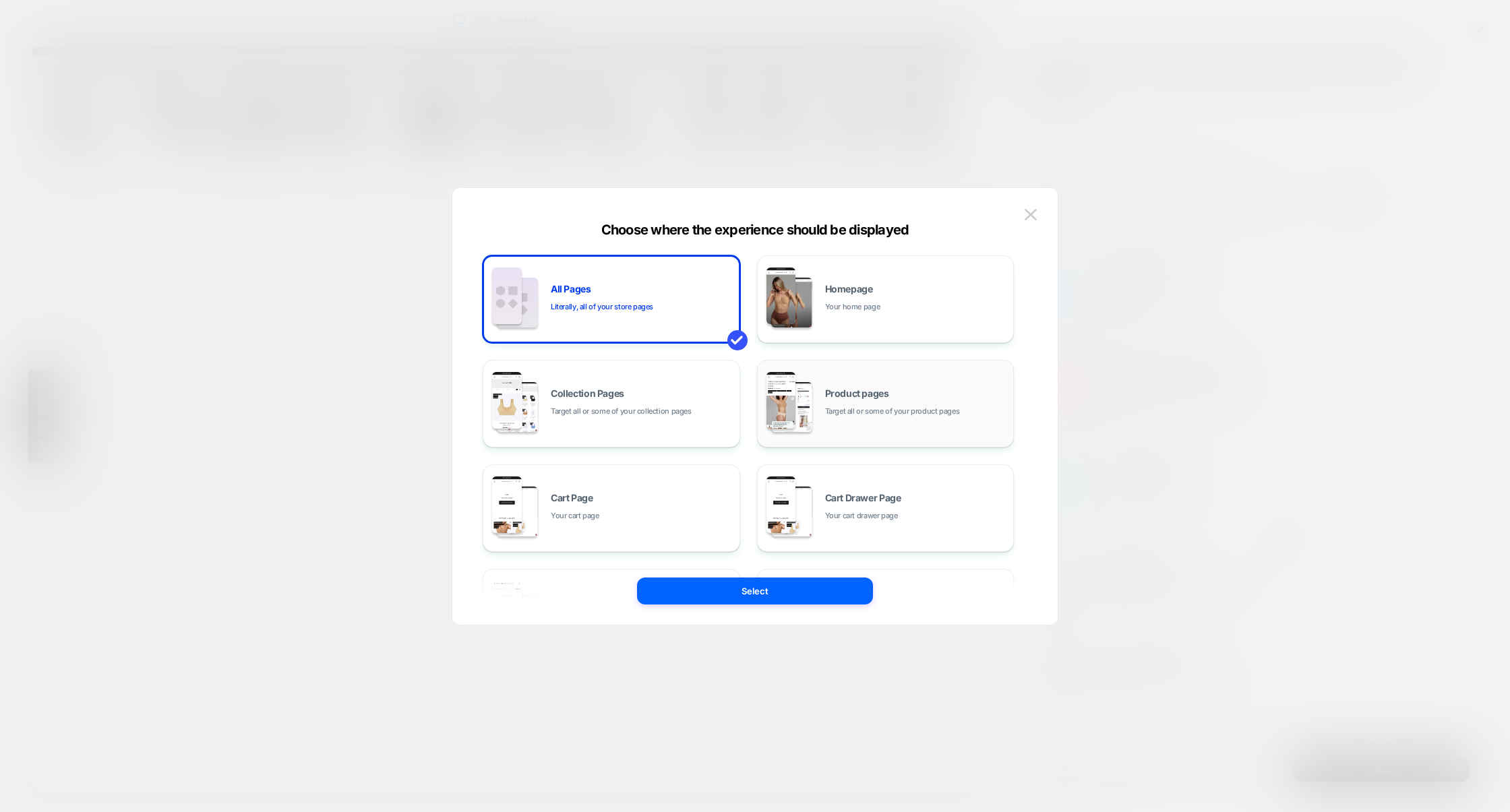
click at [824, 419] on div "Product pages Target all or some of your product pages" at bounding box center [886, 403] width 242 height 74
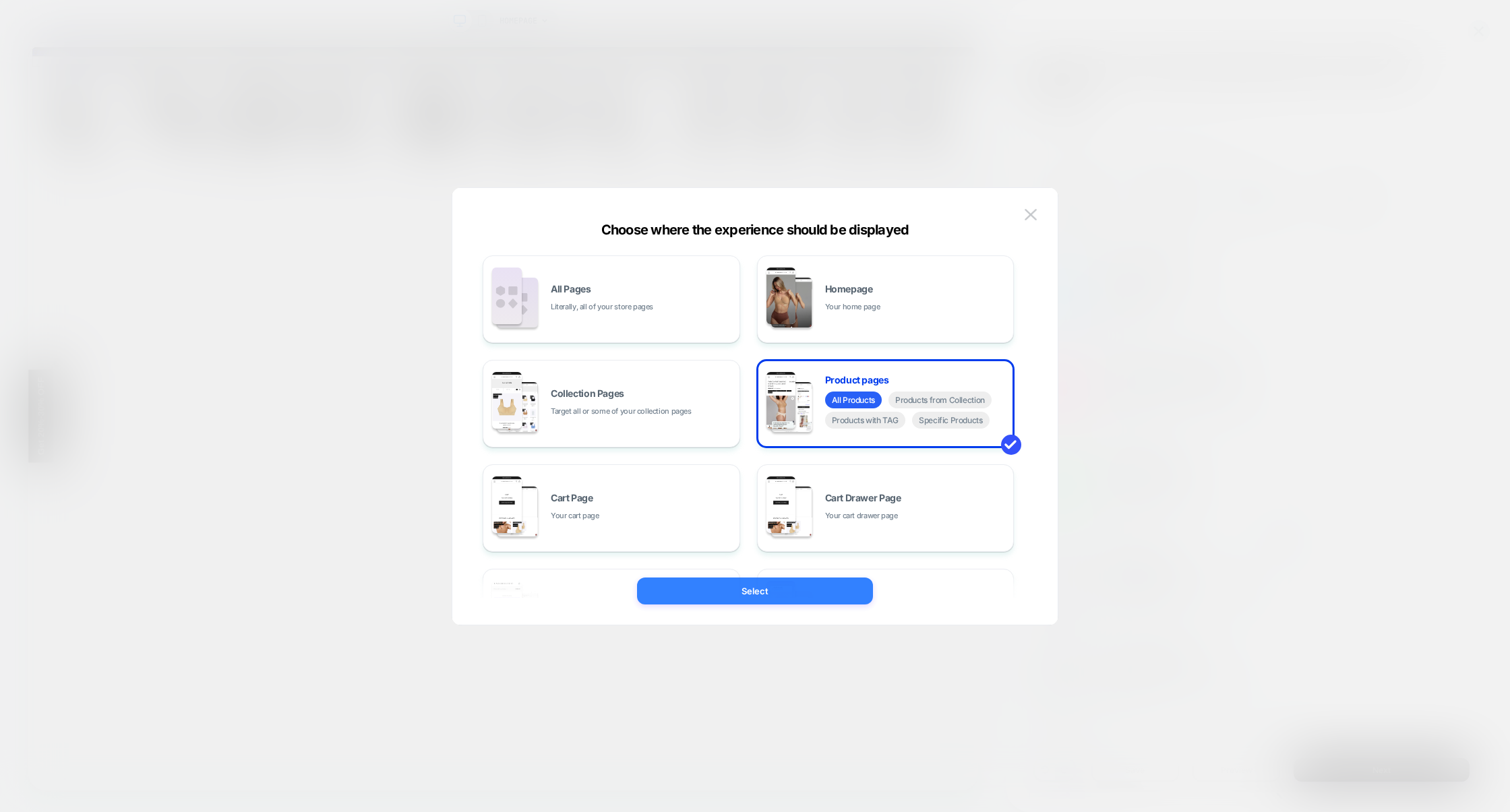
click at [760, 592] on button "Select" at bounding box center [754, 590] width 236 height 27
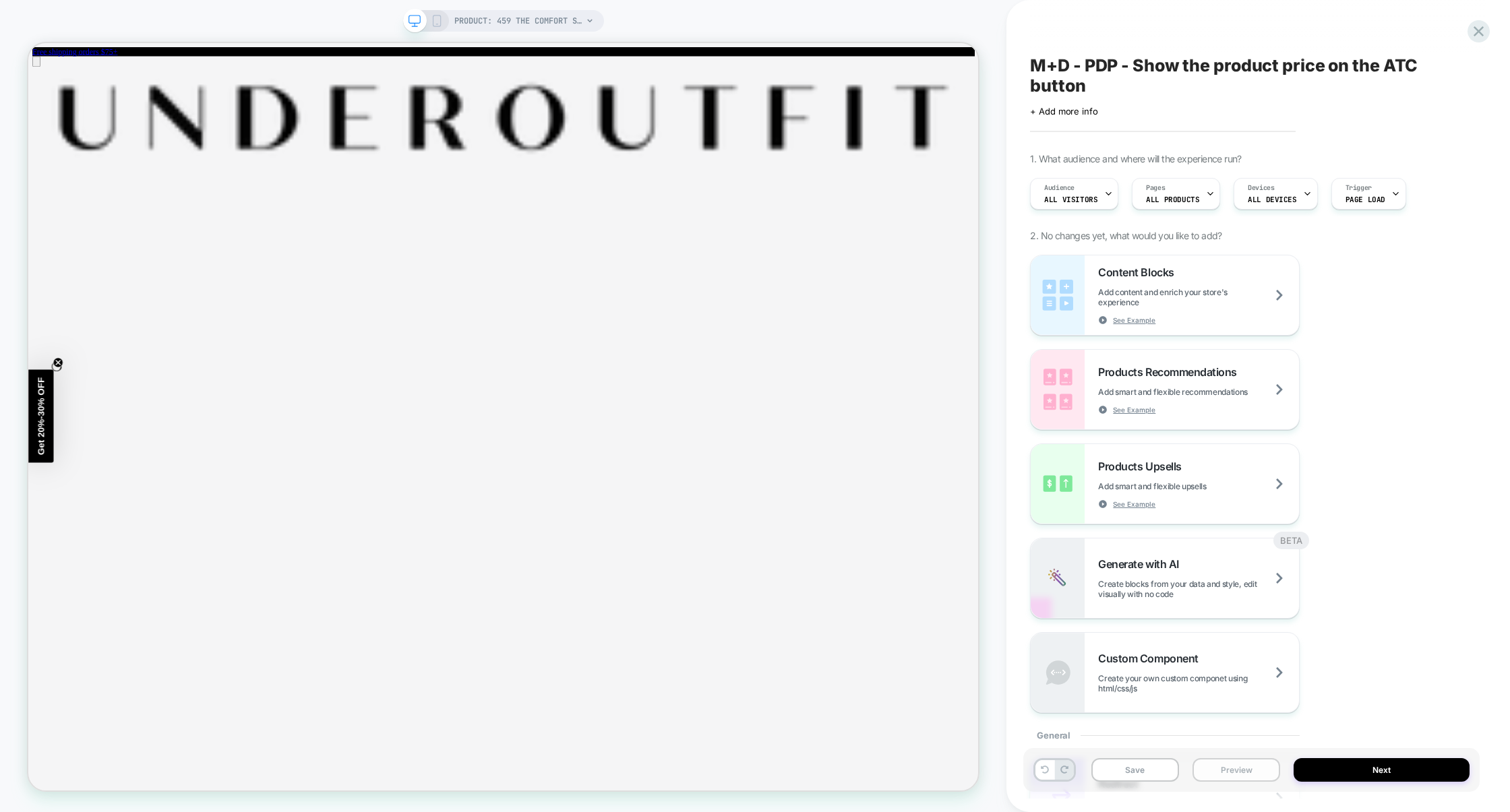
click at [1213, 766] on button "Preview" at bounding box center [1235, 769] width 87 height 23
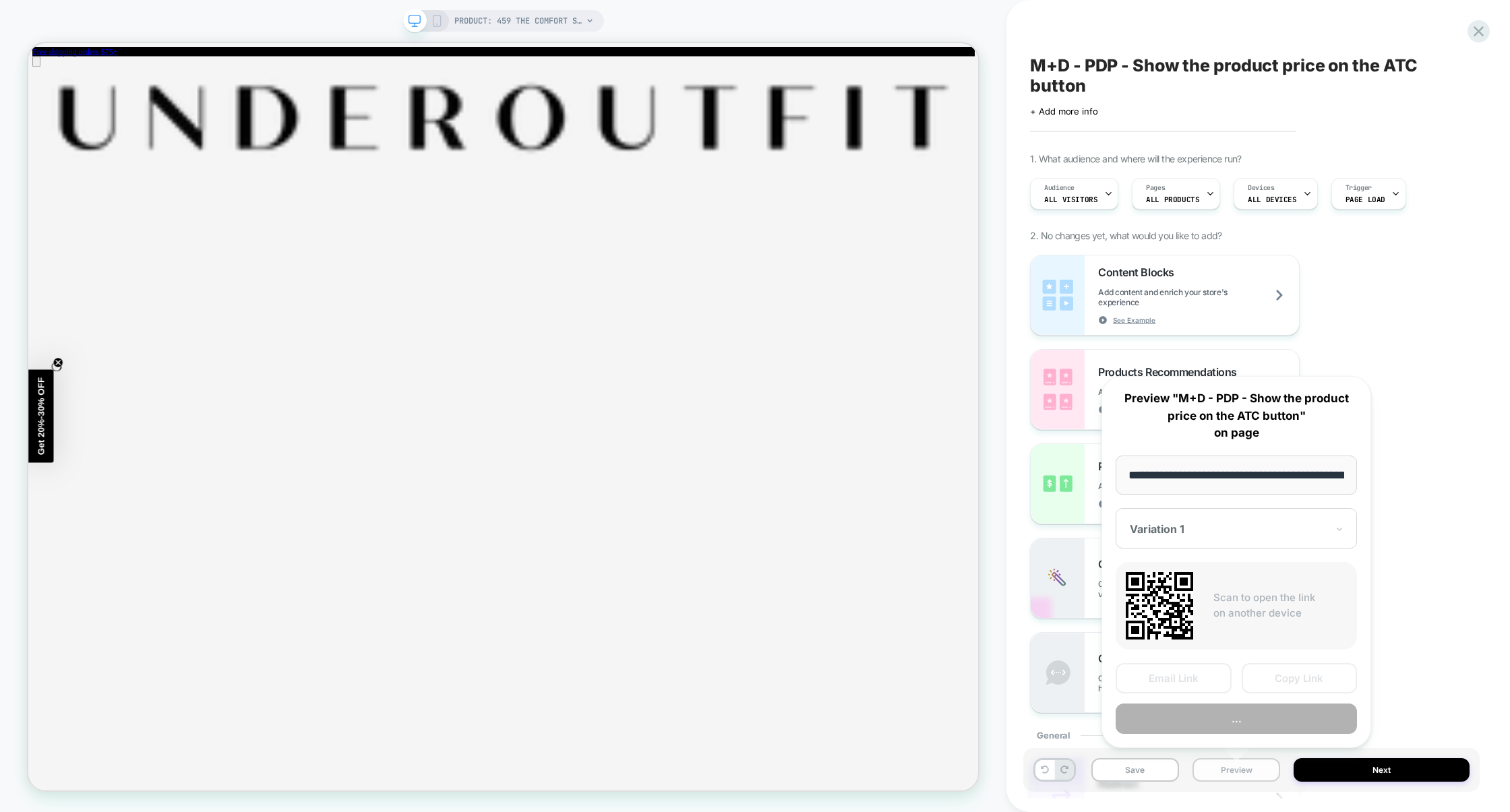
scroll to position [0, 221]
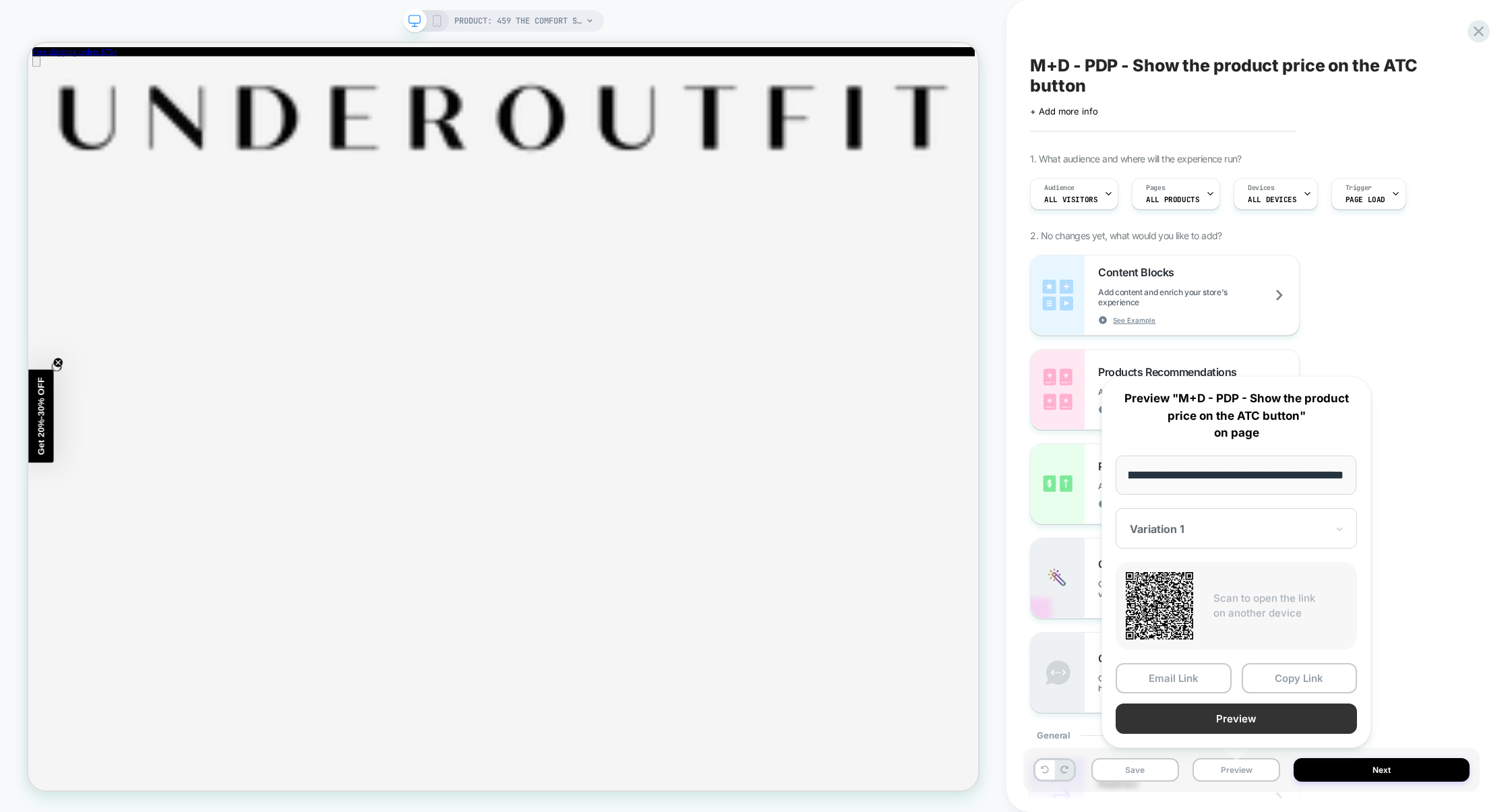
click at [1209, 709] on button "Preview" at bounding box center [1236, 718] width 242 height 30
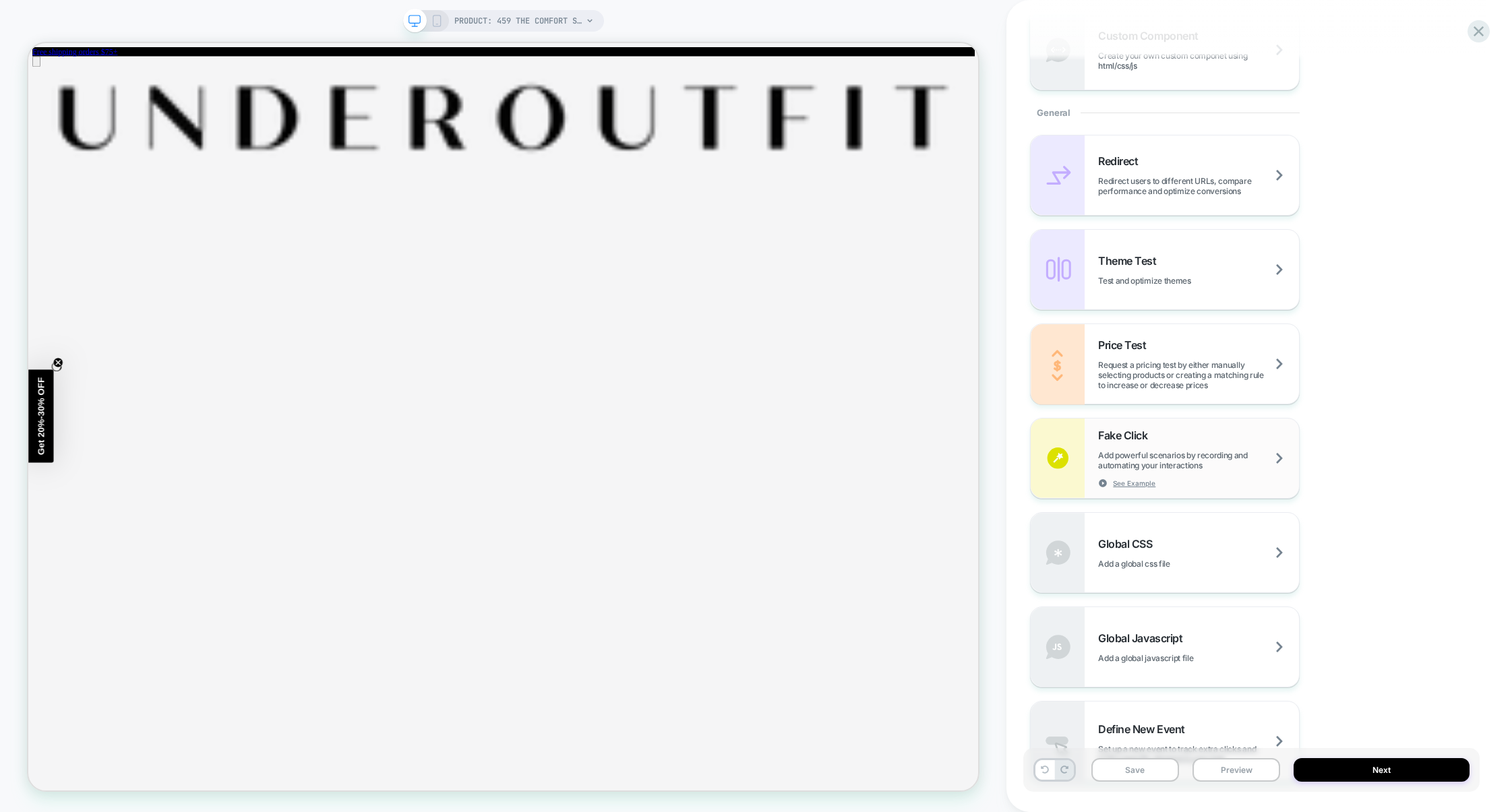
scroll to position [626, 0]
click at [1156, 650] on span "Add a global javascript file" at bounding box center [1162, 655] width 129 height 10
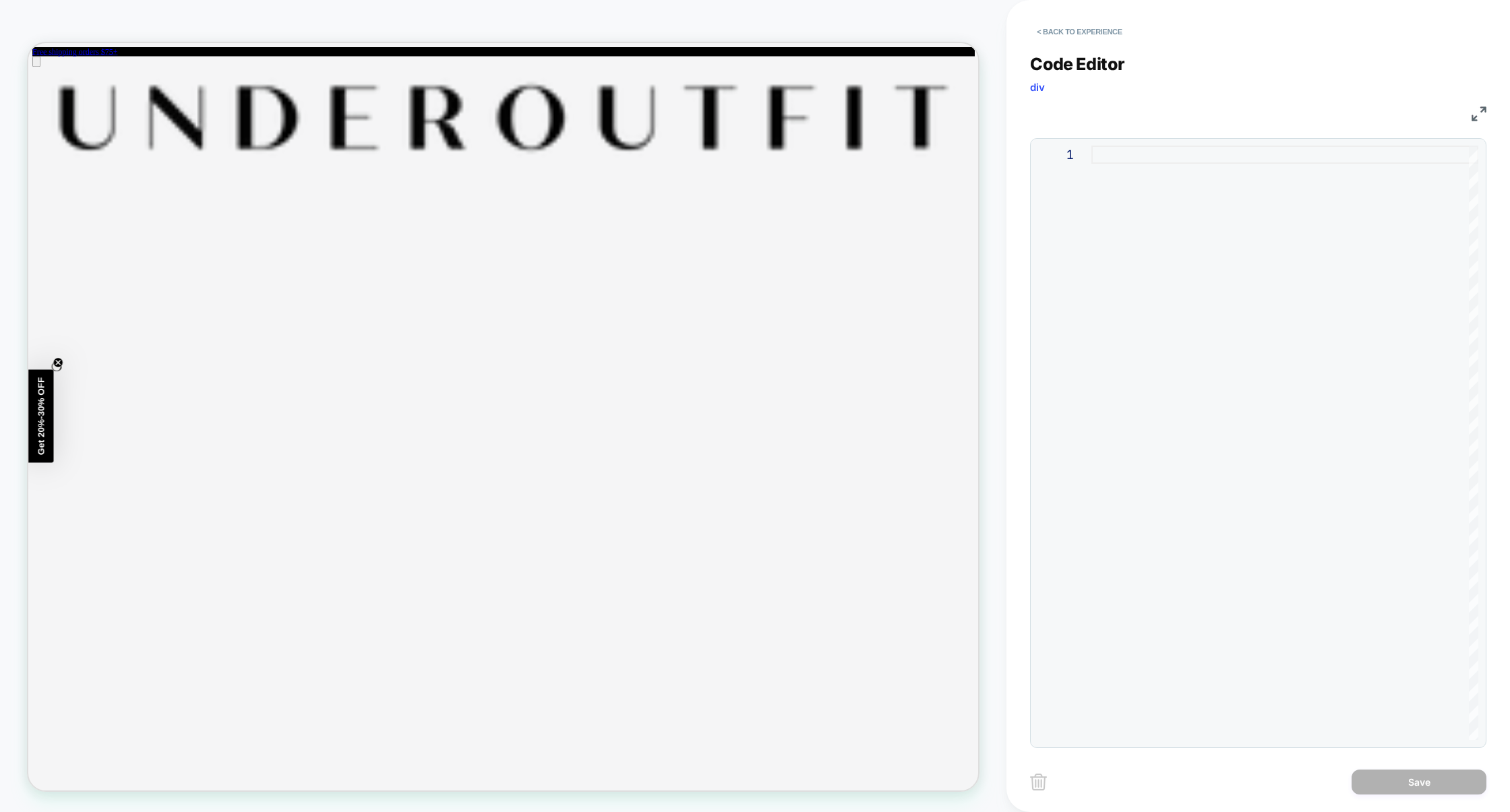
click at [1204, 269] on div at bounding box center [1285, 442] width 387 height 594
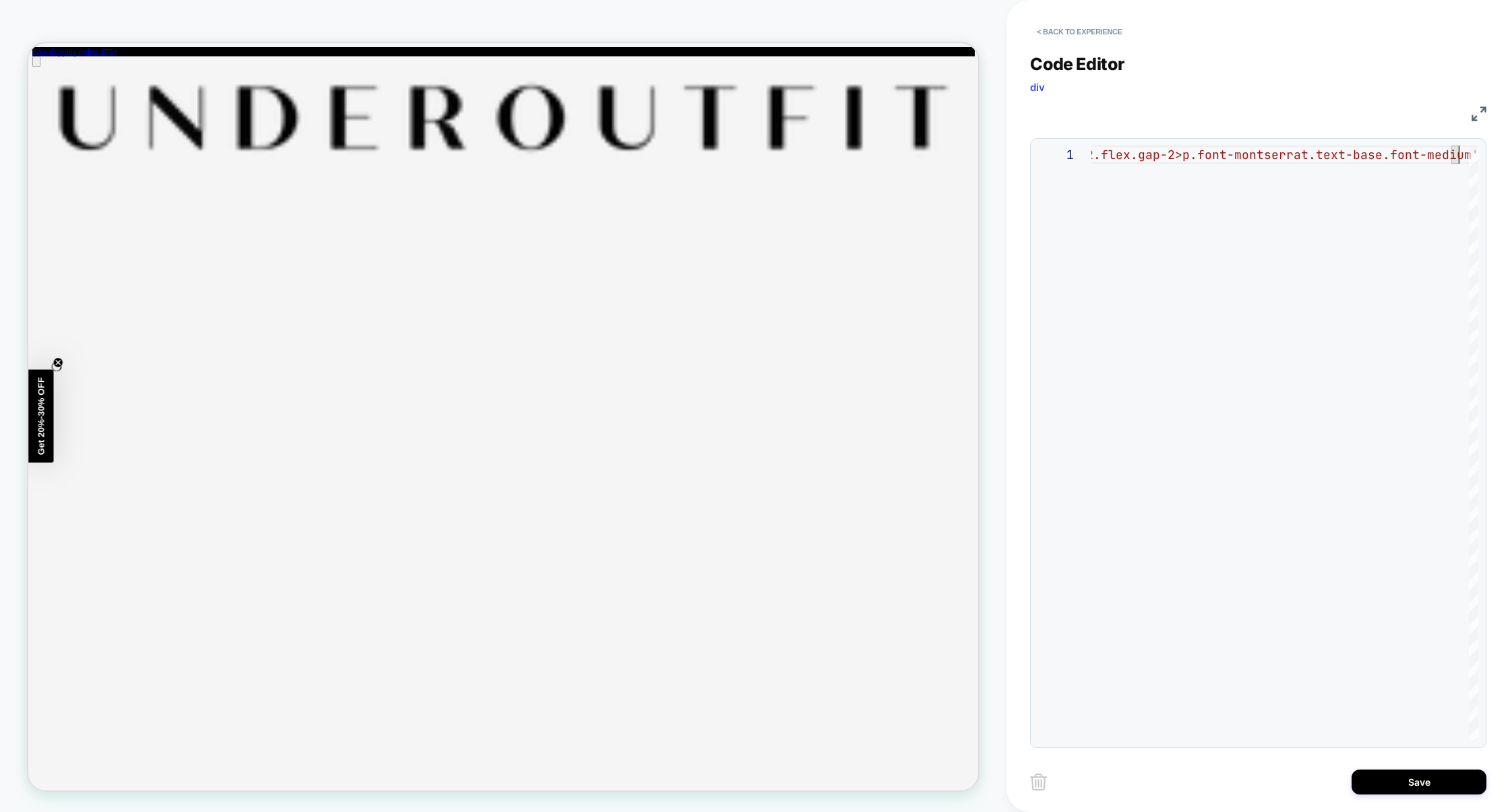
click at [1478, 114] on img at bounding box center [1478, 114] width 15 height 15
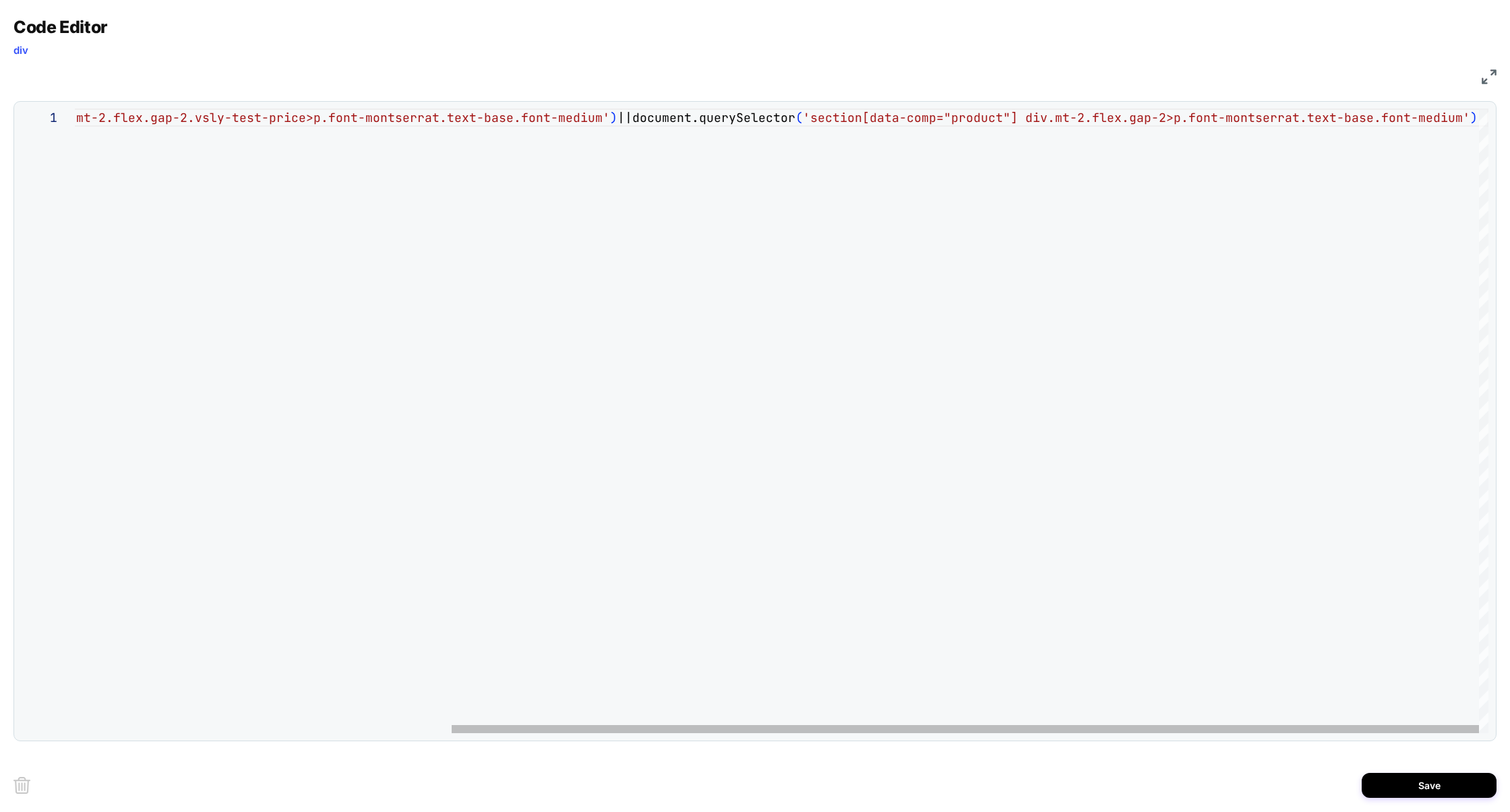
click at [1456, 120] on div "const priceEl=document.querySelector ( 'section[data-comp="product"] div.mt-2.f…" at bounding box center [522, 421] width 1931 height 625
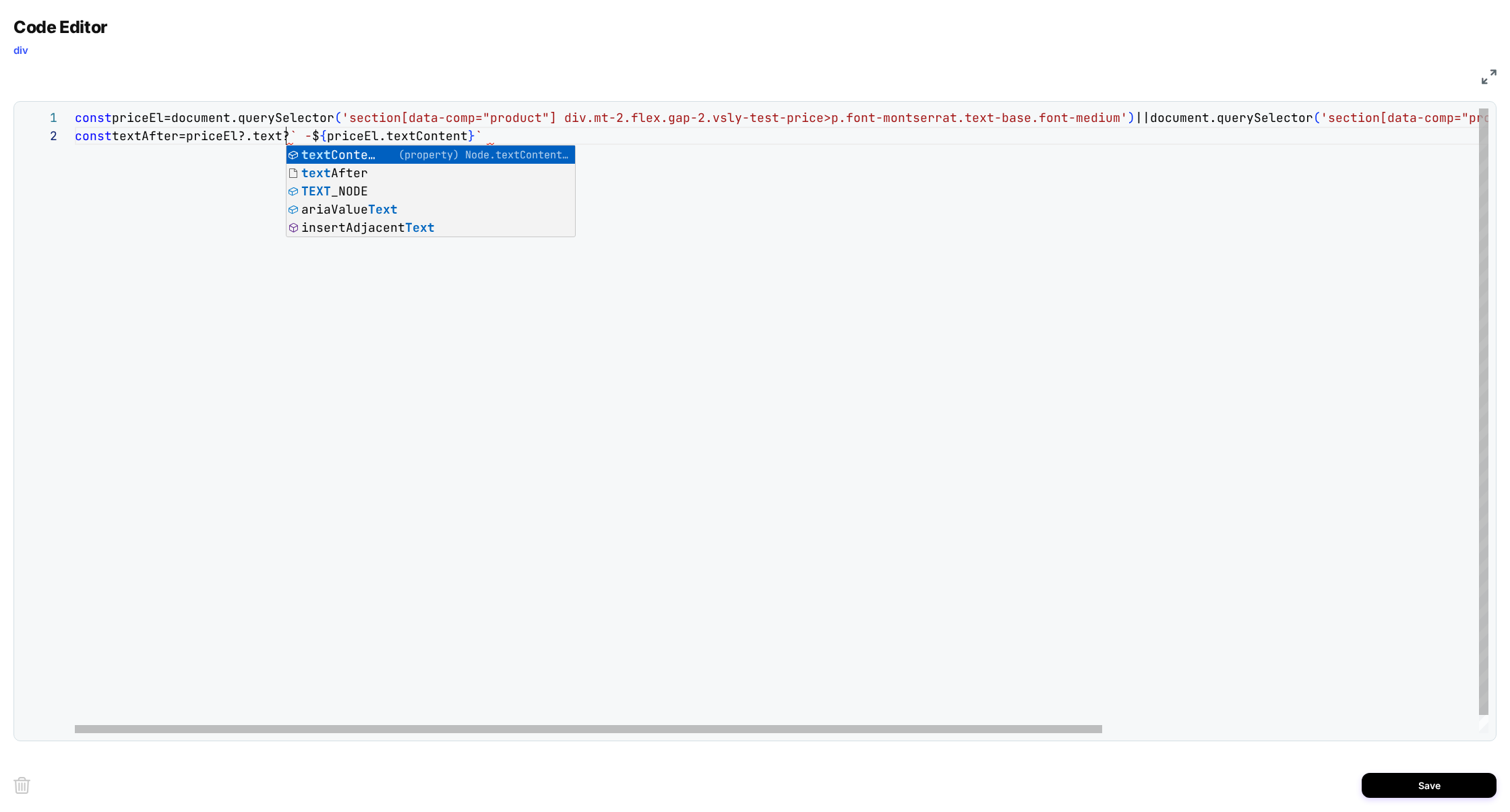
scroll to position [18, 262]
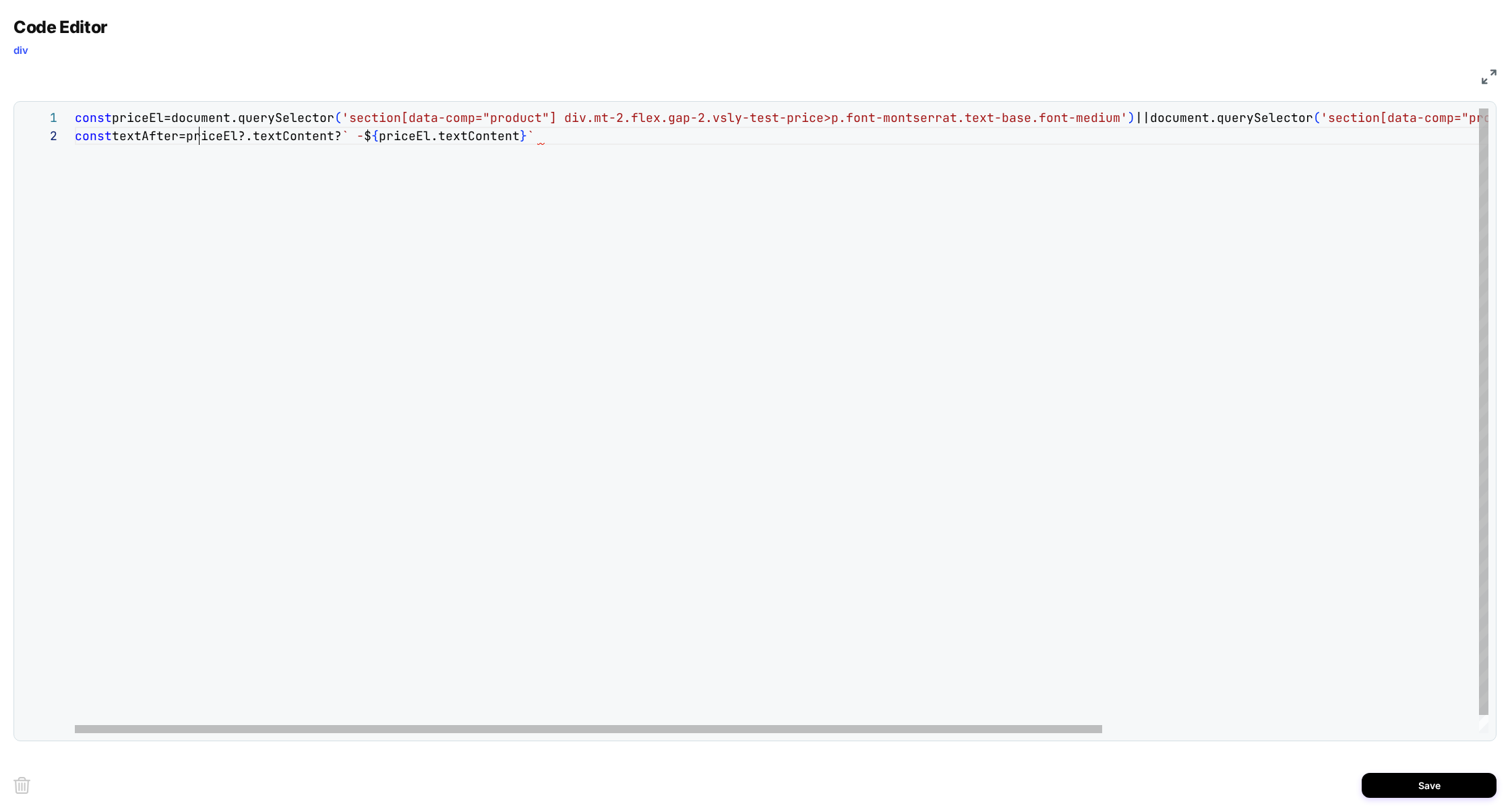
click at [200, 139] on div "const priceEl=document.querySelector ( 'section[data-comp="product"] div.mt-2.f…" at bounding box center [1040, 429] width 1931 height 642
click at [587, 142] on div "const priceEl=document.querySelector ( 'section[data-comp="product"] div.mt-2.f…" at bounding box center [1040, 429] width 1931 height 642
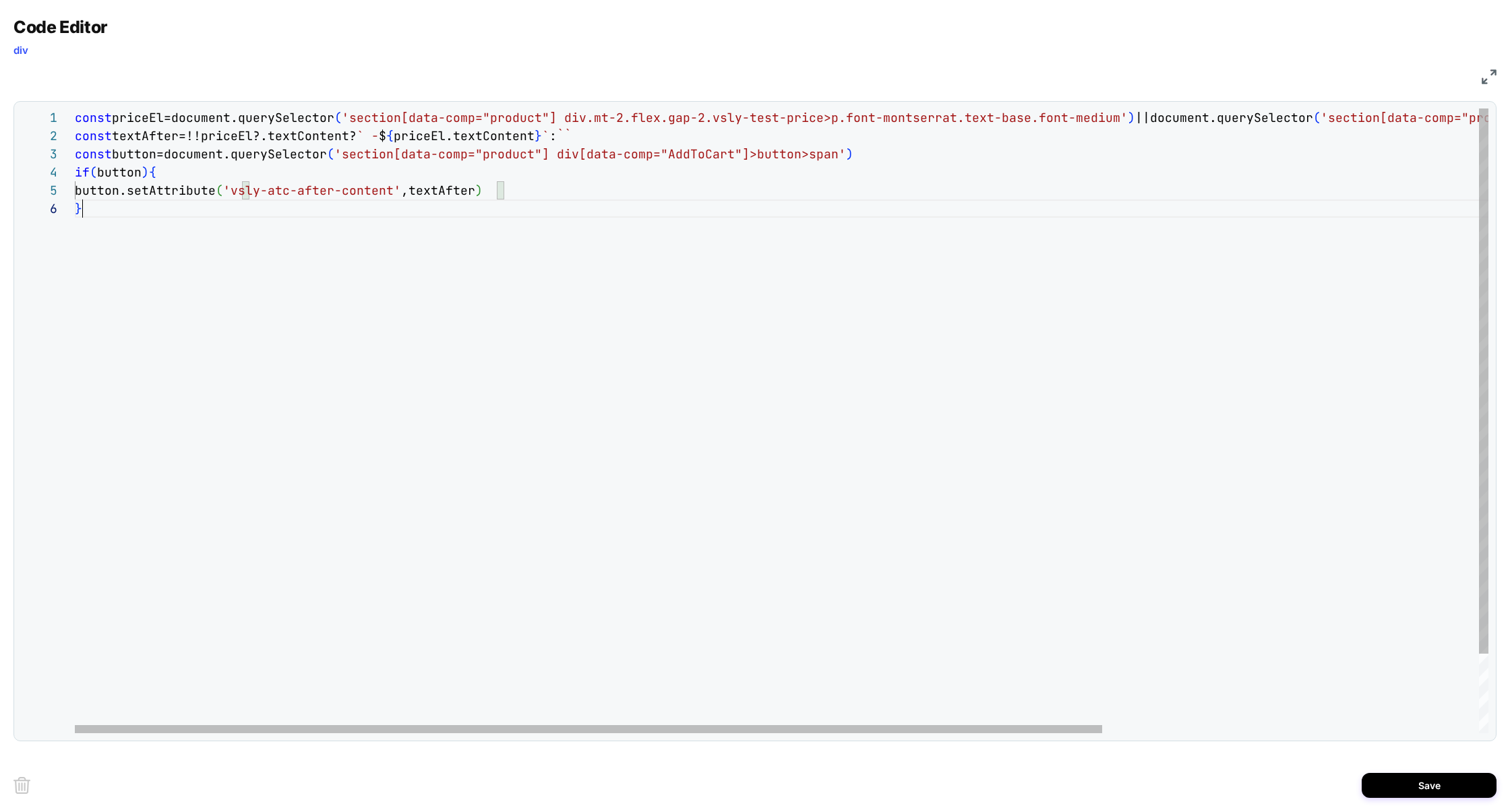
scroll to position [90, 7]
click at [242, 290] on div "const priceEl=document.querySelector ( 'section[data-comp="product"] div.mt-2.f…" at bounding box center [1040, 466] width 1931 height 716
drag, startPoint x: 258, startPoint y: 193, endPoint x: 419, endPoint y: 189, distance: 161.0
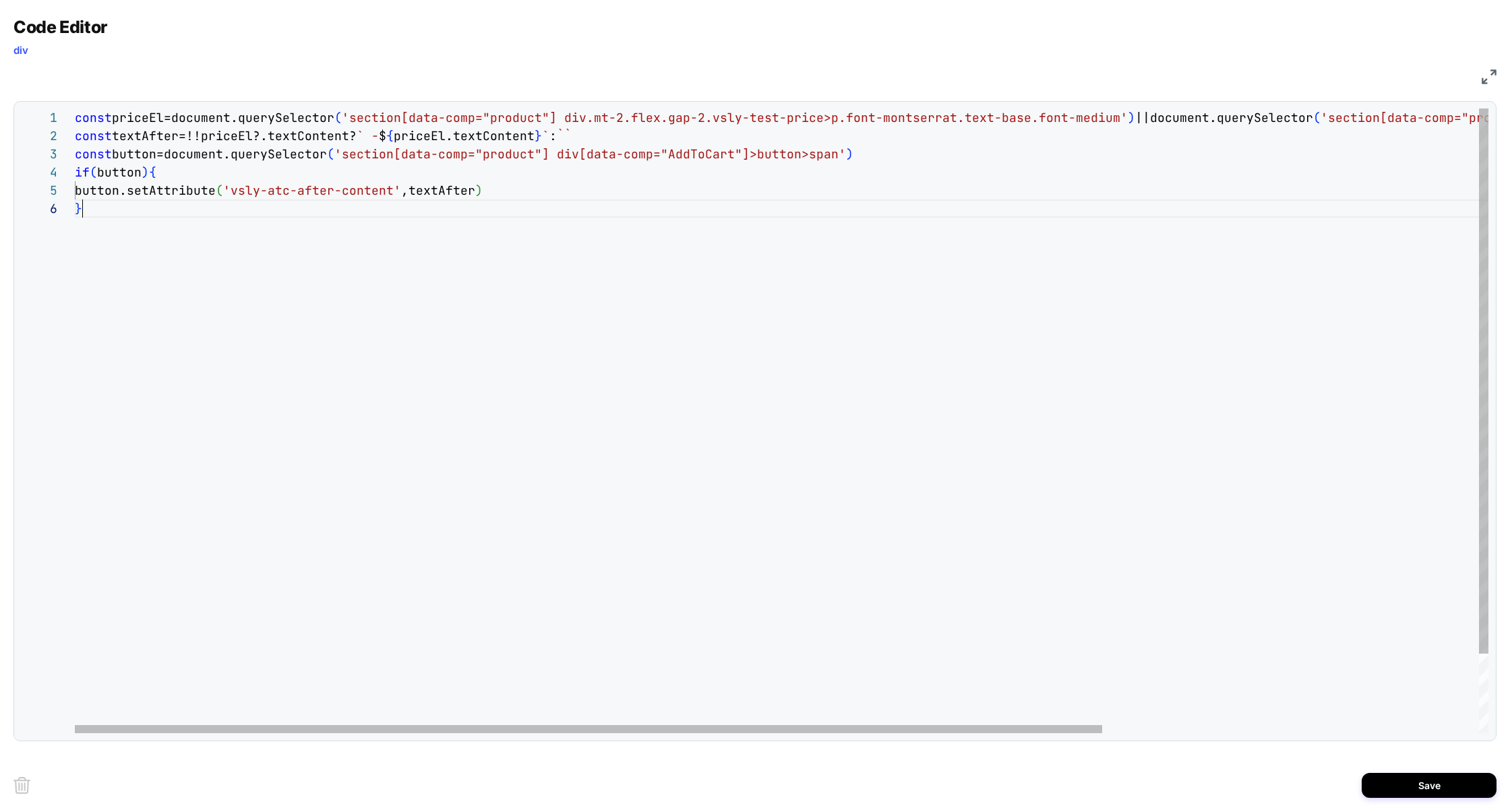
scroll to position [90, 7]
click at [315, 299] on div "const priceEl=document.querySelector ( 'section[data-comp="product"] div.mt-2.f…" at bounding box center [1040, 466] width 1931 height 716
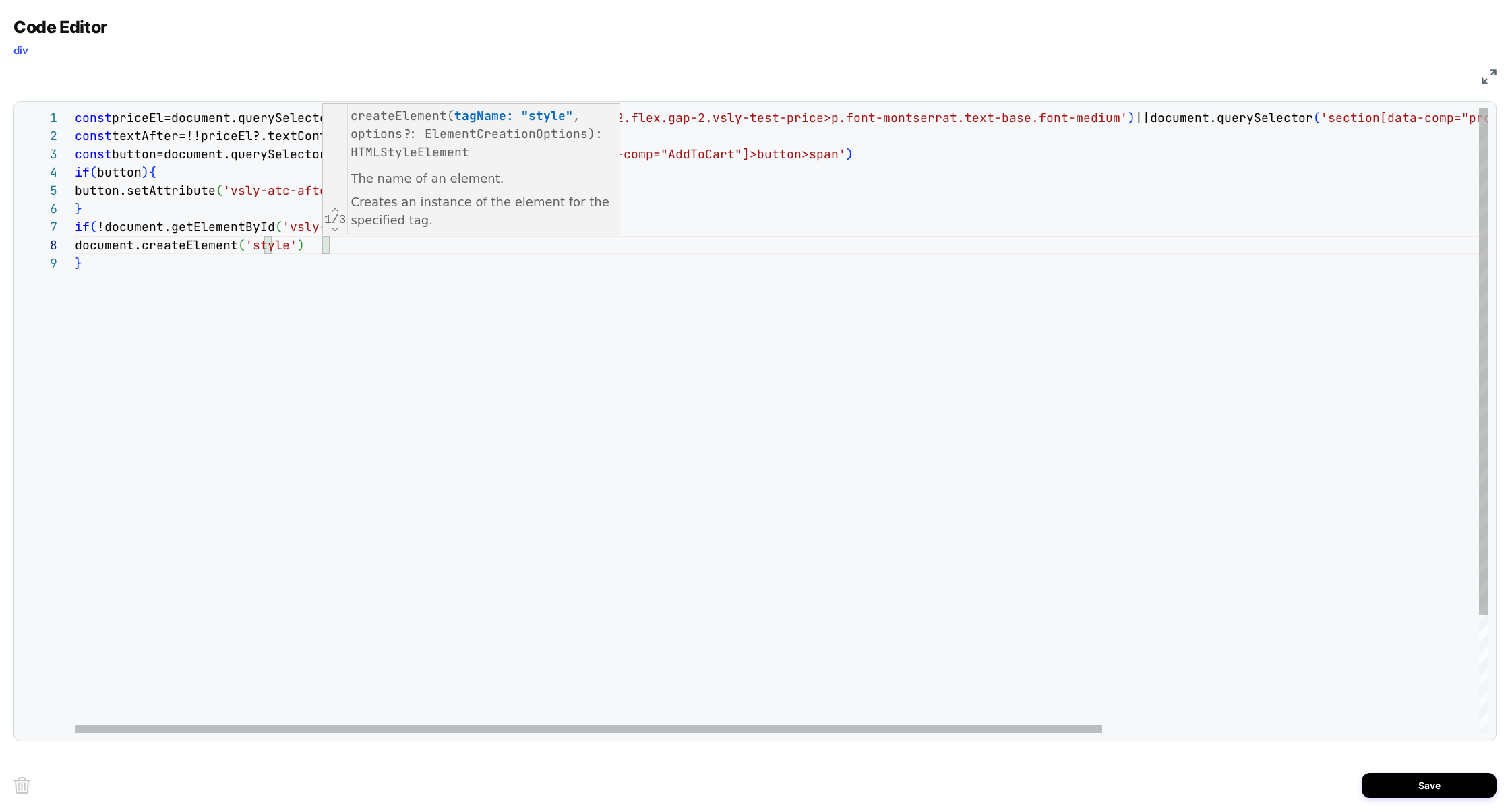
scroll to position [127, 255]
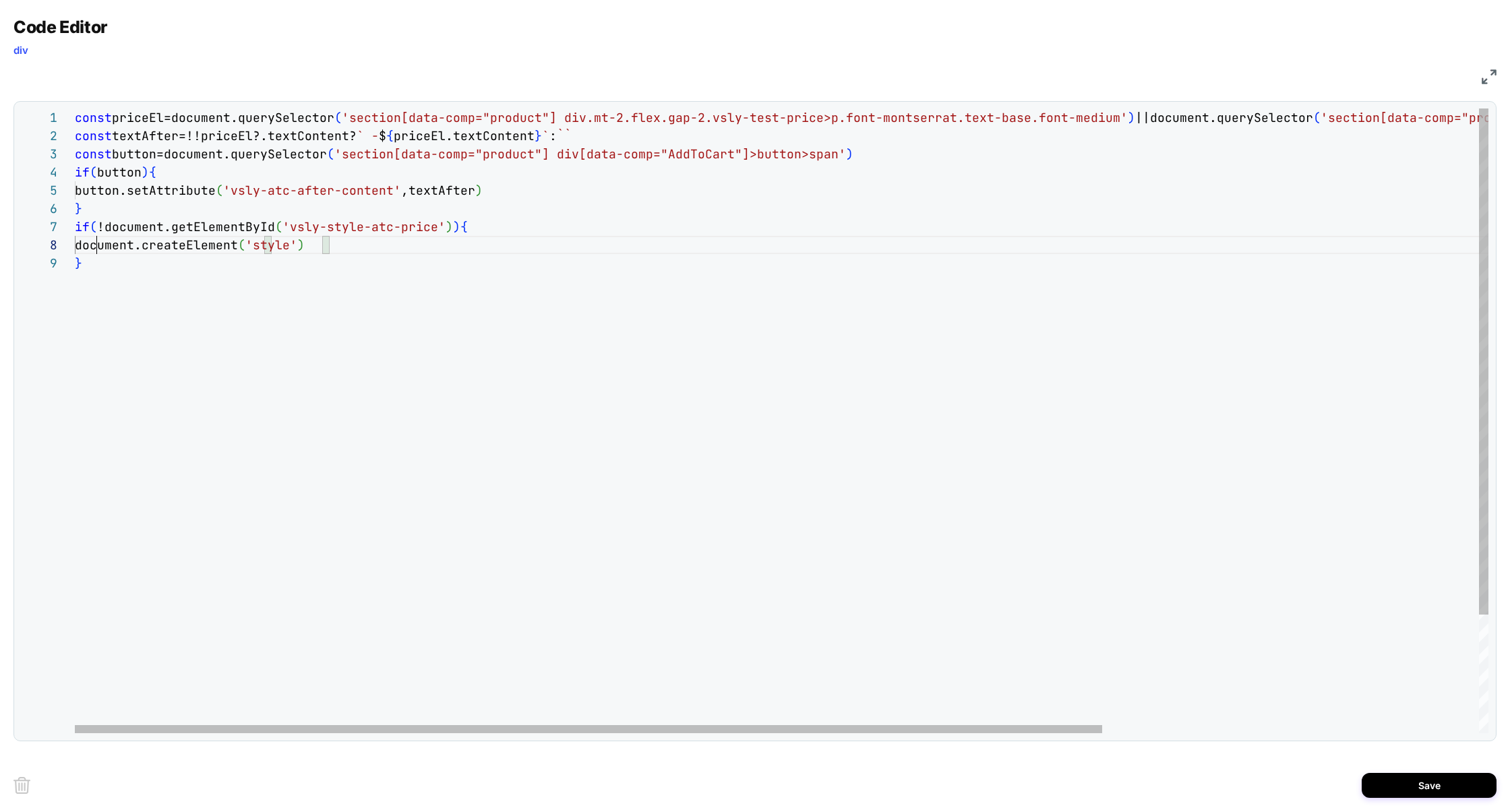
click at [97, 242] on div "const priceEl=document.querySelector ( 'section[data-comp="product"] div.mt-2.f…" at bounding box center [1040, 493] width 1931 height 770
click at [431, 245] on div "const priceEl=document.querySelector ( 'section[data-comp="product"] div.mt-2.f…" at bounding box center [1040, 493] width 1931 height 770
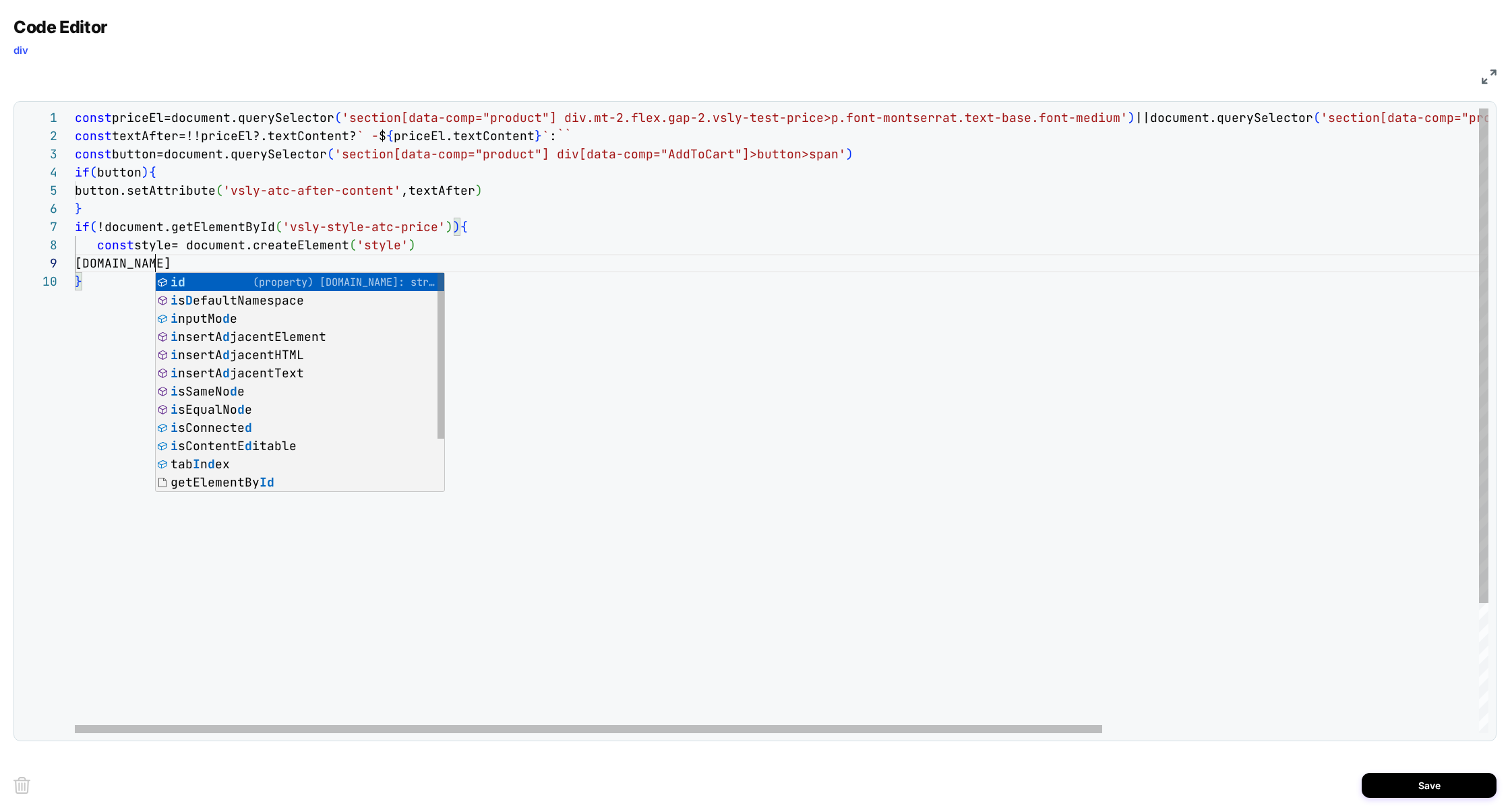
scroll to position [145, 87]
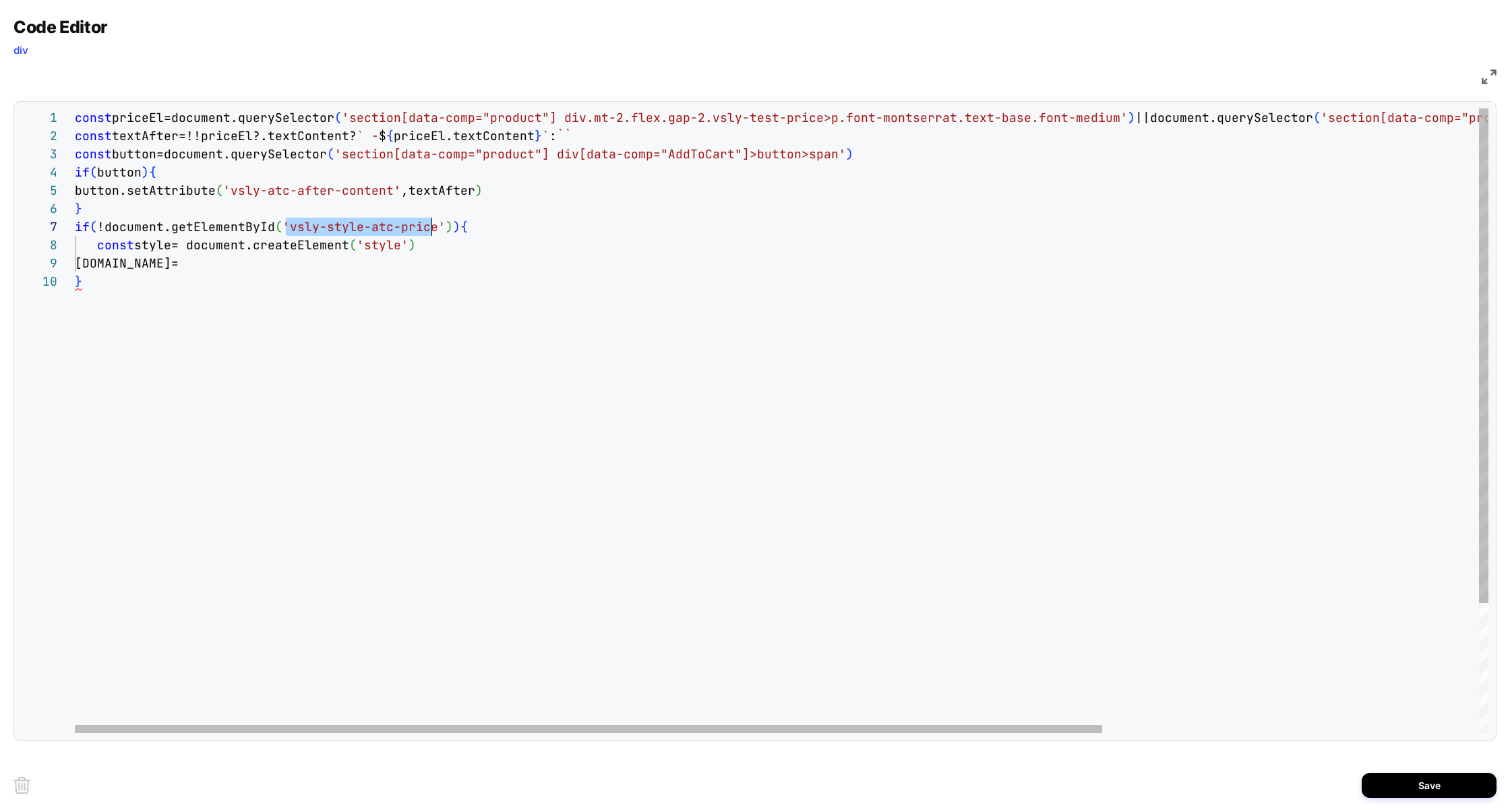
drag, startPoint x: 283, startPoint y: 229, endPoint x: 430, endPoint y: 228, distance: 147.0
click at [430, 228] on div "const priceEl=document.querySelector ( 'section[data-comp="product"] div.mt-2.f…" at bounding box center [1040, 503] width 1931 height 789
click at [235, 266] on div "const priceEl=document.querySelector ( 'section[data-comp="product"] div.mt-2.f…" at bounding box center [1040, 503] width 1931 height 789
click at [816, 152] on div "const priceEl=document.querySelector ( 'section[data-comp="product"] div.mt-2.f…" at bounding box center [1040, 530] width 1931 height 843
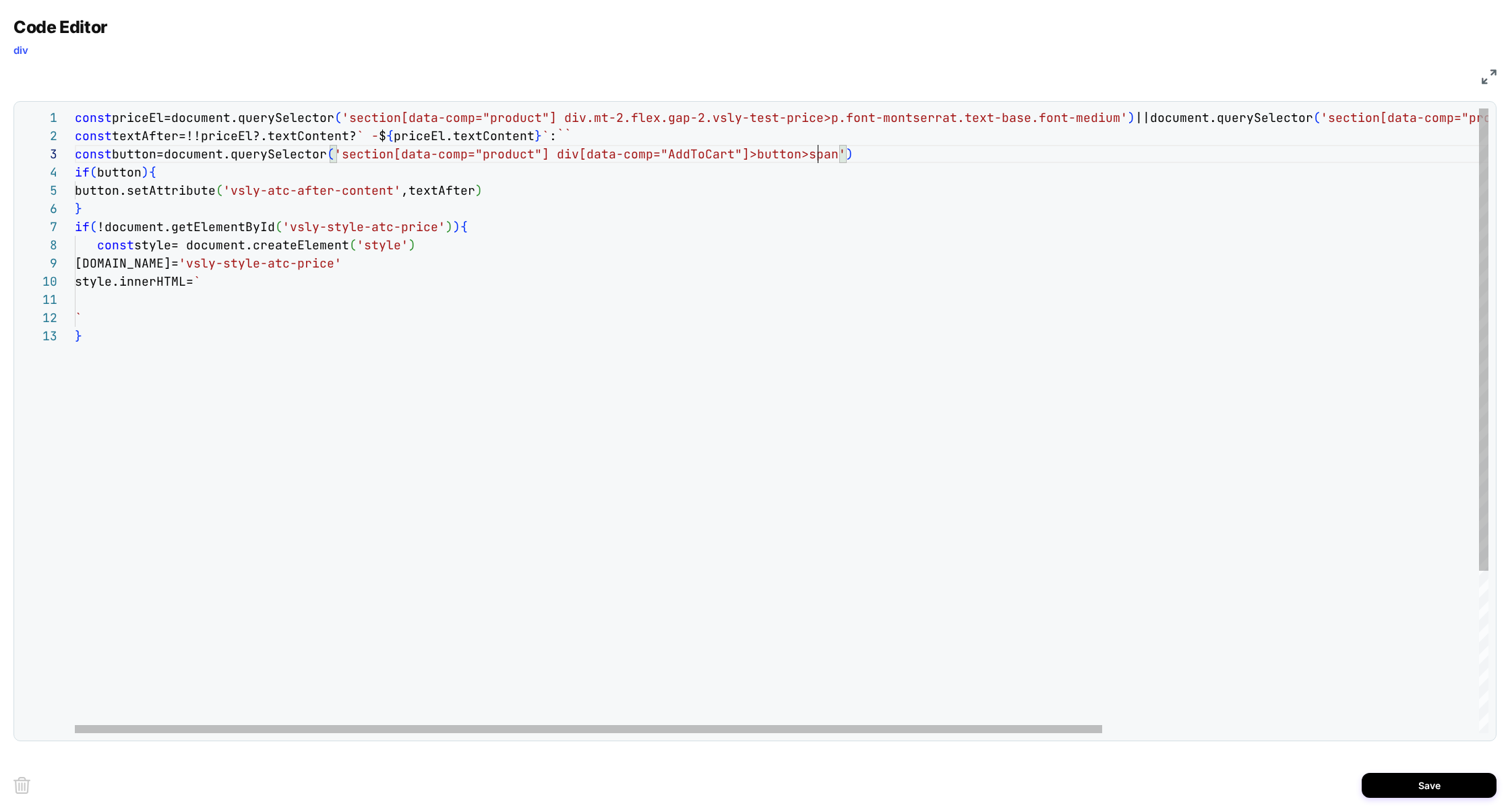
click at [816, 152] on div "const priceEl=document.querySelector ( 'section[data-comp="product"] div.mt-2.f…" at bounding box center [1040, 530] width 1931 height 843
click at [171, 297] on div "const priceEl=document.querySelector ( 'section[data-comp="product"] div.mt-2.f…" at bounding box center [1040, 530] width 1931 height 843
drag, startPoint x: 286, startPoint y: 231, endPoint x: 432, endPoint y: 233, distance: 146.0
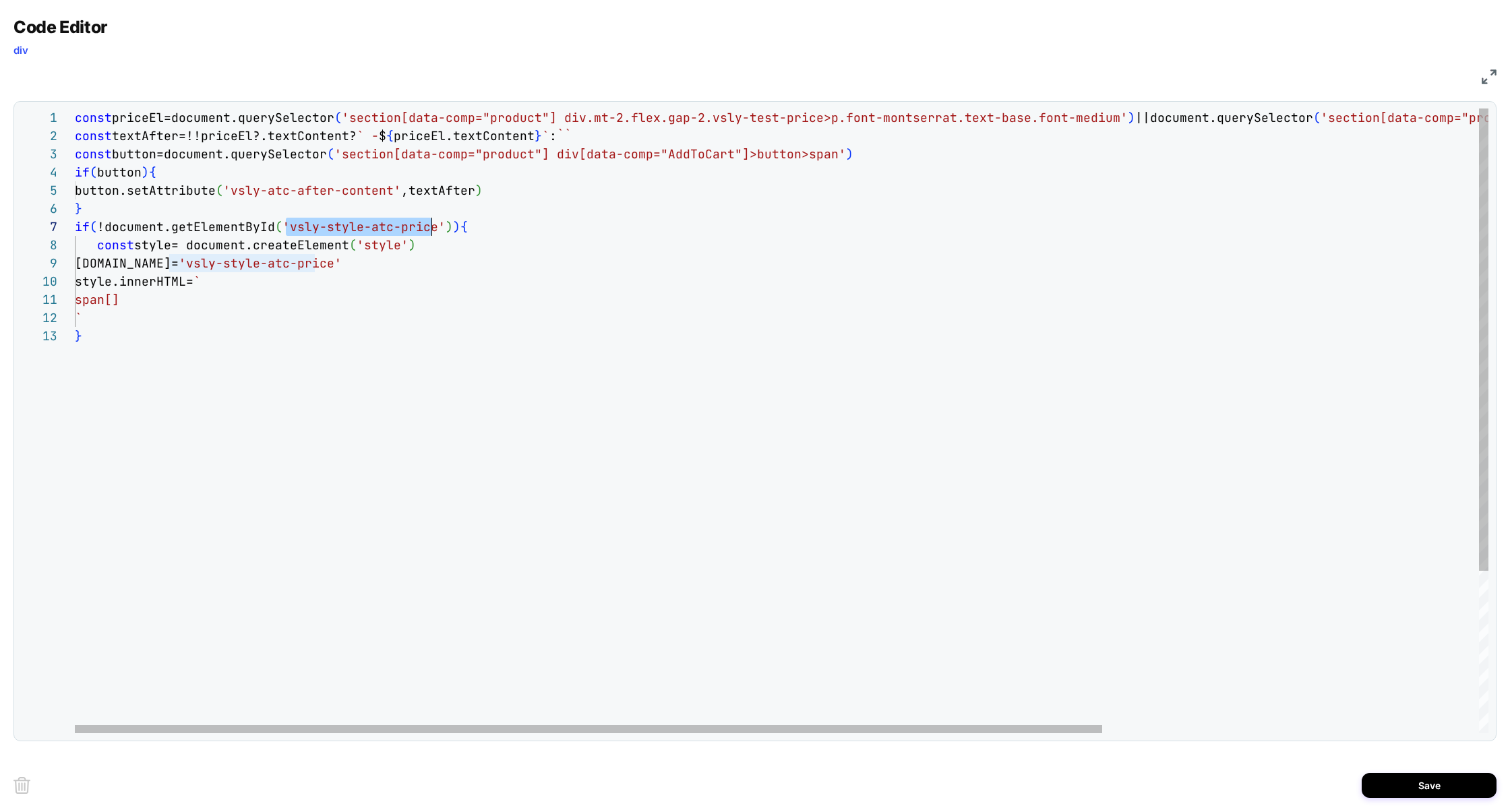
click at [432, 233] on div "const priceEl=document.querySelector ( 'section[data-comp="product"] div.mt-2.f…" at bounding box center [1040, 530] width 1931 height 843
click at [134, 296] on div "const priceEl=document.querySelector ( 'section[data-comp="product"] div.mt-2.f…" at bounding box center [1040, 530] width 1931 height 843
click at [324, 305] on div "const priceEl=document.querySelector ( 'section[data-comp="product"] div.mt-2.f…" at bounding box center [1040, 548] width 1931 height 880
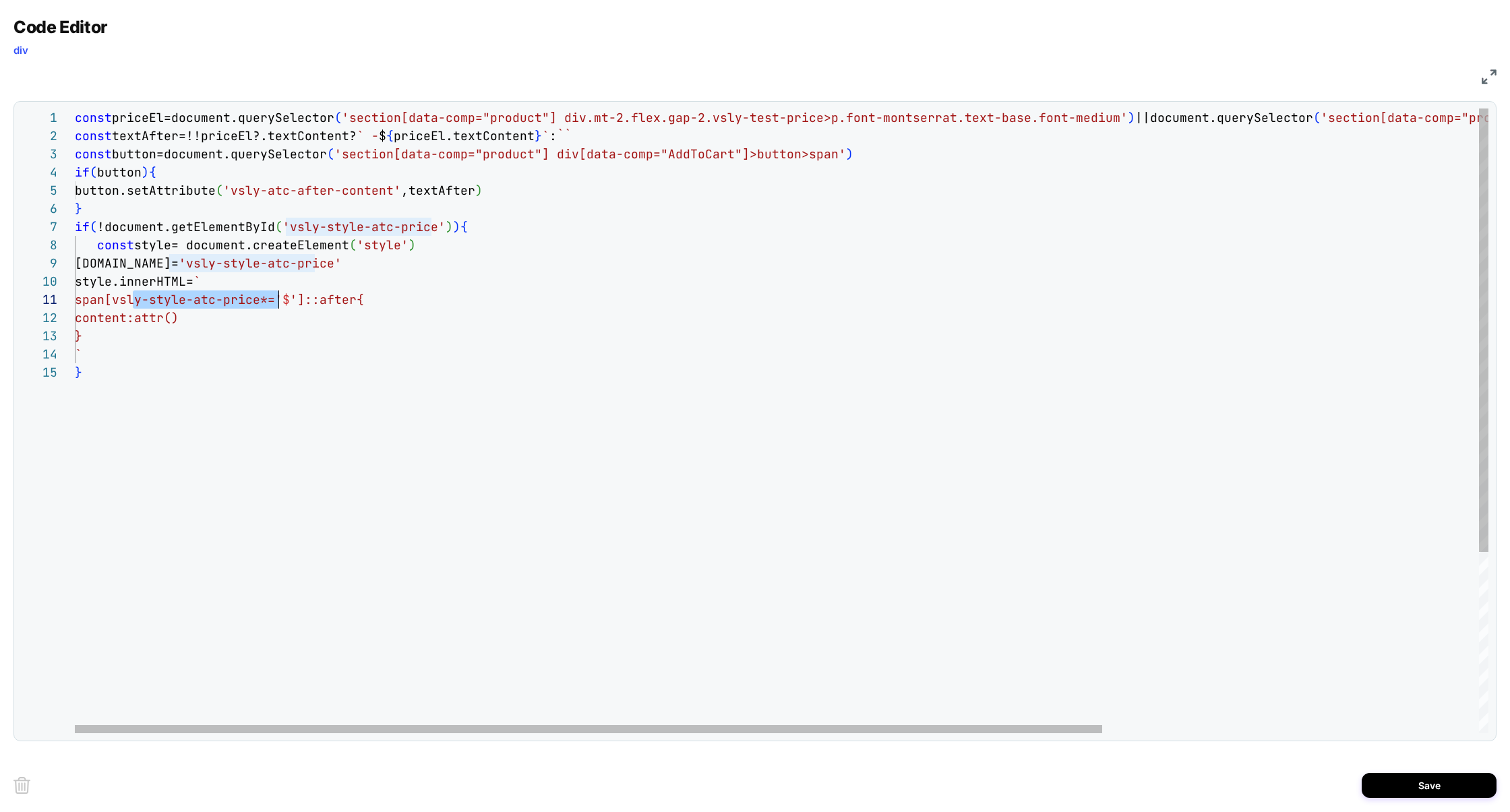
drag, startPoint x: 135, startPoint y: 300, endPoint x: 282, endPoint y: 307, distance: 147.2
click at [282, 307] on div "const priceEl=document.querySelector ( 'section[data-comp="product"] div.mt-2.f…" at bounding box center [1040, 548] width 1931 height 880
click at [201, 321] on div "const priceEl=document.querySelector ( 'section[data-comp="product"] div.mt-2.f…" at bounding box center [1040, 548] width 1931 height 880
click at [159, 320] on div "const priceEl=document.querySelector ( 'section[data-comp="product"] div.mt-2.f…" at bounding box center [1040, 548] width 1931 height 880
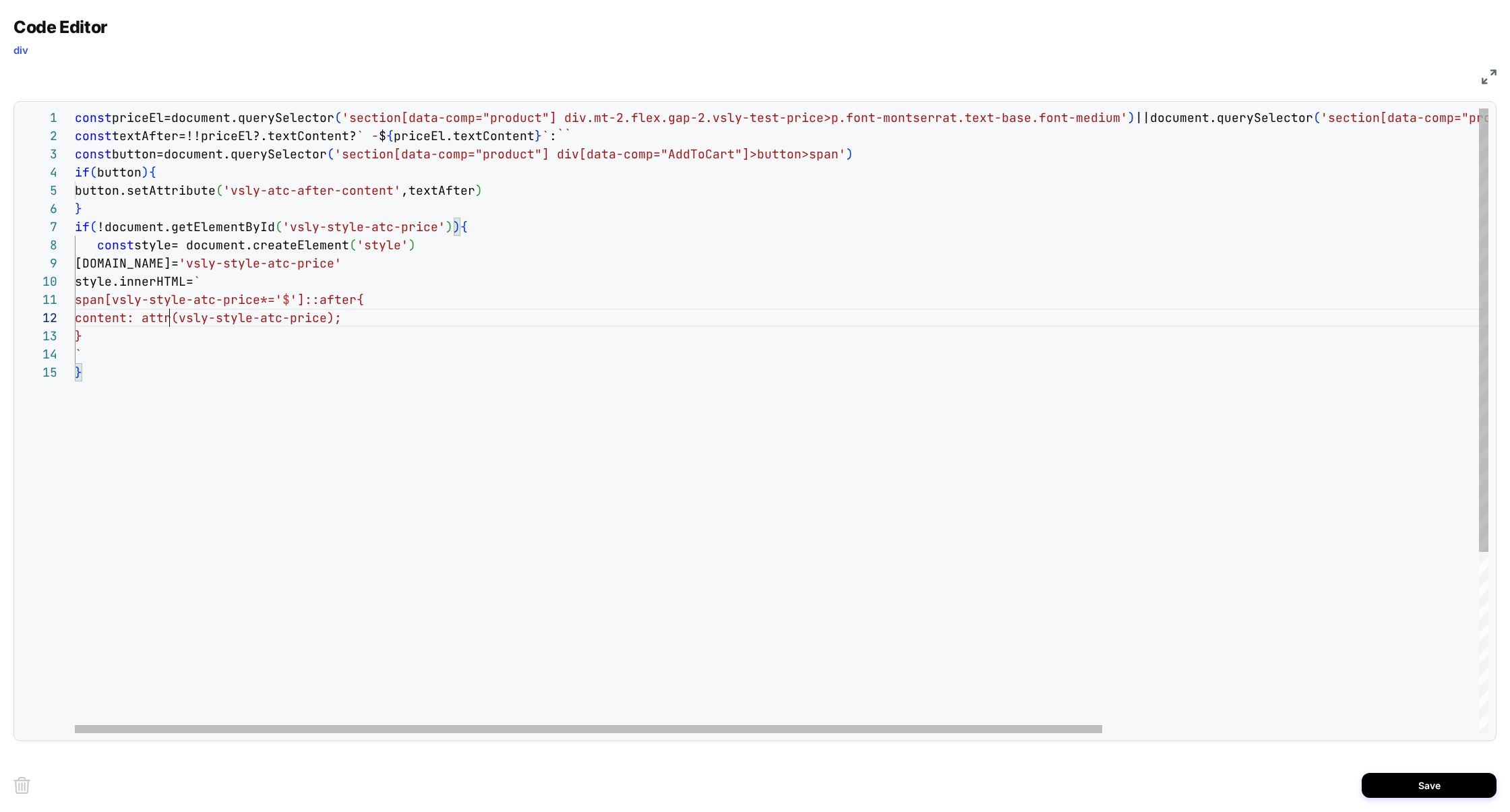
scroll to position [18, 94]
click at [364, 372] on div "const priceEl=document.querySelector ( 'section[data-comp="product"] div.mt-2.f…" at bounding box center [1040, 548] width 1931 height 880
click at [373, 299] on div "const priceEl=document.querySelector ( 'section[data-comp="product"] div.mt-2.f…" at bounding box center [1040, 548] width 1931 height 880
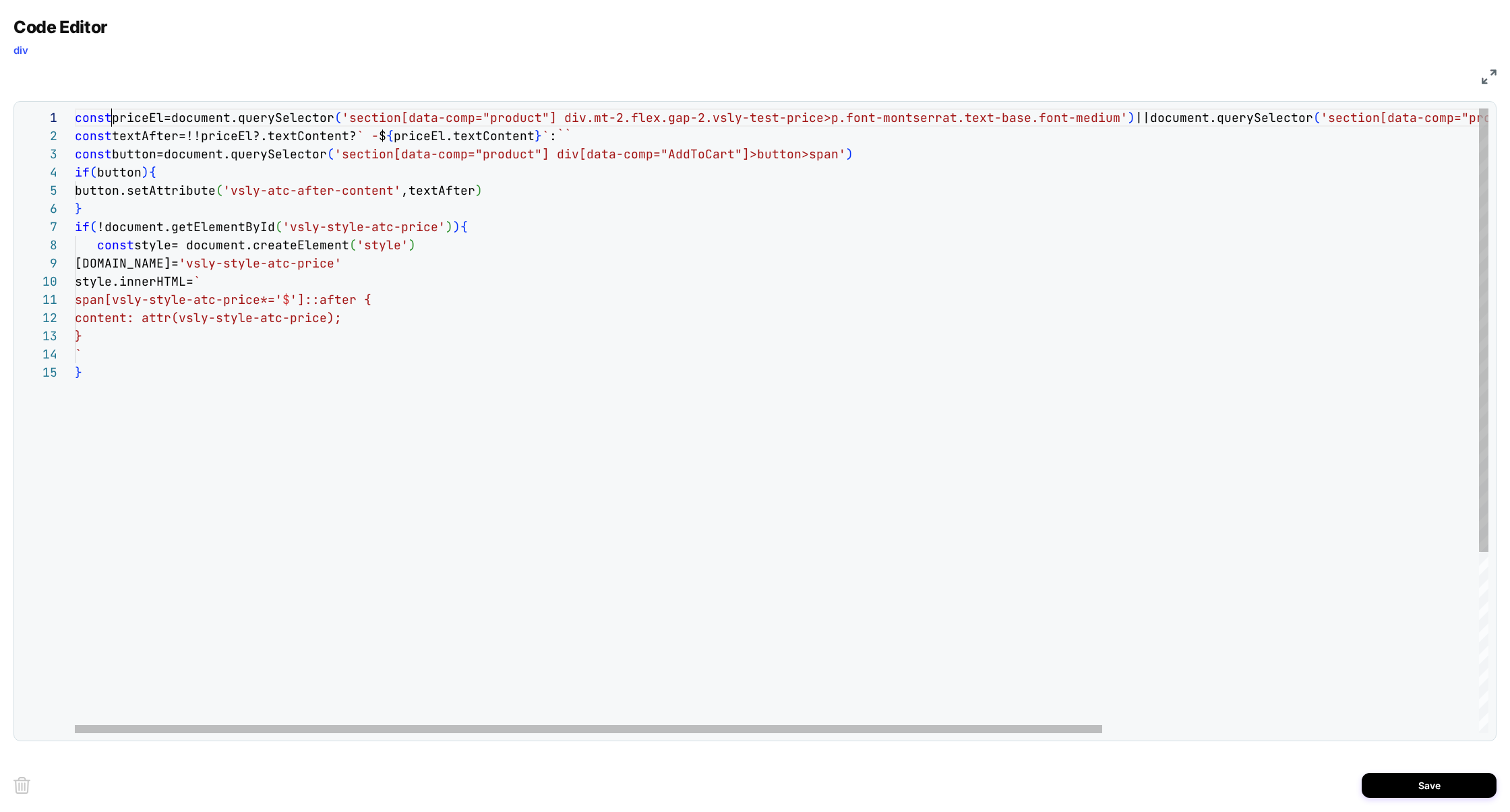
drag, startPoint x: 110, startPoint y: 120, endPoint x: 0, endPoint y: 120, distance: 110.0
click at [0, 120] on div "Code Editor div JS 1 2 3 4 5 6 7 8 9 10 11 12 13 14 15 const priceEl=document.q…" at bounding box center [755, 406] width 1510 height 812
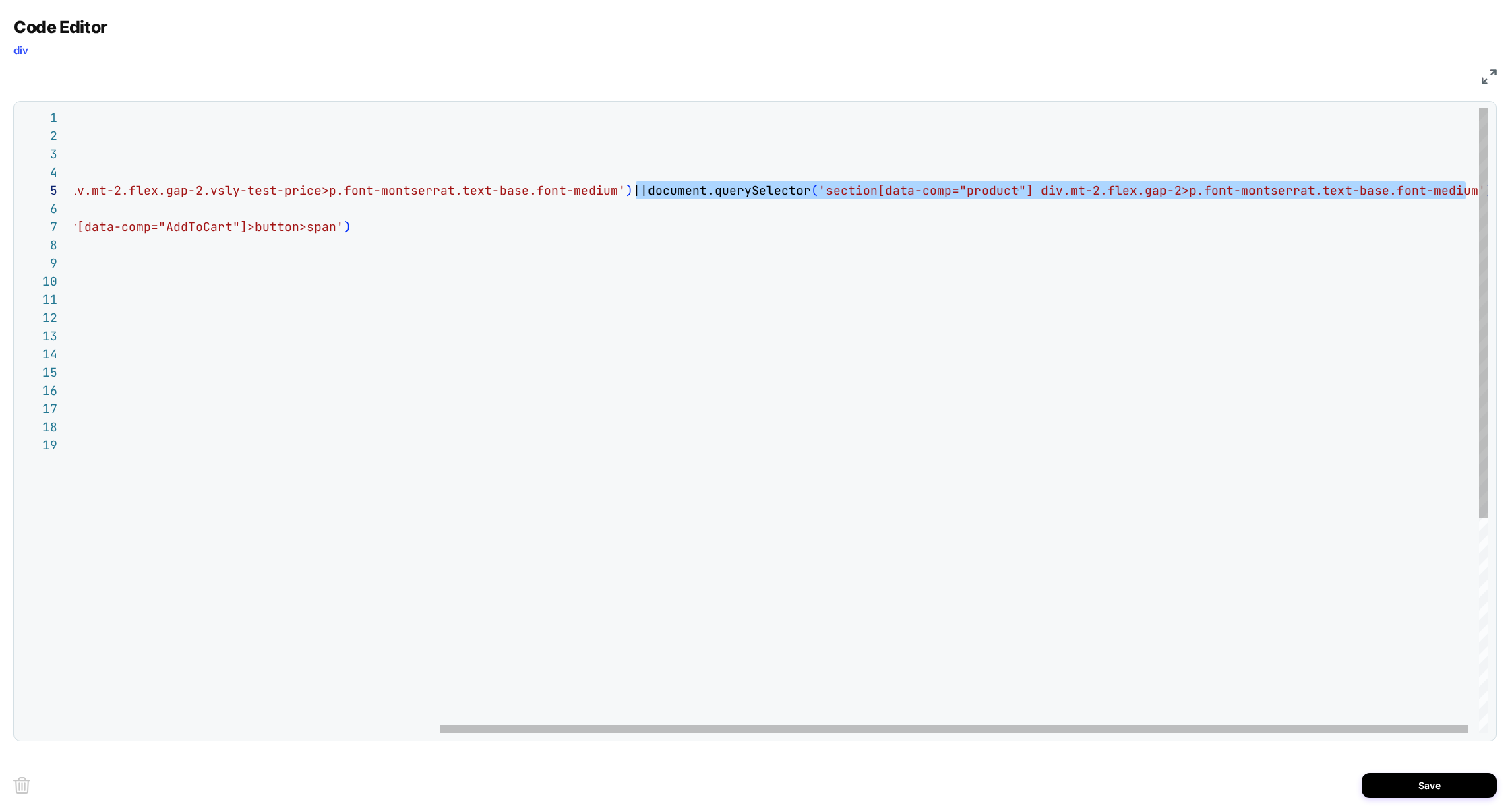
scroll to position [73, 1063]
drag, startPoint x: 1454, startPoint y: 196, endPoint x: 636, endPoint y: 199, distance: 818.0
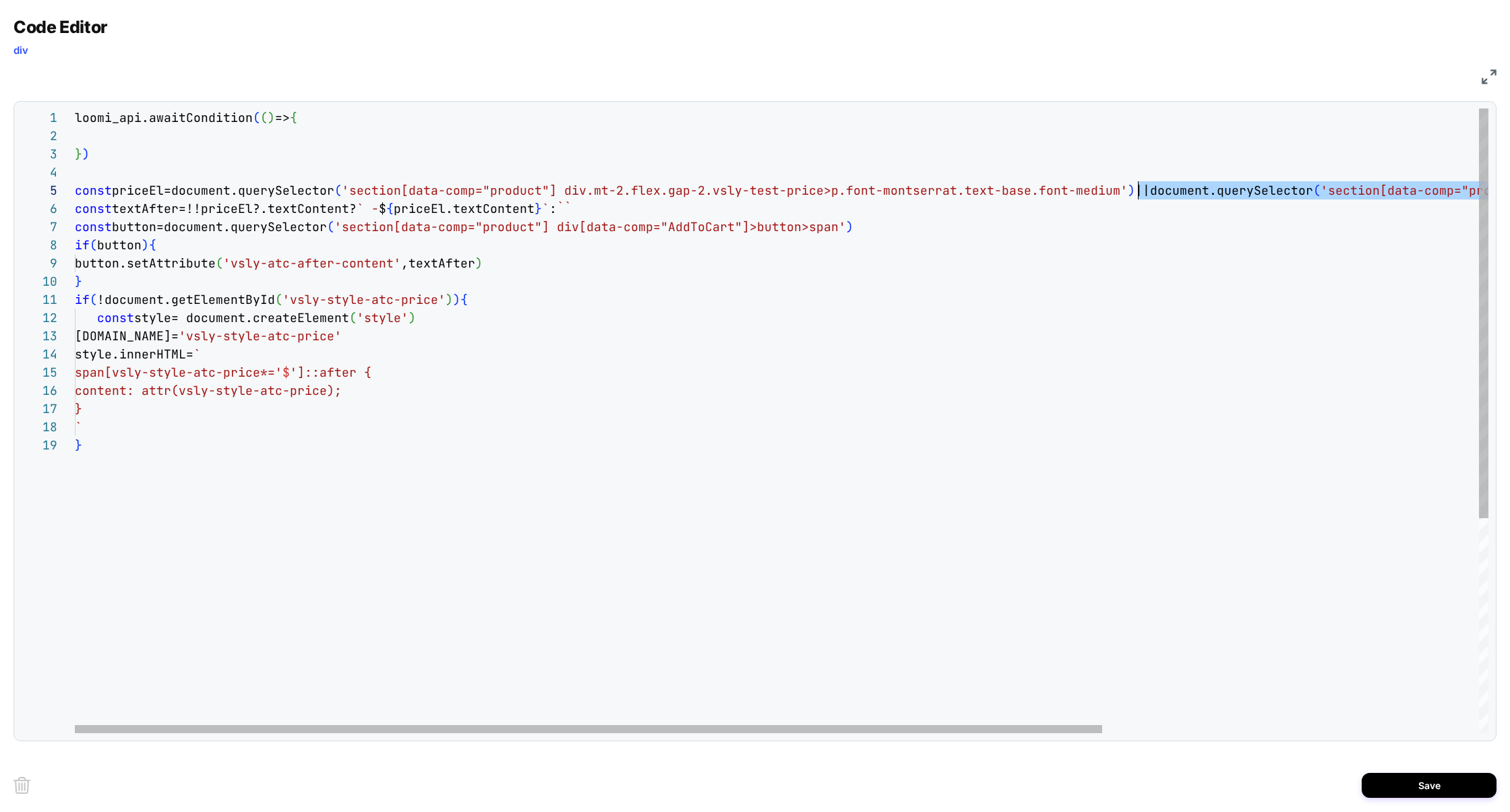
scroll to position [18, 29]
click at [165, 131] on div "loomi_api.awaitCondition ( ( ) => { const textAfter=!!priceEl?.textContent? ` -…" at bounding box center [1040, 584] width 1931 height 952
click at [104, 155] on div "loomi_api.awaitCondition ( ( ) => { const textAfter=!!priceEl?.textContent? ` -…" at bounding box center [1040, 584] width 1931 height 952
drag, startPoint x: 82, startPoint y: 156, endPoint x: 288, endPoint y: 113, distance: 210.4
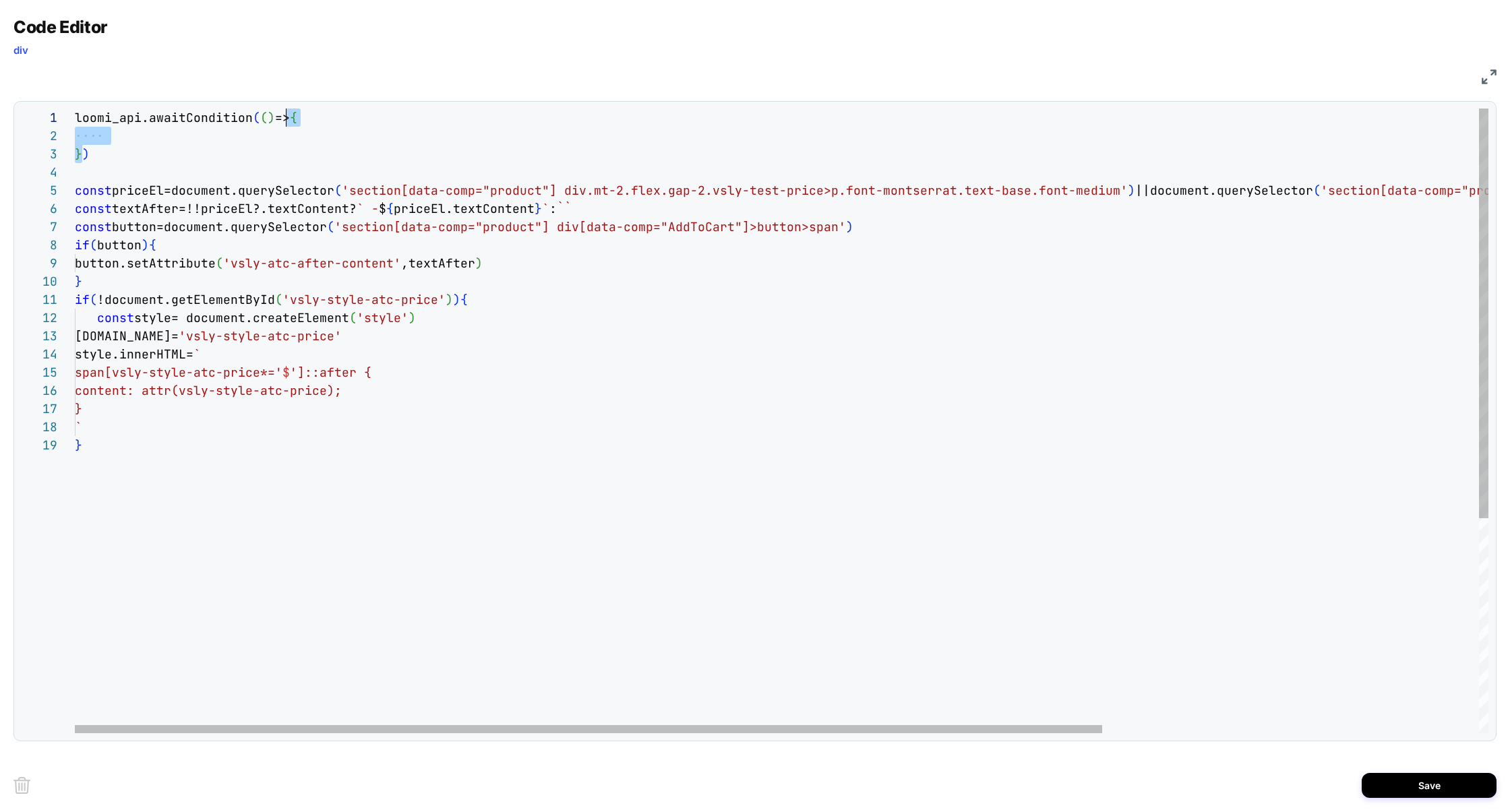
click at [288, 113] on div "loomi_api.awaitCondition ( ( ) => { const textAfter=!!priceEl?.textContent? ` -…" at bounding box center [1040, 584] width 1931 height 952
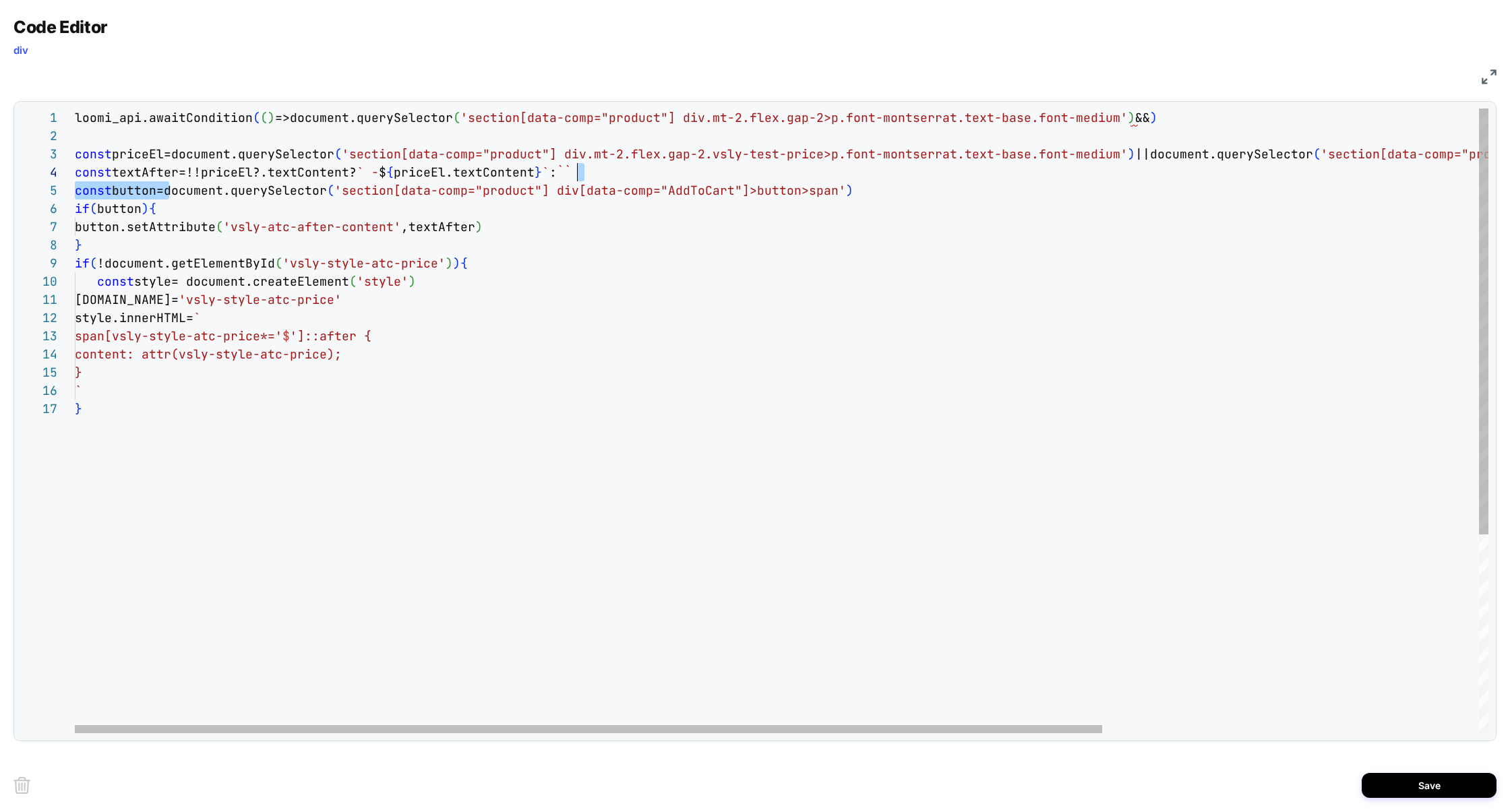
scroll to position [73, 772]
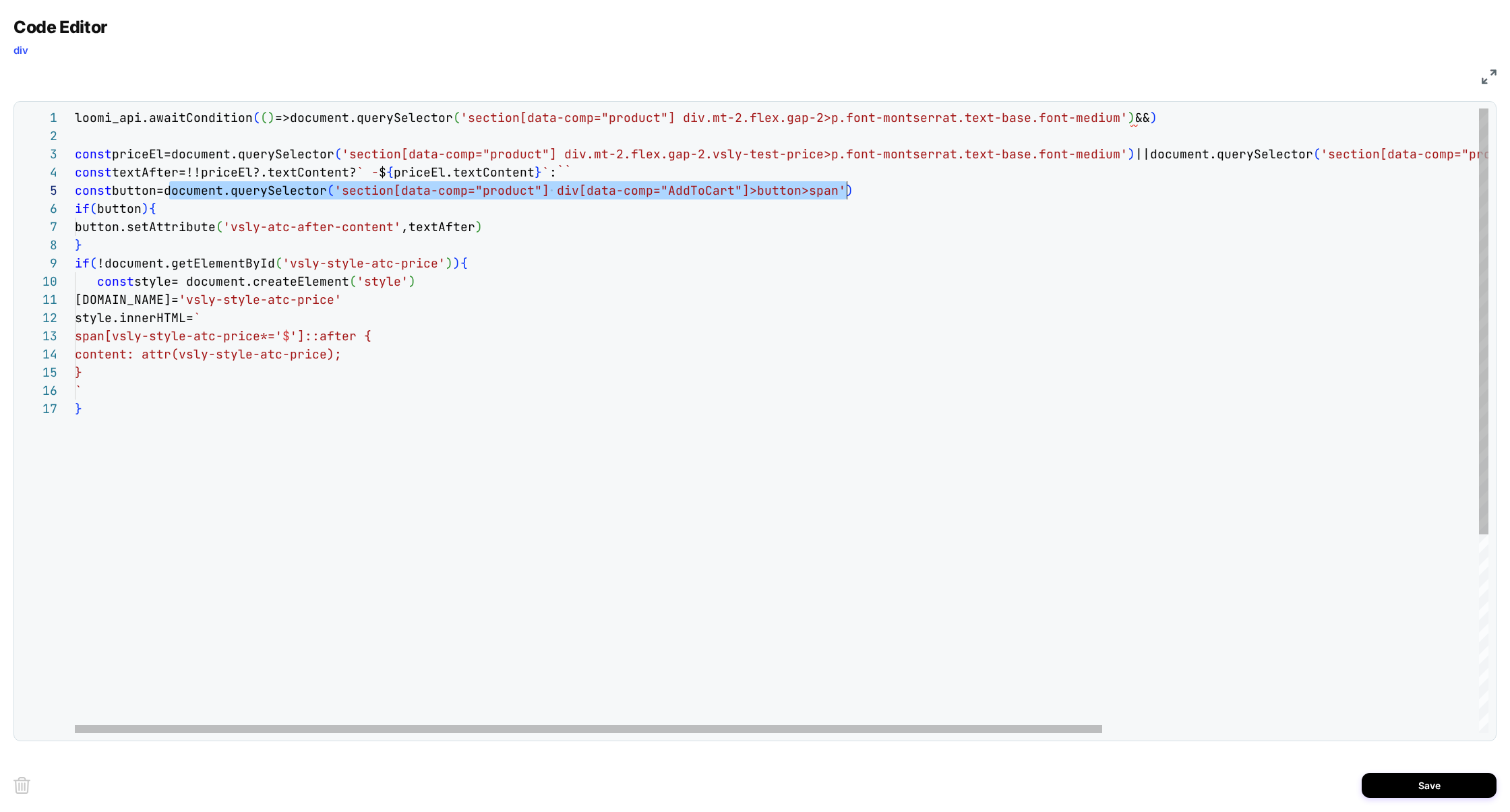
drag, startPoint x: 170, startPoint y: 195, endPoint x: 870, endPoint y: 192, distance: 700.0
click at [870, 192] on div "loomi_api.awaitCondition ( ( ) =>document.querySelector ( 'section[data-comp="p…" at bounding box center [1040, 566] width 1931 height 916
click at [1207, 115] on div "loomi_api.awaitCondition ( ( ) =>document.querySelector ( 'section[data-comp="p…" at bounding box center [1040, 566] width 1931 height 916
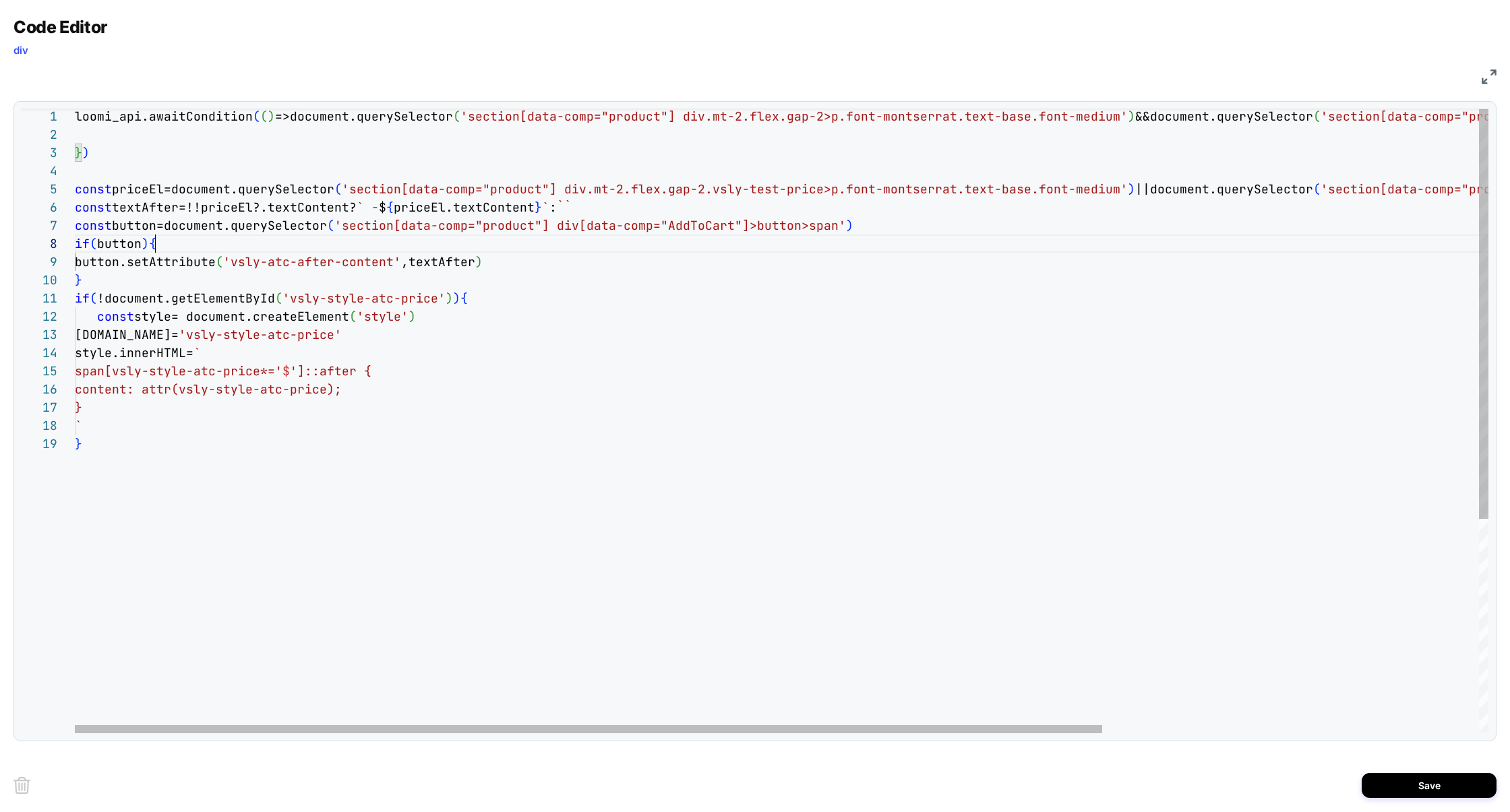
scroll to position [127, 79]
click at [156, 249] on div "loomi_api.awaitCondition ( ( ) =>document.querySelector ( 'section[data-comp="p…" at bounding box center [1040, 583] width 1931 height 952
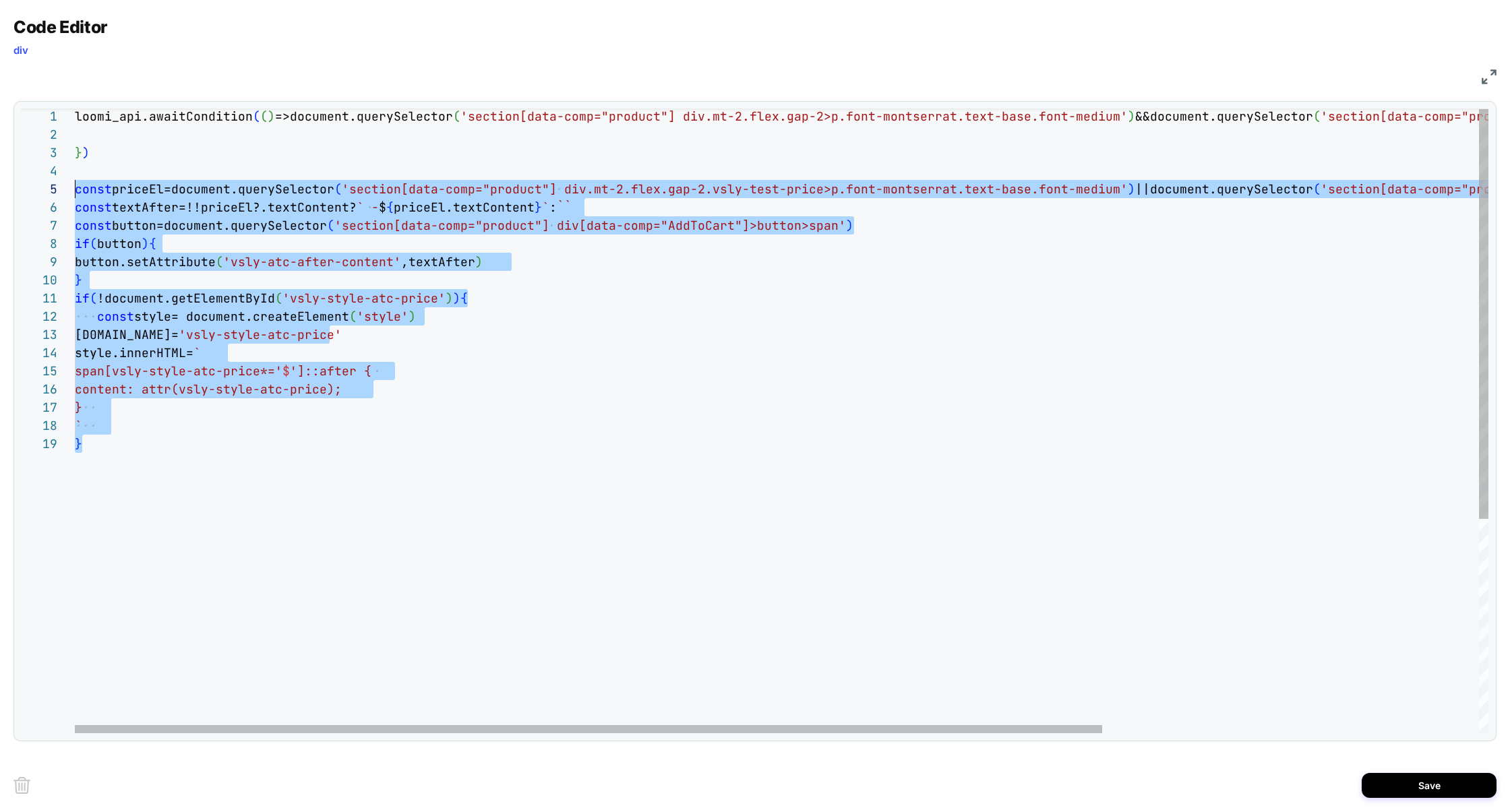
scroll to position [73, 0]
drag, startPoint x: 103, startPoint y: 447, endPoint x: 39, endPoint y: 184, distance: 270.7
click at [75, 184] on div "loomi_api.awaitCondition ( ( ) =>document.querySelector ( 'section[data-comp="p…" at bounding box center [1040, 583] width 1931 height 952
drag, startPoint x: 99, startPoint y: 192, endPoint x: 99, endPoint y: 135, distance: 57.0
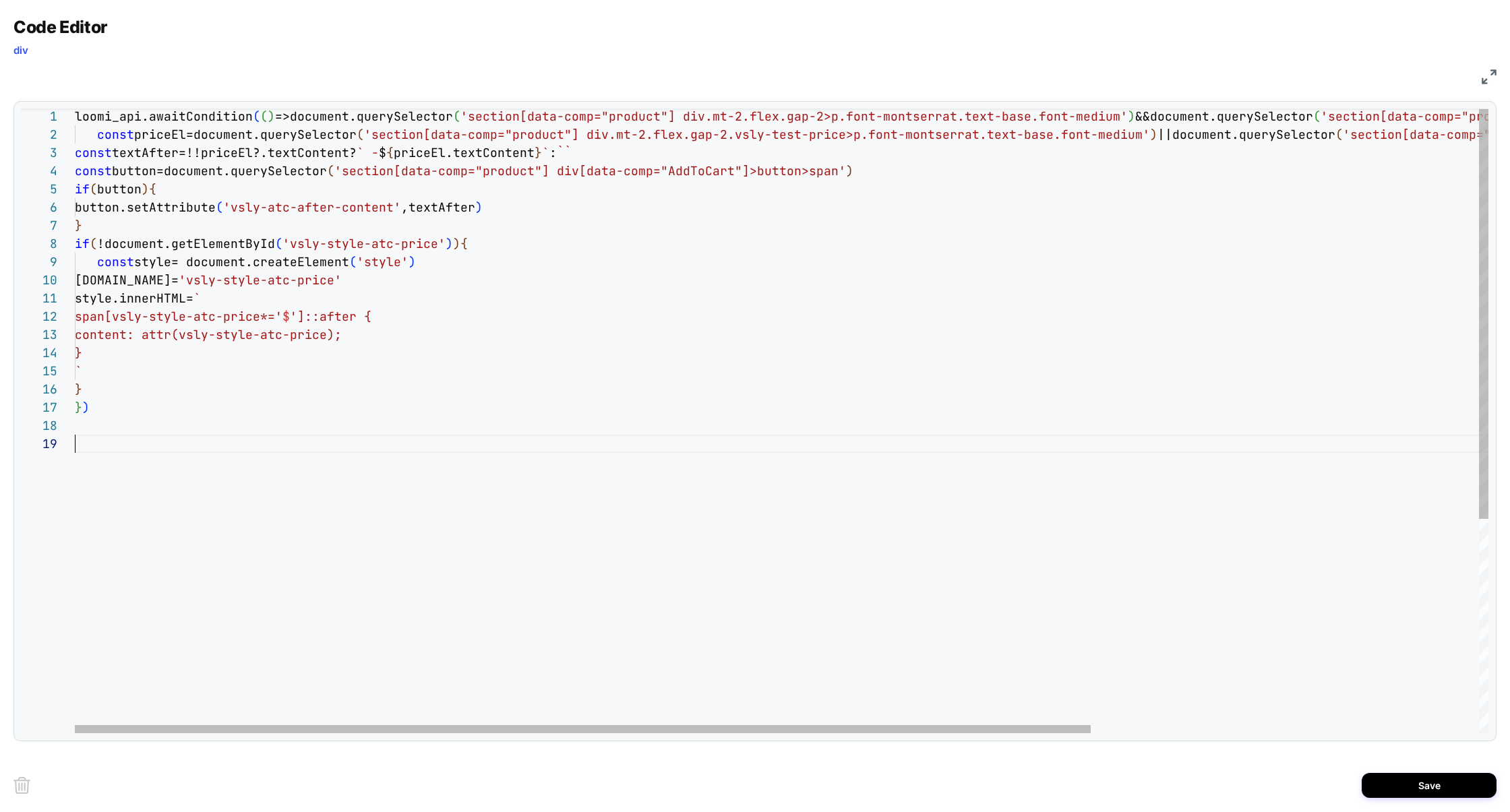
click at [208, 440] on div "loomi_api.awaitCondition ( ( ) =>document.querySelector ( 'section[data-comp="p…" at bounding box center [1051, 583] width 1953 height 952
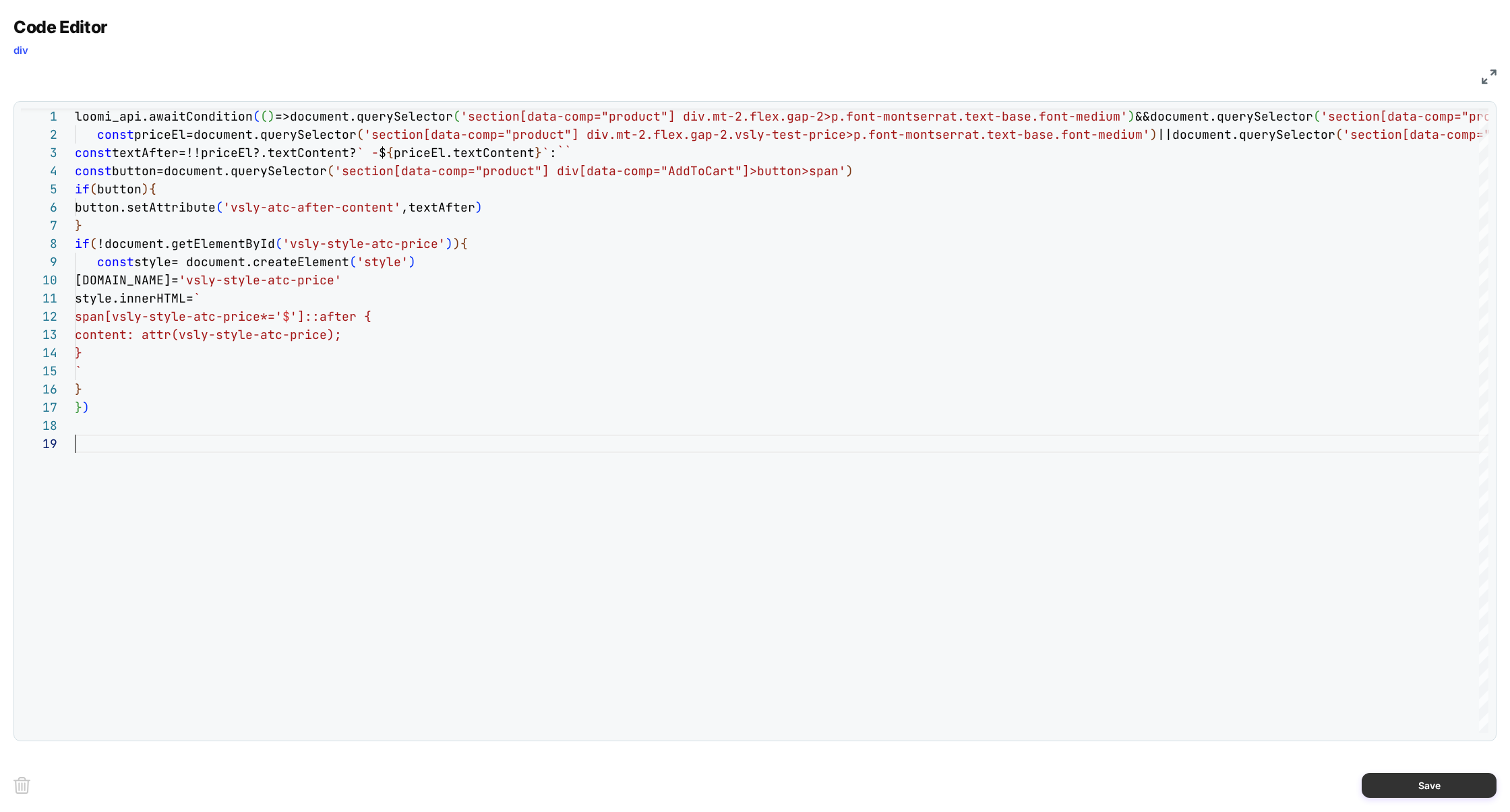
type textarea "**********"
click at [1424, 789] on button "Save" at bounding box center [1429, 786] width 135 height 25
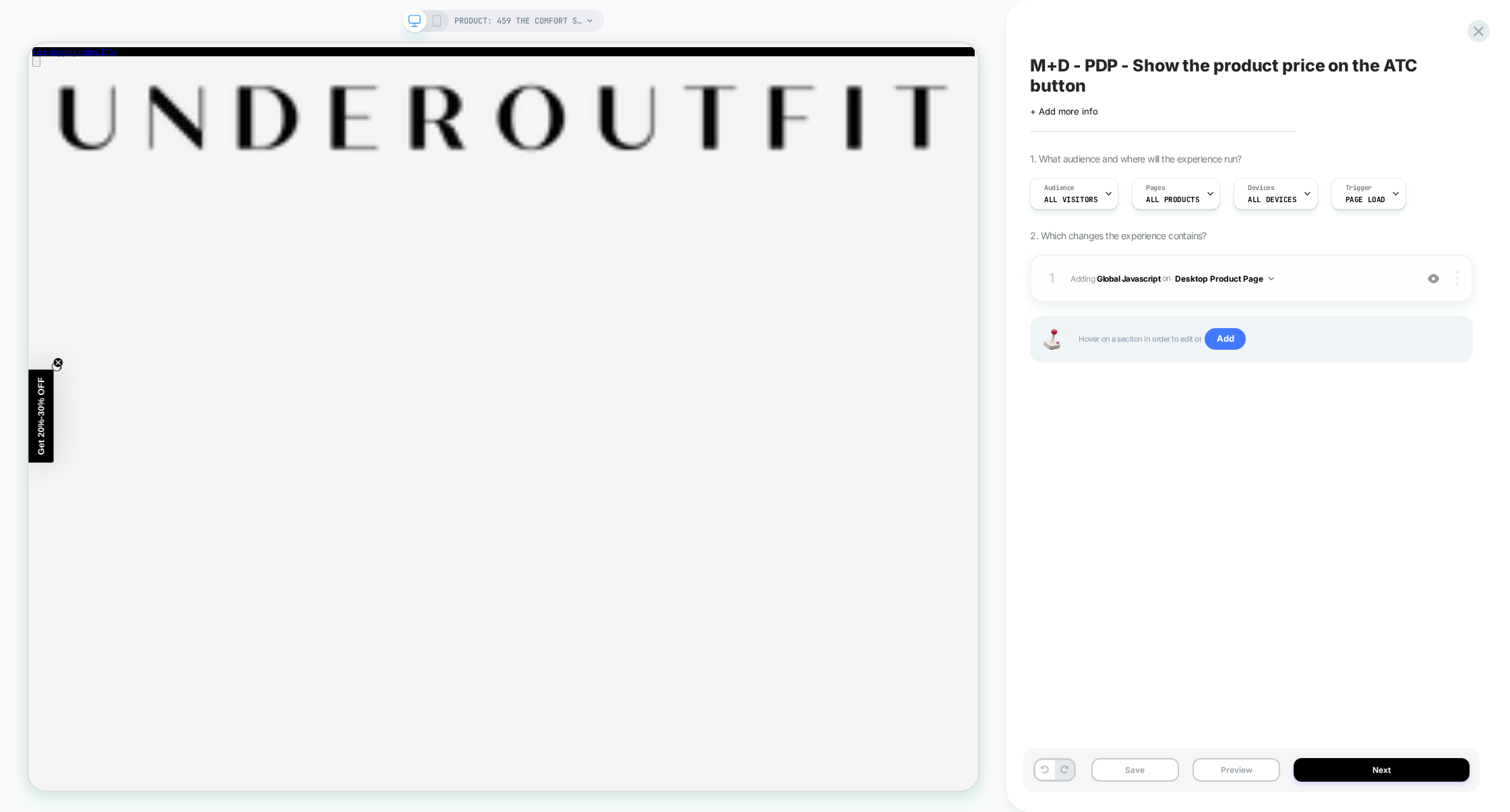
click at [1454, 278] on div at bounding box center [1459, 278] width 26 height 15
click at [1458, 274] on img at bounding box center [1457, 278] width 3 height 15
click at [1394, 322] on div "Target All Devices" at bounding box center [1377, 315] width 120 height 37
click at [1132, 769] on button "Save" at bounding box center [1135, 769] width 87 height 23
click at [1182, 769] on div "Save Preview Next" at bounding box center [1251, 770] width 456 height 44
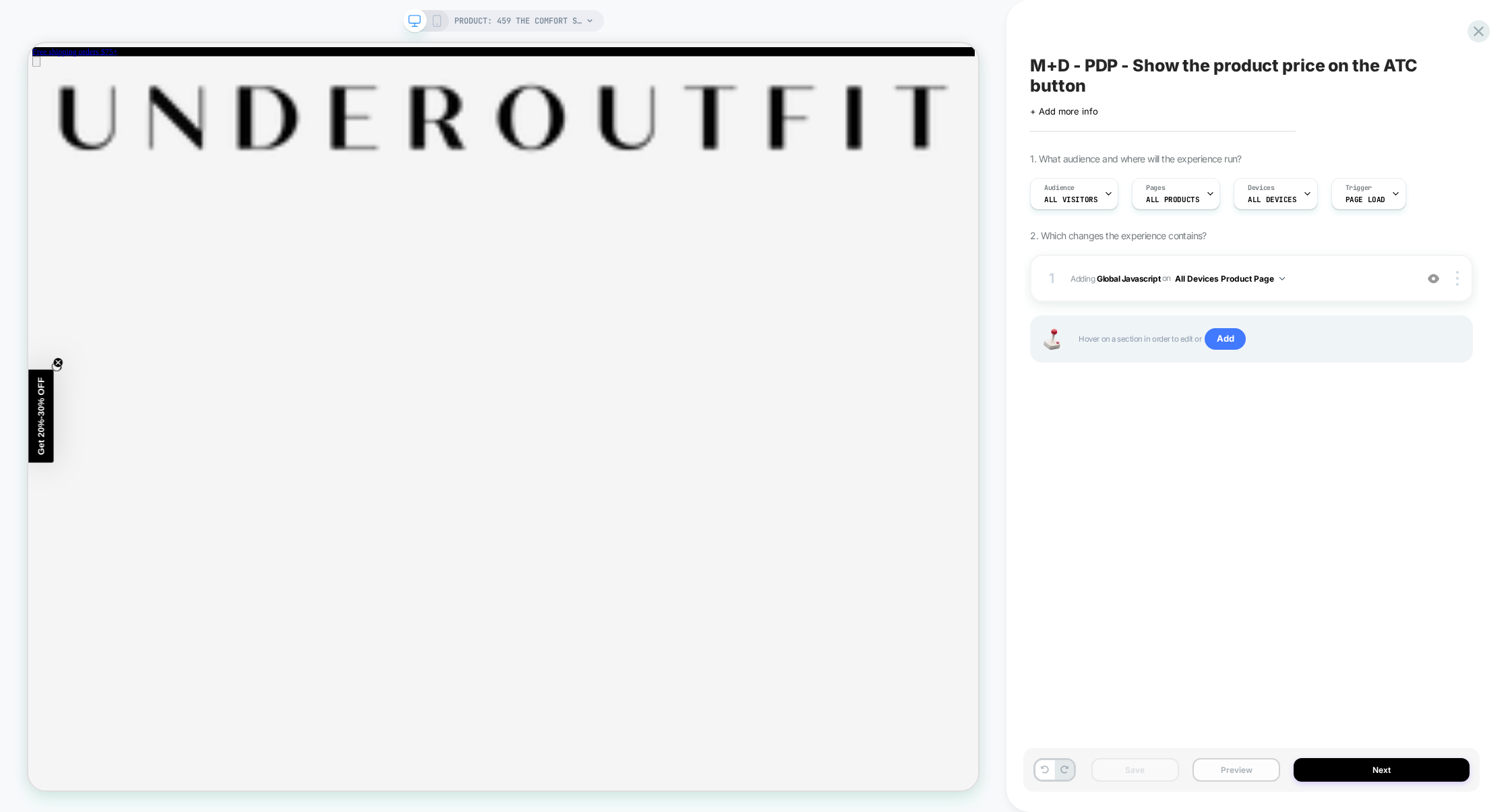
click at [1207, 772] on button "Preview" at bounding box center [1235, 769] width 87 height 23
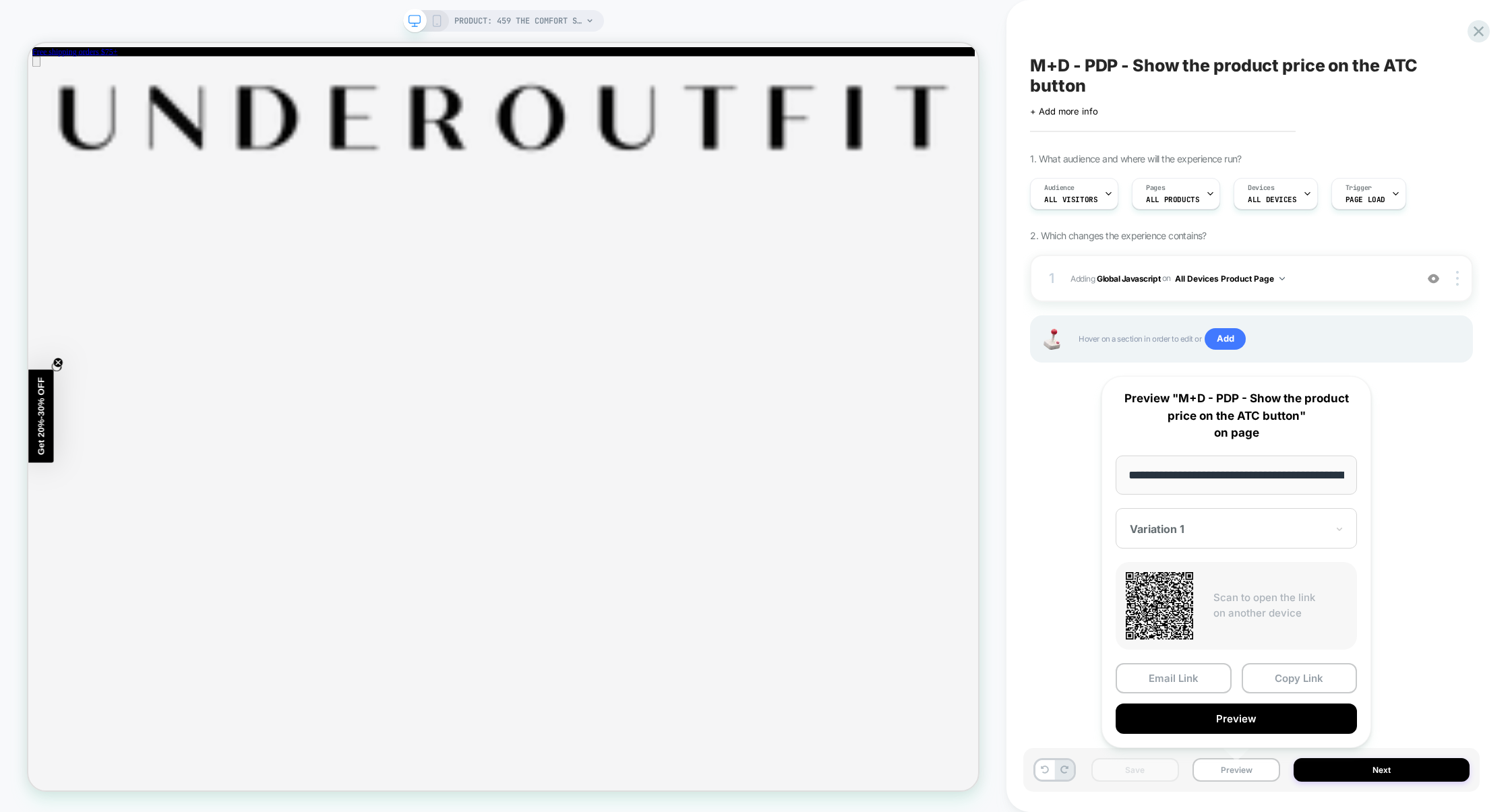
scroll to position [0, 221]
click at [1227, 717] on button "Preview" at bounding box center [1236, 718] width 242 height 30
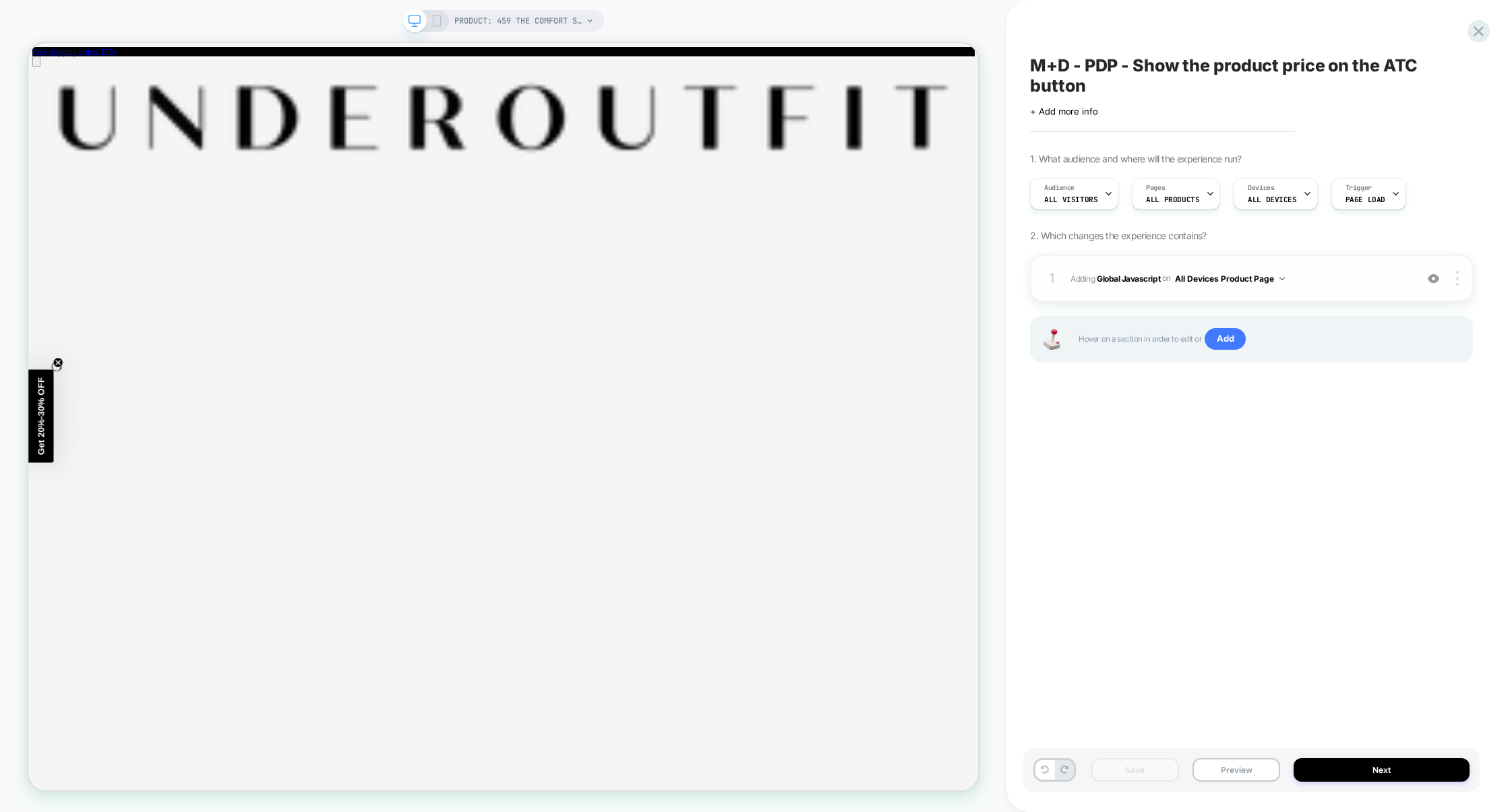
click at [1299, 284] on span "Adding Global Javascript on All Devices Product Page" at bounding box center [1239, 278] width 339 height 17
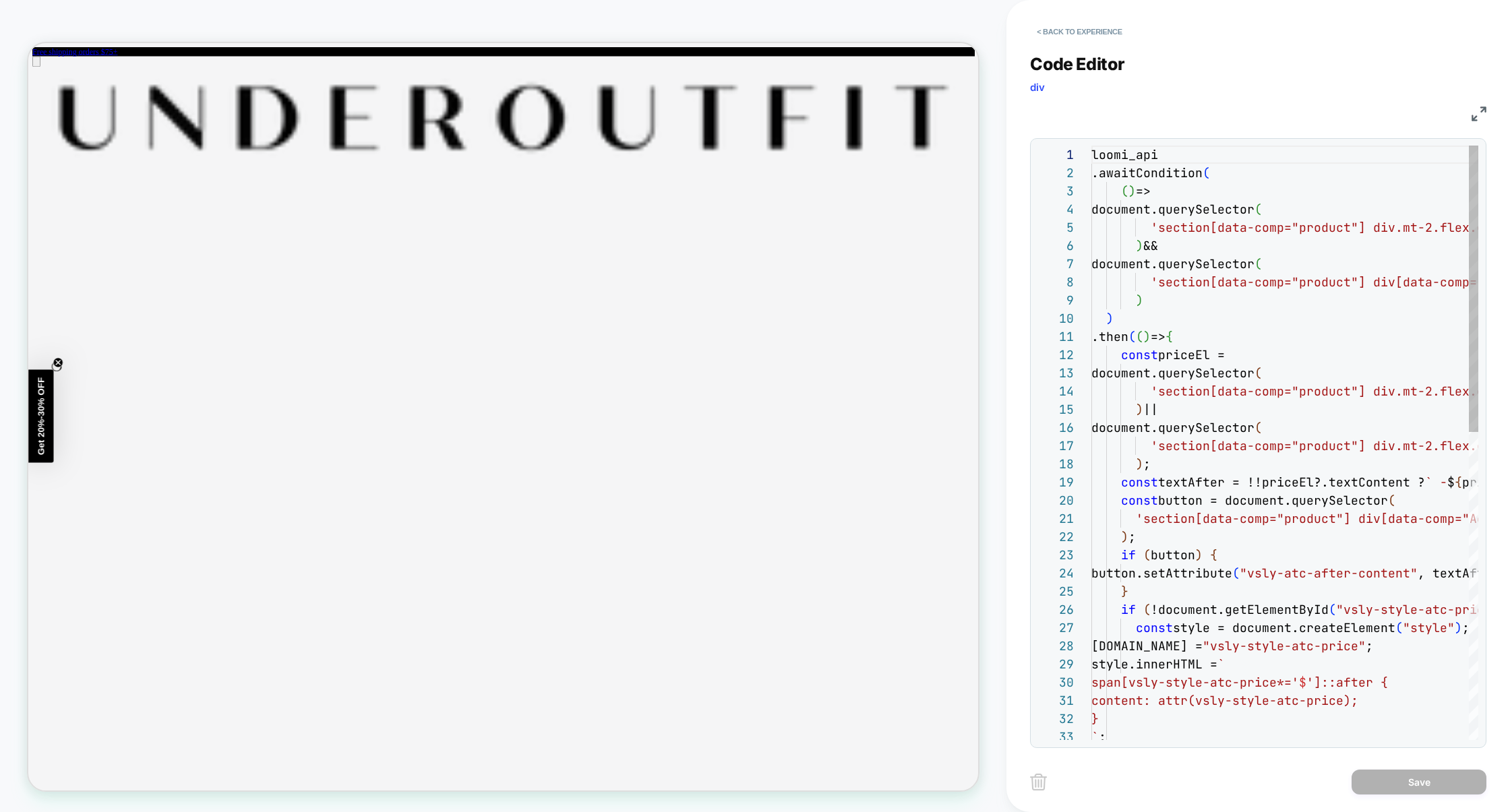
scroll to position [182, 0]
click at [1476, 110] on img at bounding box center [1478, 114] width 15 height 15
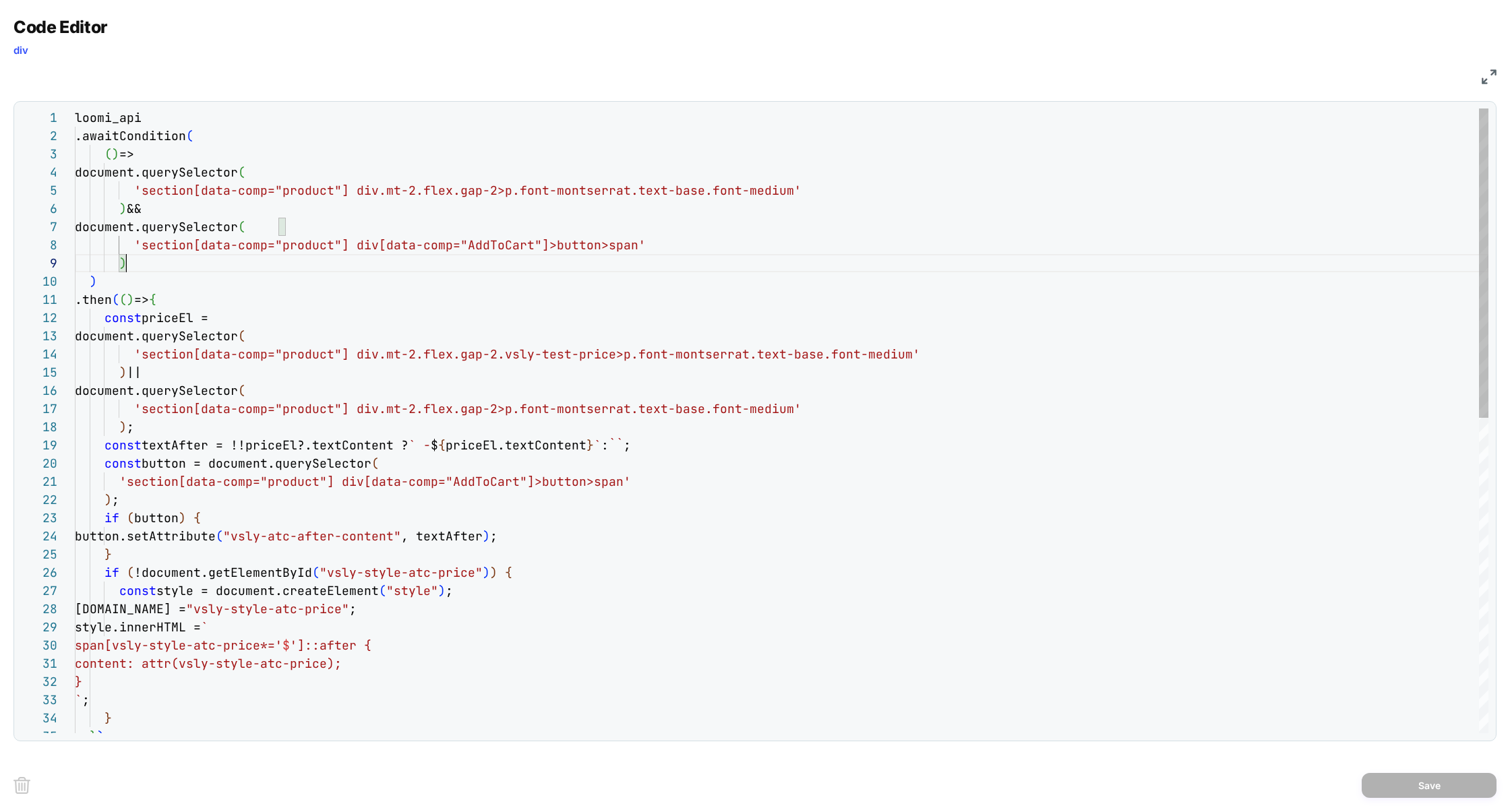
scroll to position [109, 0]
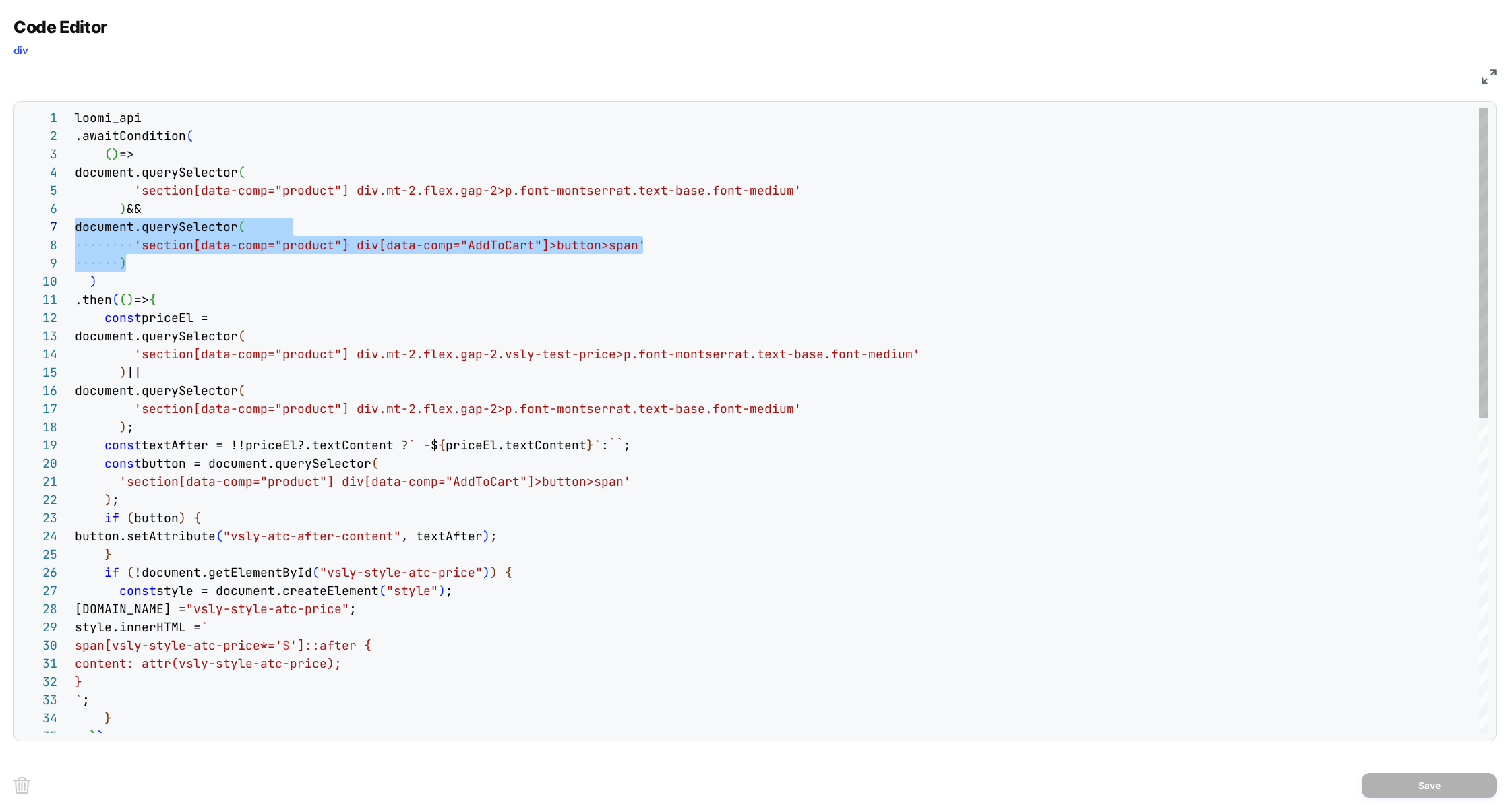
drag, startPoint x: 154, startPoint y: 261, endPoint x: 76, endPoint y: 222, distance: 87.2
click at [76, 222] on div "loomi_api .awaitCondition ( ( ) => document.querySelector ( 'section[data-comp=…" at bounding box center [781, 739] width 1413 height 1261
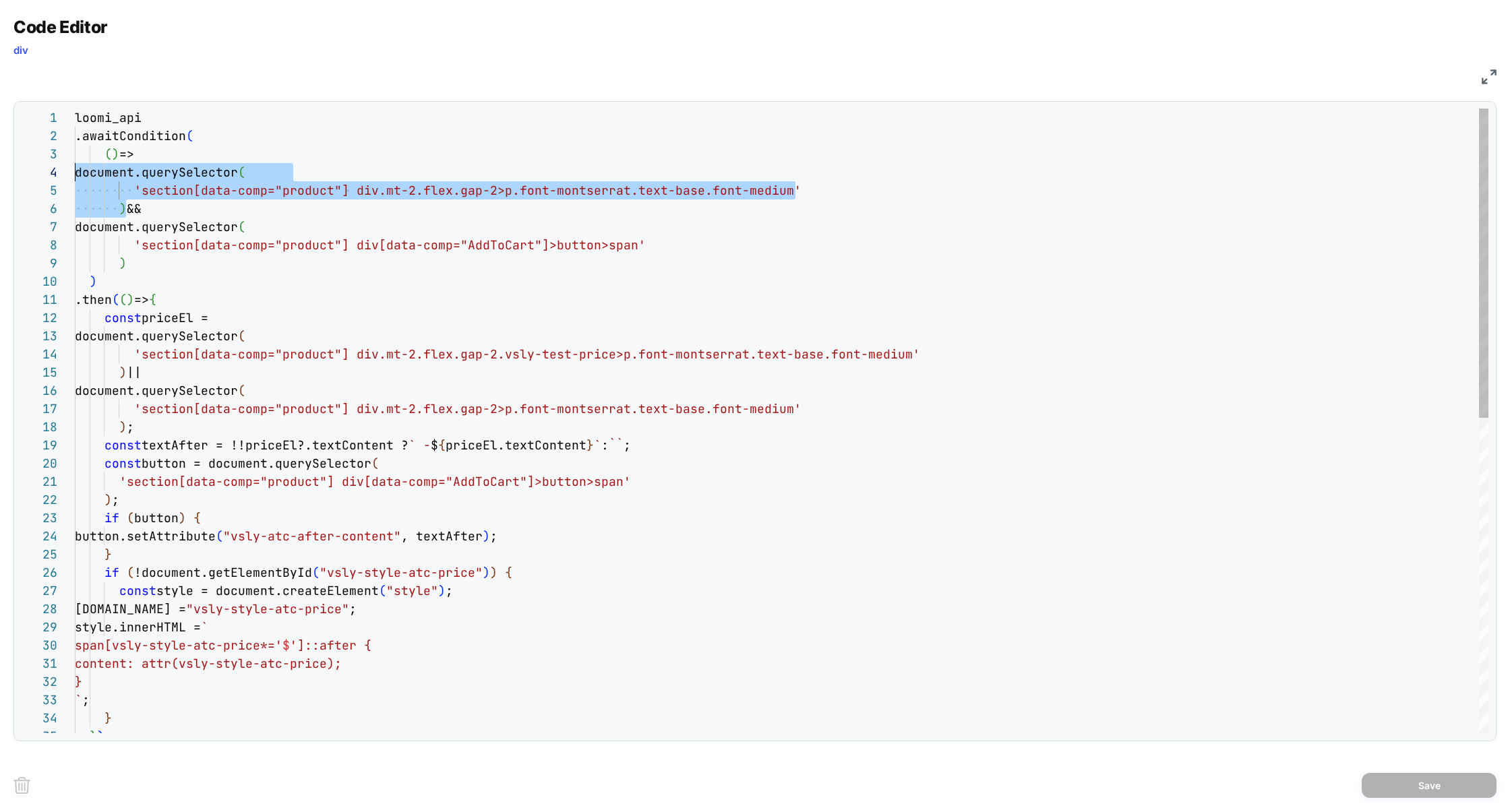
scroll to position [54, 0]
drag, startPoint x: 127, startPoint y: 209, endPoint x: 33, endPoint y: 172, distance: 101.0
click at [33, 172] on div "1 2 3 4 5 6 7 8 9 10 11 12 13 14 15 16 17 18 19 20 21 22 23 24 25 26 27 28 29 3…" at bounding box center [754, 421] width 1467 height 625
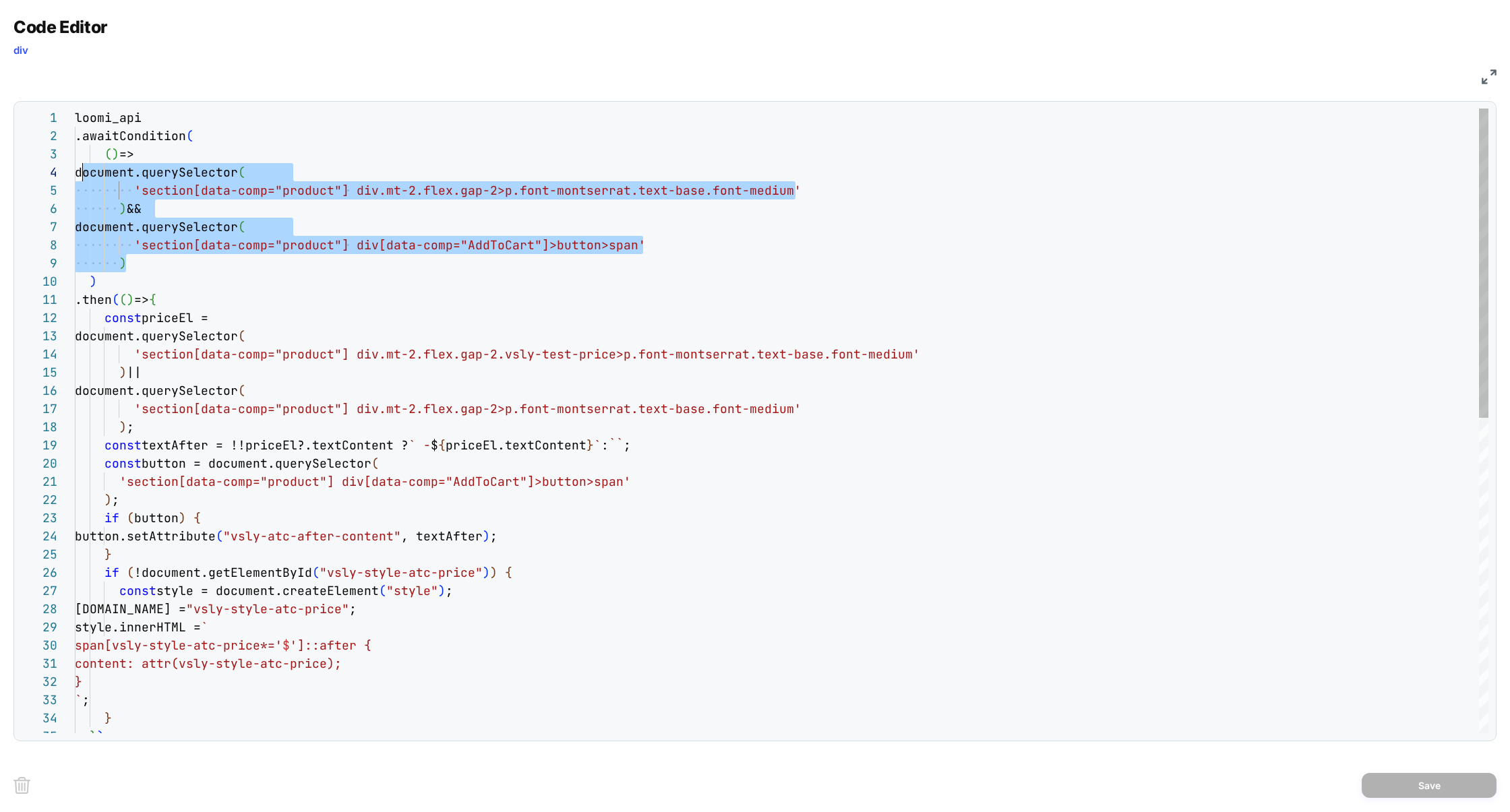
drag, startPoint x: 131, startPoint y: 263, endPoint x: 78, endPoint y: 175, distance: 102.7
click at [78, 175] on div "loomi_api .awaitCondition ( ( ) => document.querySelector ( 'section[data-comp=…" at bounding box center [781, 739] width 1413 height 1261
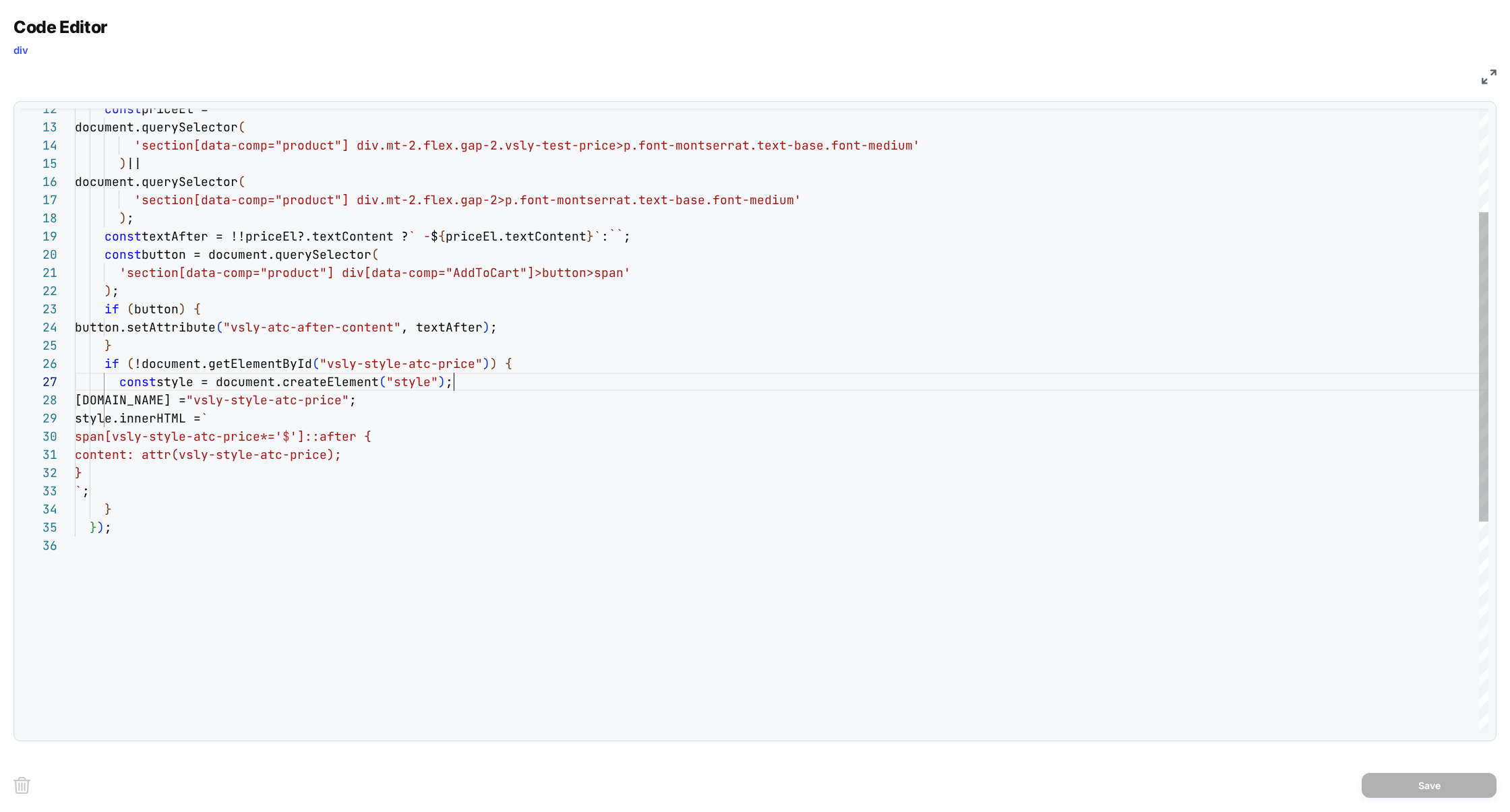
click at [469, 381] on div "} ) ; } ` ; content: attr(vsly-style-atc-price); } style.innerHTML = ` span[vsl…" at bounding box center [781, 530] width 1413 height 1261
click at [266, 414] on div "} ) ; } ` ; content: attr(vsly-style-atc-price); } style.innerHTML = ` span[vsl…" at bounding box center [781, 530] width 1413 height 1261
click at [134, 495] on div "} ) ; } ` ; content: attr(vsly-style-atc-price); } style.innerHTML = ` span[vsl…" at bounding box center [781, 530] width 1413 height 1261
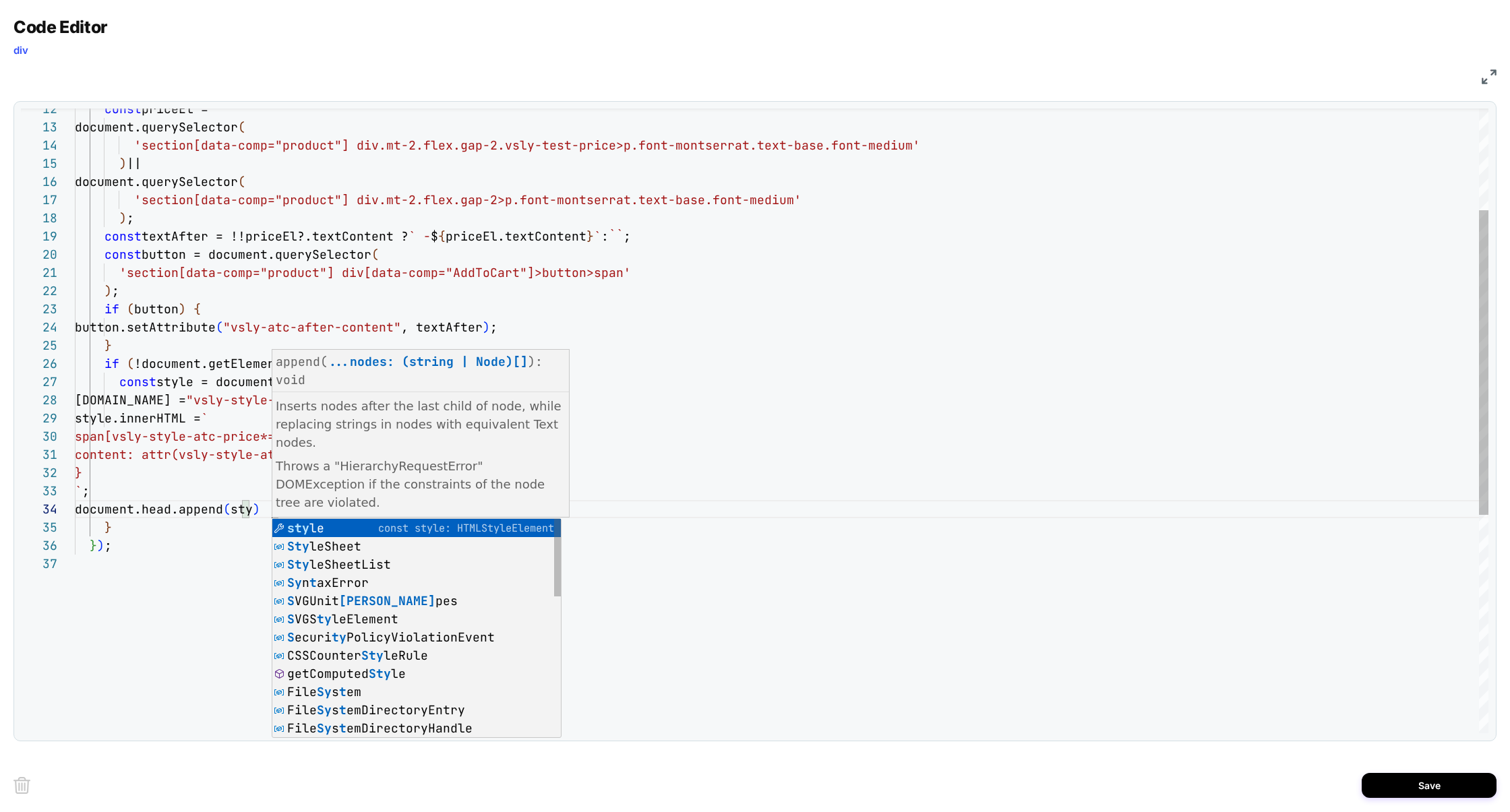
scroll to position [54, 211]
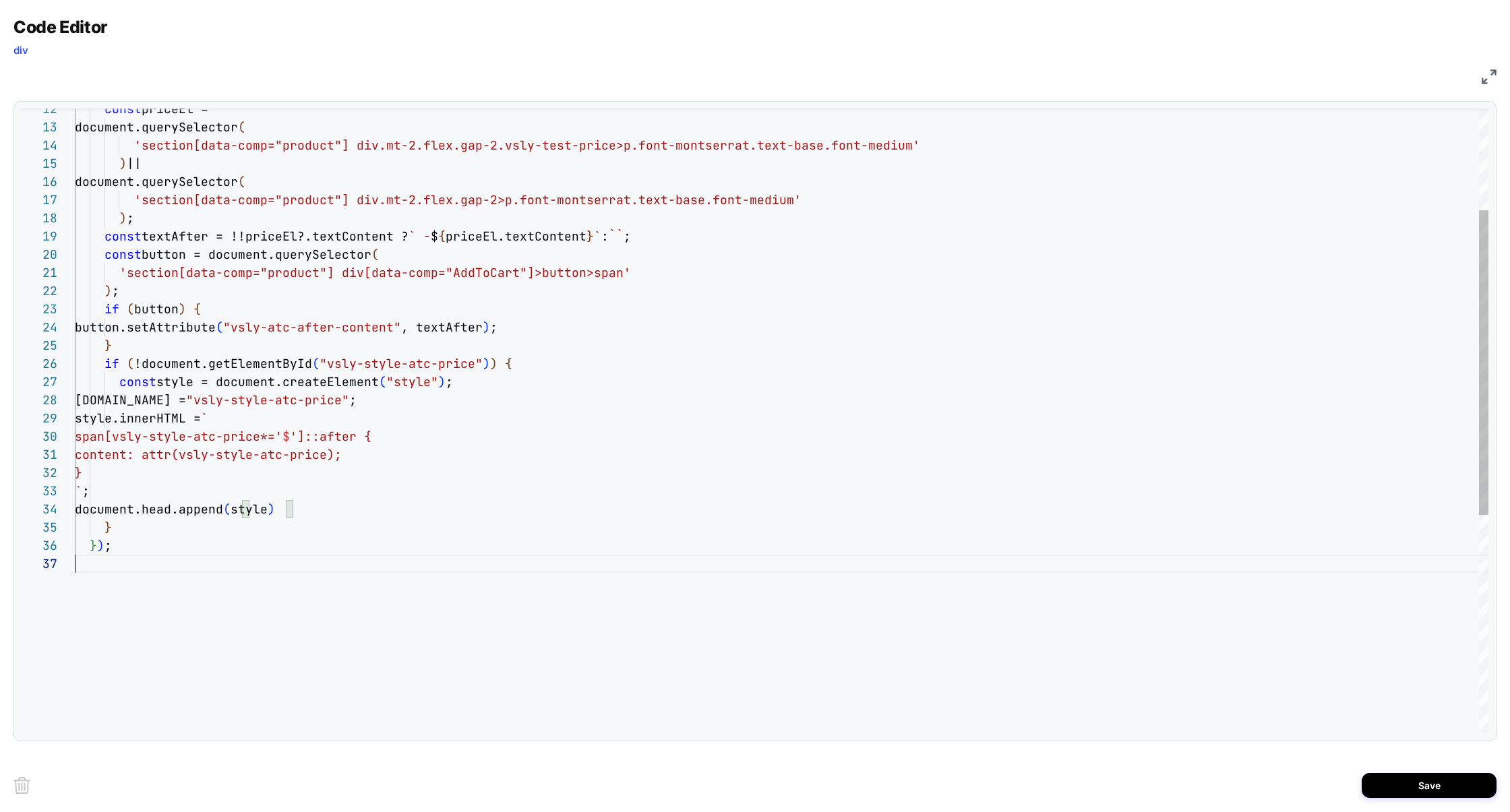
click at [154, 565] on div "} ) ; } ` ; content: attr(vsly-style-atc-price); } style.innerHTML = ` span[vsl…" at bounding box center [781, 539] width 1413 height 1280
type textarea "**********"
click at [1405, 782] on button "Save" at bounding box center [1429, 786] width 135 height 25
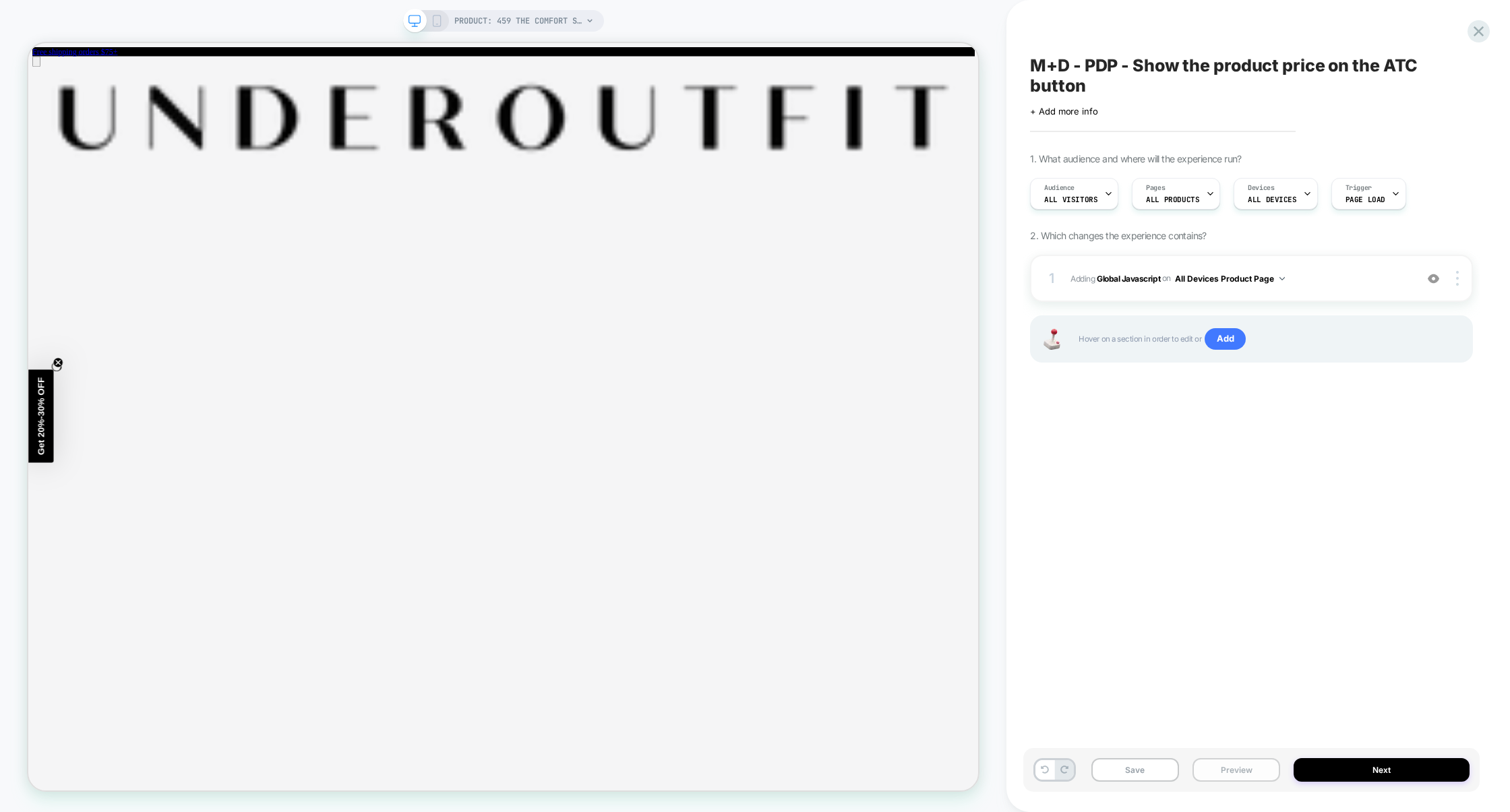
click at [1240, 775] on button "Preview" at bounding box center [1235, 769] width 87 height 23
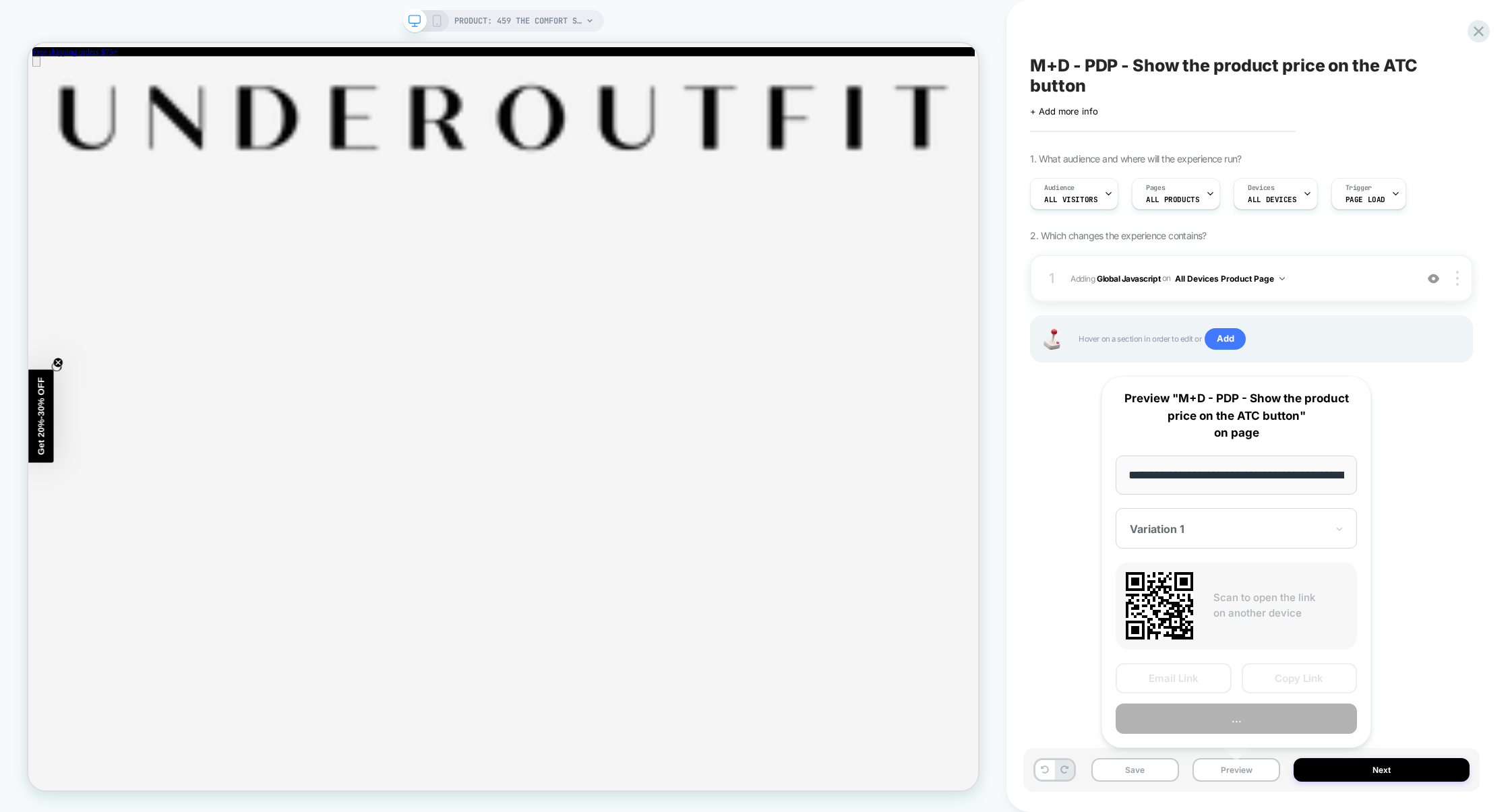
scroll to position [0, 221]
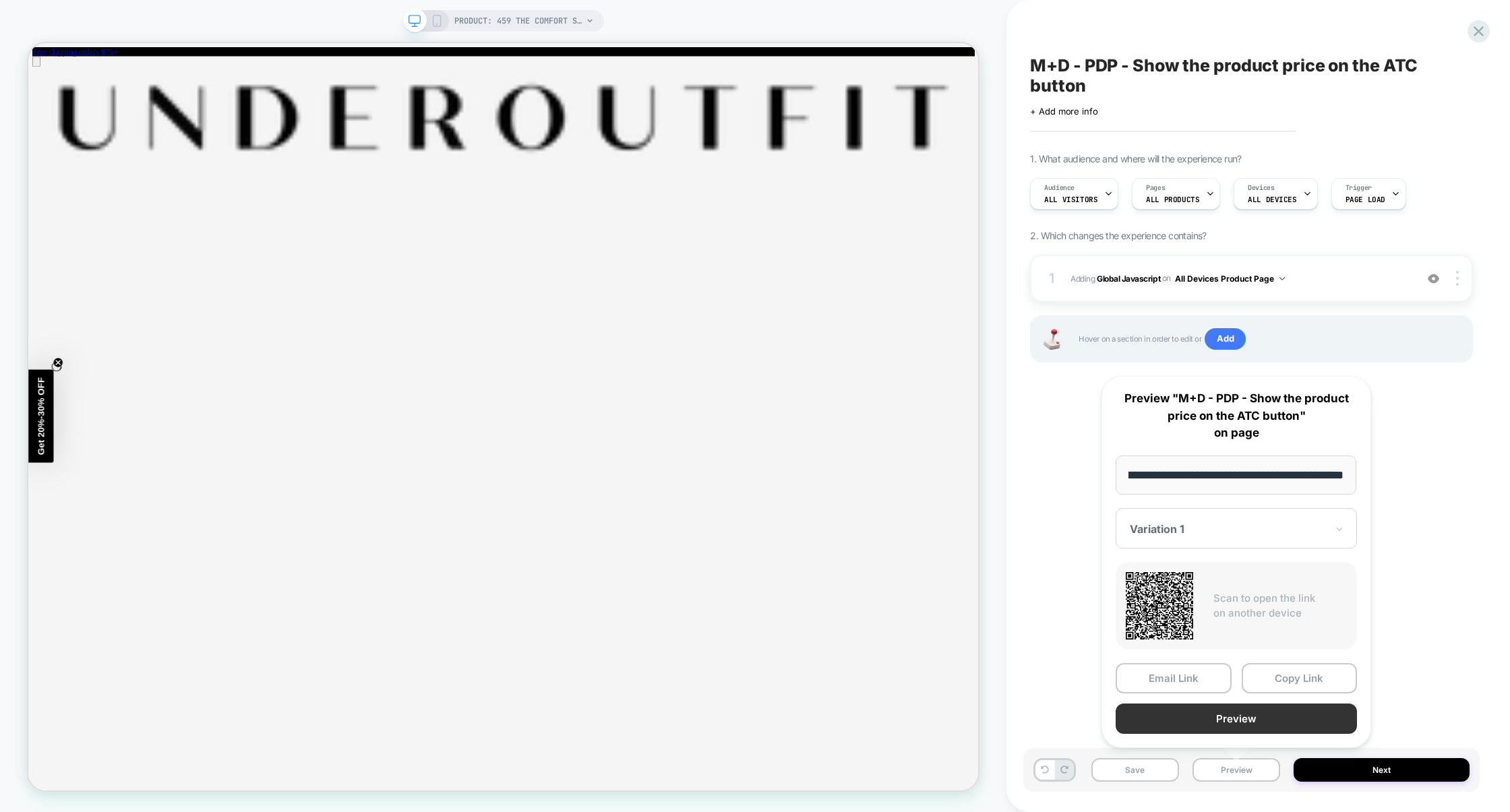
click at [1247, 725] on button "Preview" at bounding box center [1236, 718] width 242 height 30
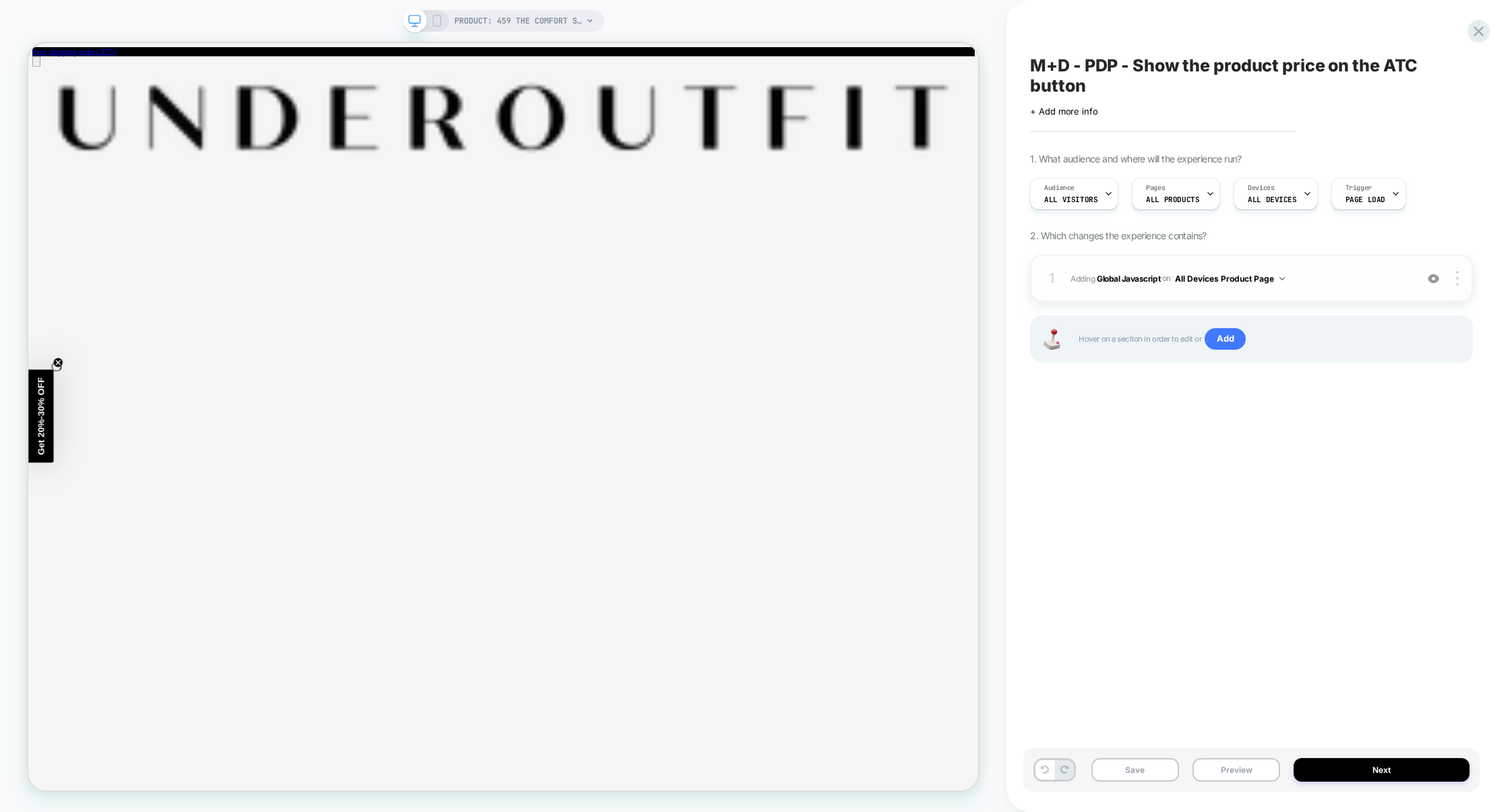
click at [1362, 275] on span "Adding Global Javascript on All Devices Product Page" at bounding box center [1239, 278] width 339 height 17
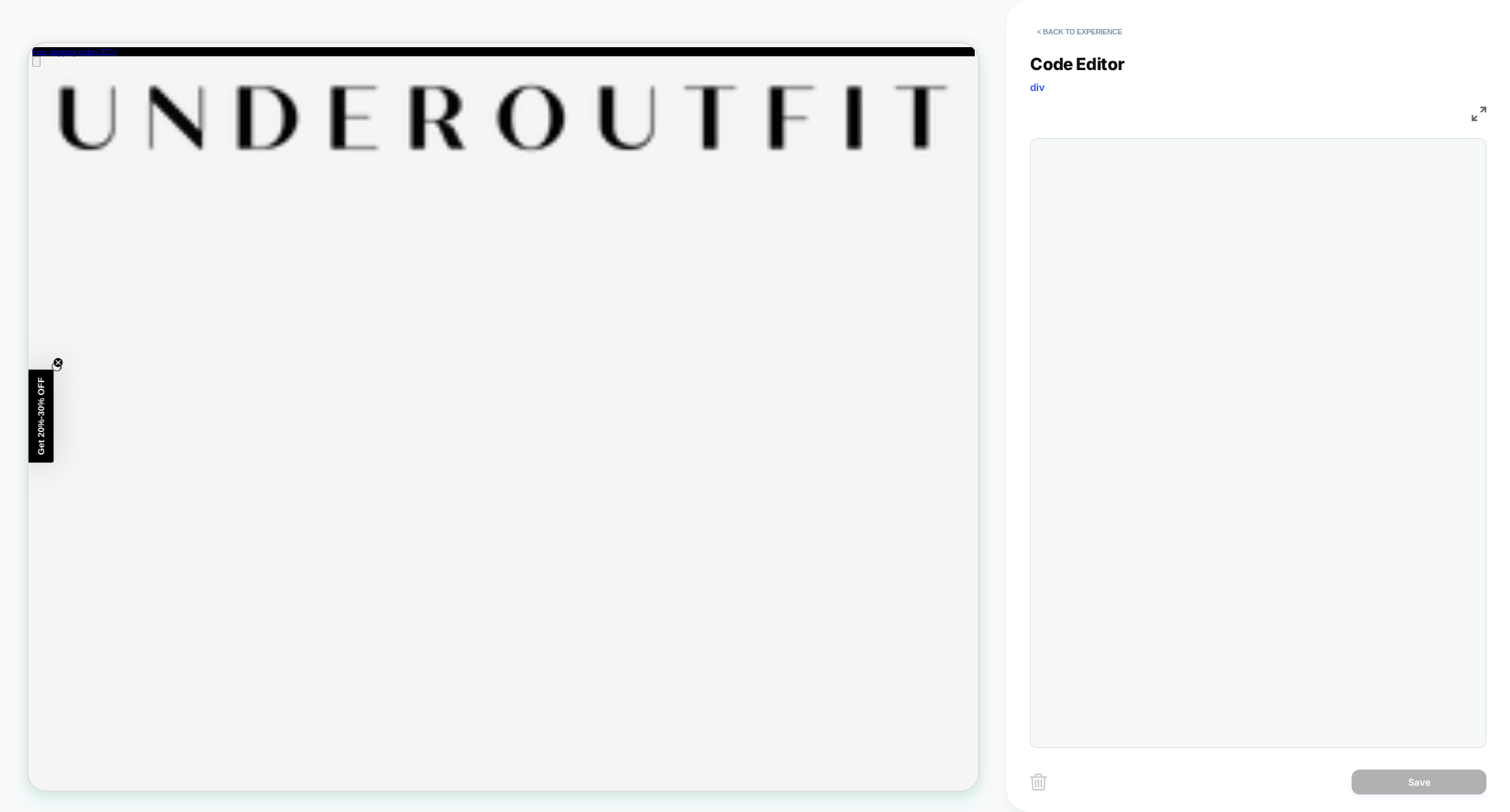
scroll to position [182, 0]
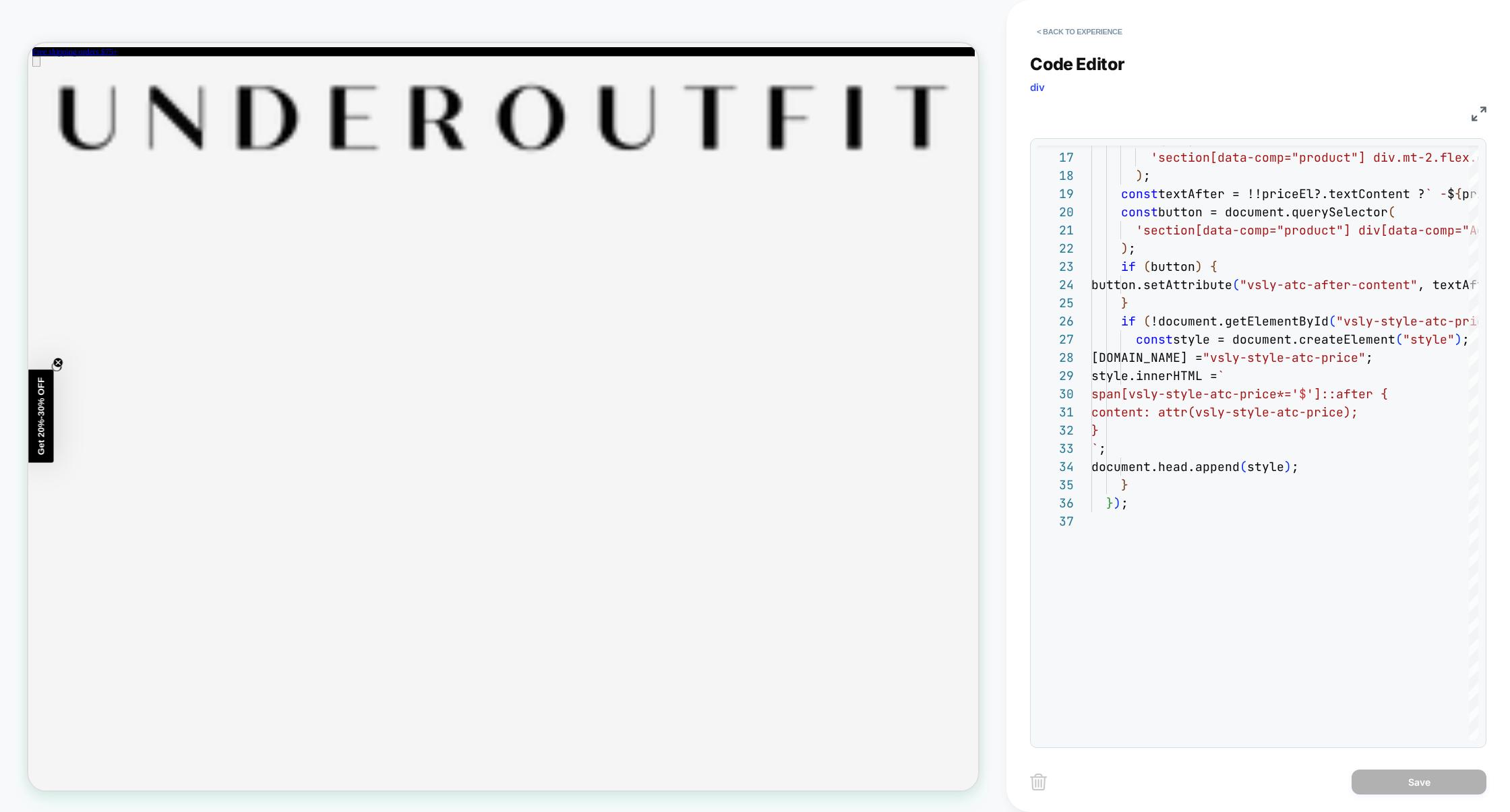
click at [1482, 116] on img at bounding box center [1478, 114] width 15 height 15
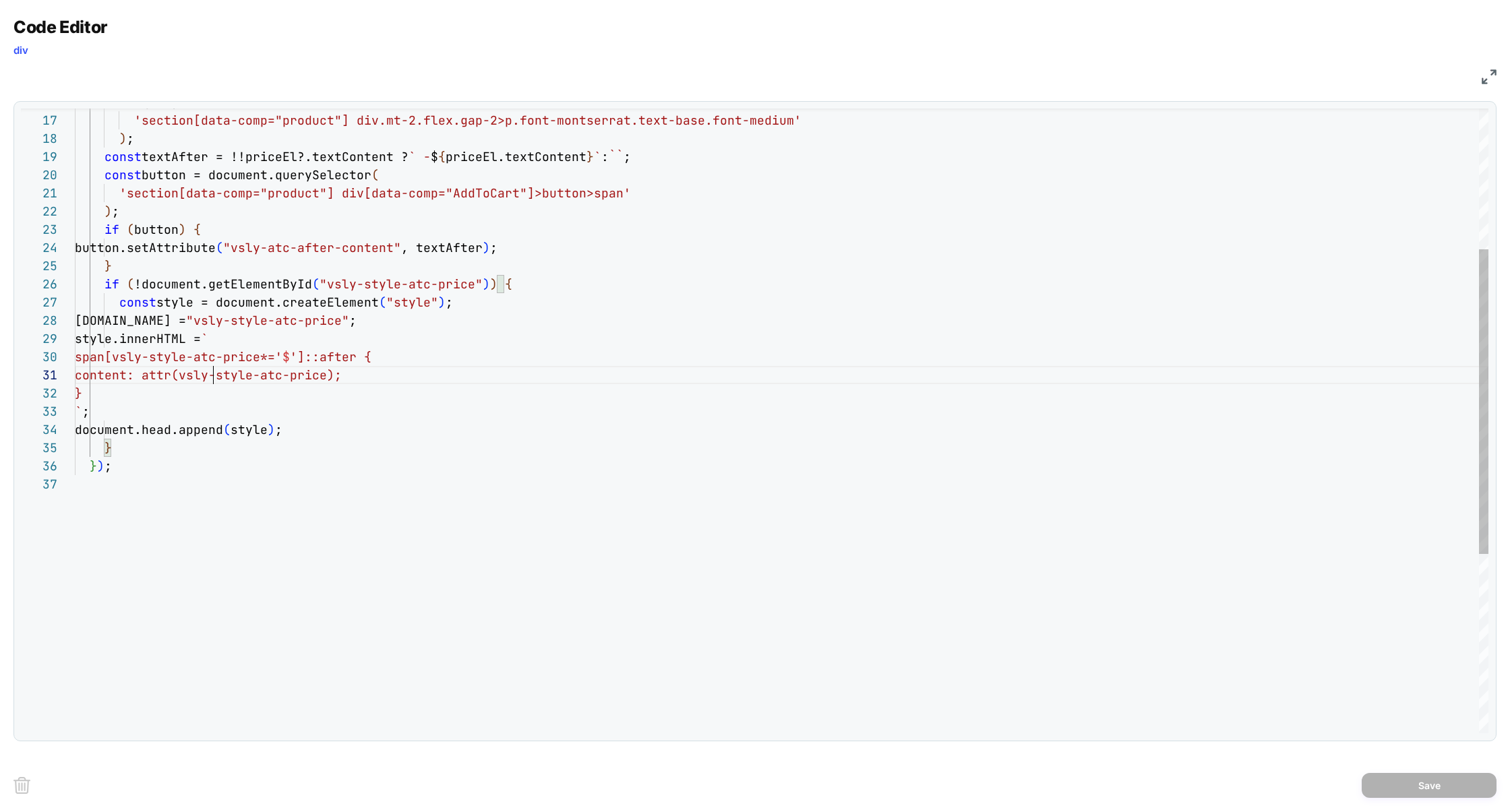
scroll to position [0, 138]
drag, startPoint x: 136, startPoint y: 360, endPoint x: 275, endPoint y: 360, distance: 139.0
click at [275, 360] on div "document.querySelector ( 'section[data-comp="product"] div.mt-2.flex.gap-2> p.f…" at bounding box center [781, 460] width 1413 height 1280
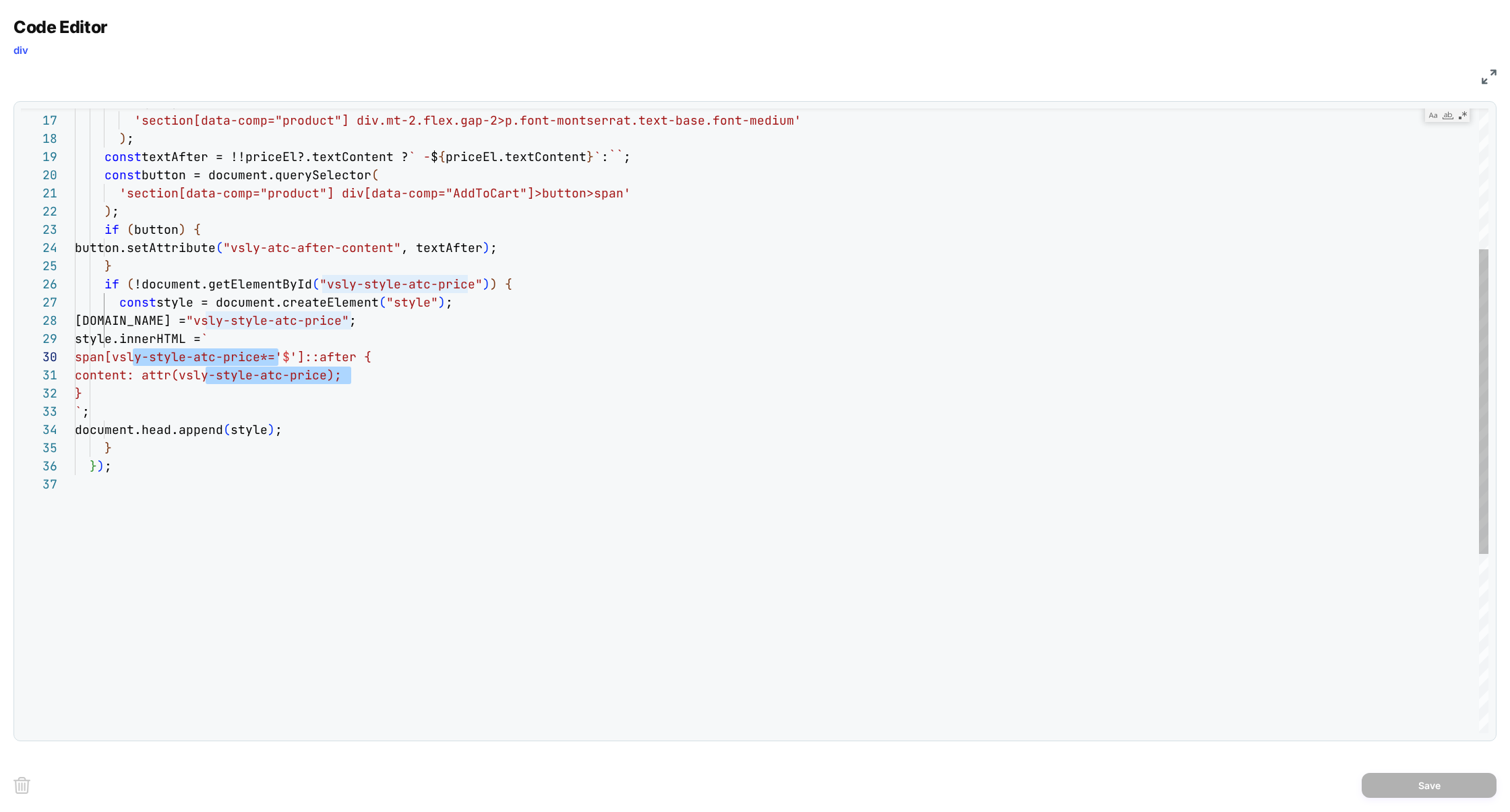
type textarea "**********"
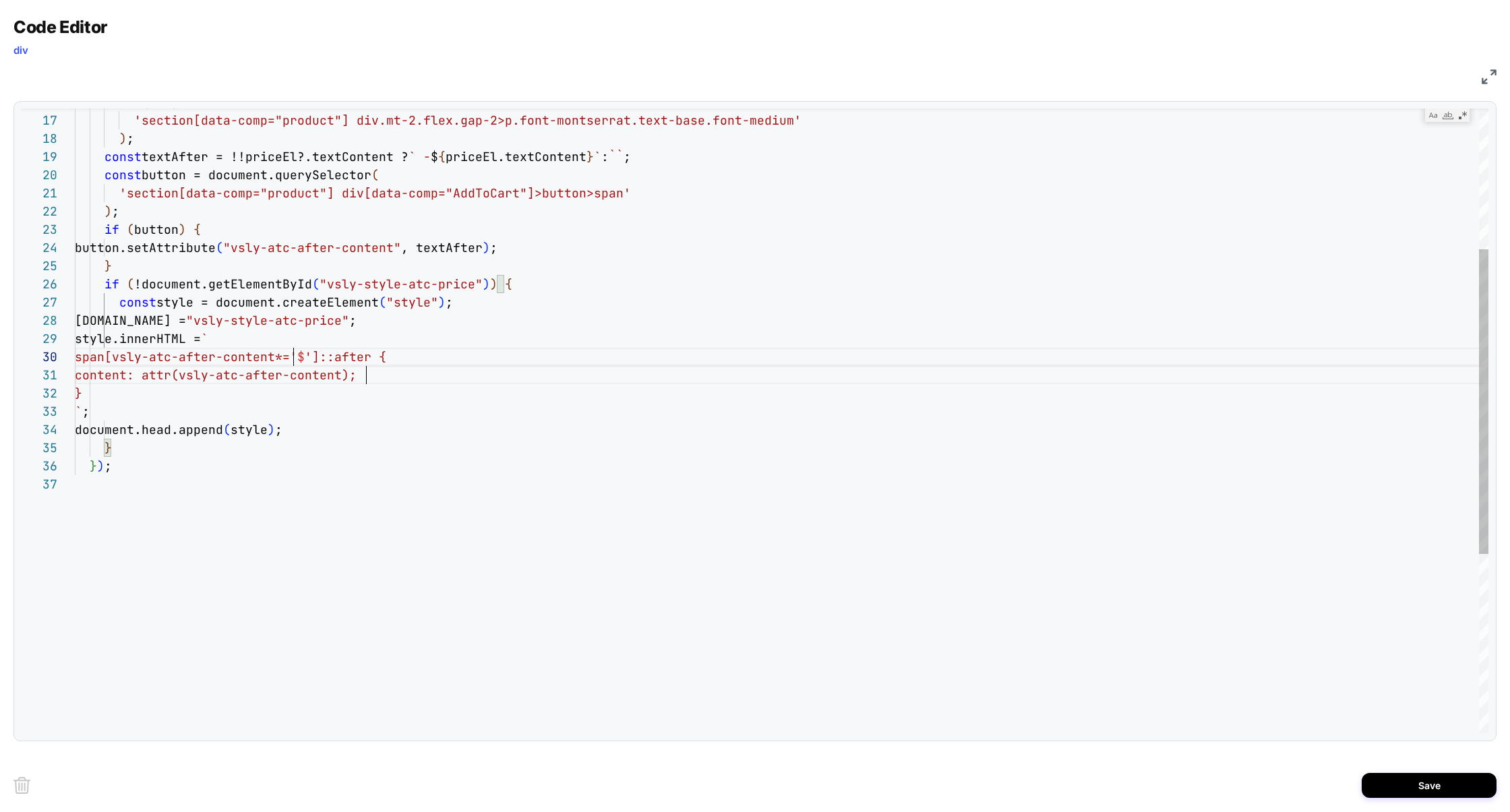
scroll to position [163, 218]
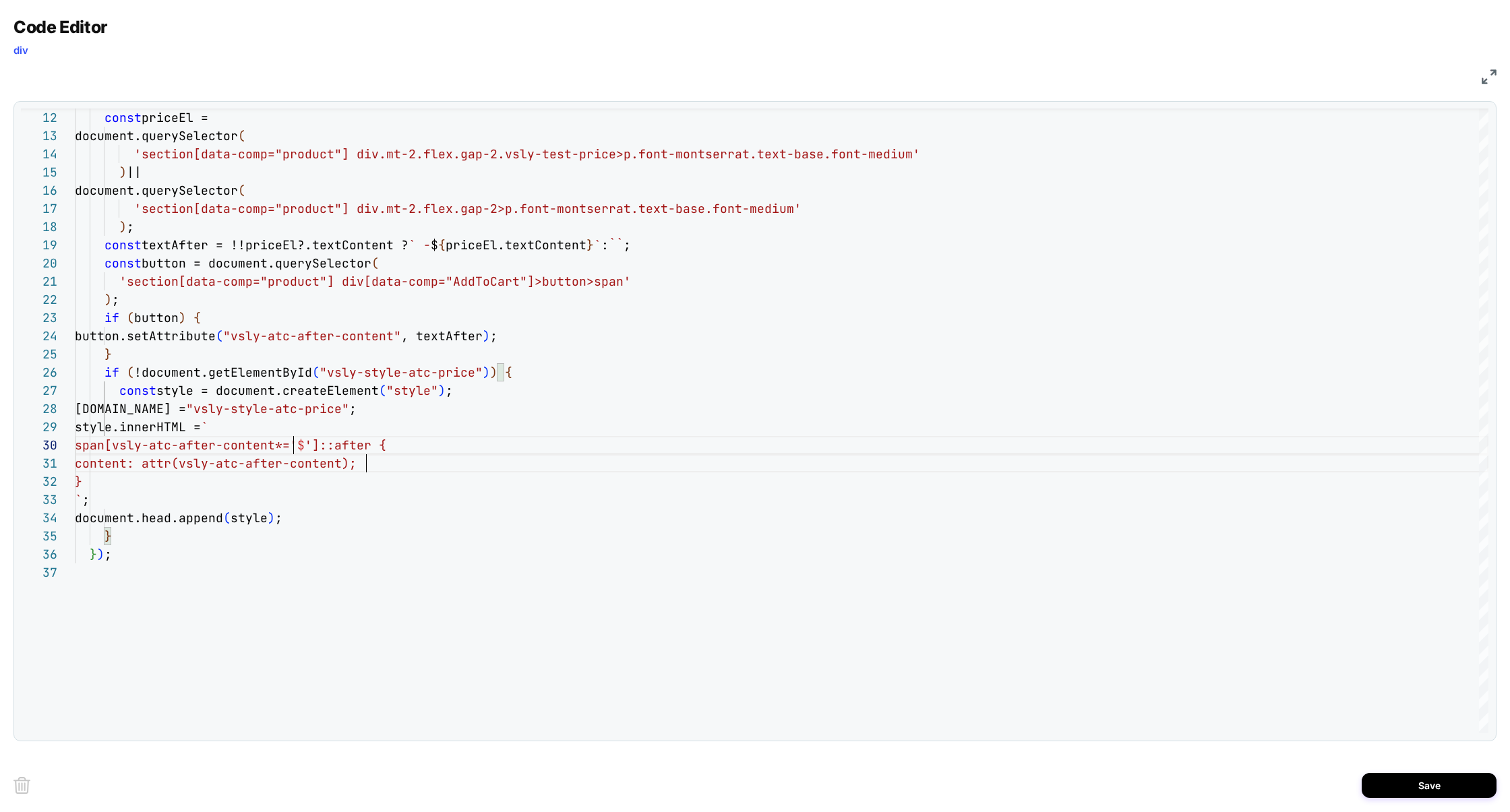
click at [1407, 798] on div "Save" at bounding box center [754, 784] width 1483 height 54
click at [1407, 790] on button "Save" at bounding box center [1429, 786] width 135 height 25
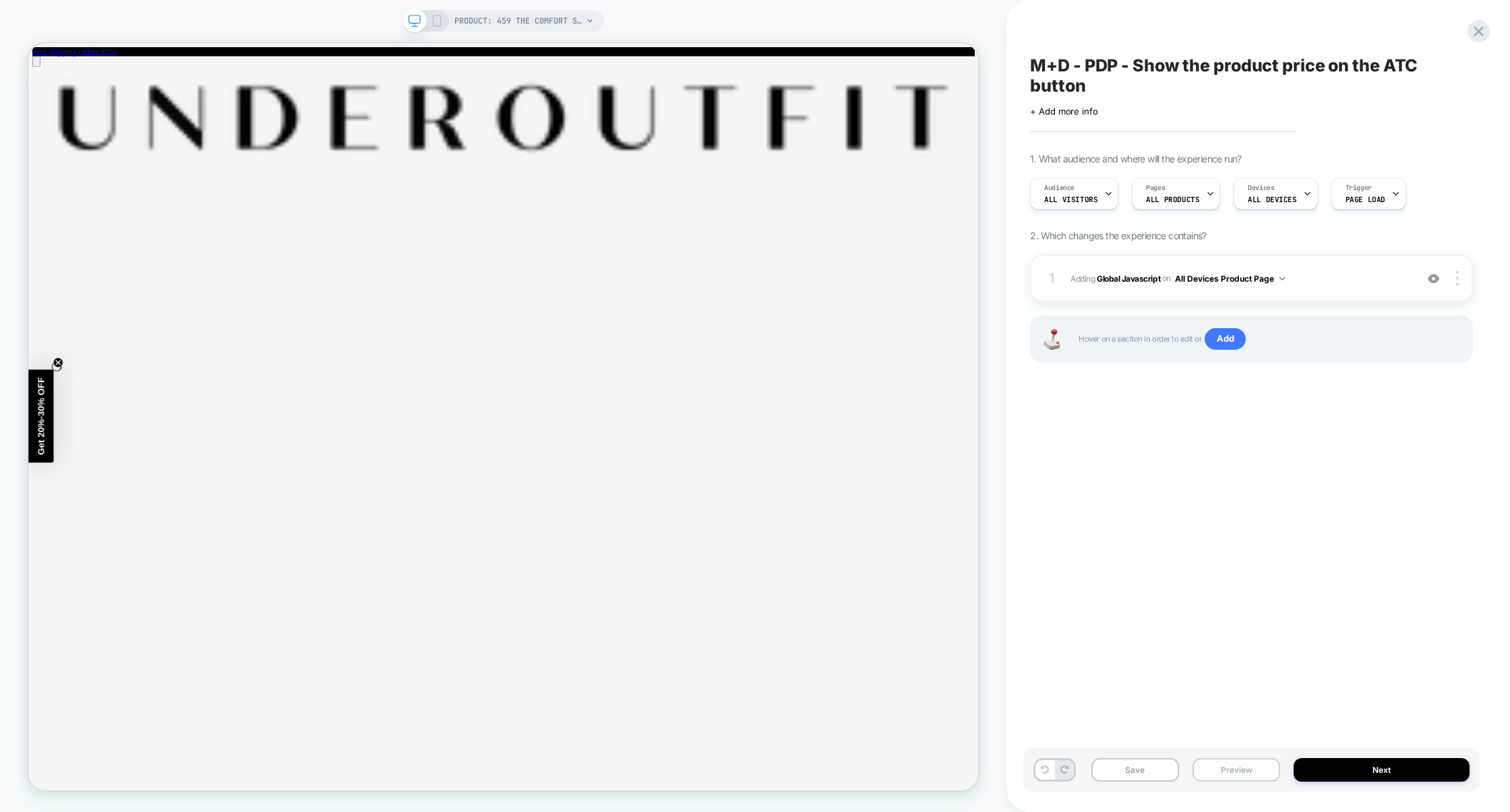
click at [1235, 775] on button "Preview" at bounding box center [1235, 769] width 87 height 23
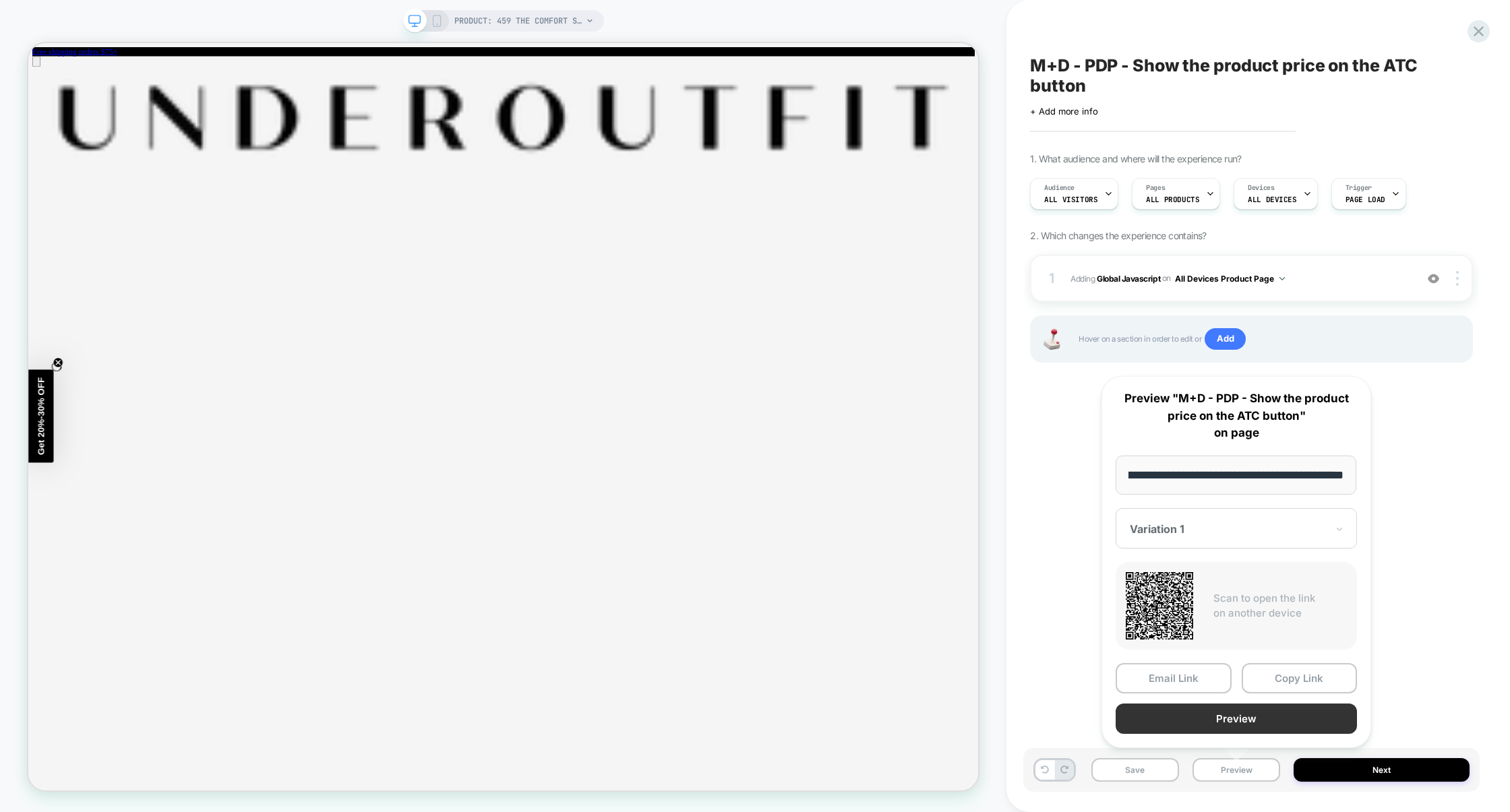
scroll to position [0, 0]
click at [1232, 725] on button "Preview" at bounding box center [1236, 718] width 242 height 30
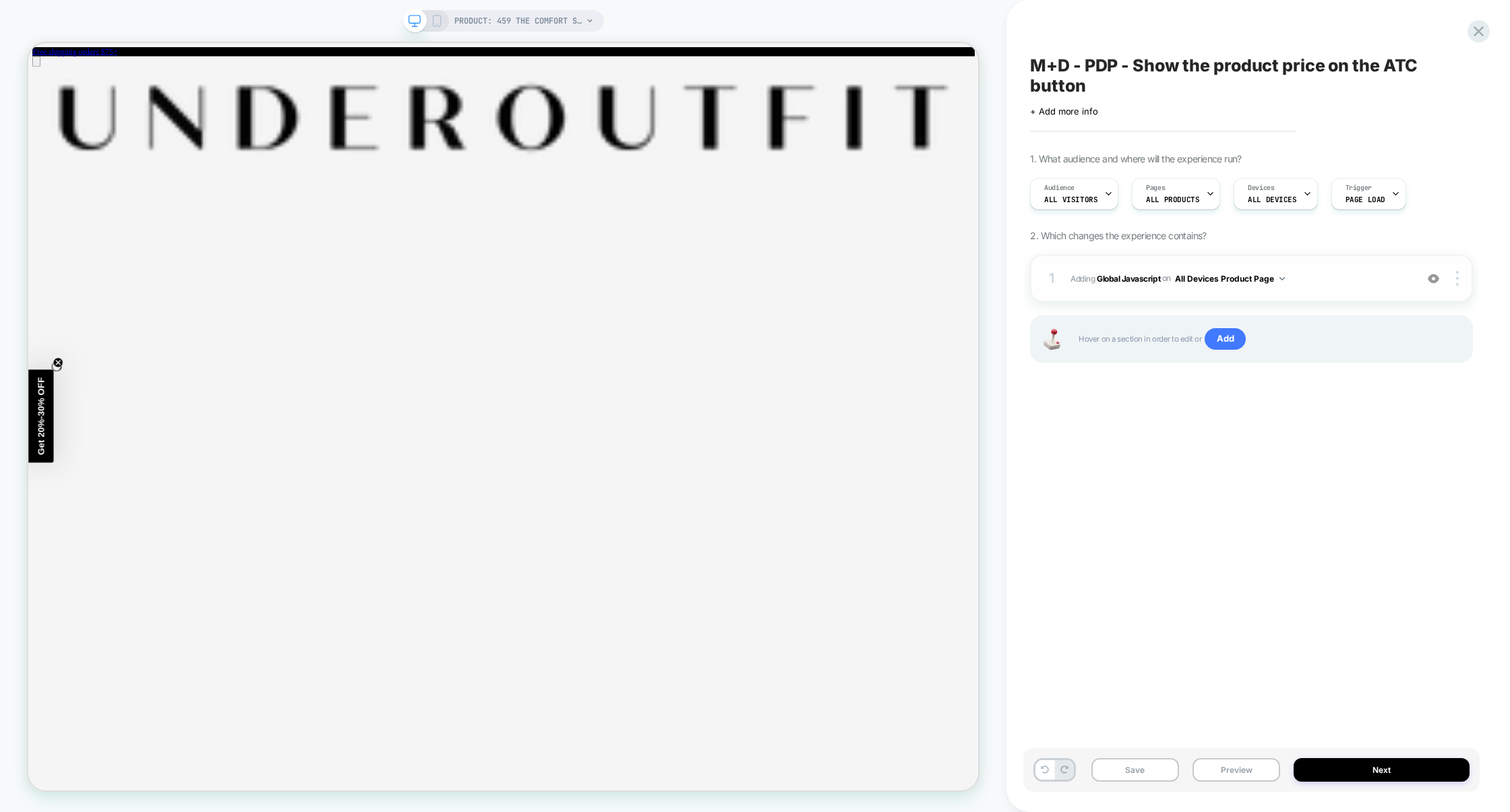
click at [1356, 269] on div "1 Adding Global Javascript on All Devices Product Page Add Before Add After Tar…" at bounding box center [1251, 278] width 443 height 47
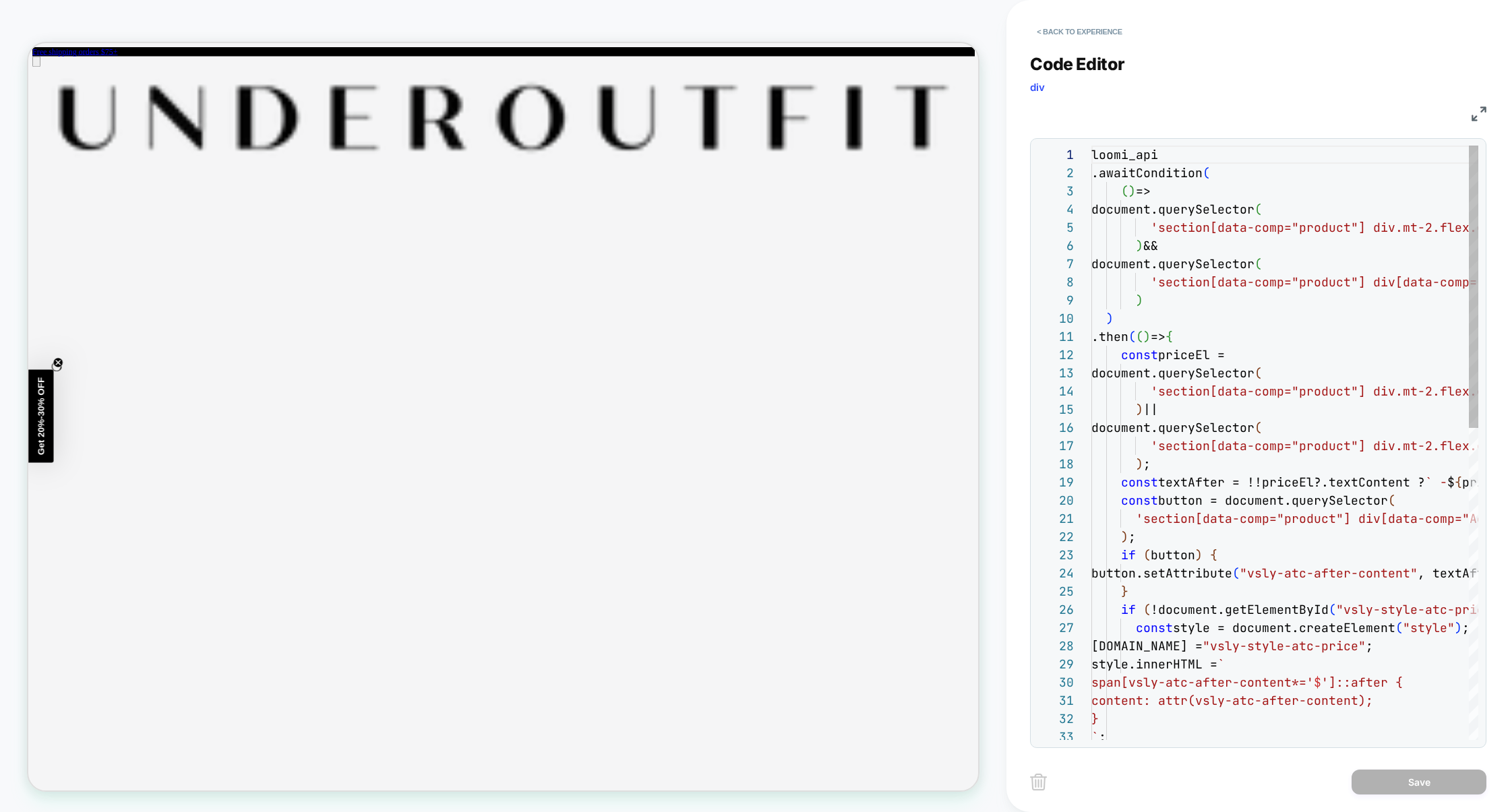
scroll to position [182, 0]
click at [1479, 116] on img at bounding box center [1478, 114] width 15 height 15
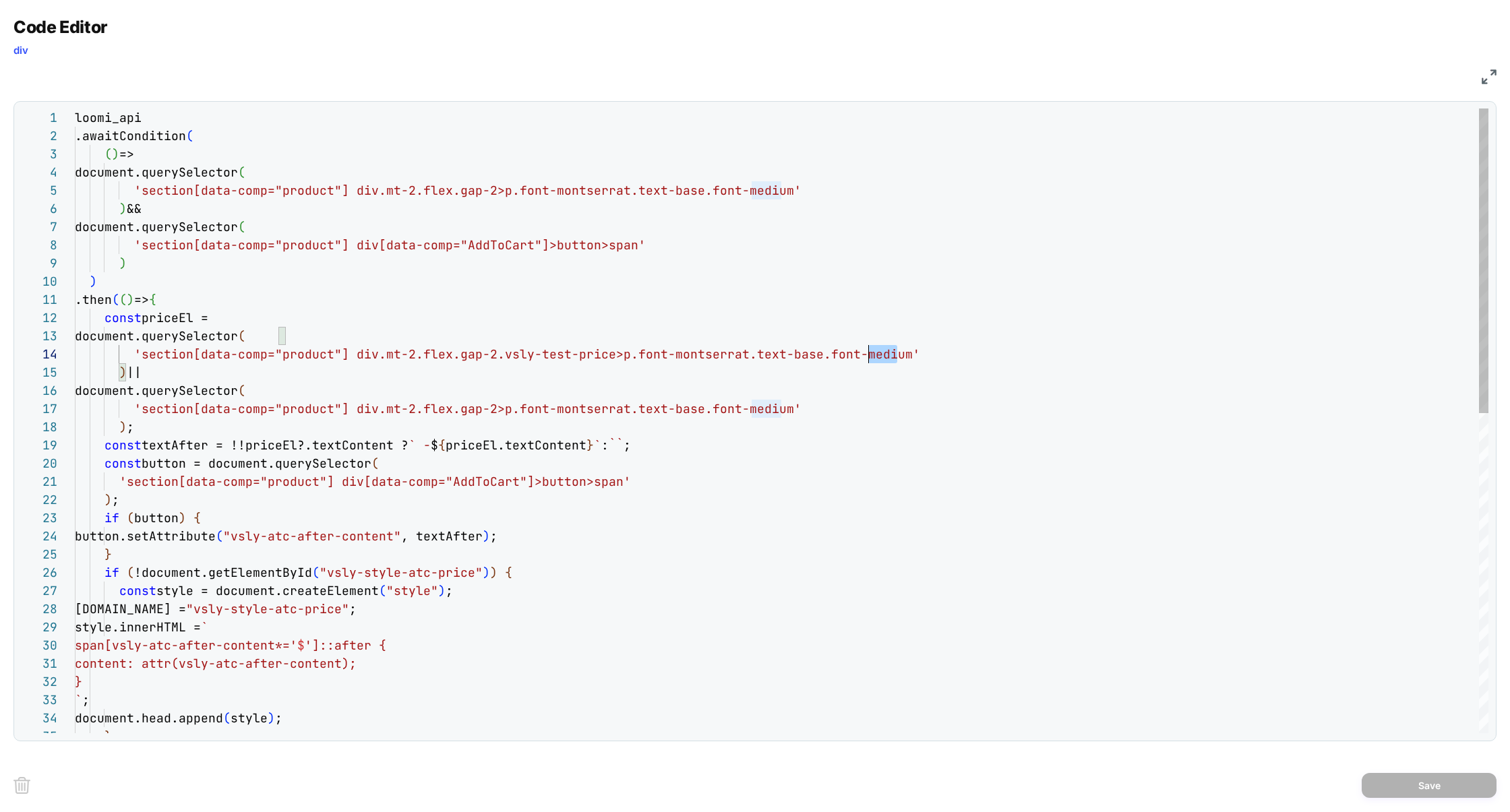
scroll to position [54, 734]
drag, startPoint x: 897, startPoint y: 355, endPoint x: 812, endPoint y: 358, distance: 85.1
click at [812, 358] on div "loomi_api .awaitCondition ( ( ) => document.querySelector ( 'section[data-comp=…" at bounding box center [781, 748] width 1413 height 1280
click at [800, 187] on div "loomi_api .awaitCondition ( ( ) => document.querySelector ( 'section[data-comp=…" at bounding box center [781, 748] width 1413 height 1280
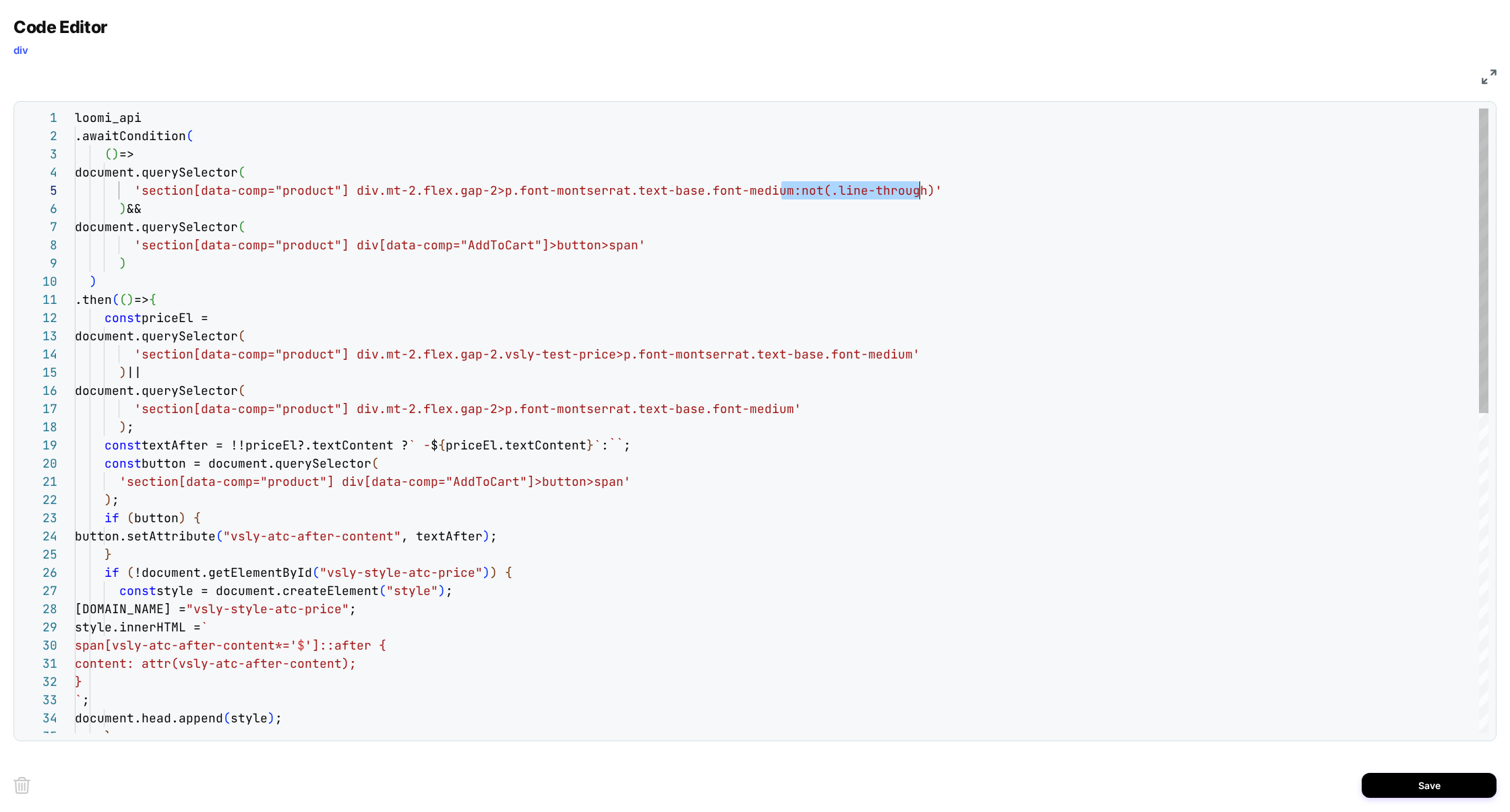
drag, startPoint x: 784, startPoint y: 192, endPoint x: 918, endPoint y: 192, distance: 134.0
click at [918, 192] on div "loomi_api .awaitCondition ( ( ) => document.querySelector ( 'section[data-comp=…" at bounding box center [781, 748] width 1413 height 1280
click at [897, 353] on div "loomi_api .awaitCondition ( ( ) => document.querySelector ( 'section[data-comp=…" at bounding box center [781, 748] width 1413 height 1280
click at [782, 413] on div "loomi_api .awaitCondition ( ( ) => document.querySelector ( 'section[data-comp=…" at bounding box center [781, 748] width 1413 height 1280
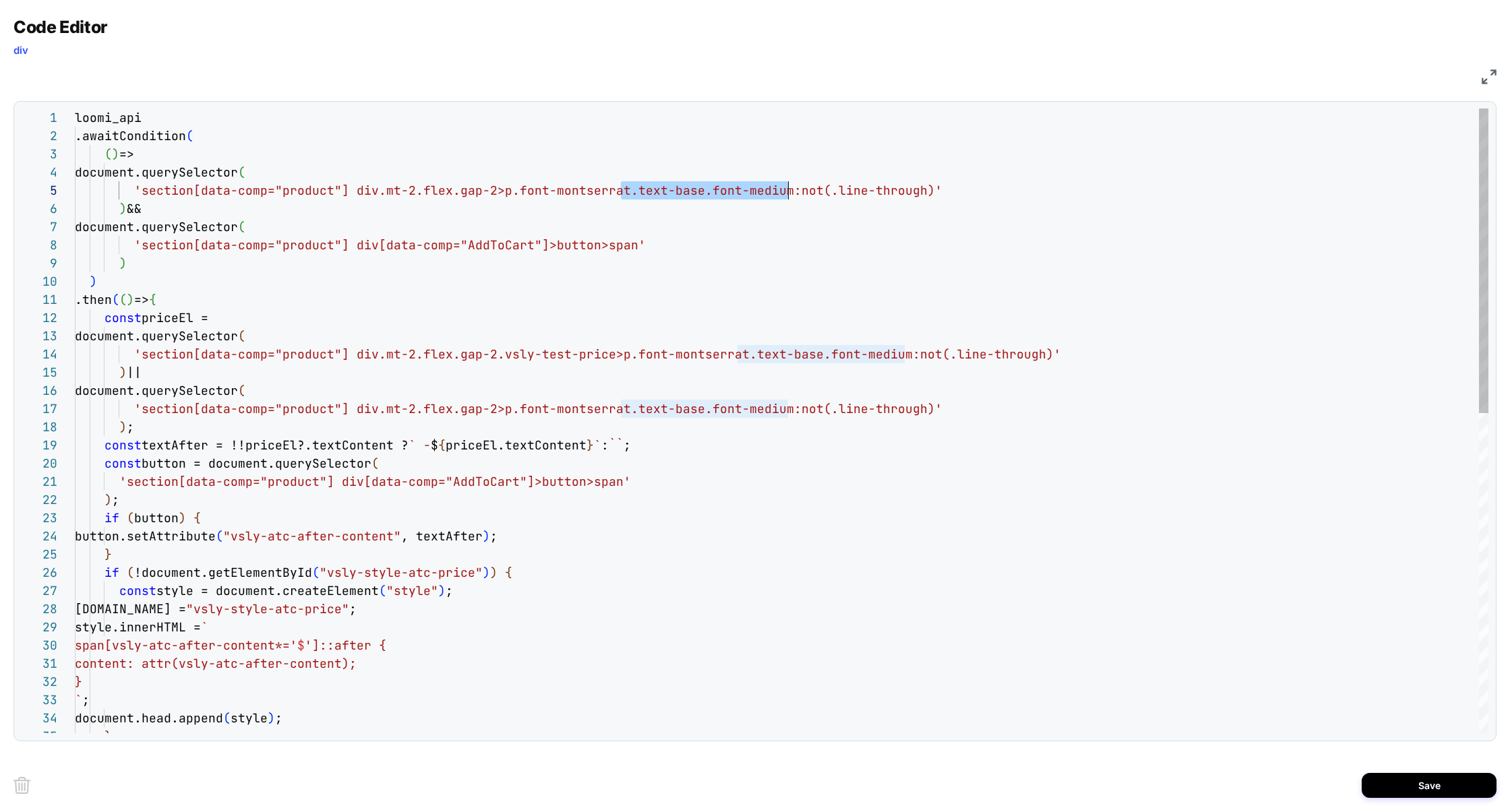
scroll to position [73, 707]
drag, startPoint x: 622, startPoint y: 192, endPoint x: 782, endPoint y: 189, distance: 160.0
click at [782, 189] on div "loomi_api .awaitCondition ( ( ) => document.querySelector ( 'section[data-comp=…" at bounding box center [781, 748] width 1413 height 1280
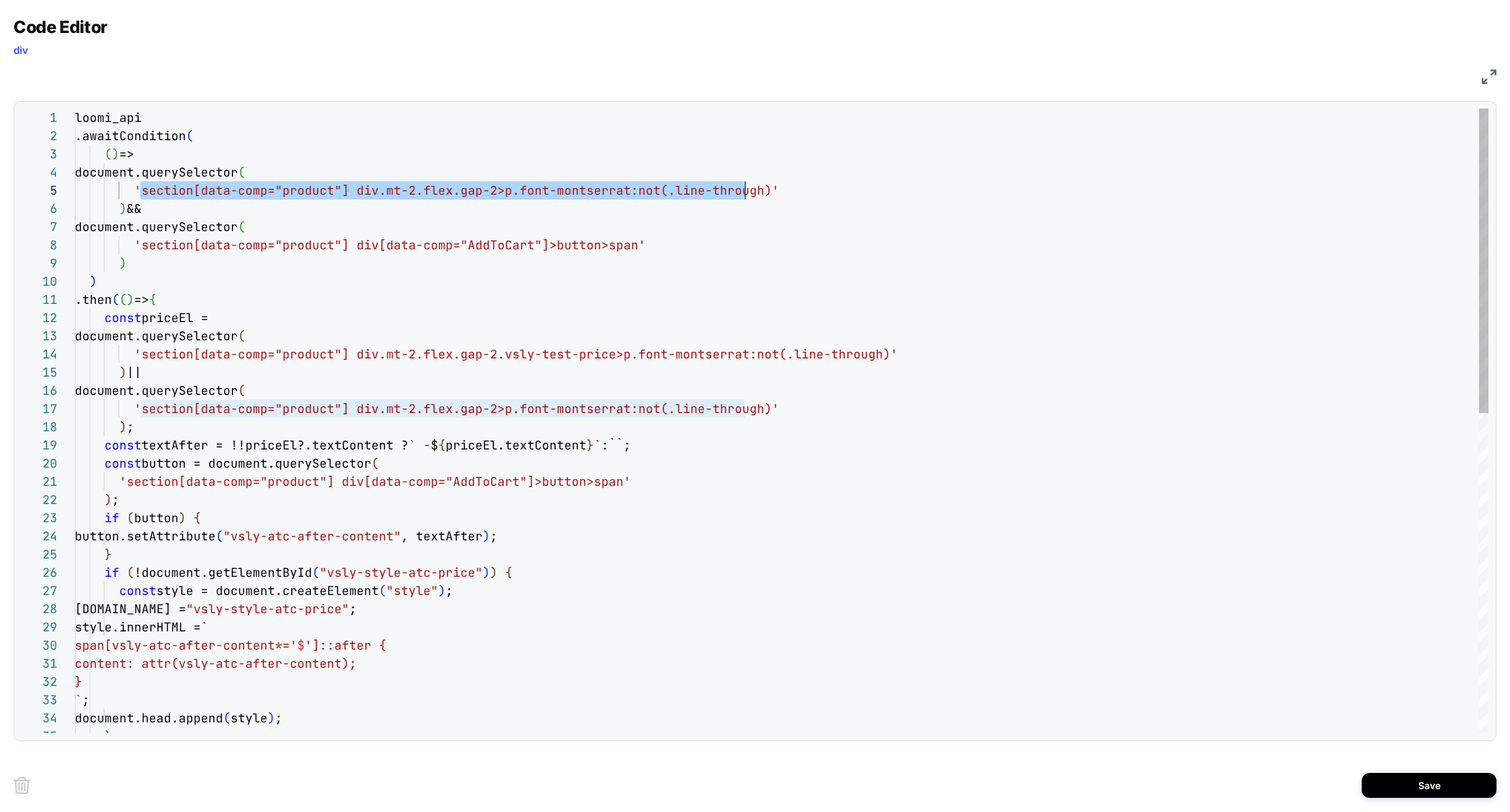
scroll to position [73, 684]
drag, startPoint x: 142, startPoint y: 194, endPoint x: 758, endPoint y: 195, distance: 616.0
click at [758, 195] on div "loomi_api .awaitCondition ( ( ) => document.querySelector ( 'section[data-comp=…" at bounding box center [781, 748] width 1413 height 1280
type textarea "**********"
click at [621, 305] on div "loomi_api .awaitCondition ( ( ) => document.querySelector ( 'section[data-comp=…" at bounding box center [781, 748] width 1413 height 1280
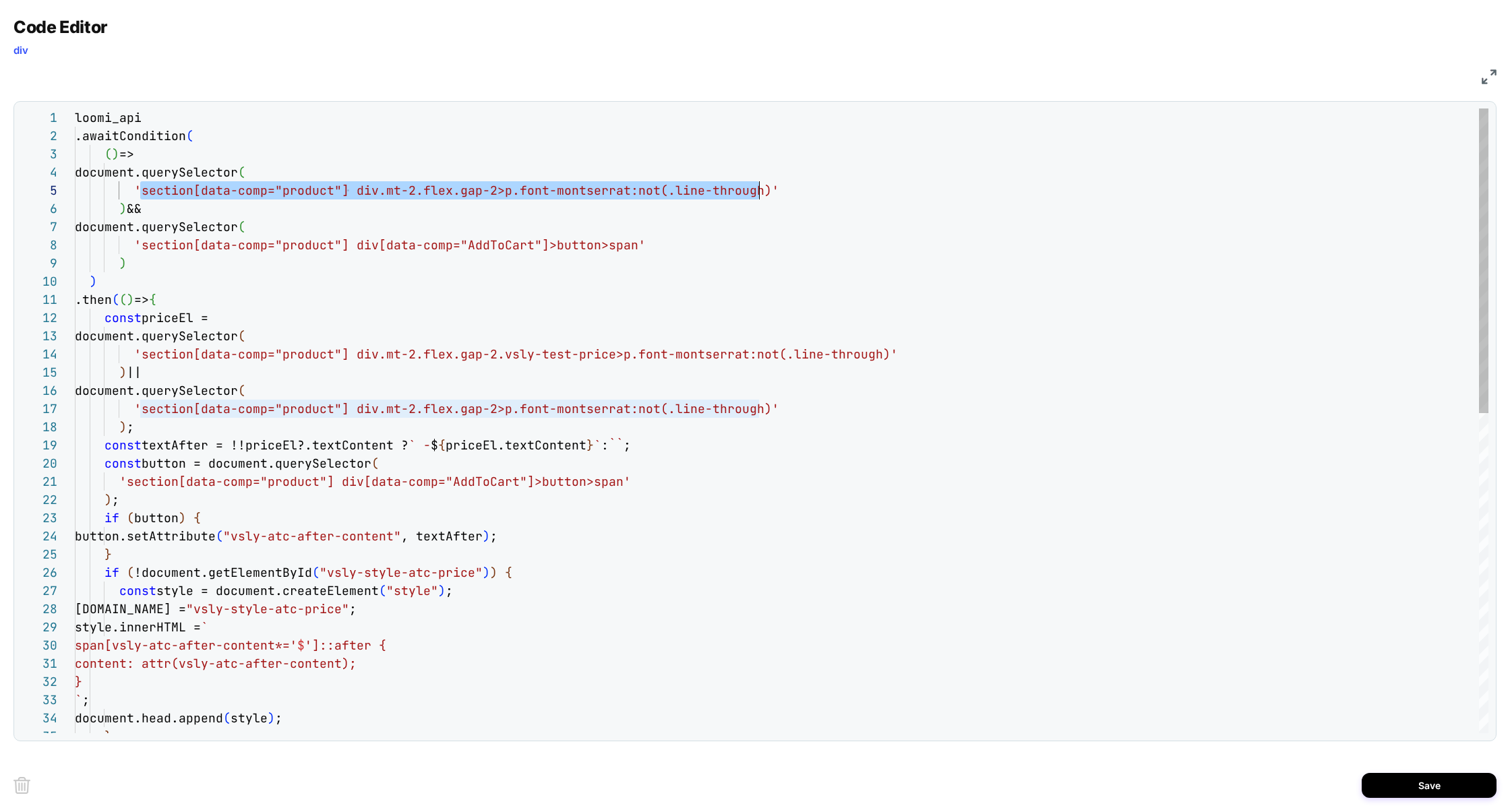
scroll to position [0, 109]
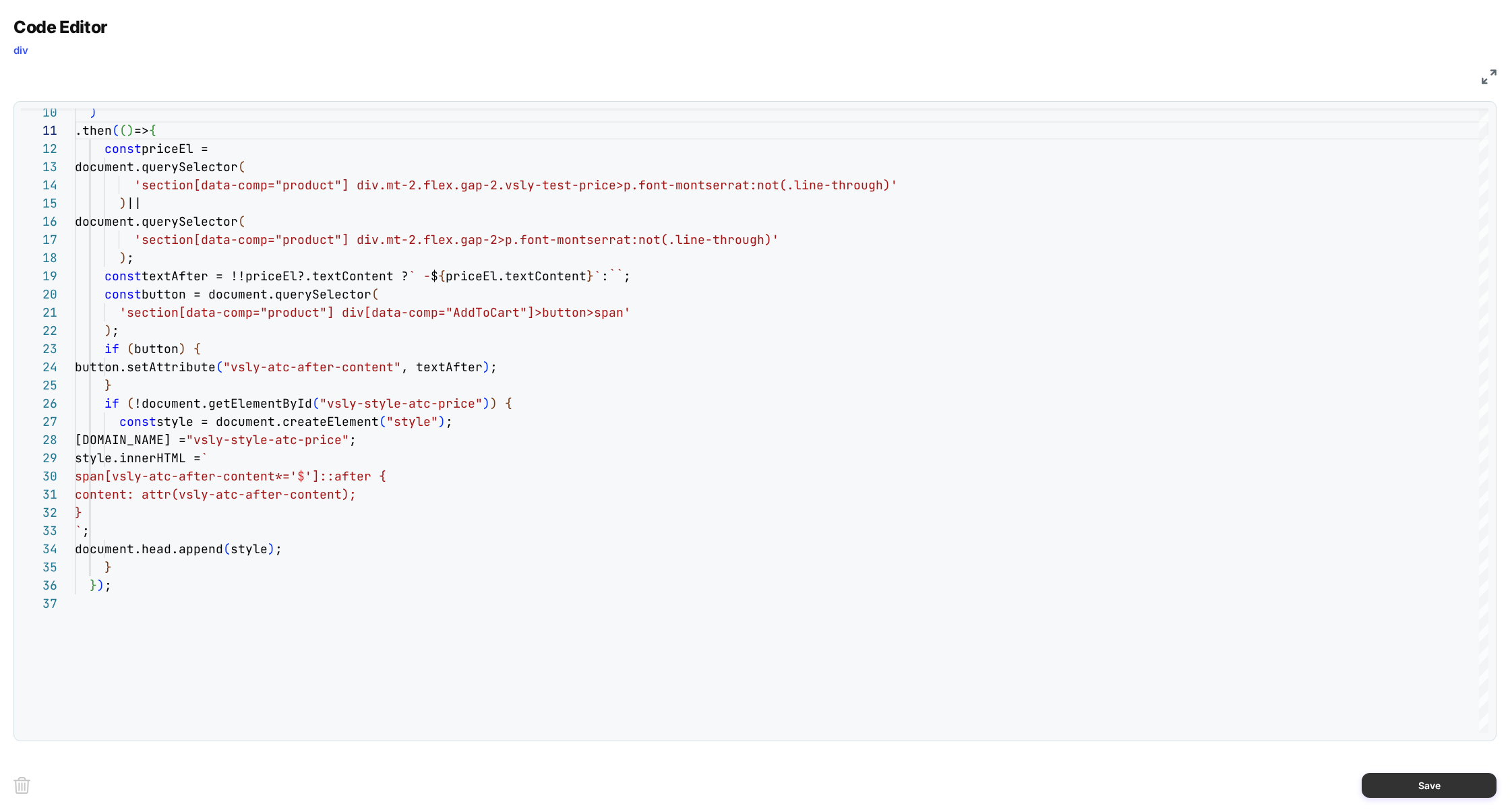
click at [1407, 797] on button "Save" at bounding box center [1429, 786] width 135 height 25
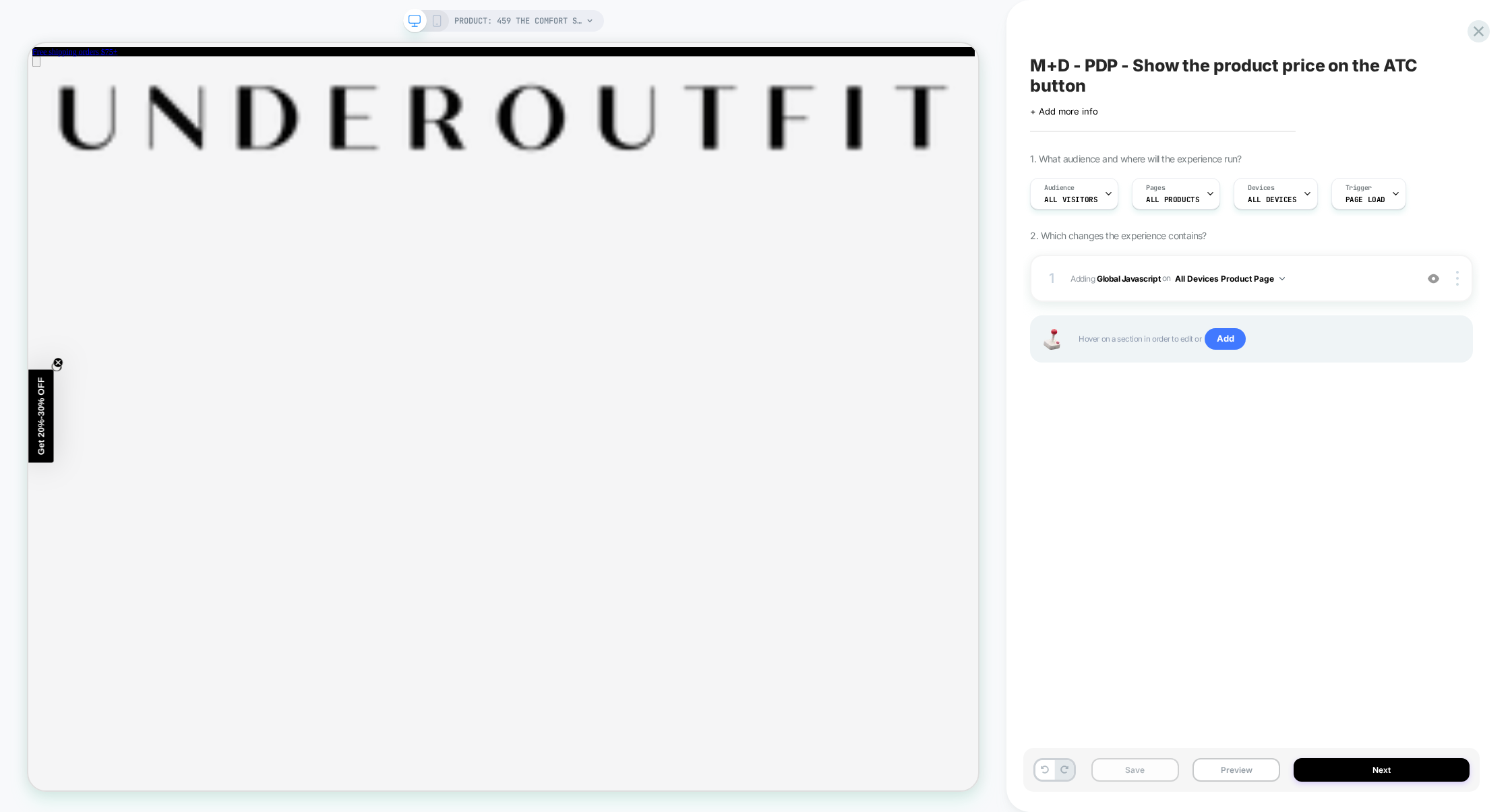
click at [1155, 779] on button "Save" at bounding box center [1135, 769] width 87 height 23
click at [1232, 769] on button "Preview" at bounding box center [1235, 769] width 87 height 23
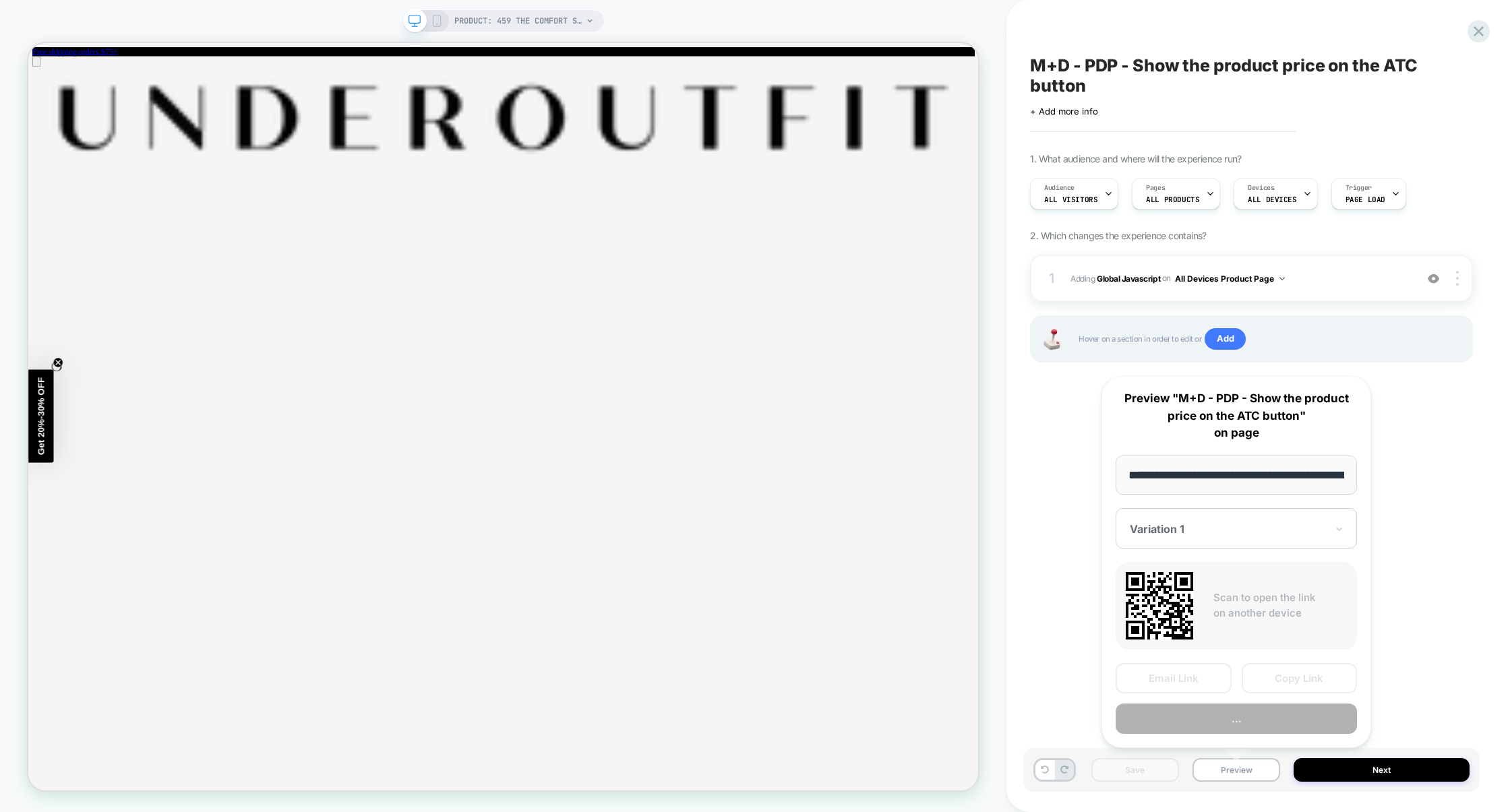
scroll to position [0, 221]
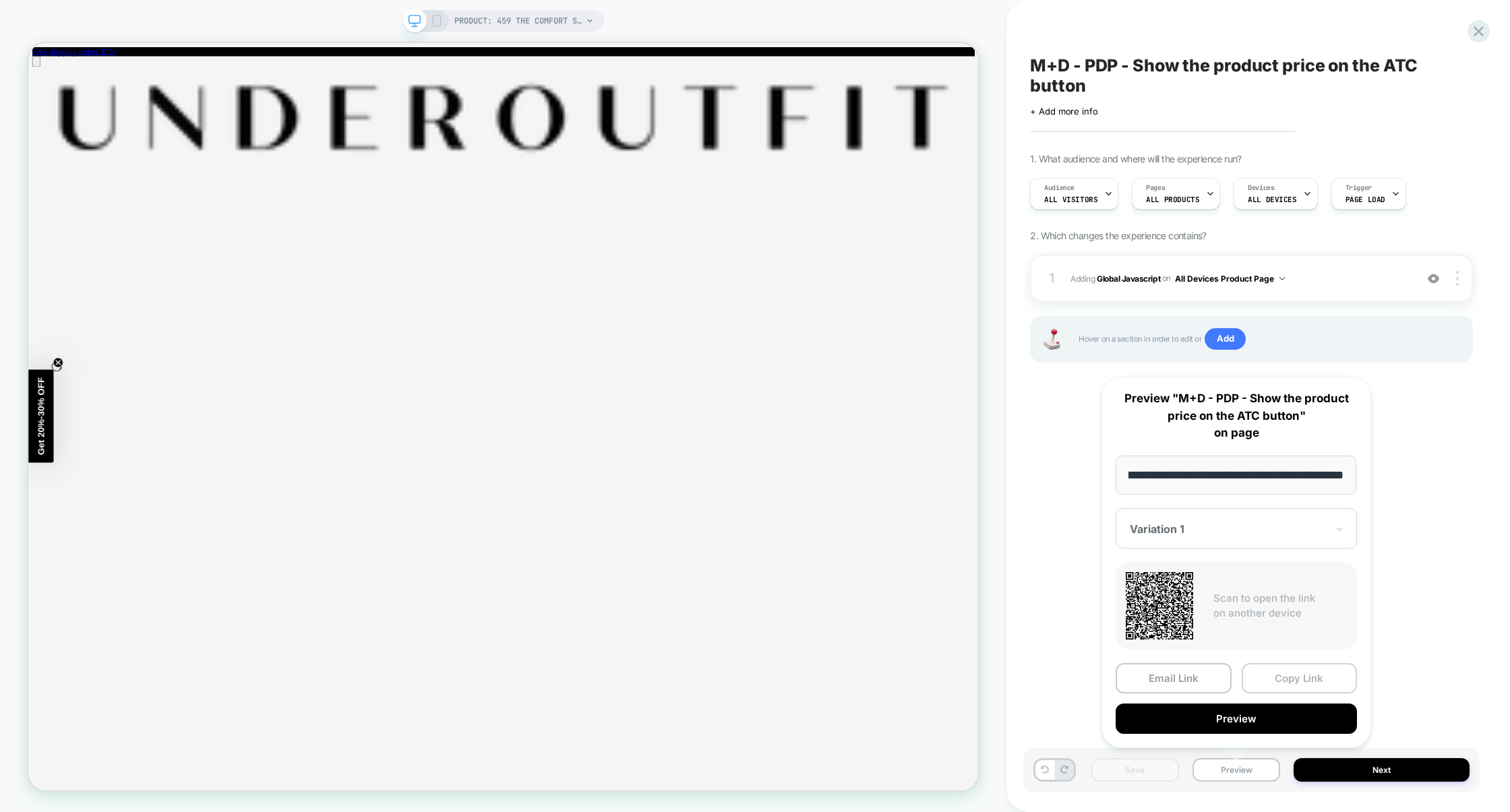
click at [1283, 681] on button "Copy Link" at bounding box center [1299, 678] width 116 height 30
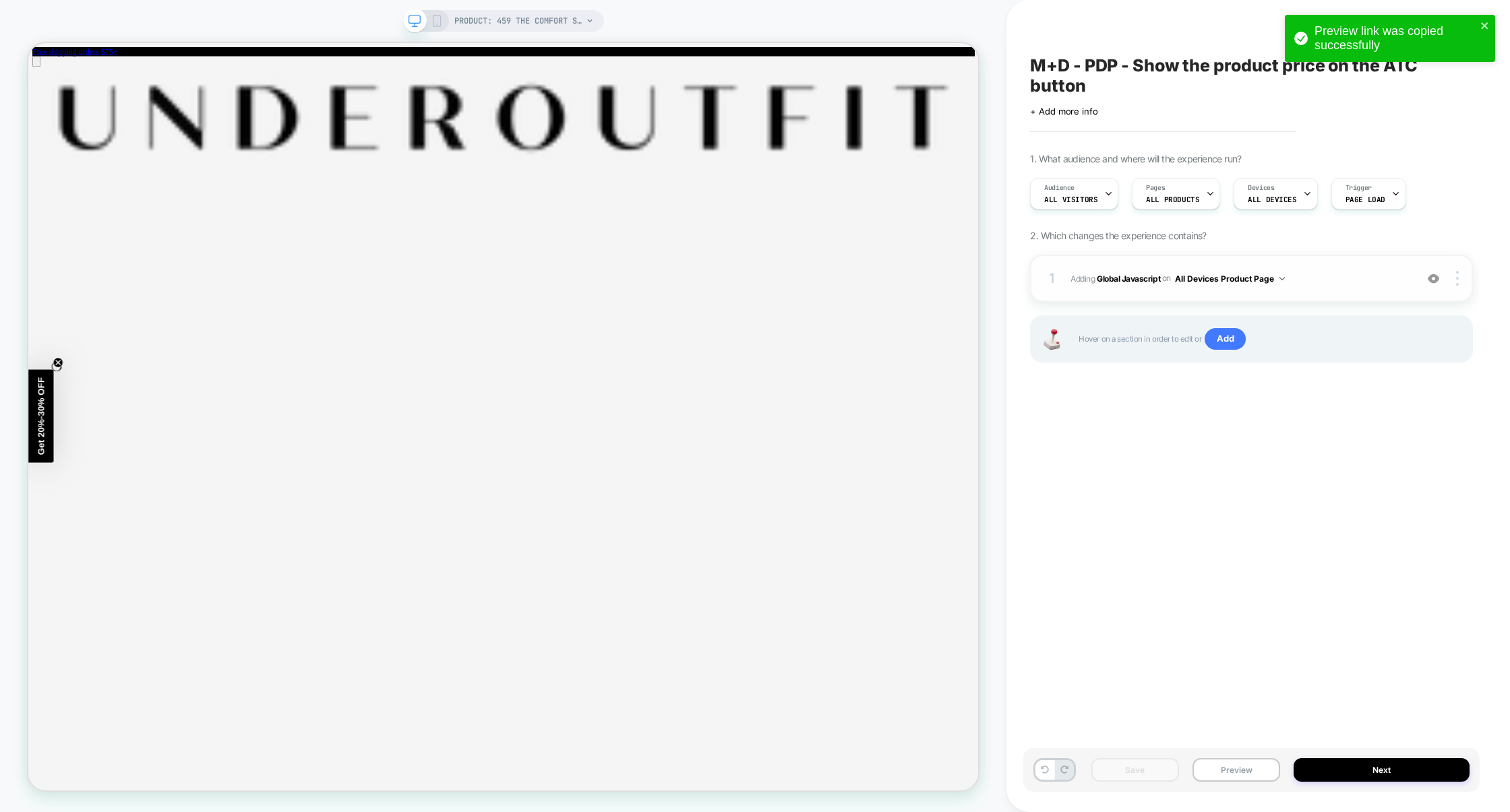
click at [1314, 285] on span "Adding Global Javascript on All Devices Product Page" at bounding box center [1239, 278] width 339 height 17
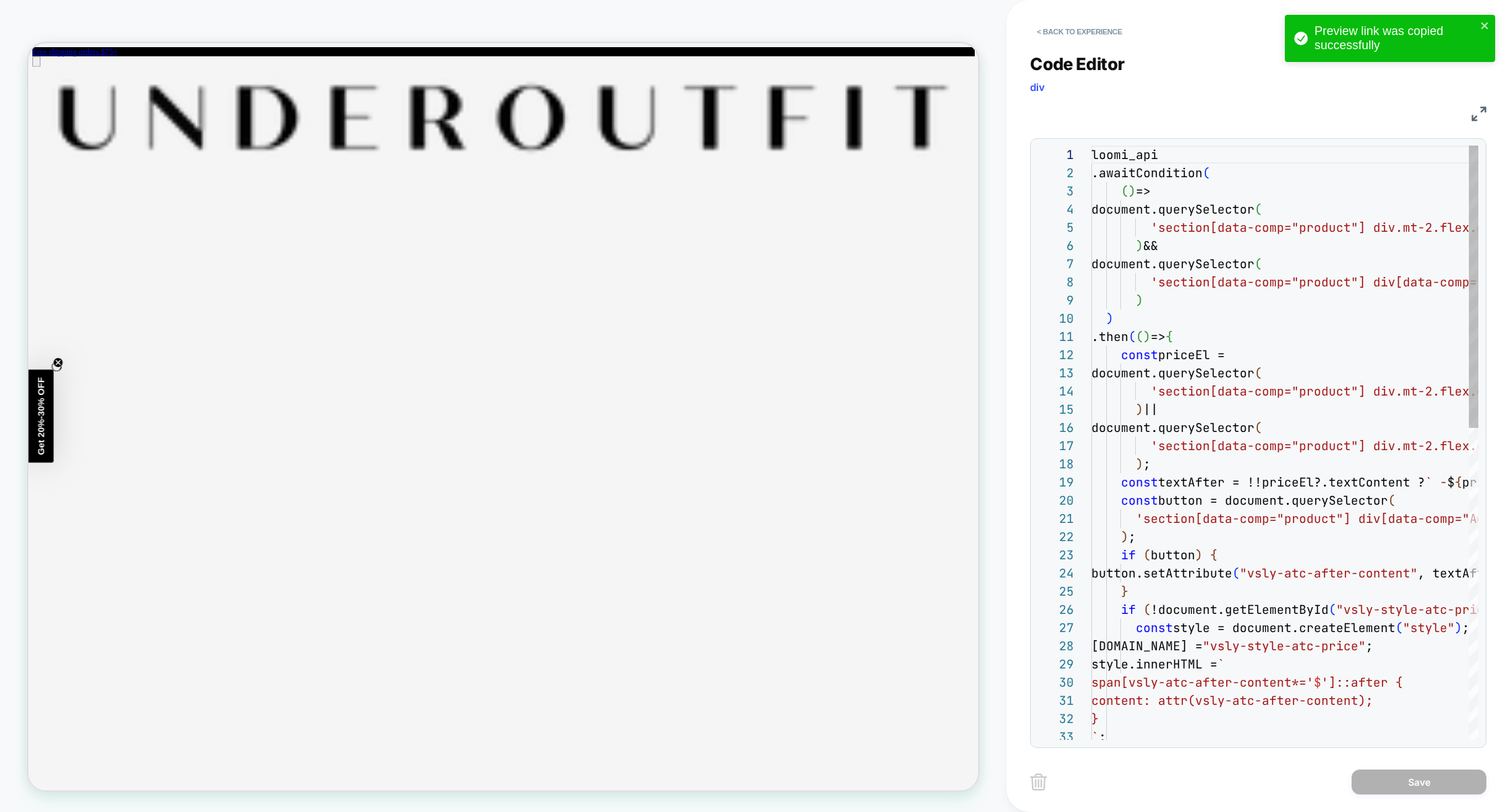
scroll to position [182, 0]
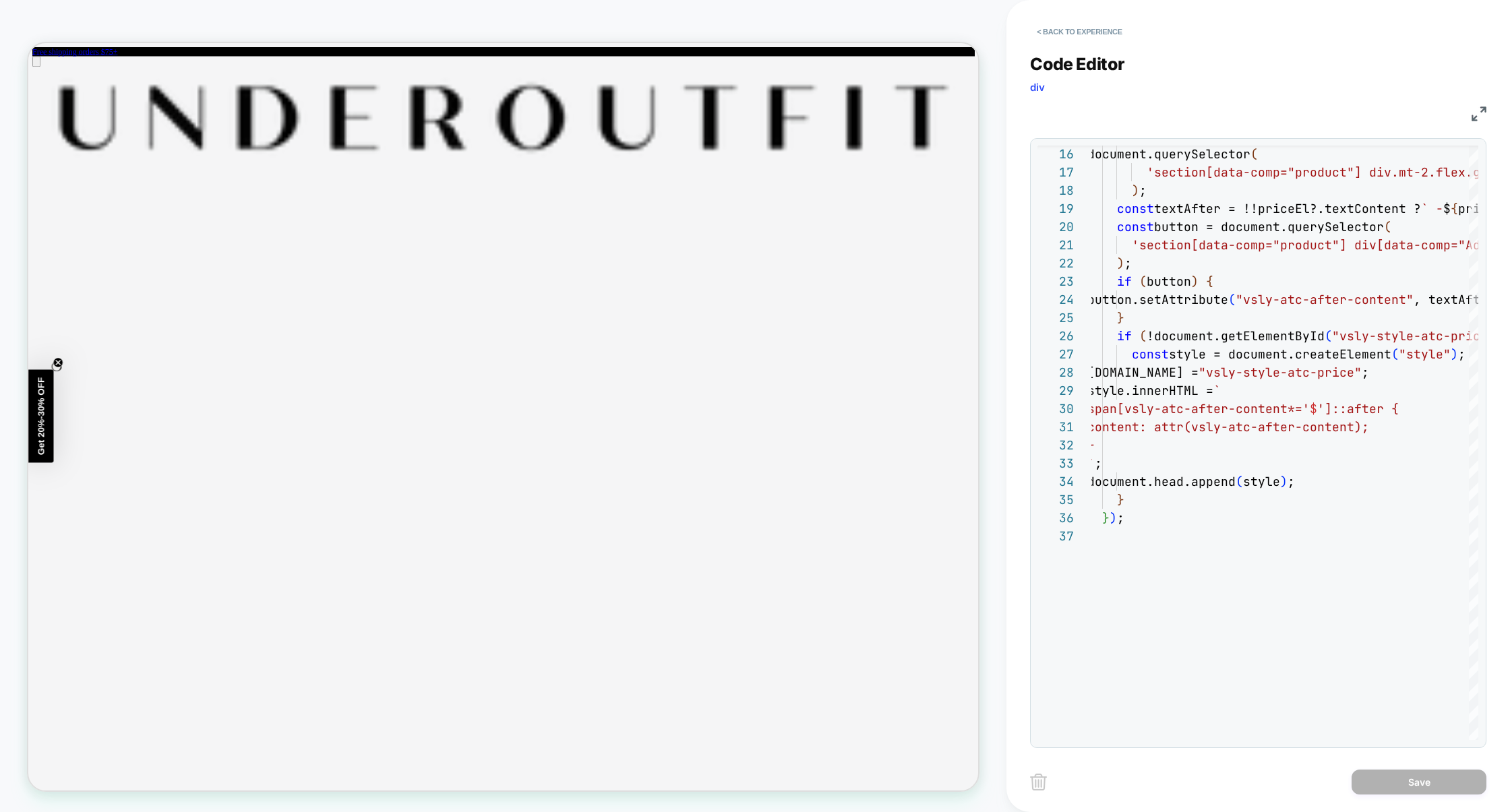
click at [1478, 118] on img at bounding box center [1478, 114] width 15 height 15
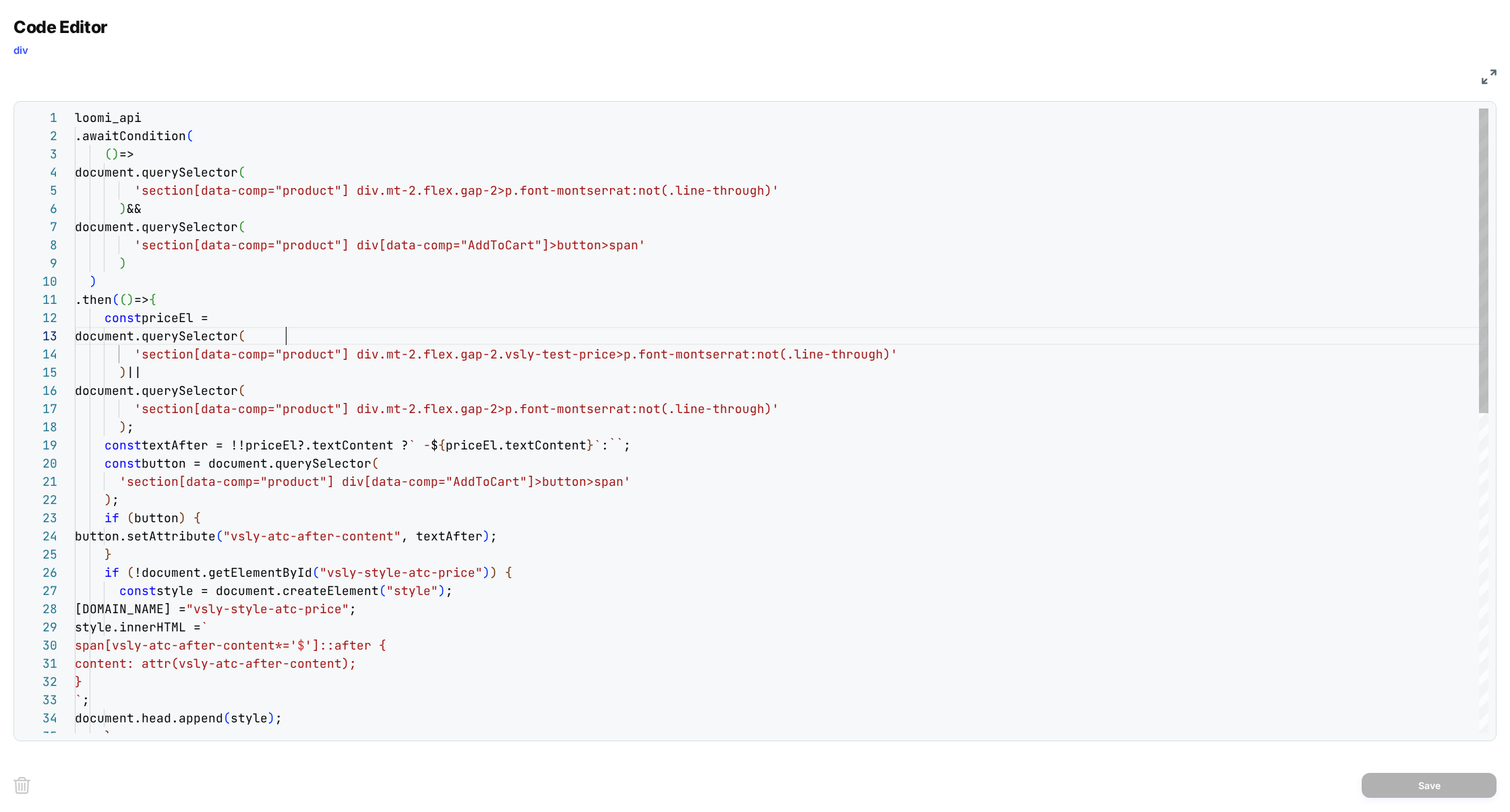
scroll to position [37, 211]
click at [308, 335] on div "} document.head.append ( style ) ; } ` ; content: attr(vsly-atc-after-content);…" at bounding box center [781, 748] width 1413 height 1280
click at [178, 374] on div "} document.head.append ( style ) ; } ` ; content: attr(vsly-atc-after-content);…" at bounding box center [781, 748] width 1413 height 1280
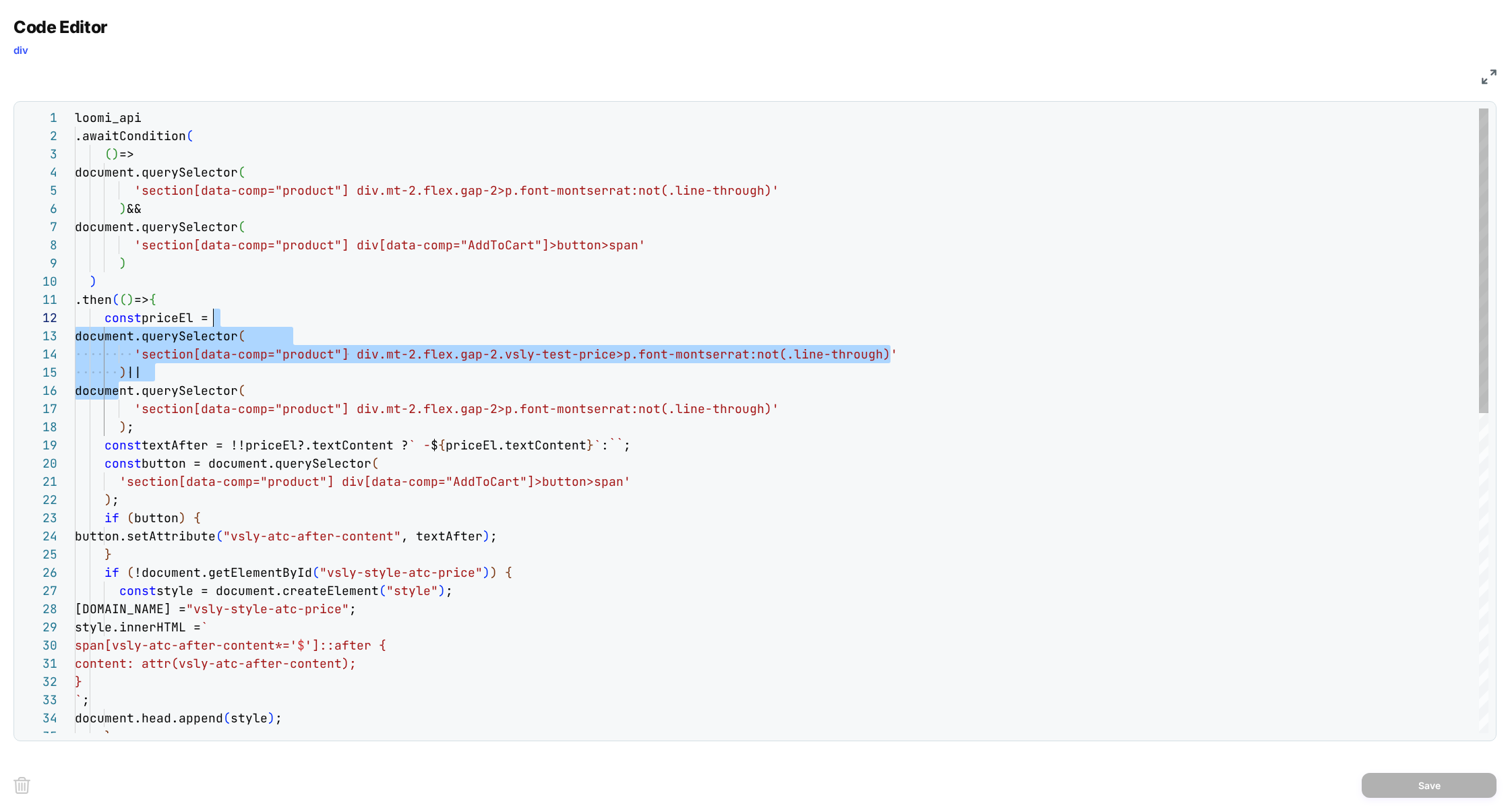
drag, startPoint x: 120, startPoint y: 390, endPoint x: 251, endPoint y: 313, distance: 152.0
click at [251, 313] on div "} document.head.append ( style ) ; } ` ; content: attr(vsly-atc-after-content);…" at bounding box center [781, 748] width 1413 height 1280
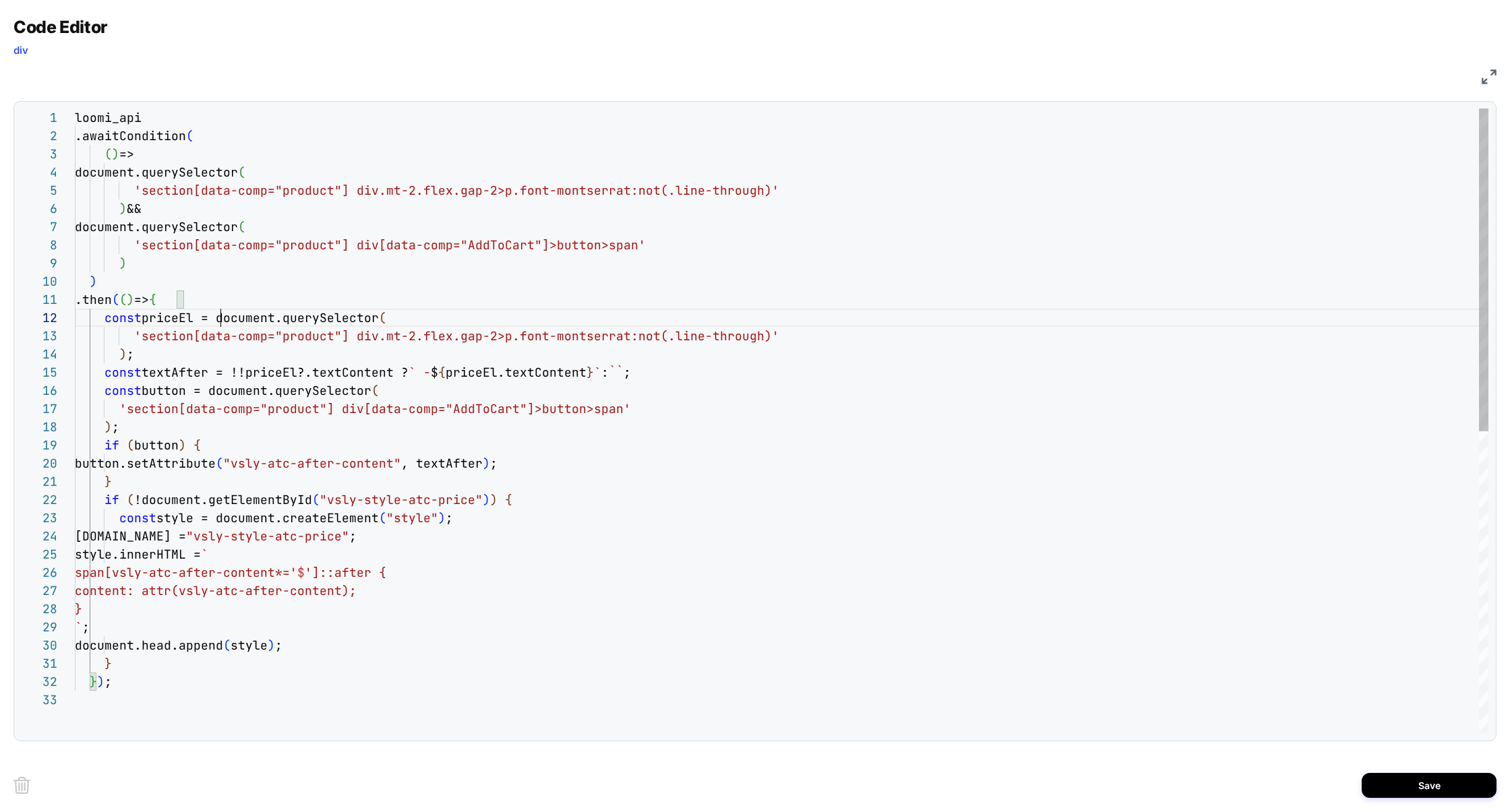
scroll to position [18, 145]
type textarea "**********"
click at [1398, 775] on button "Save" at bounding box center [1429, 786] width 135 height 25
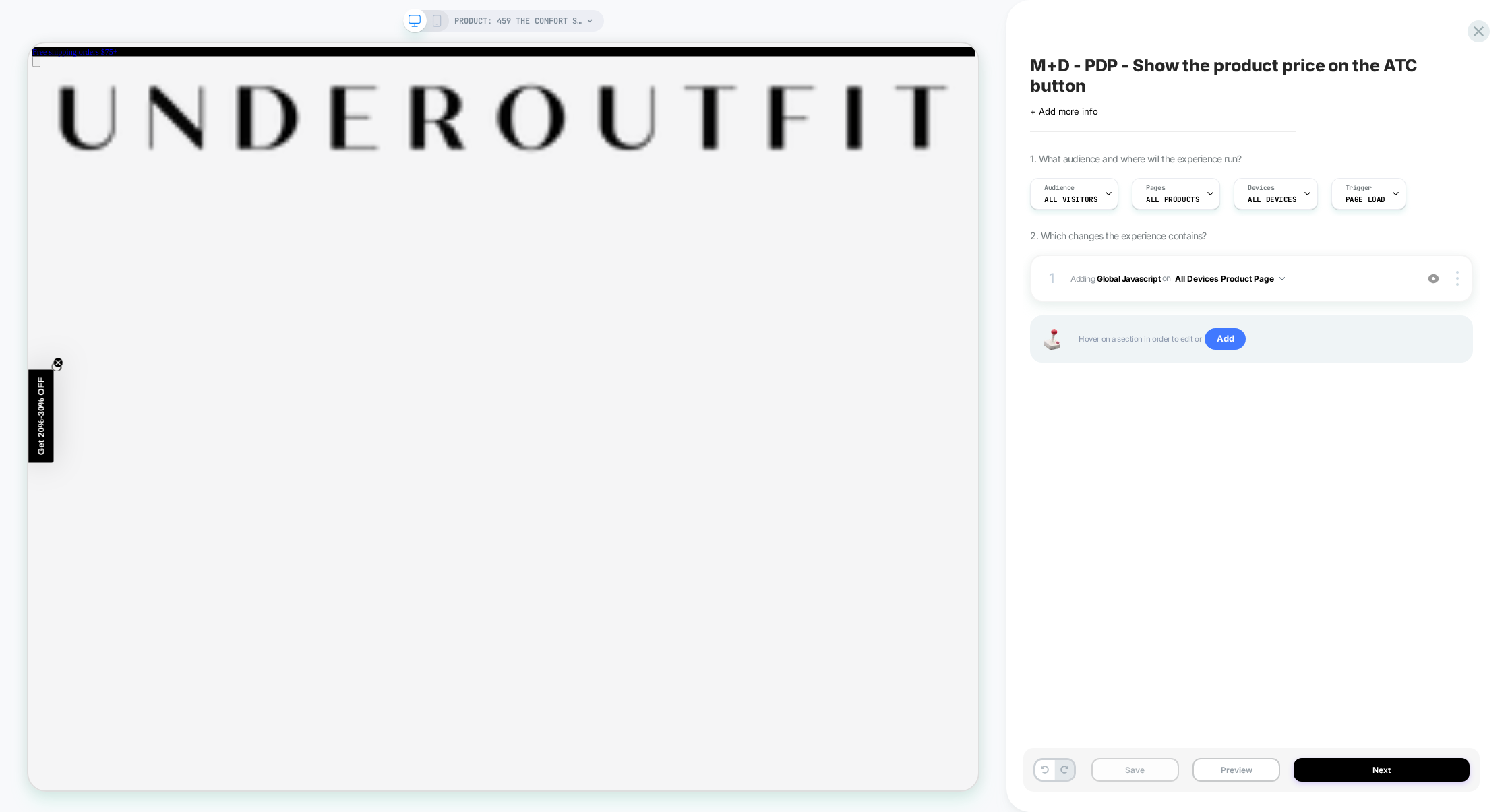
click at [1157, 772] on button "Save" at bounding box center [1135, 769] width 87 height 23
click at [1240, 772] on button "Preview" at bounding box center [1235, 769] width 87 height 23
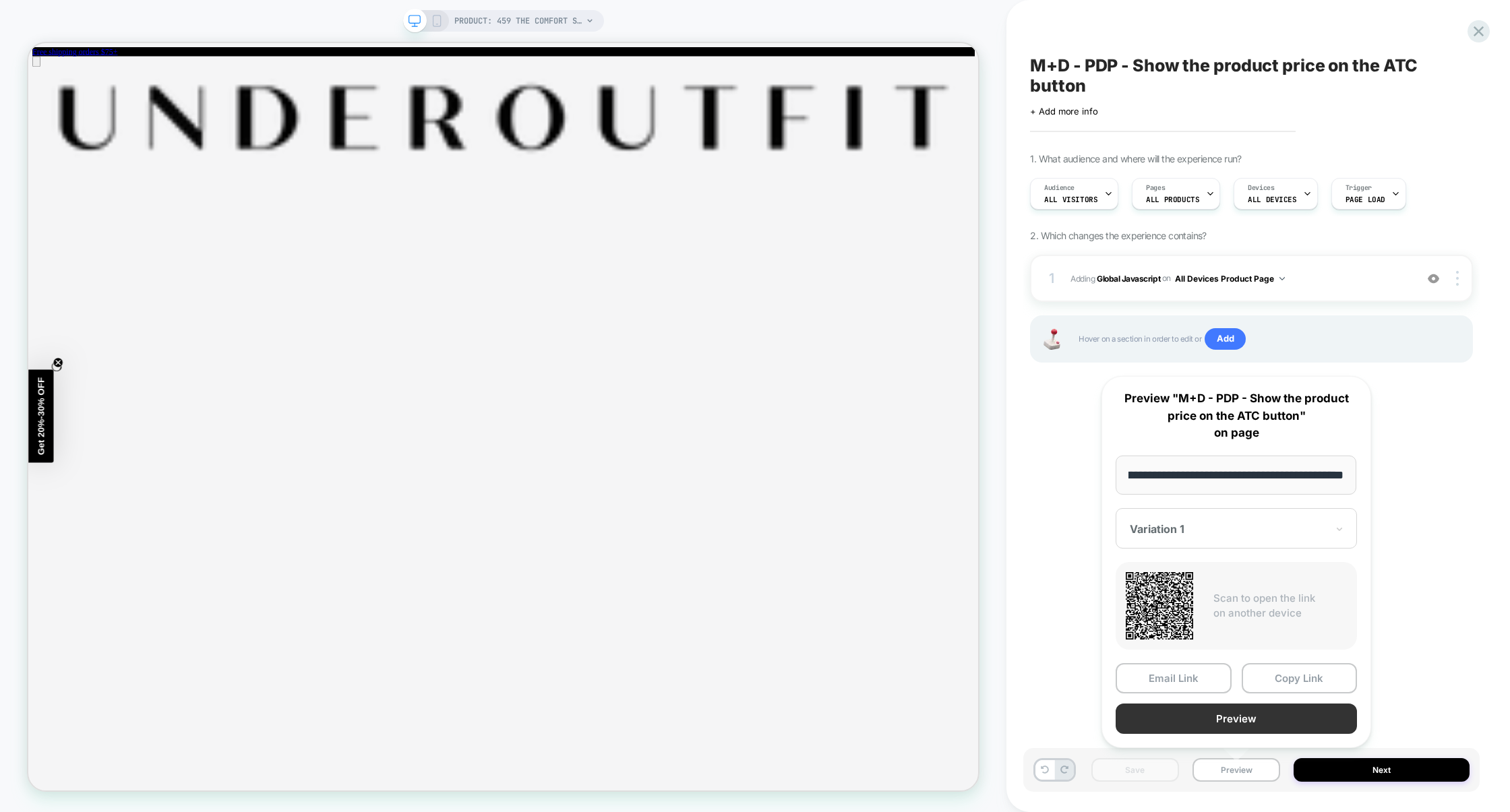
scroll to position [0, 0]
click at [1240, 719] on button "Preview" at bounding box center [1236, 718] width 242 height 30
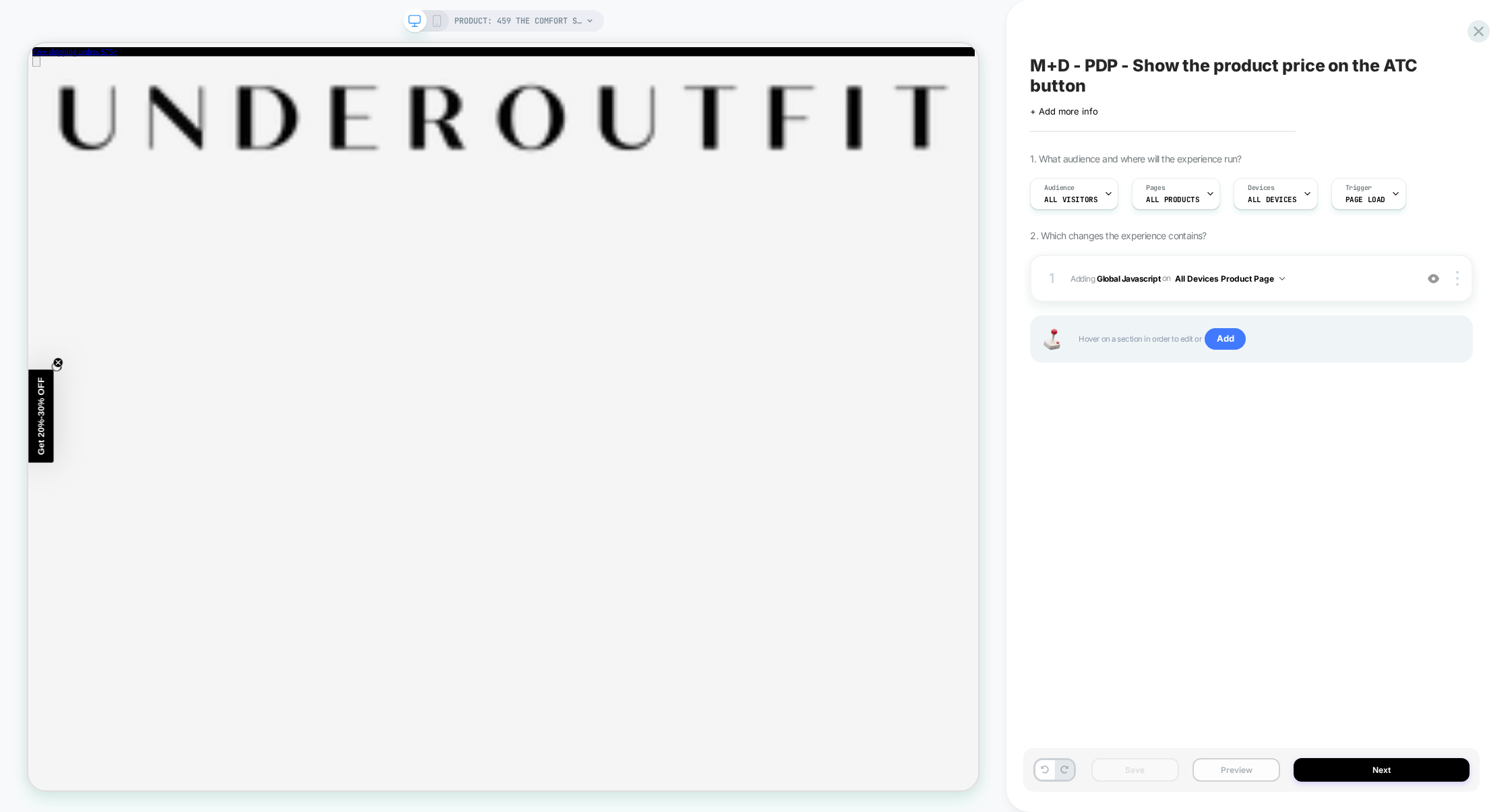
click at [1228, 772] on button "Preview" at bounding box center [1235, 769] width 87 height 23
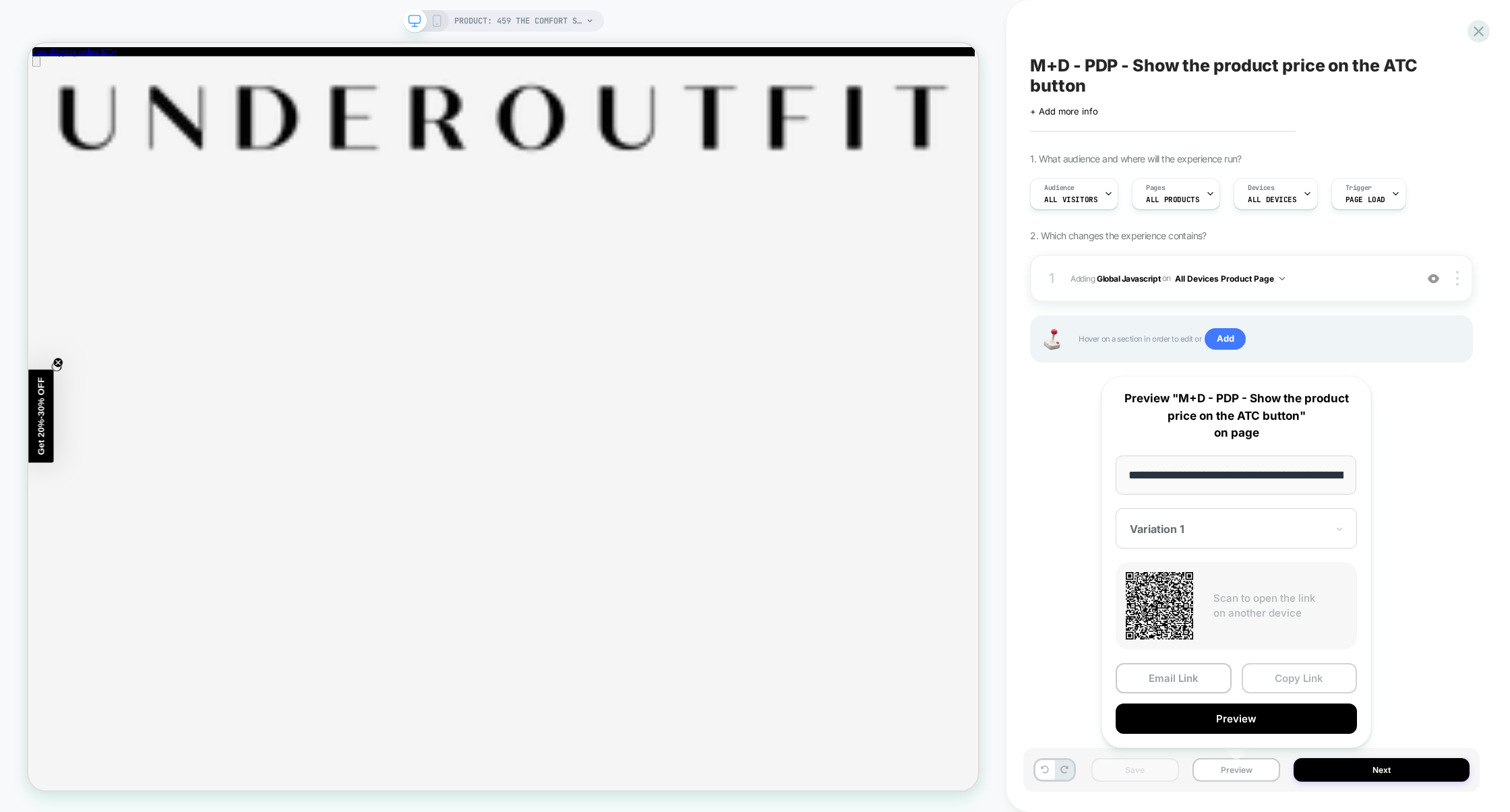
click at [1285, 675] on button "Copy Link" at bounding box center [1299, 678] width 116 height 30
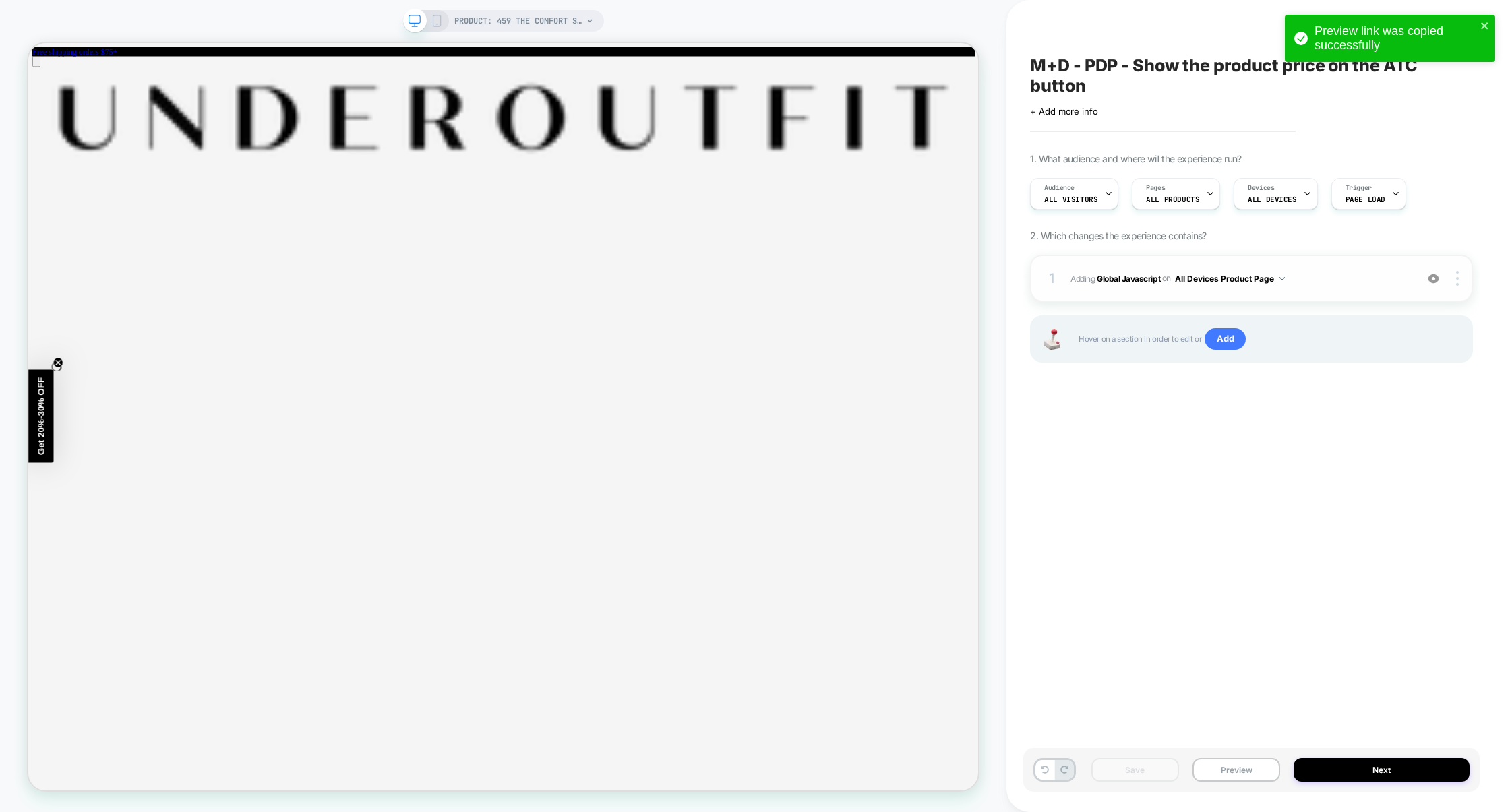
click at [1326, 278] on span "Adding Global Javascript on All Devices Product Page" at bounding box center [1239, 278] width 339 height 17
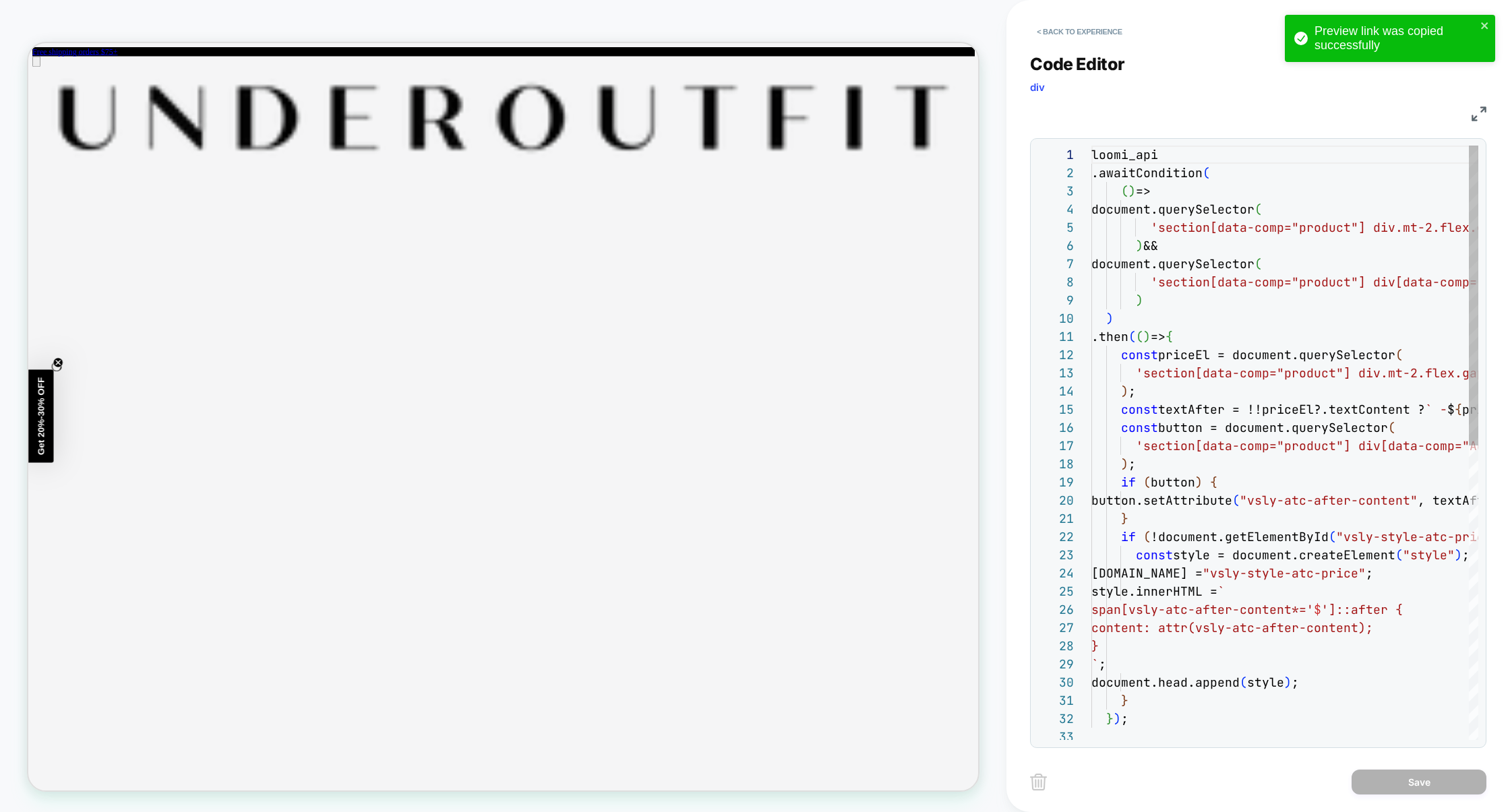
scroll to position [182, 0]
click at [1321, 344] on div "var document: Document" at bounding box center [1323, 333] width 173 height 26
click at [1222, 322] on div "loomi_api .awaitCondition ( ( ) => document.querySelector ( 'section[data-comp=…" at bounding box center [1456, 733] width 730 height 1176
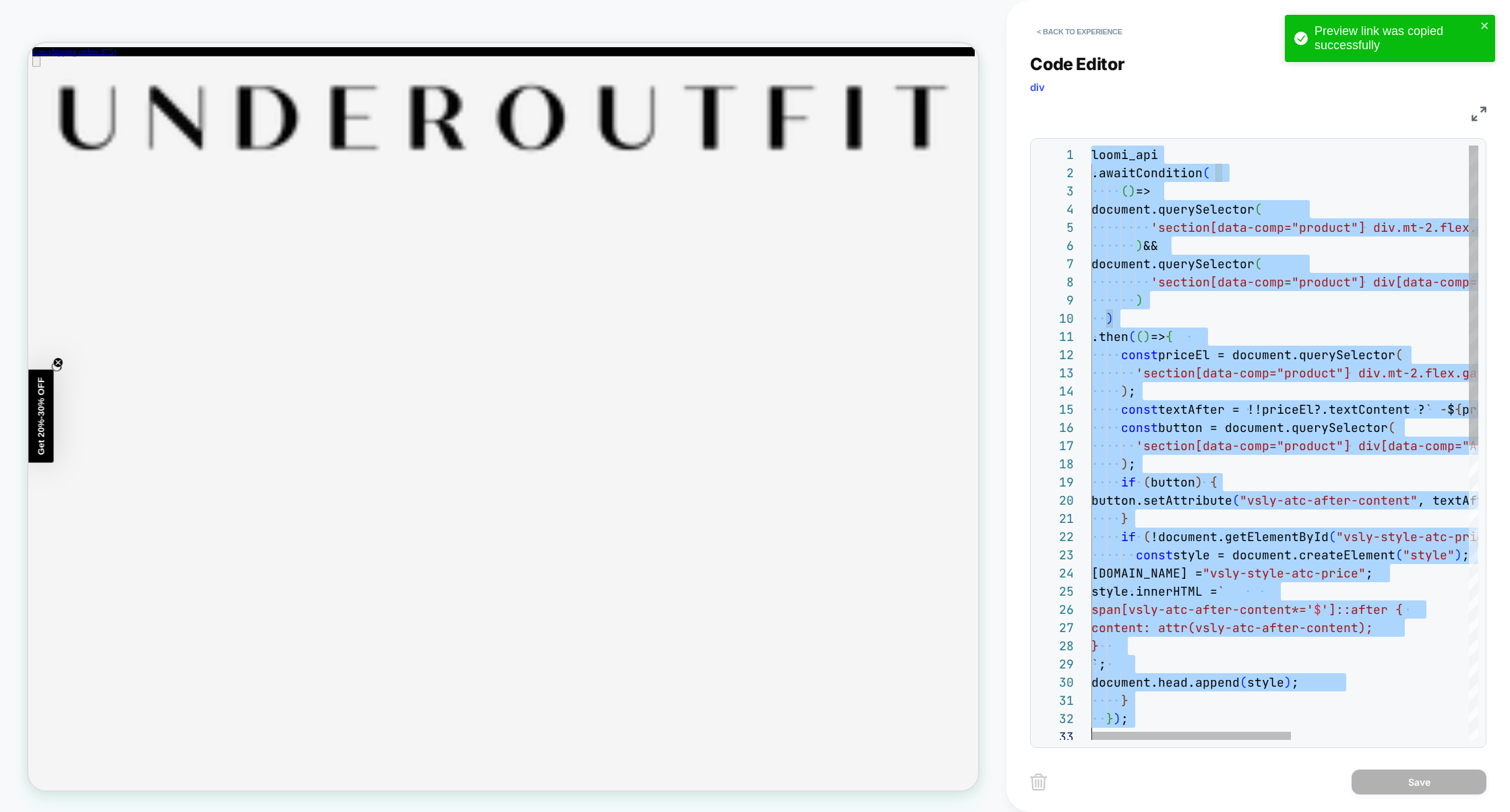
scroll to position [0, 0]
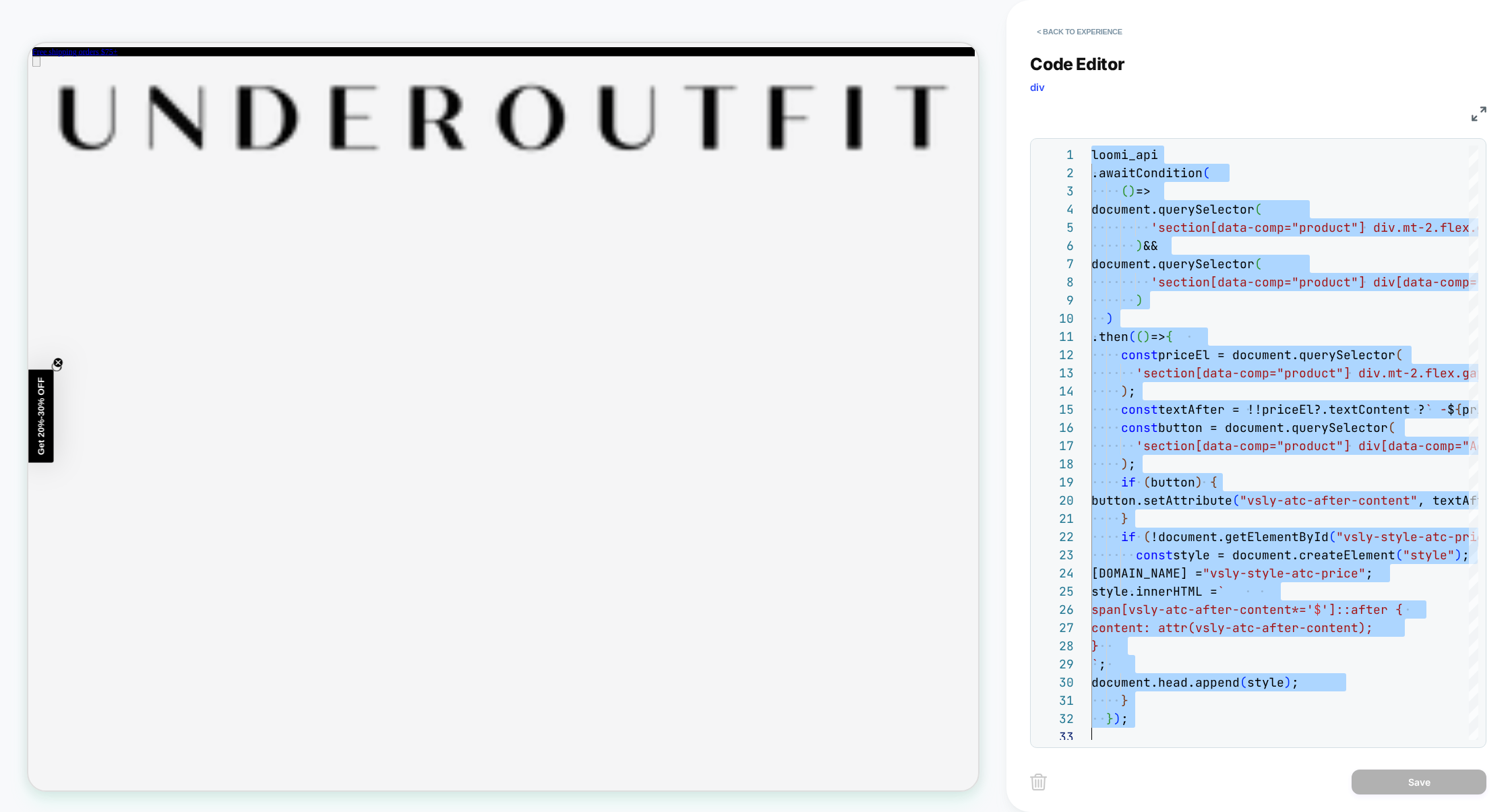
click at [1473, 115] on img at bounding box center [1478, 114] width 15 height 15
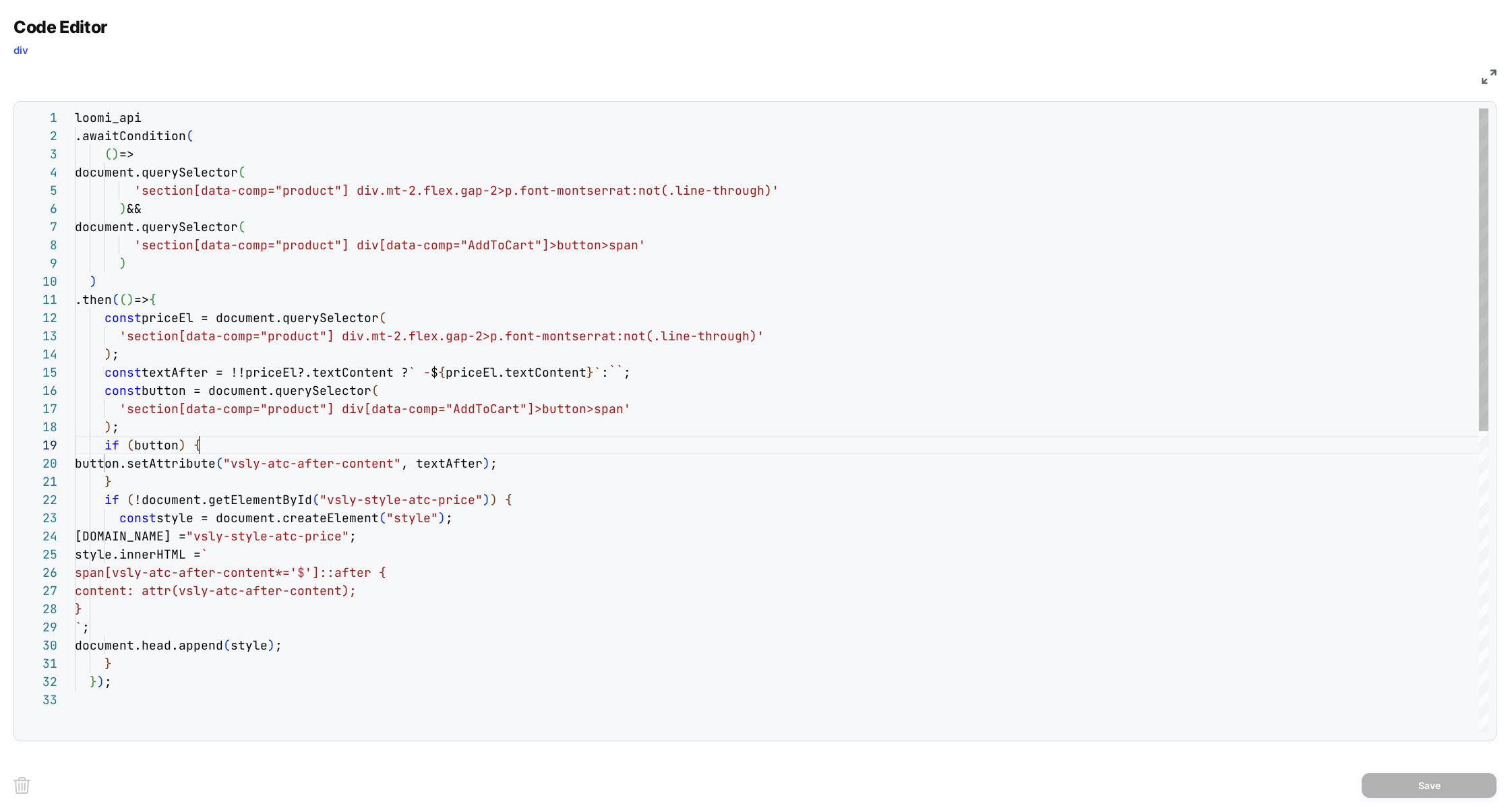
click at [289, 454] on div "loomi_api .awaitCondition ( ( ) => document.querySelector ( 'section[data-comp=…" at bounding box center [781, 712] width 1413 height 1207
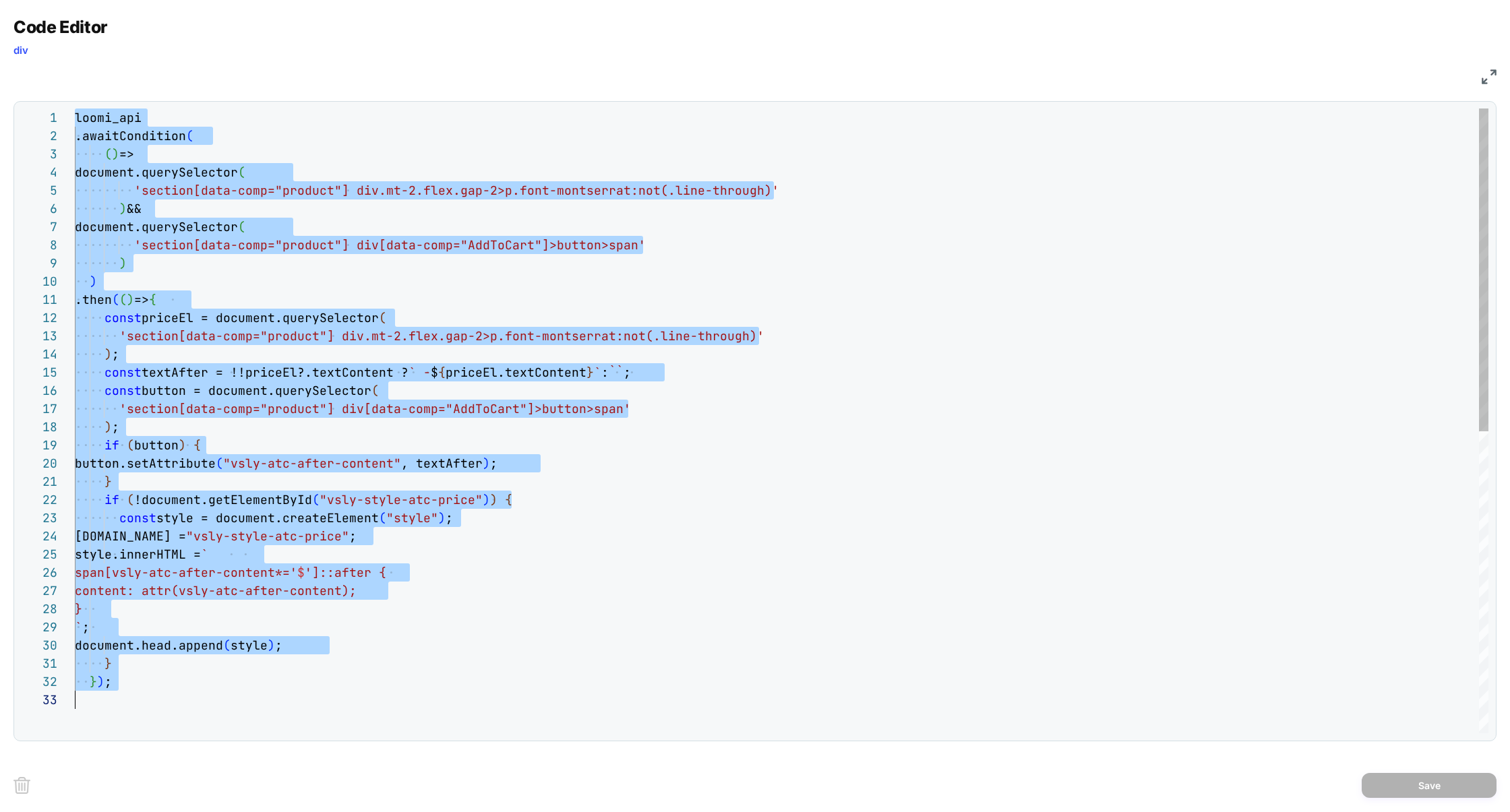
scroll to position [163, 37]
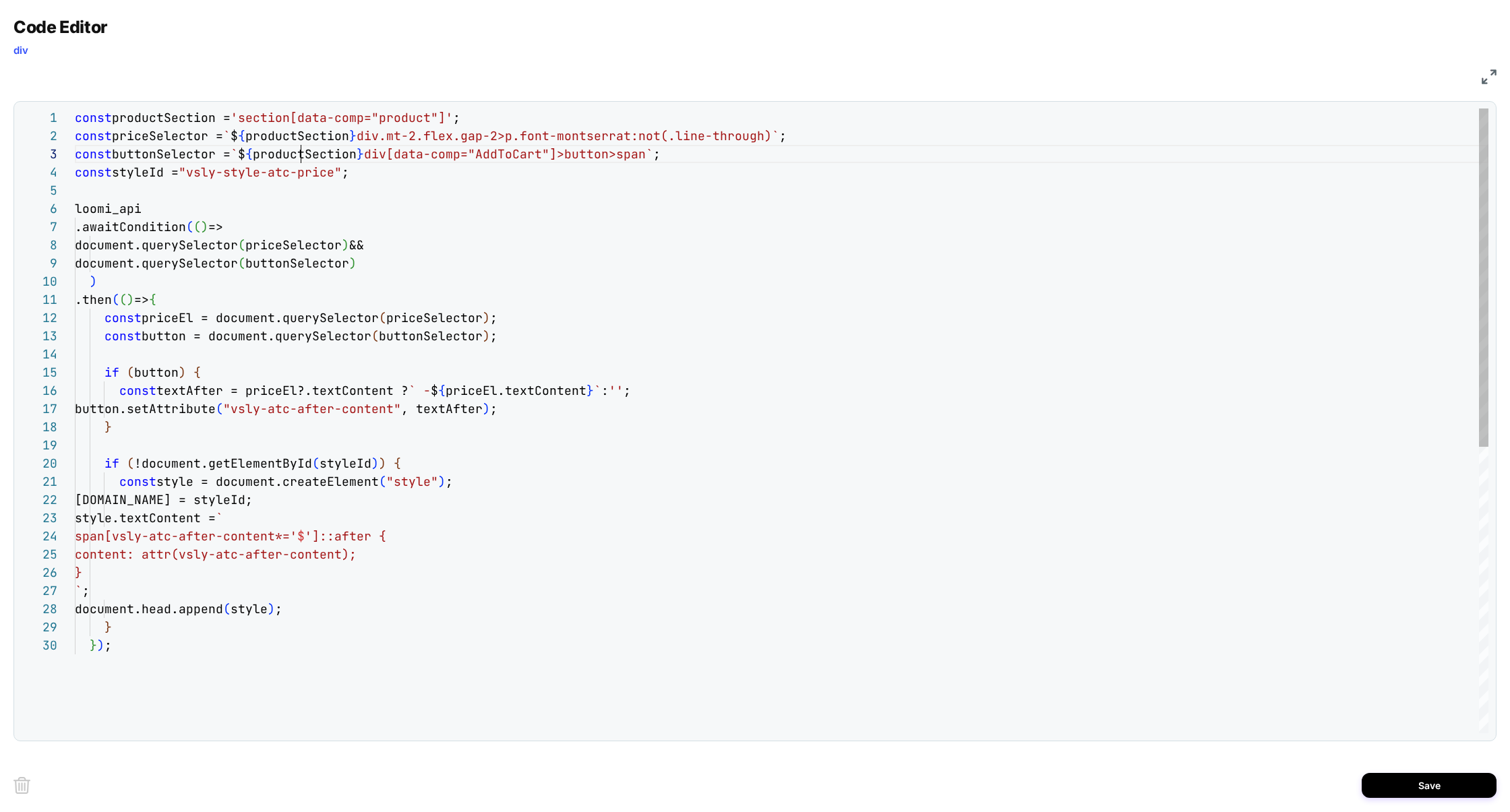
click at [299, 155] on div "const productSection = 'section[data-comp="product"]' ; const priceSelector = `…" at bounding box center [781, 684] width 1413 height 1152
drag, startPoint x: 250, startPoint y: 117, endPoint x: 452, endPoint y: 119, distance: 202.0
click at [452, 119] on div "const productSection = 'section[data-comp="product"]' ; const priceSelector = `…" at bounding box center [781, 684] width 1413 height 1152
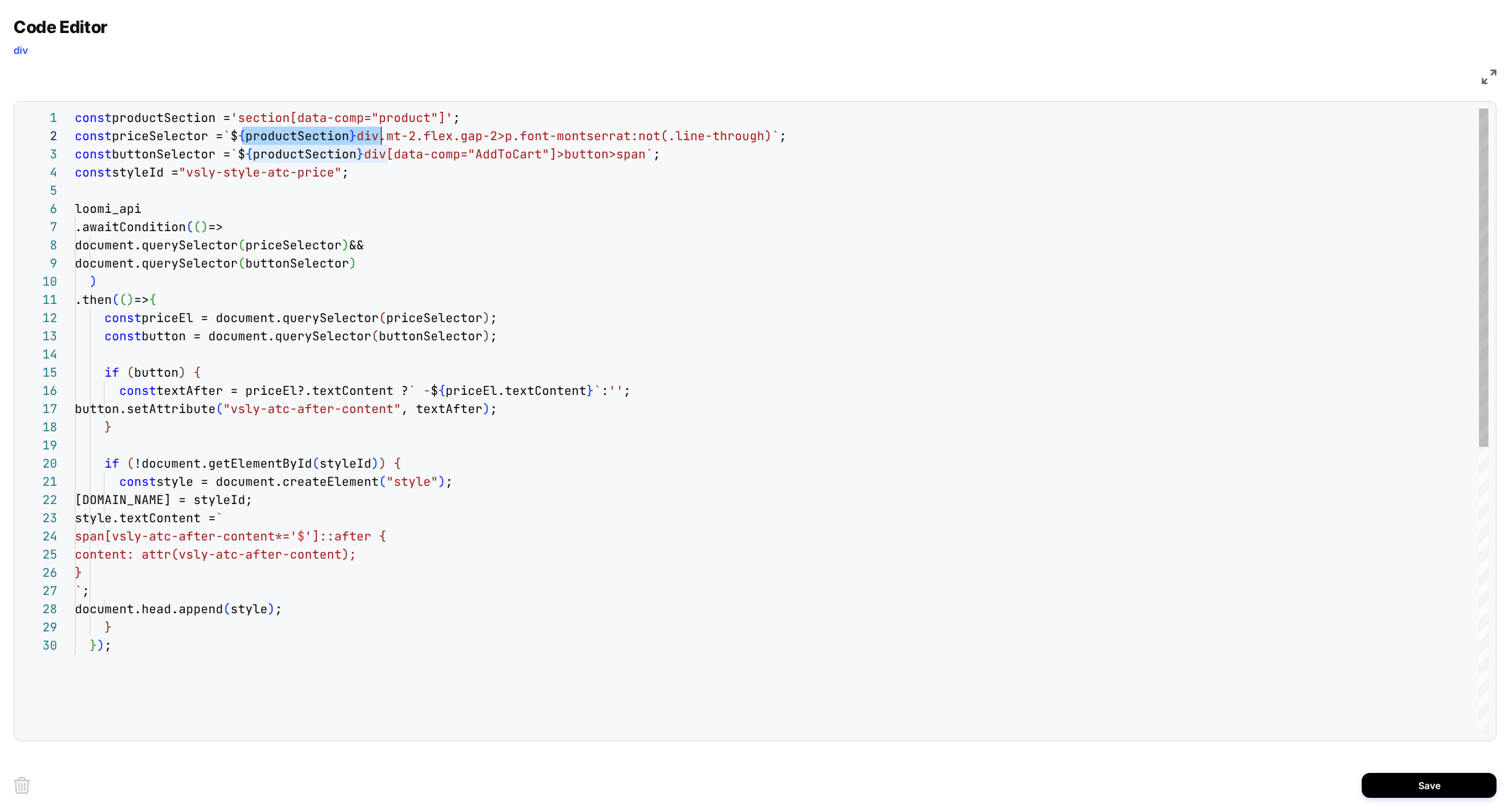
scroll to position [18, 291]
drag, startPoint x: 240, startPoint y: 137, endPoint x: 364, endPoint y: 135, distance: 124.0
click at [364, 135] on span "const priceSelector = ` $ { productSection } div.mt-2.flex.gap-2>p.font-montser…" at bounding box center [430, 135] width 712 height 15
type textarea "**********"
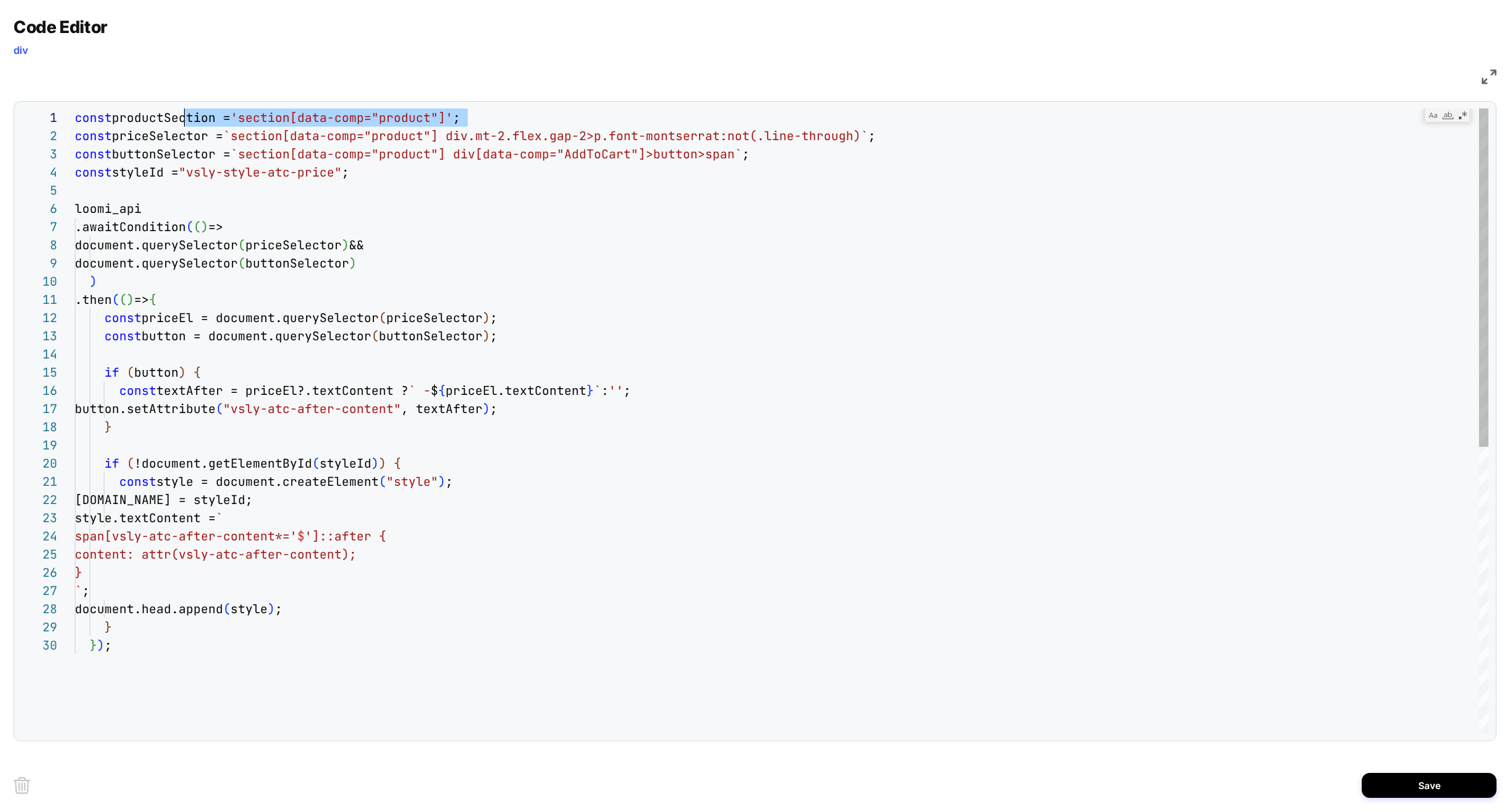
scroll to position [0, 0]
drag, startPoint x: 495, startPoint y: 117, endPoint x: 0, endPoint y: 117, distance: 495.0
click at [75, 117] on div "const productSection = 'section[data-comp="product"]' ; const priceSelector = `…" at bounding box center [781, 684] width 1413 height 1152
click at [168, 120] on div "const productSection = 'section[data-comp="product"]' ; const priceSelector = `…" at bounding box center [781, 684] width 1413 height 1152
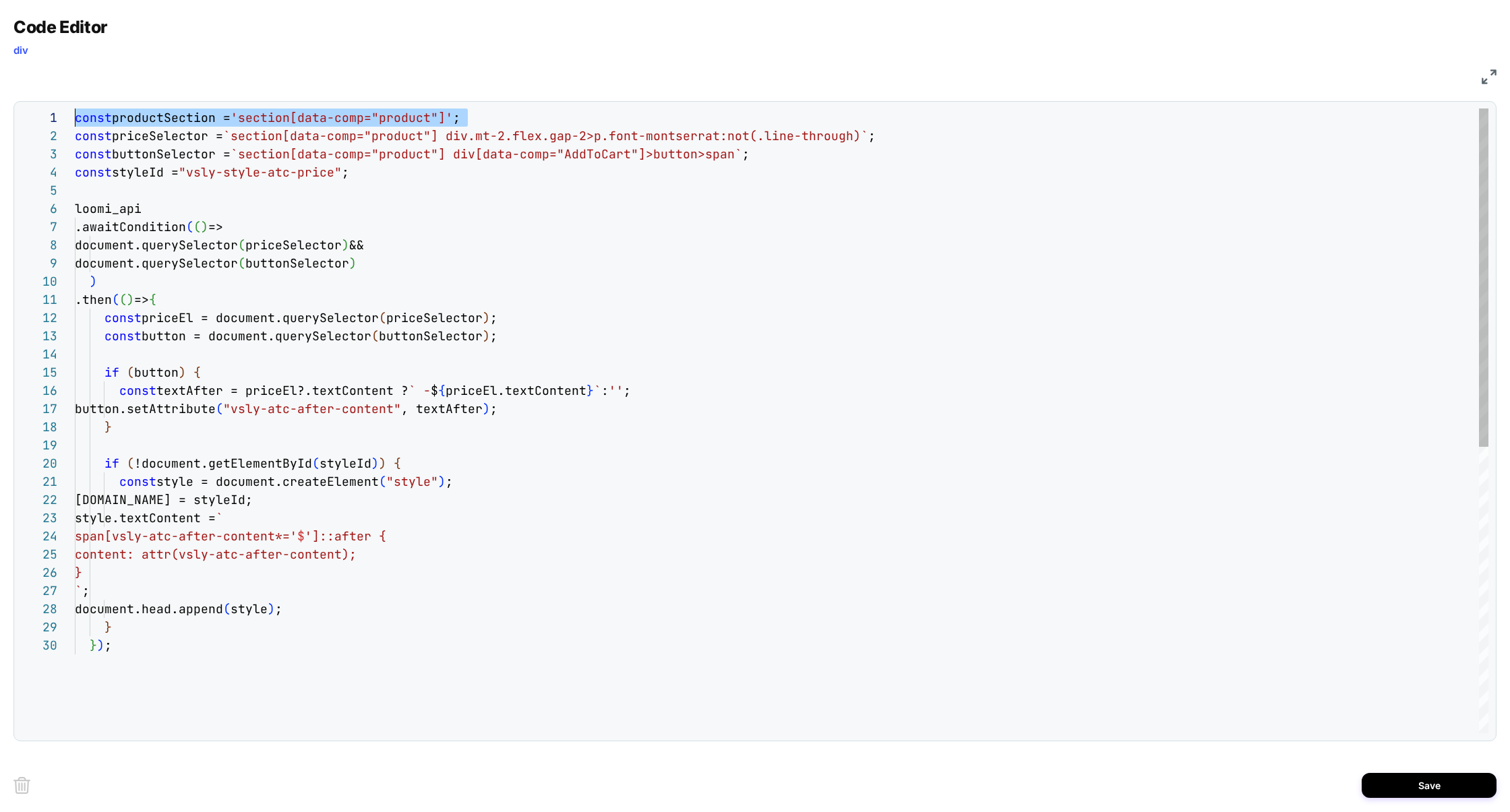
scroll to position [0, 145]
type textarea "**********"
drag, startPoint x: 489, startPoint y: 127, endPoint x: 249, endPoint y: 109, distance: 240.7
click at [246, 111] on div "1 2 3 4 5 6 7 8 9 10 11 12 13 14 15 16 17 18 19 20 21 22 23 24 25 26 27 28 29 3…" at bounding box center [754, 421] width 1467 height 625
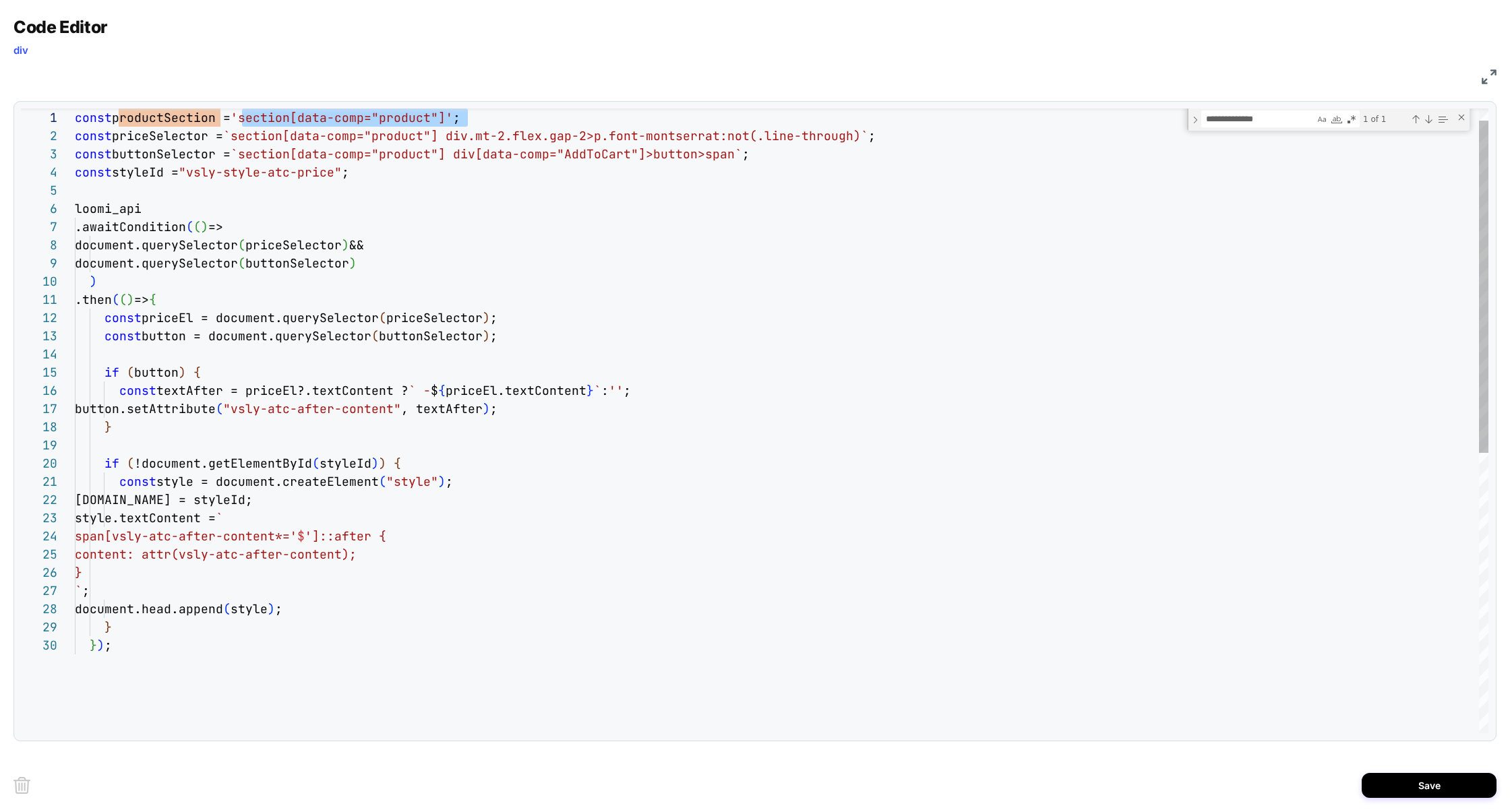
click at [520, 109] on div at bounding box center [754, 111] width 1467 height 4
click at [520, 114] on div "const productSection = 'section[data-comp="product"]' ; const priceSelector = `…" at bounding box center [781, 673] width 1413 height 1175
type textarea "**********"
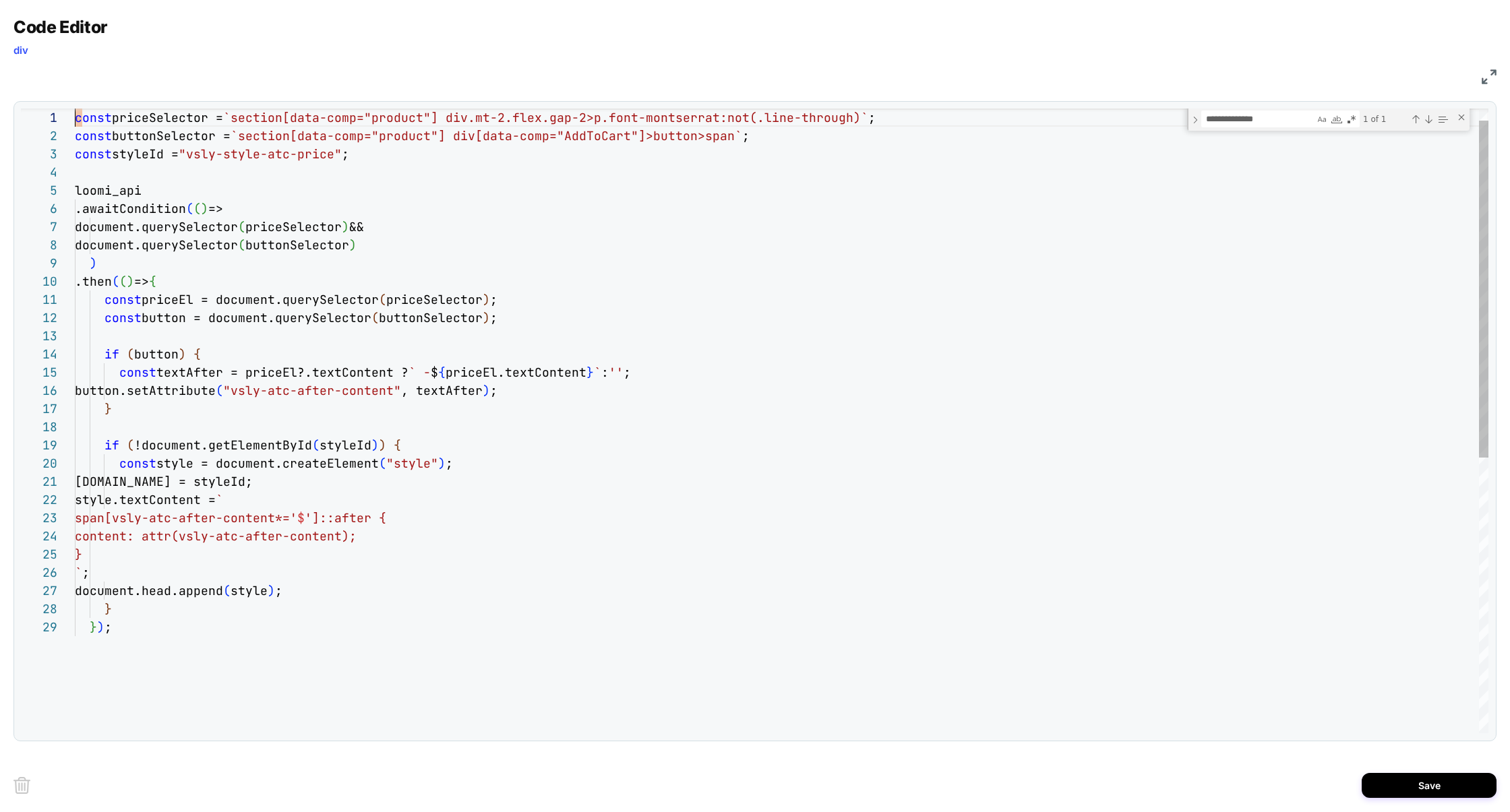
scroll to position [0, 0]
click at [150, 156] on div "const priceSelector = `section[data-comp="product"] div.mt-2.flex.gap-2> p.font…" at bounding box center [781, 664] width 1413 height 1156
click at [323, 175] on div "const priceSelector = `section[data-comp="product"] div.mt-2.flex.gap-2> p.font…" at bounding box center [781, 664] width 1413 height 1156
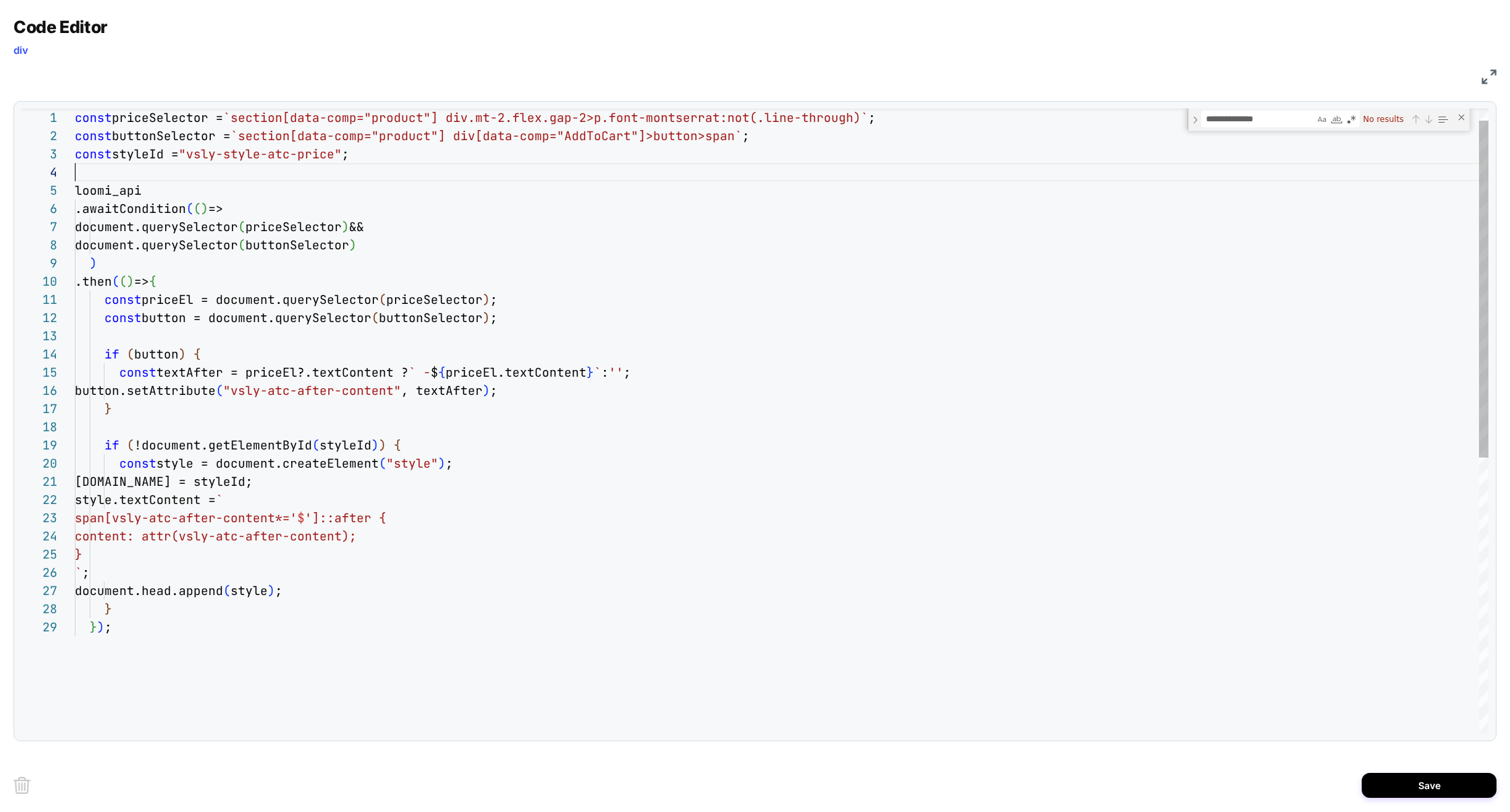
scroll to position [54, 0]
click at [209, 282] on div "const priceSelector = `section[data-comp="product"] div.mt-2.flex.gap-2> p.font…" at bounding box center [781, 664] width 1413 height 1156
click at [1414, 792] on button "Save" at bounding box center [1429, 786] width 135 height 25
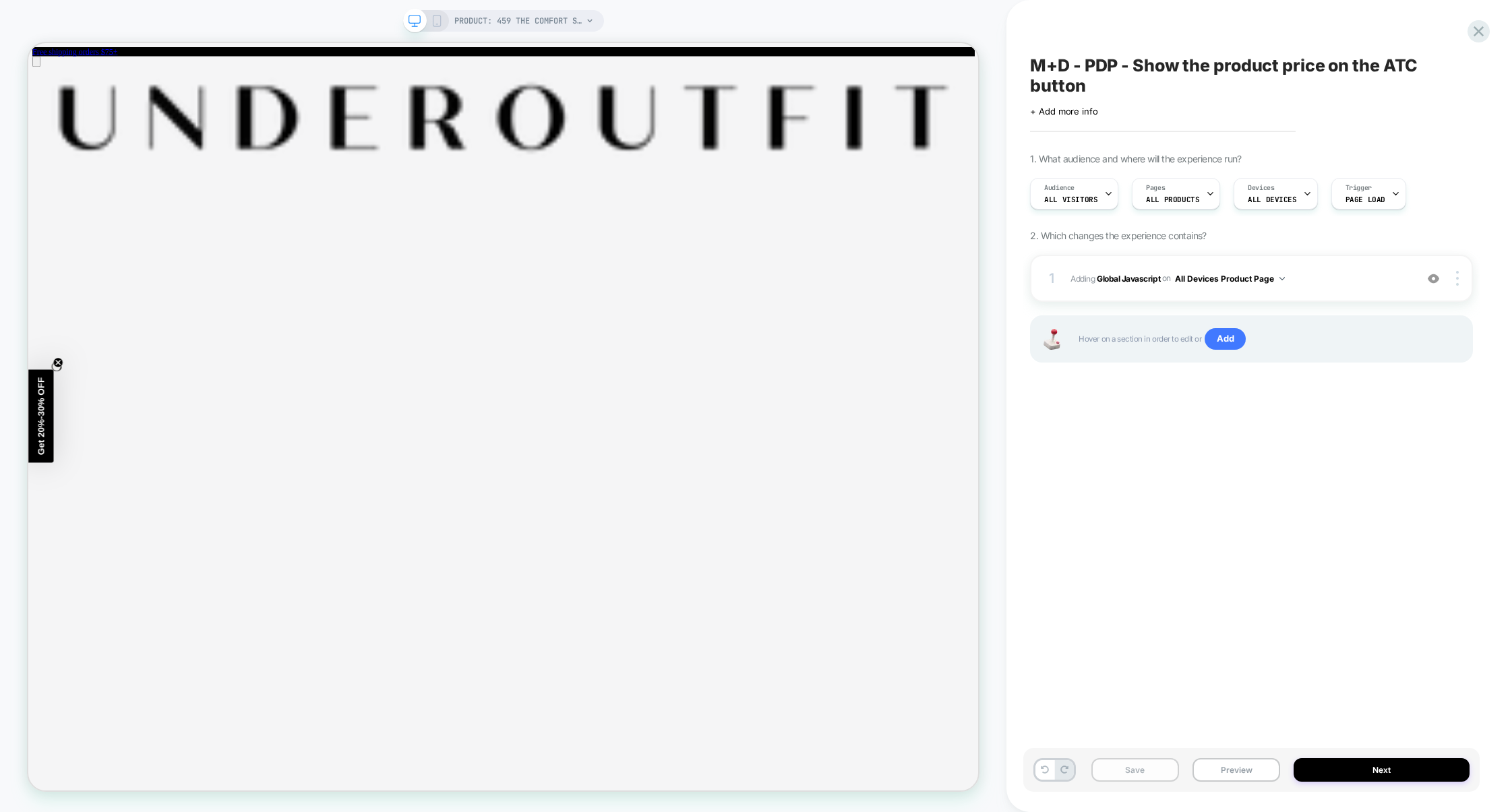
click at [1133, 773] on button "Save" at bounding box center [1135, 769] width 87 height 23
click at [1249, 780] on button "Preview" at bounding box center [1235, 769] width 87 height 23
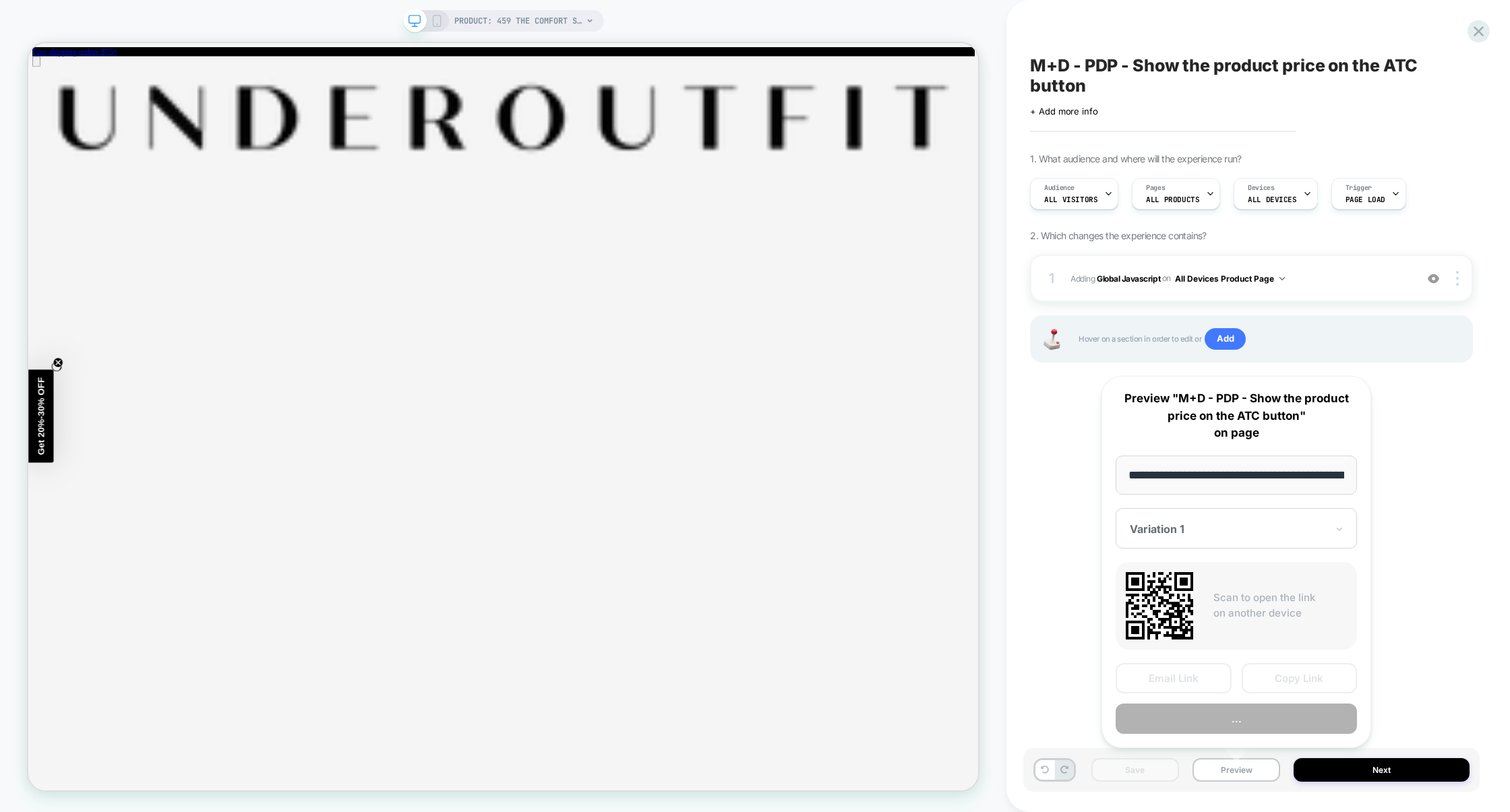
scroll to position [0, 221]
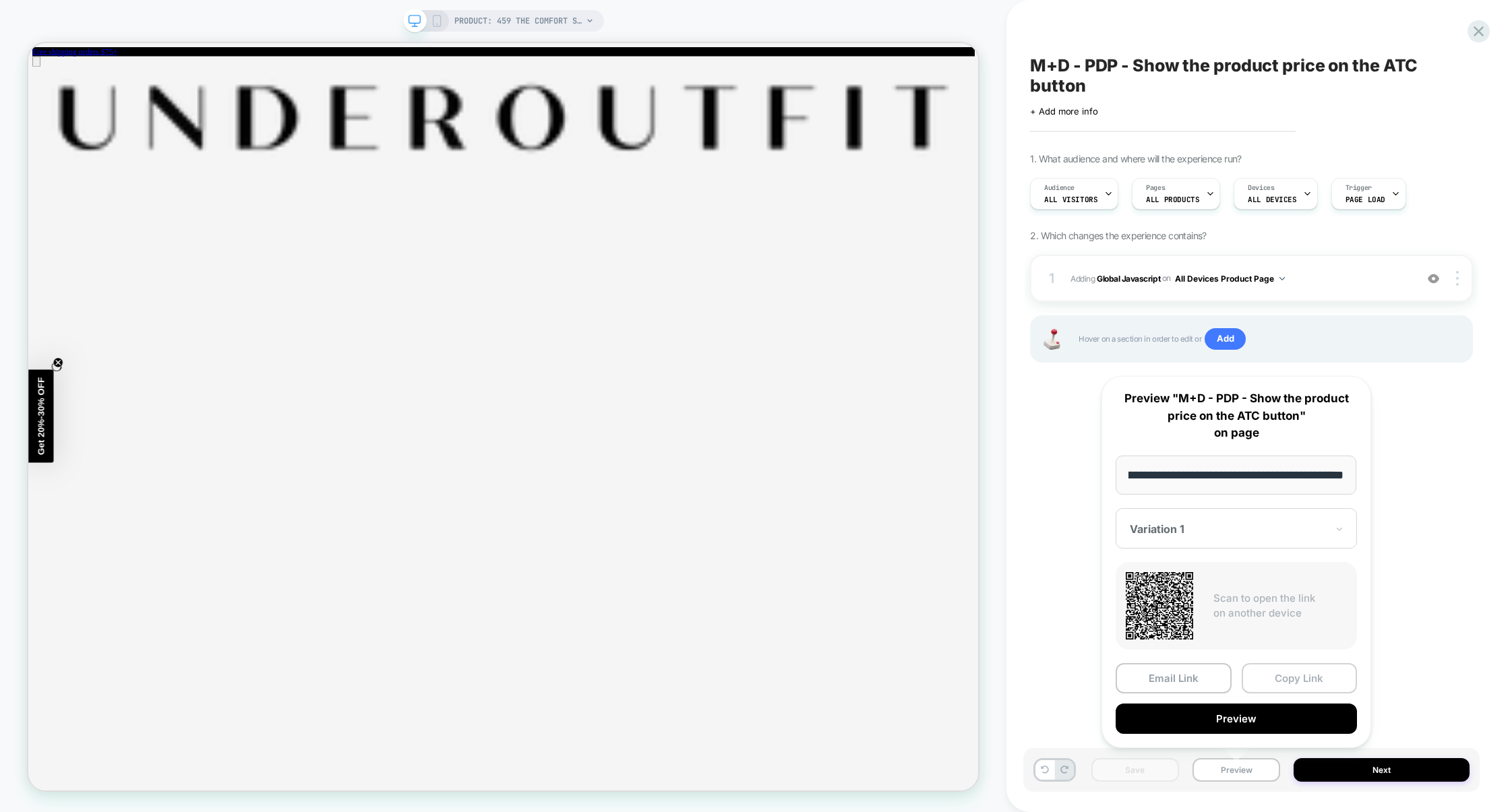
click at [1304, 675] on button "Copy Link" at bounding box center [1299, 678] width 116 height 30
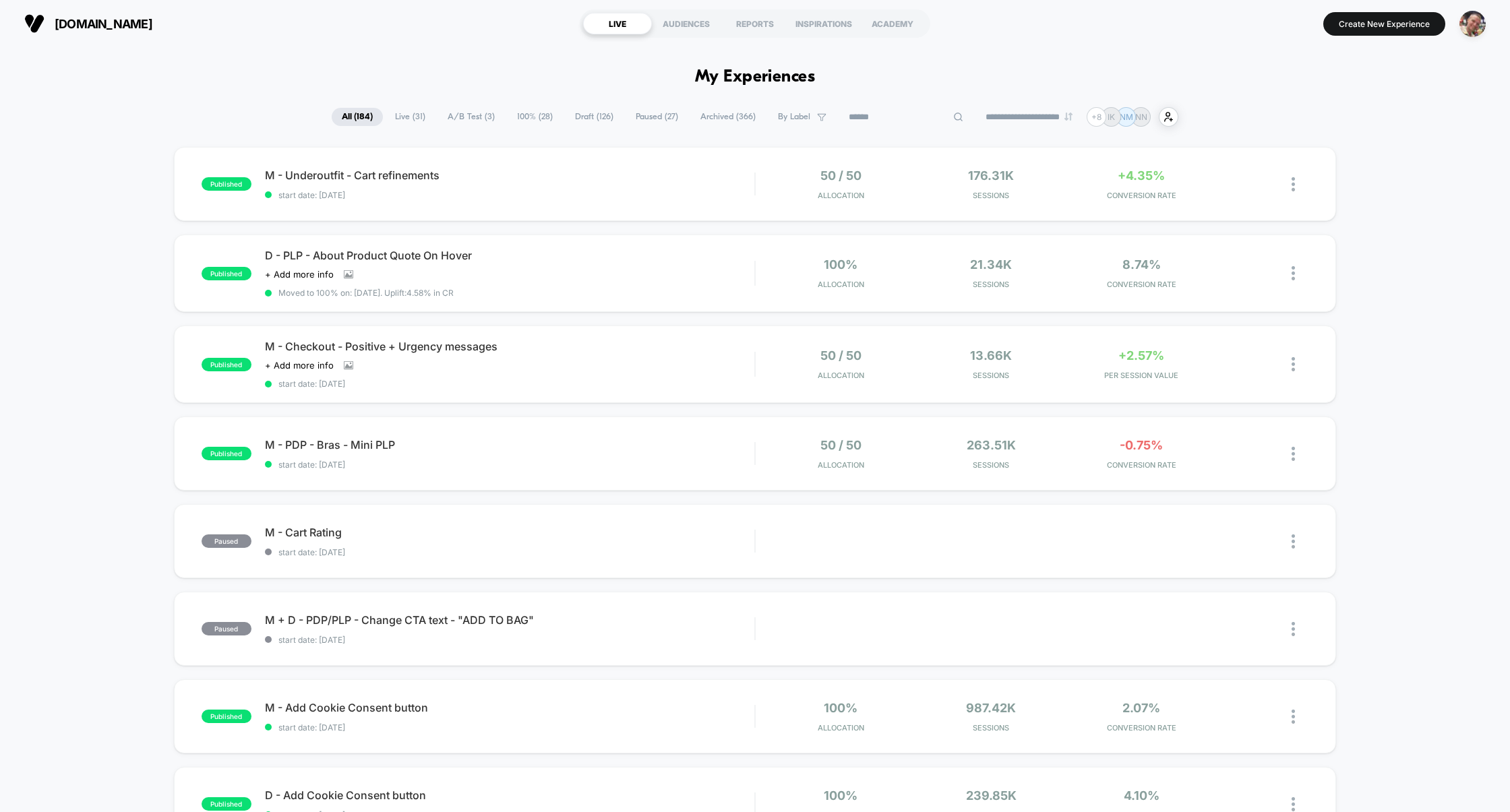
click at [895, 113] on input at bounding box center [906, 117] width 135 height 16
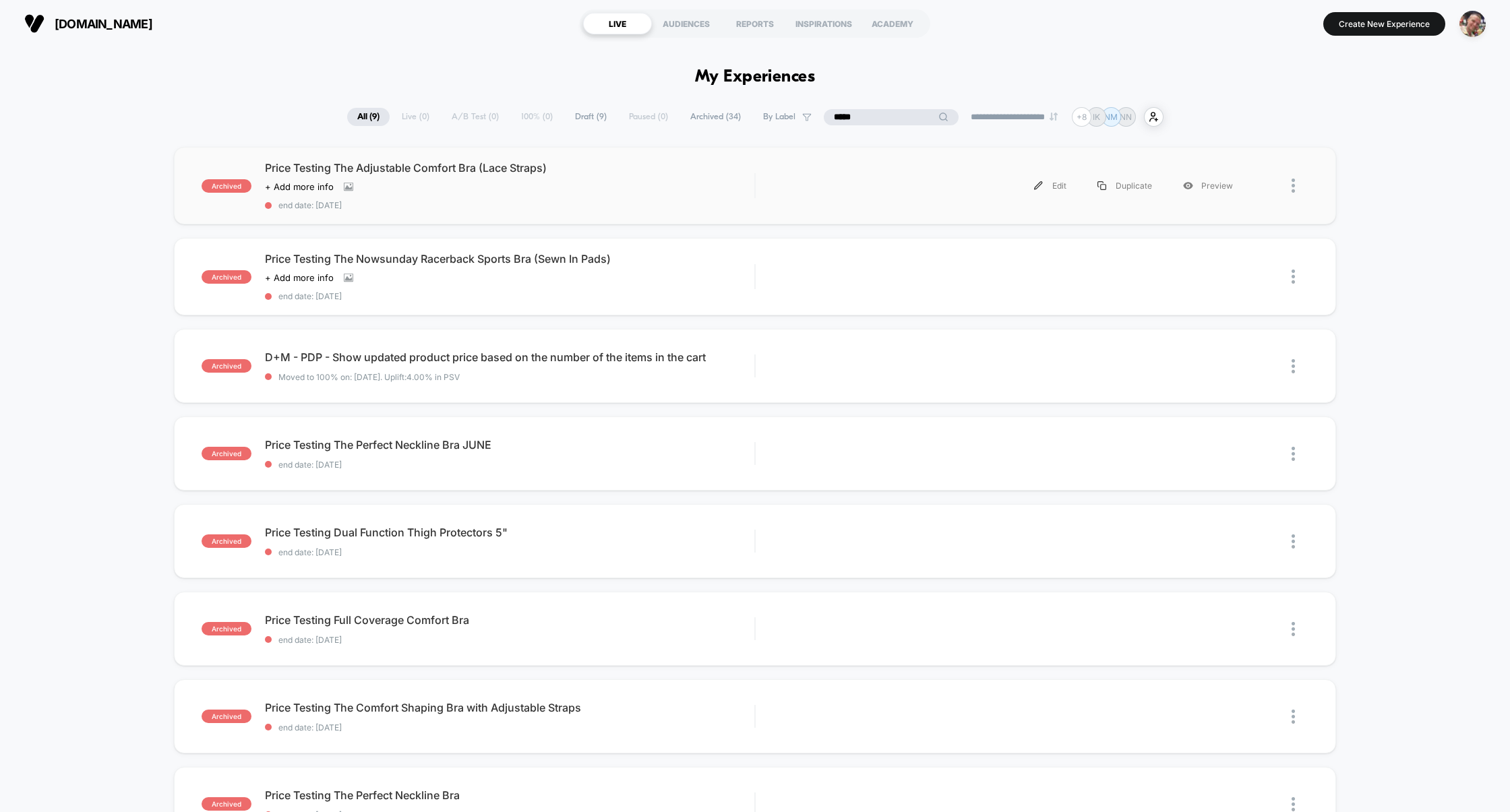
type input "*****"
click at [566, 214] on div "archived Price Testing The Adjustable Comfort Bra (Lace Straps) Click to view i…" at bounding box center [755, 186] width 1163 height 78
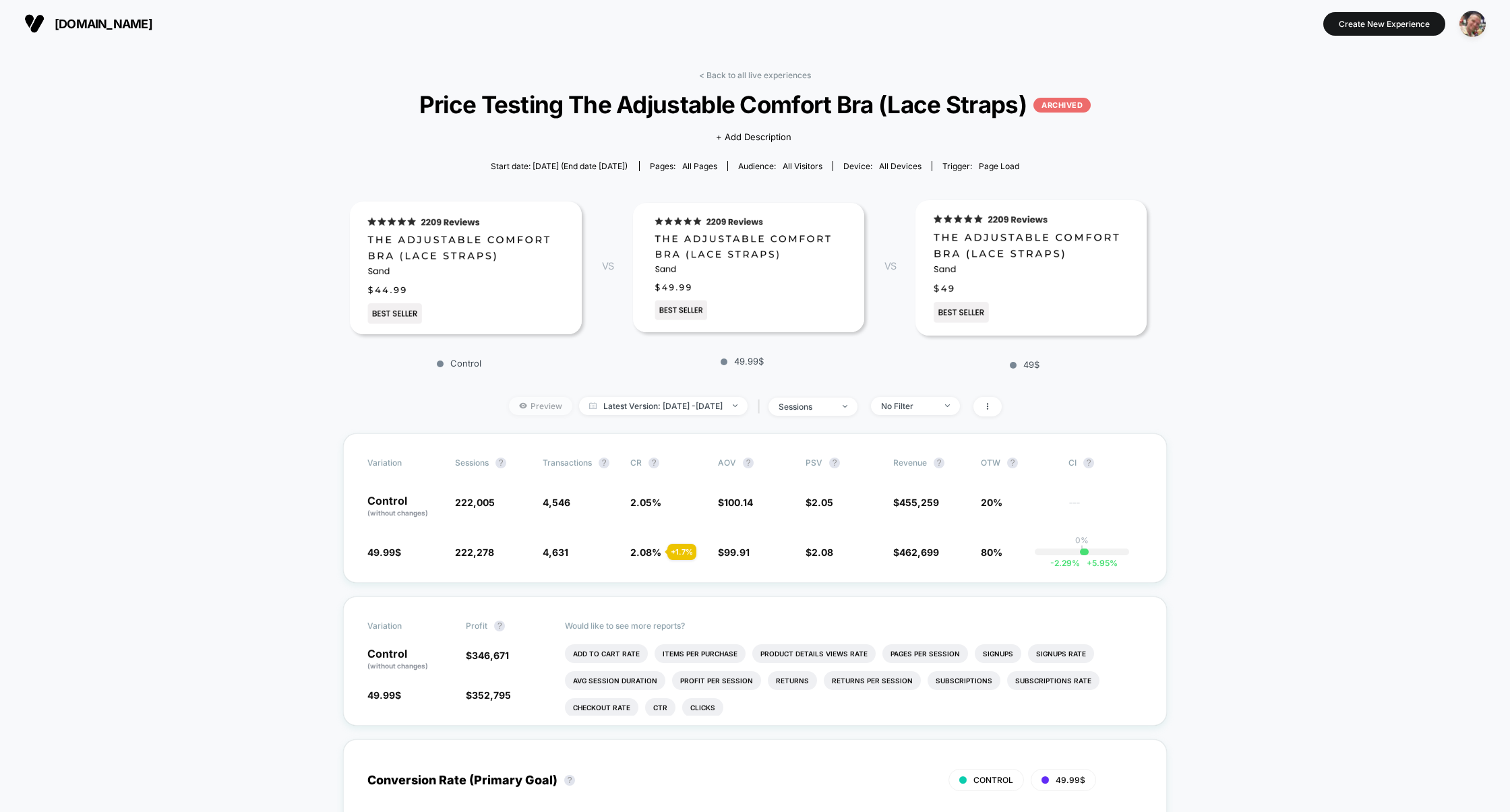
click at [531, 407] on span "Preview" at bounding box center [541, 406] width 63 height 18
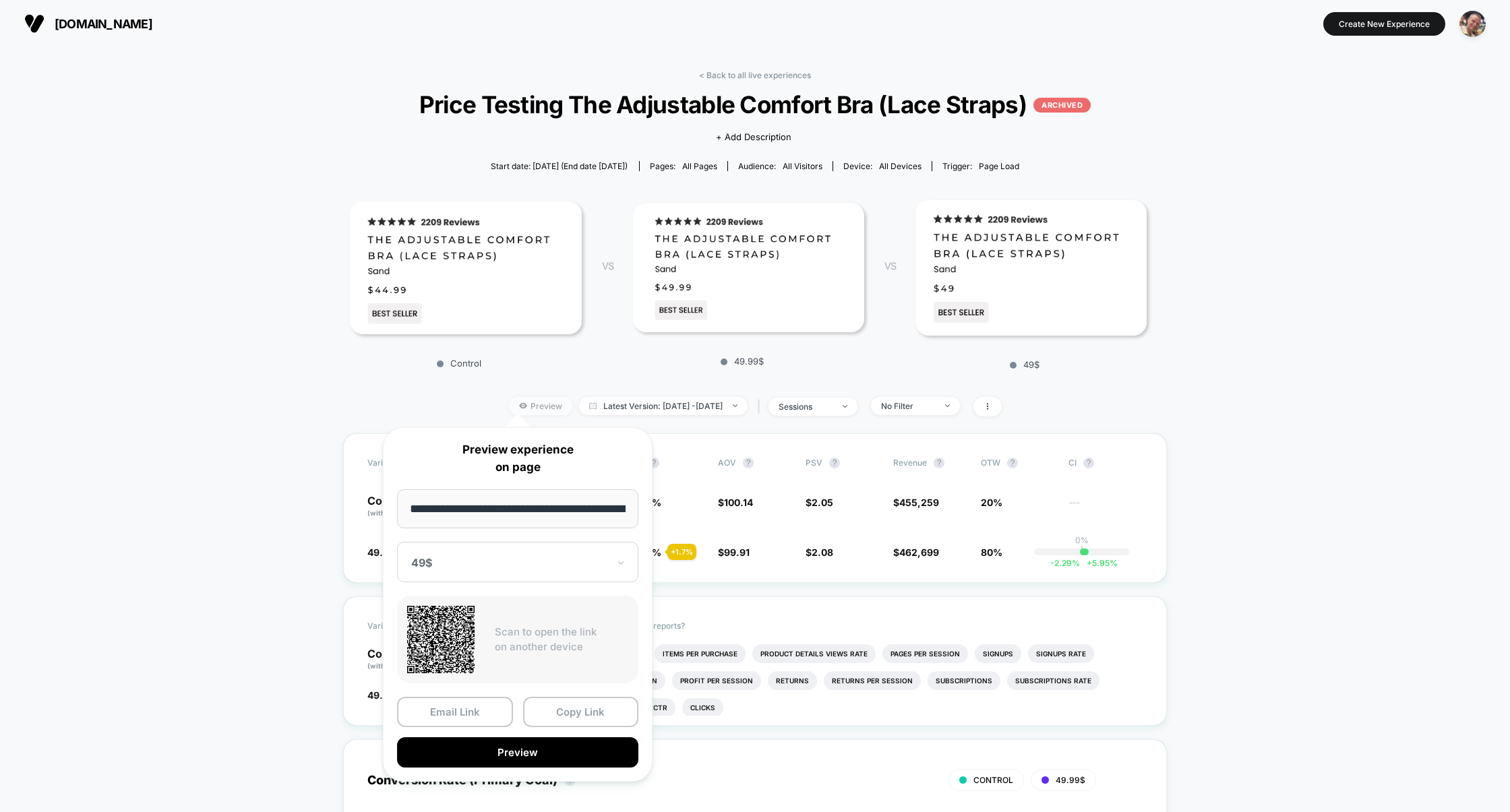
scroll to position [0, 295]
click at [528, 747] on button "Preview" at bounding box center [518, 753] width 242 height 30
